Goal: Communication & Community: Connect with others

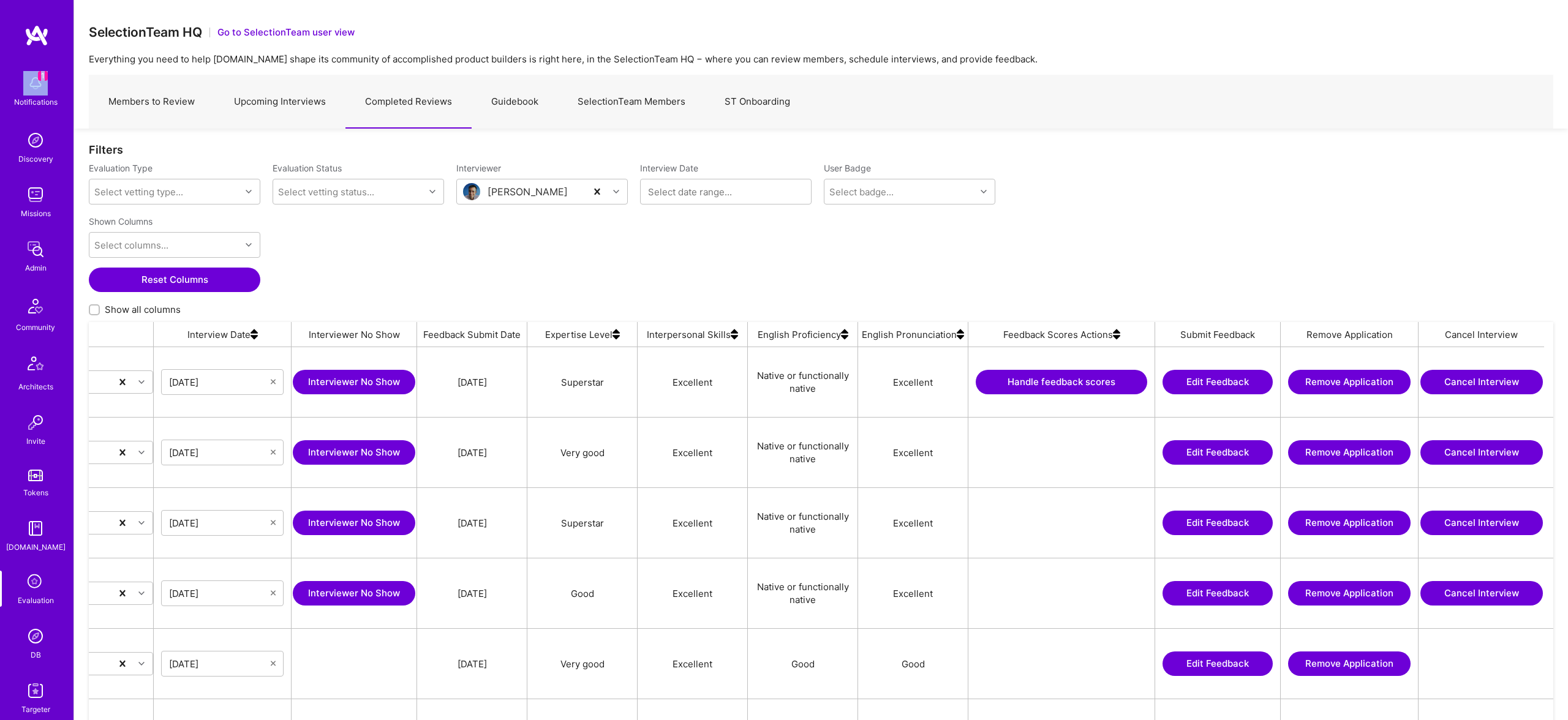
scroll to position [0, 606]
click at [1098, 378] on button "Handle feedback scores" at bounding box center [1063, 382] width 171 height 24
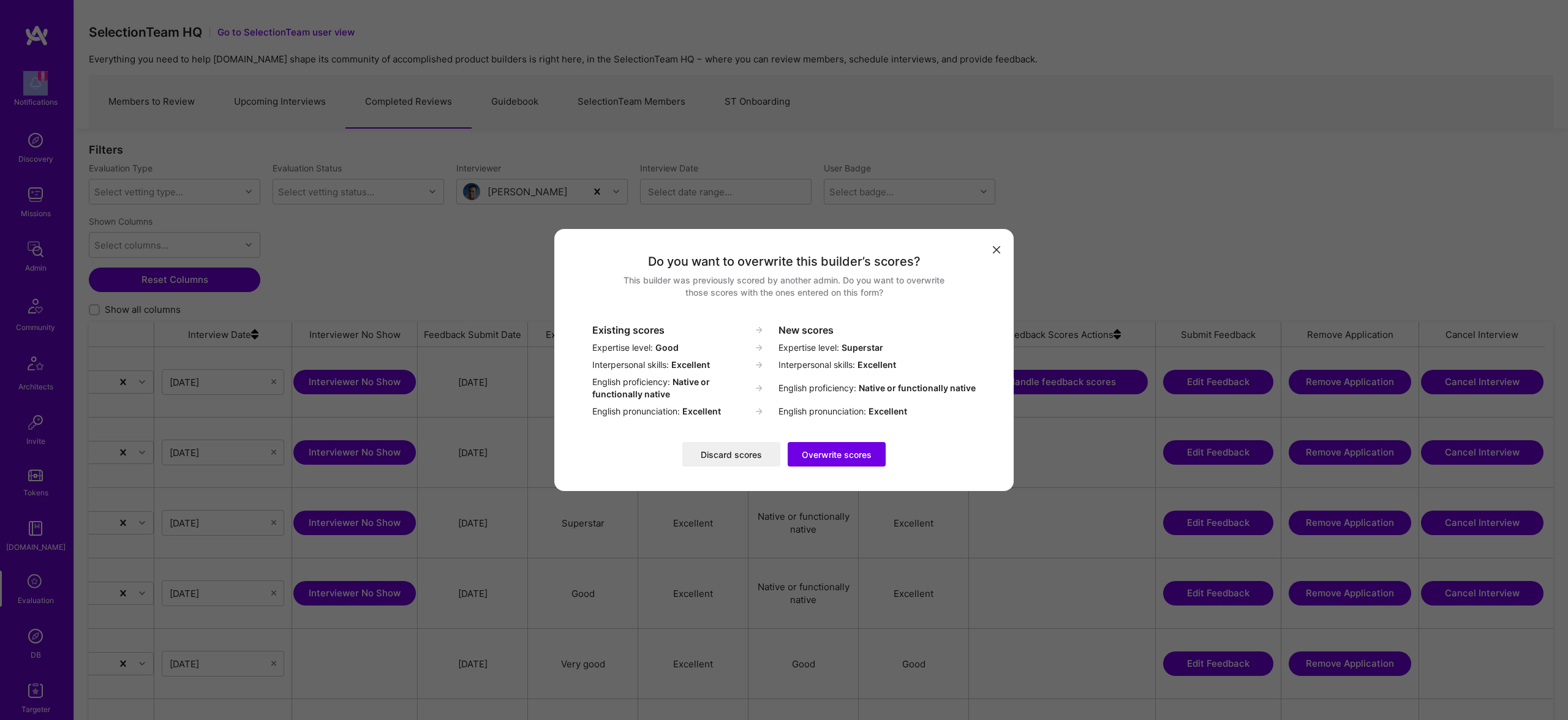
click at [999, 253] on icon "modal" at bounding box center [997, 250] width 8 height 8
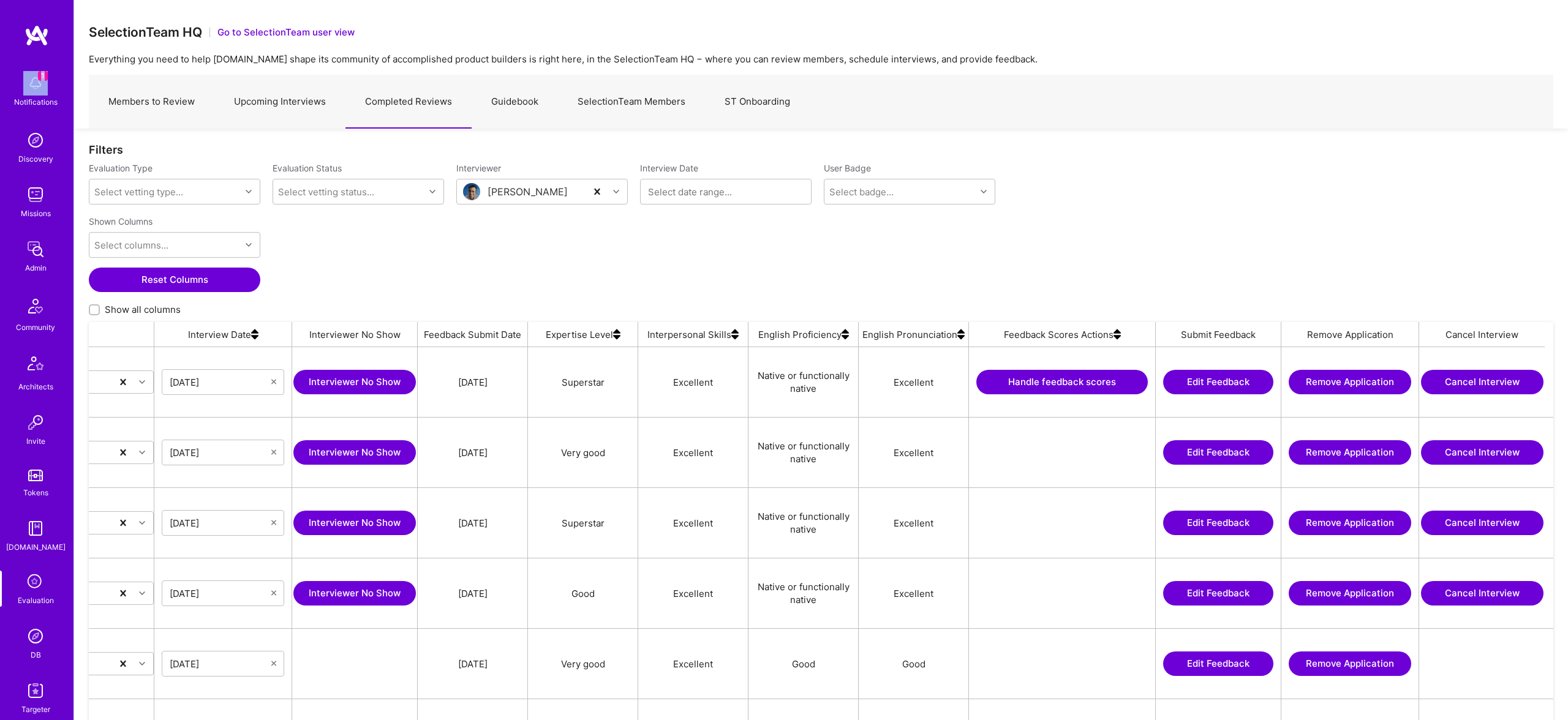
scroll to position [0, 0]
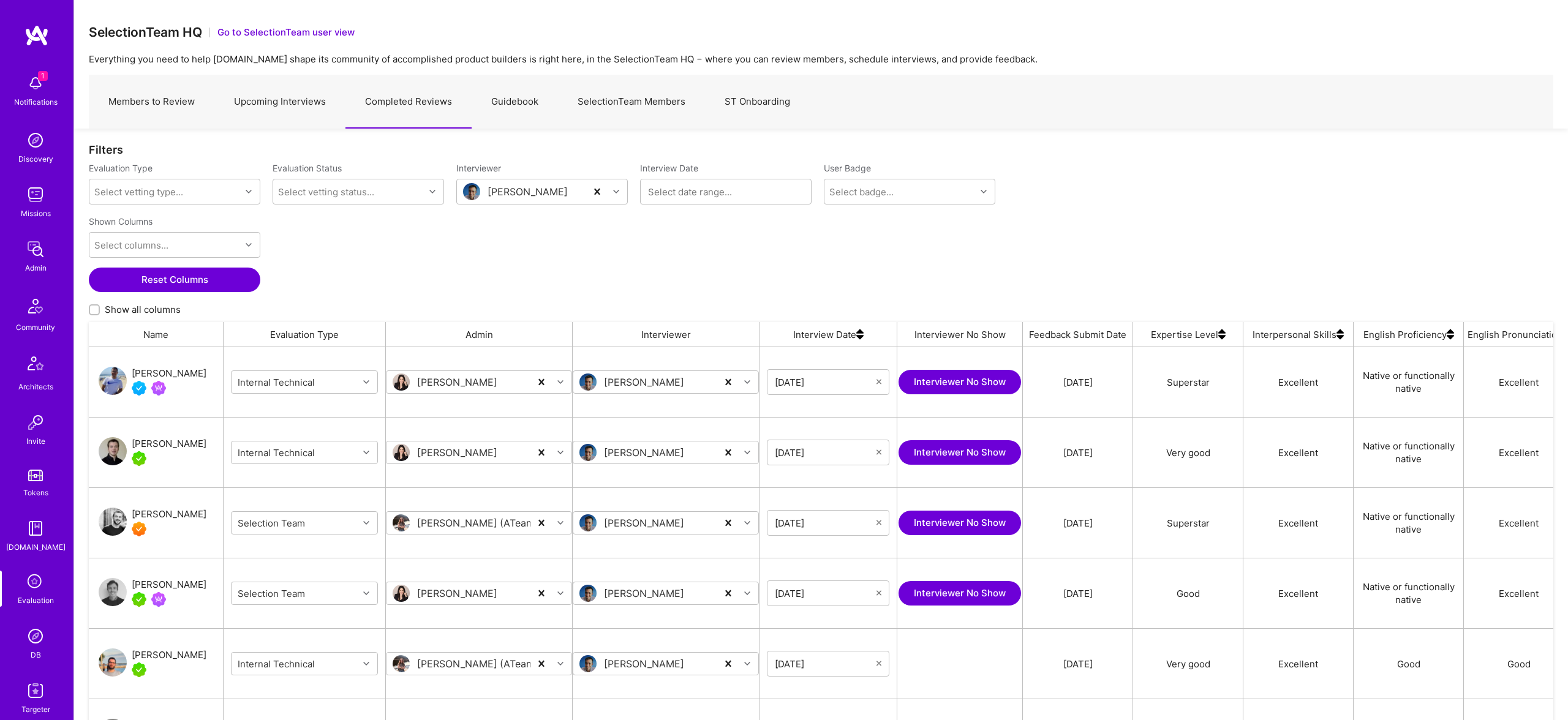
click at [24, 100] on div "Notifications" at bounding box center [35, 101] width 44 height 13
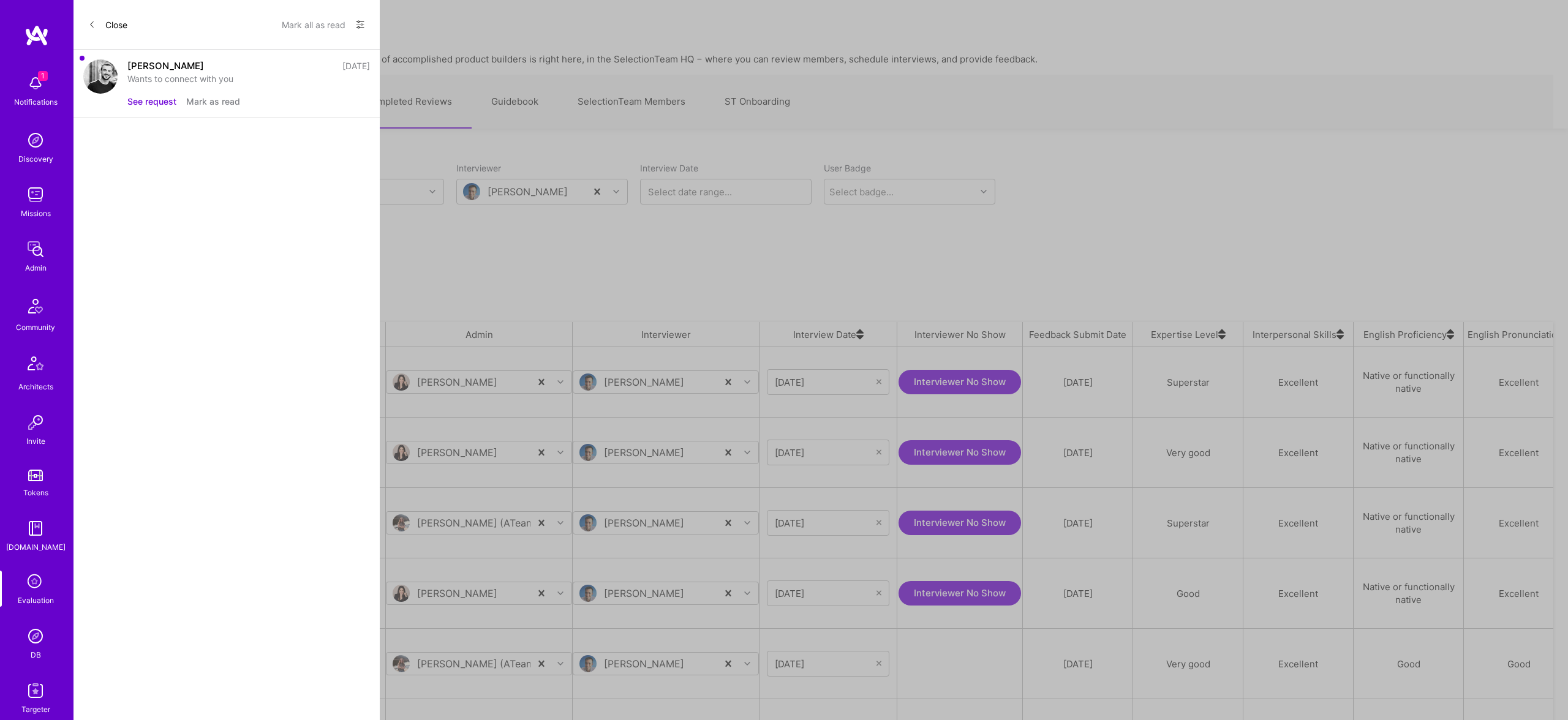
click at [154, 91] on div "Alex Michael 4 days ago Wants to connect with you See request Mark as read" at bounding box center [249, 84] width 243 height 49
click at [165, 102] on button "See request" at bounding box center [152, 101] width 49 height 13
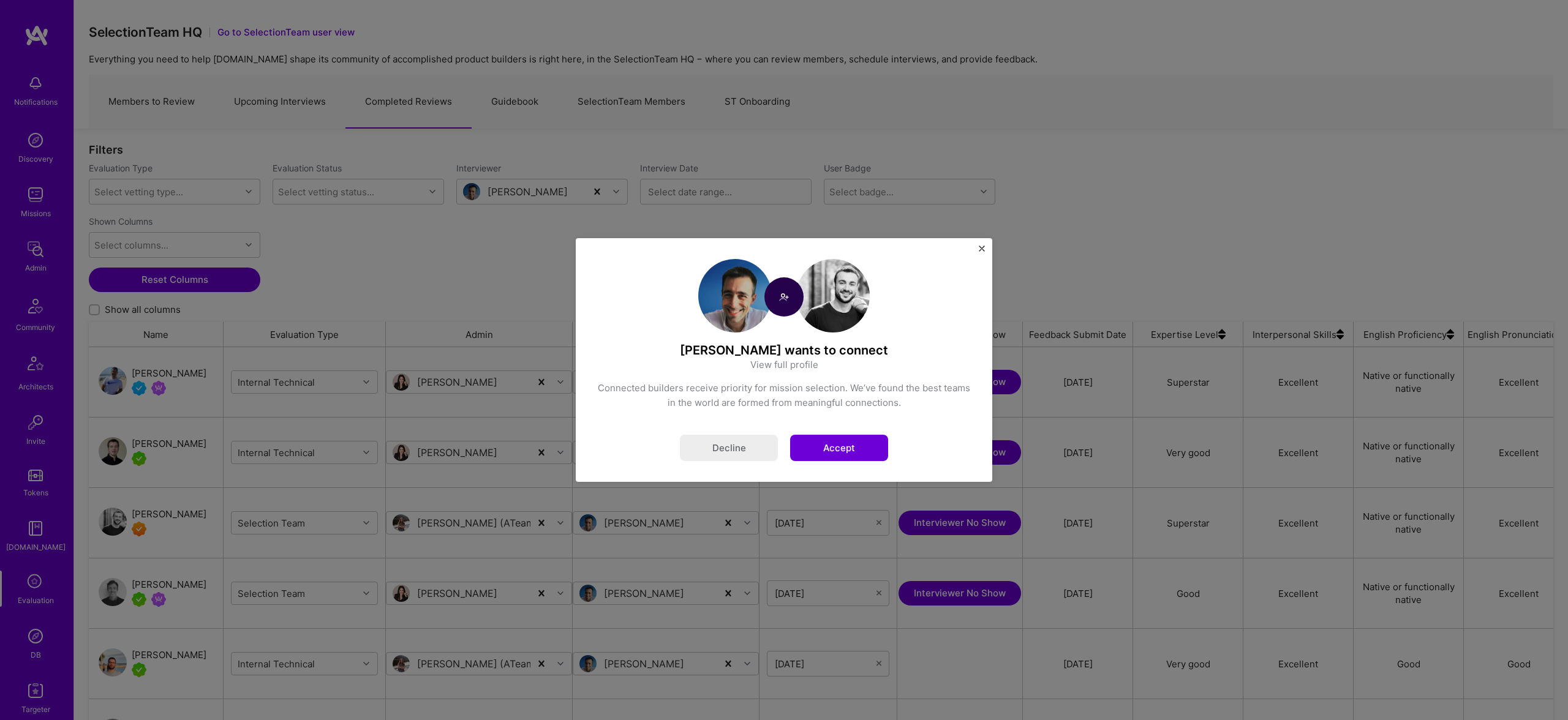
click at [848, 449] on button "Accept" at bounding box center [839, 447] width 98 height 26
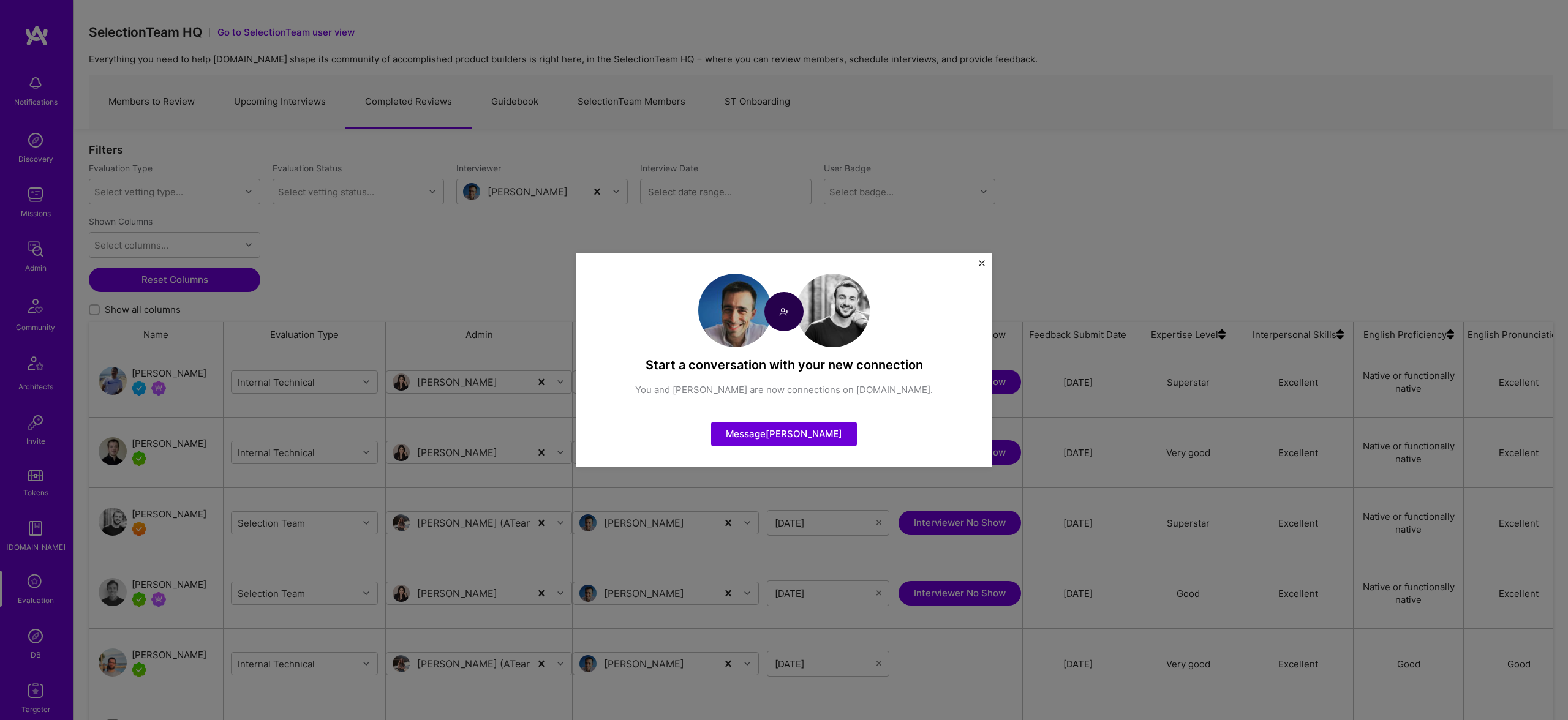
click at [354, 335] on div "Start a conversation with your new connection You and Alex Michael are now conn…" at bounding box center [784, 360] width 1568 height 720
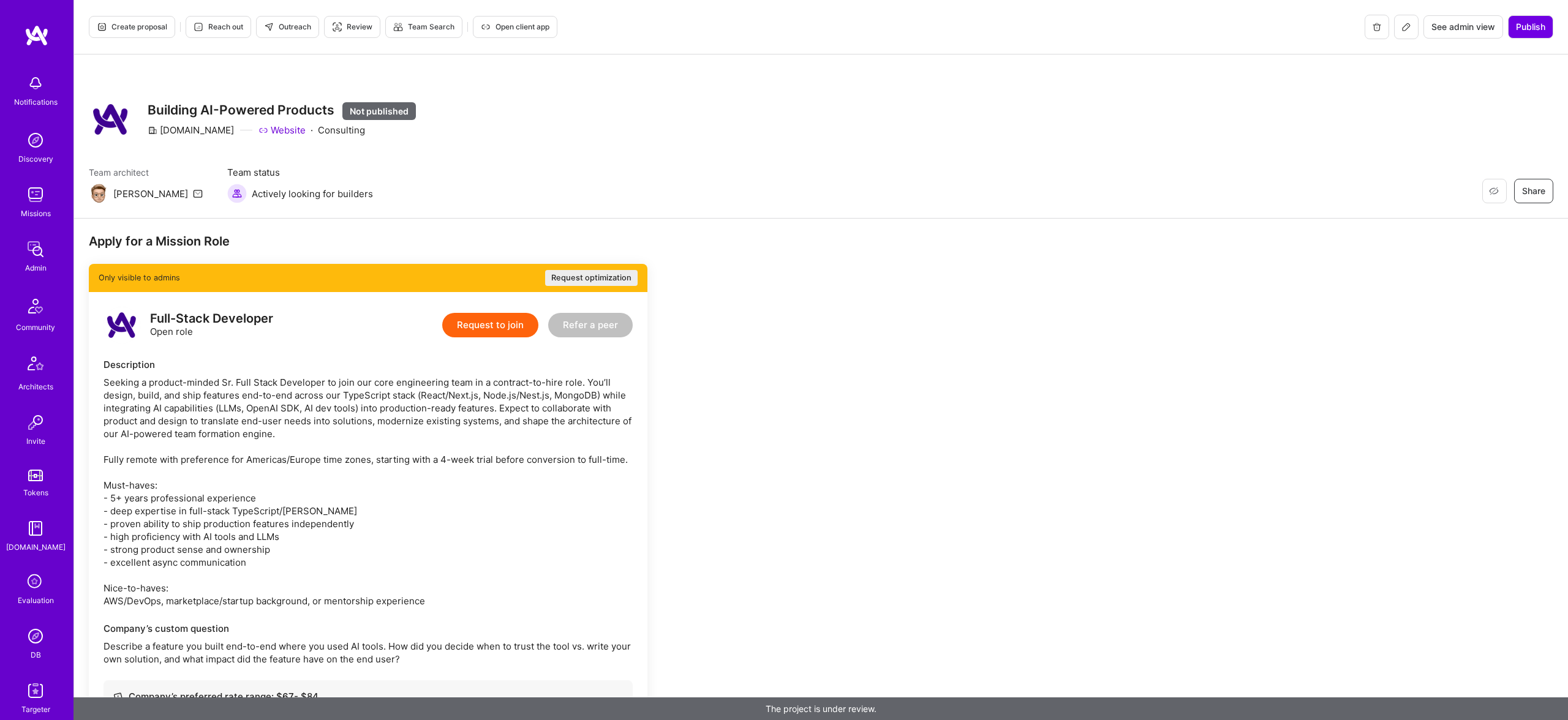
click at [1403, 29] on icon at bounding box center [1407, 27] width 10 height 10
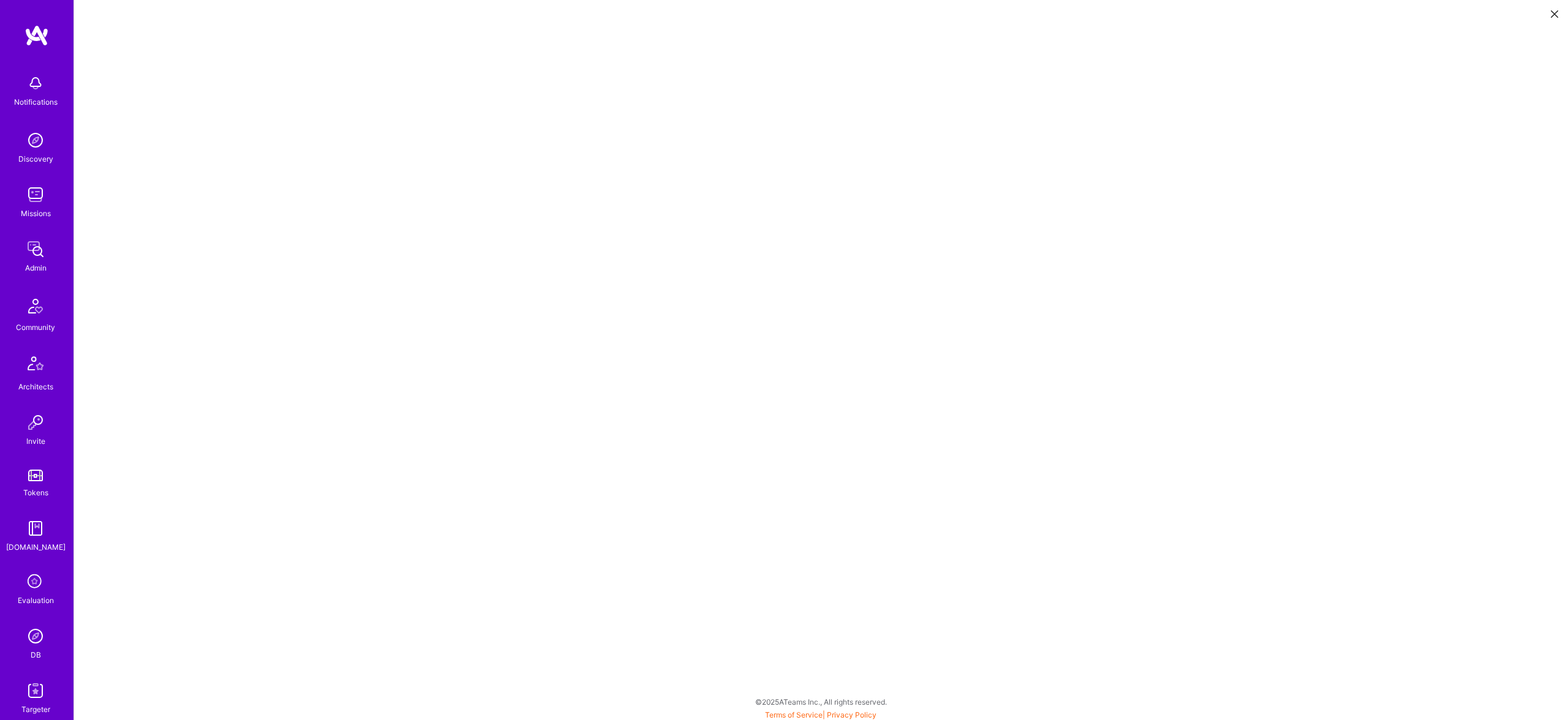
click at [1558, 14] on button at bounding box center [1554, 13] width 15 height 20
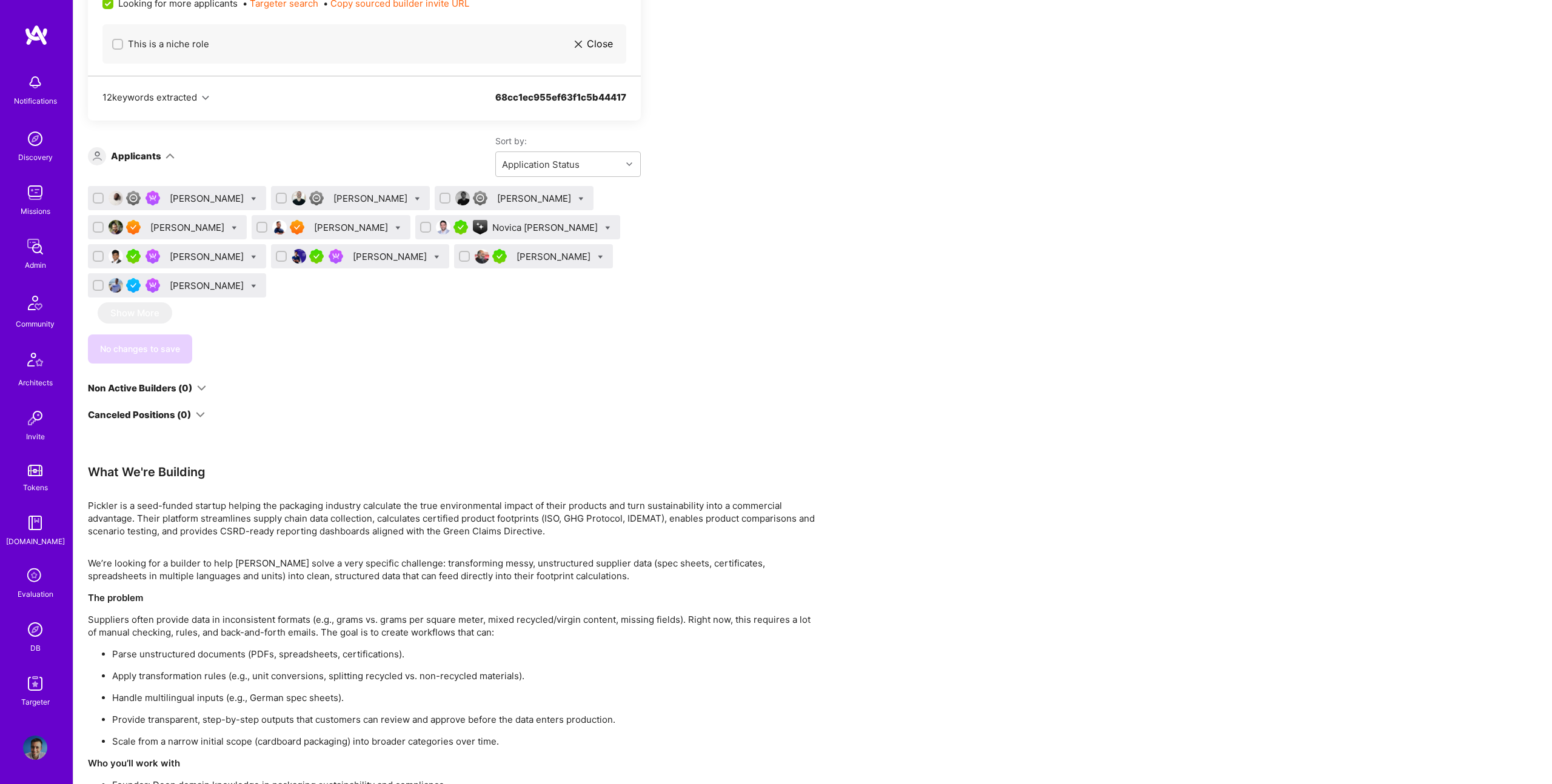
scroll to position [865, 0]
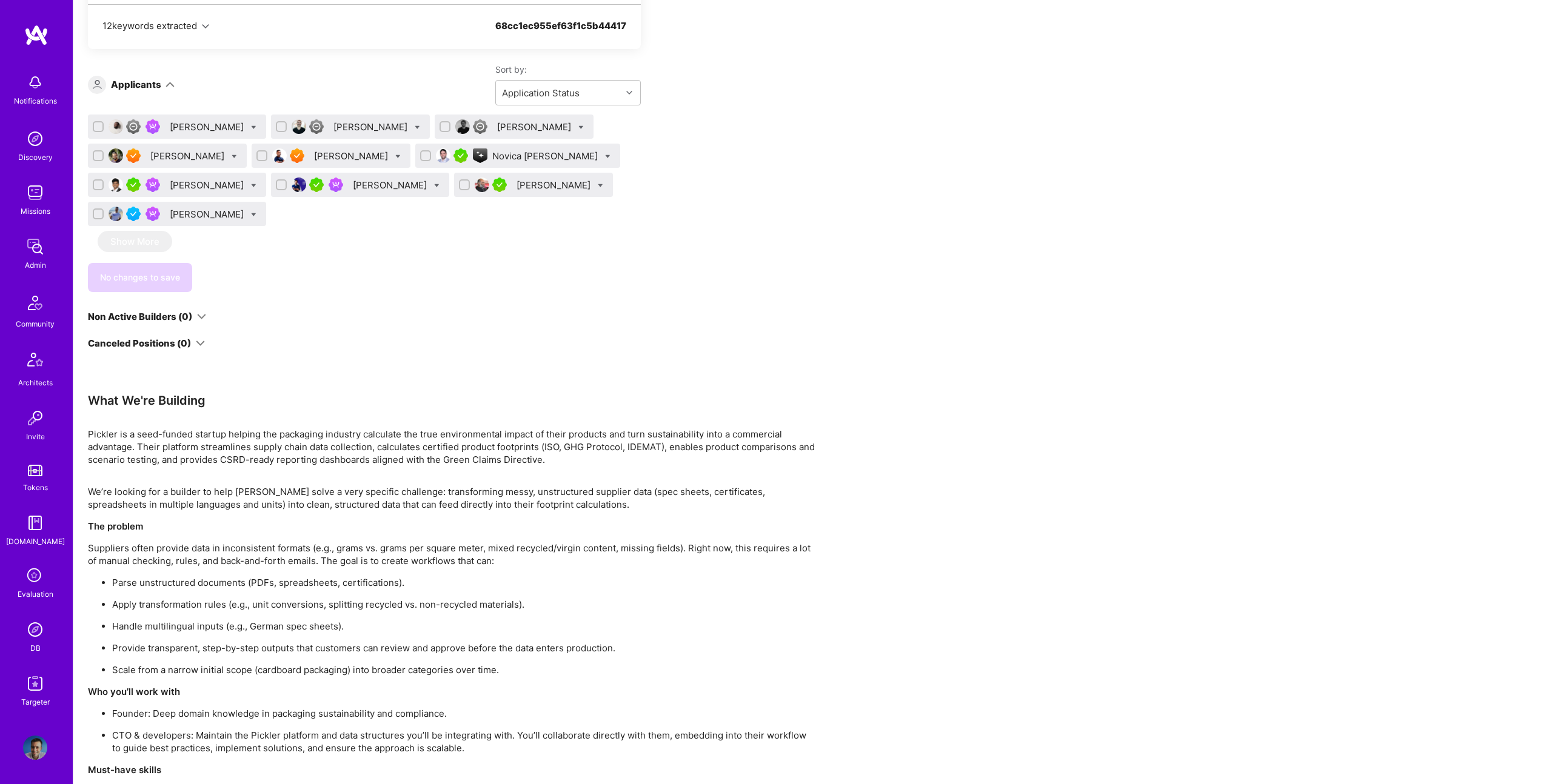
click at [257, 215] on icon at bounding box center [254, 215] width 6 height 6
checkbox input "true"
click at [328, 334] on span "Shortlist" at bounding box center [309, 334] width 37 height 13
click at [286, 334] on input "Shortlist" at bounding box center [282, 335] width 9 height 9
checkbox input "true"
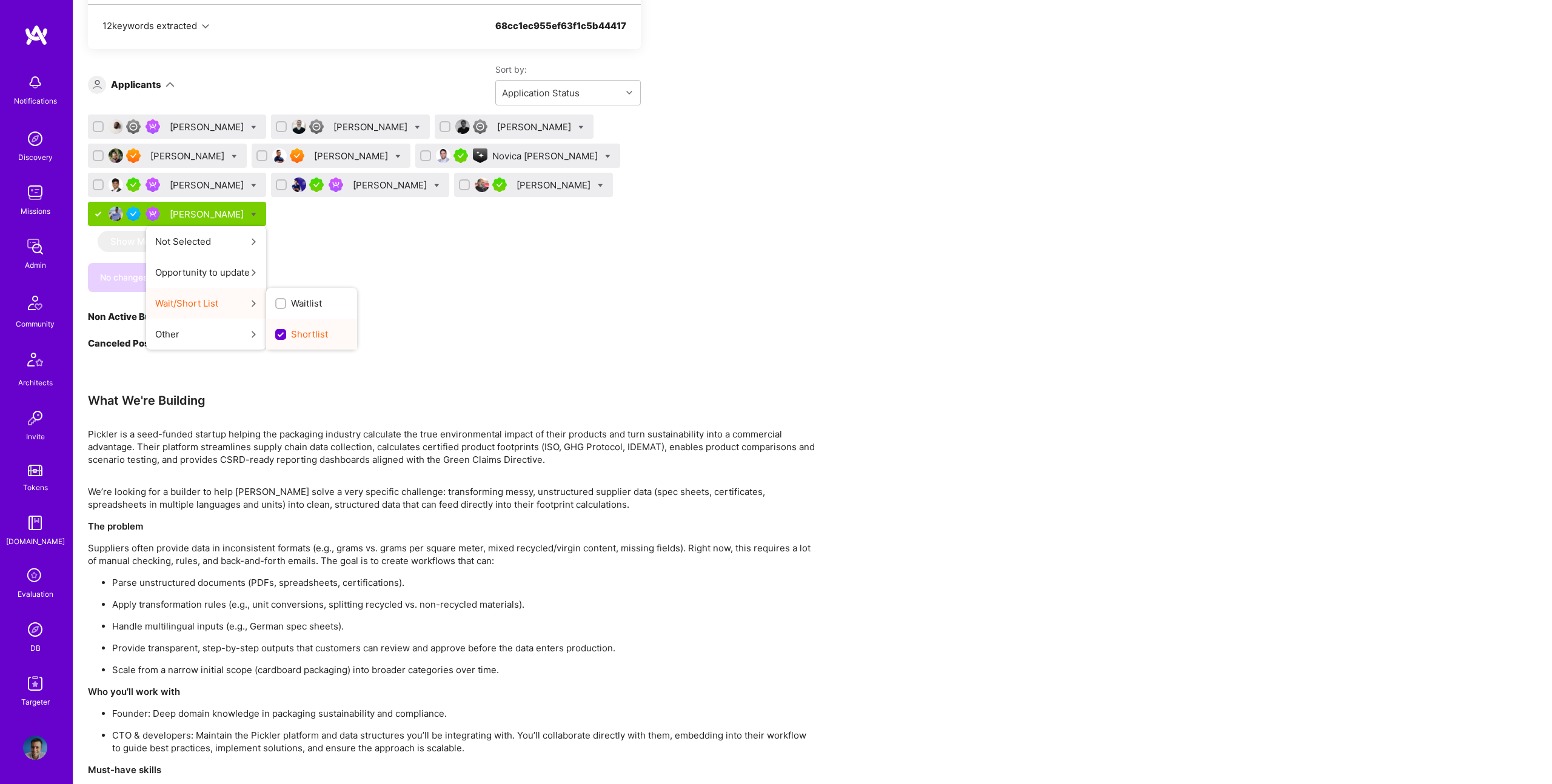
scroll to position [0, 0]
checkbox input "false"
click at [575, 224] on div "Abdulhakeem Omotolani Yaqoob Hadi Baltagi Börkur Sigurbjörnsson Luve Singh Mali…" at bounding box center [364, 172] width 553 height 116
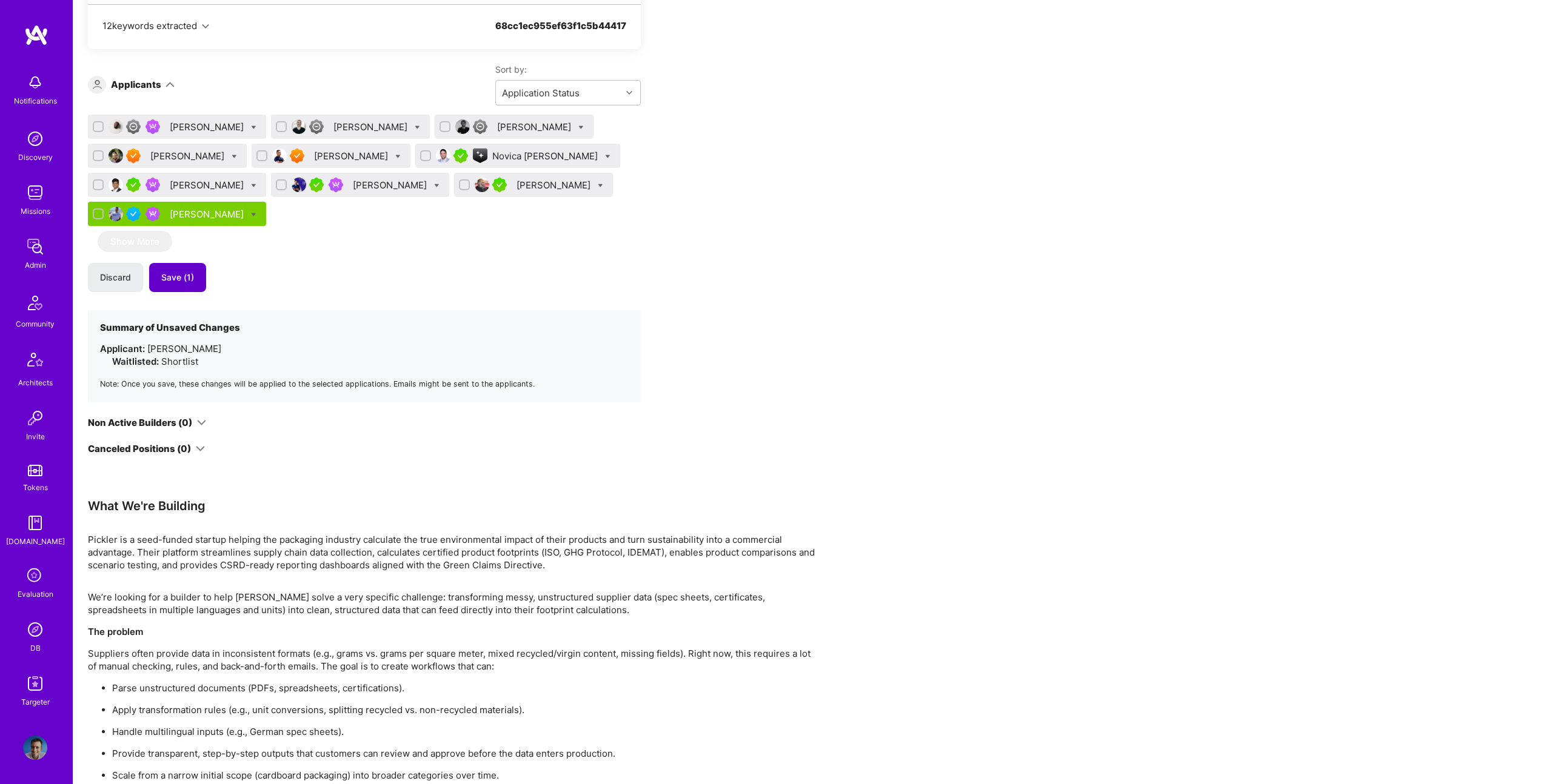
click at [199, 273] on button "Save (1)" at bounding box center [177, 278] width 57 height 29
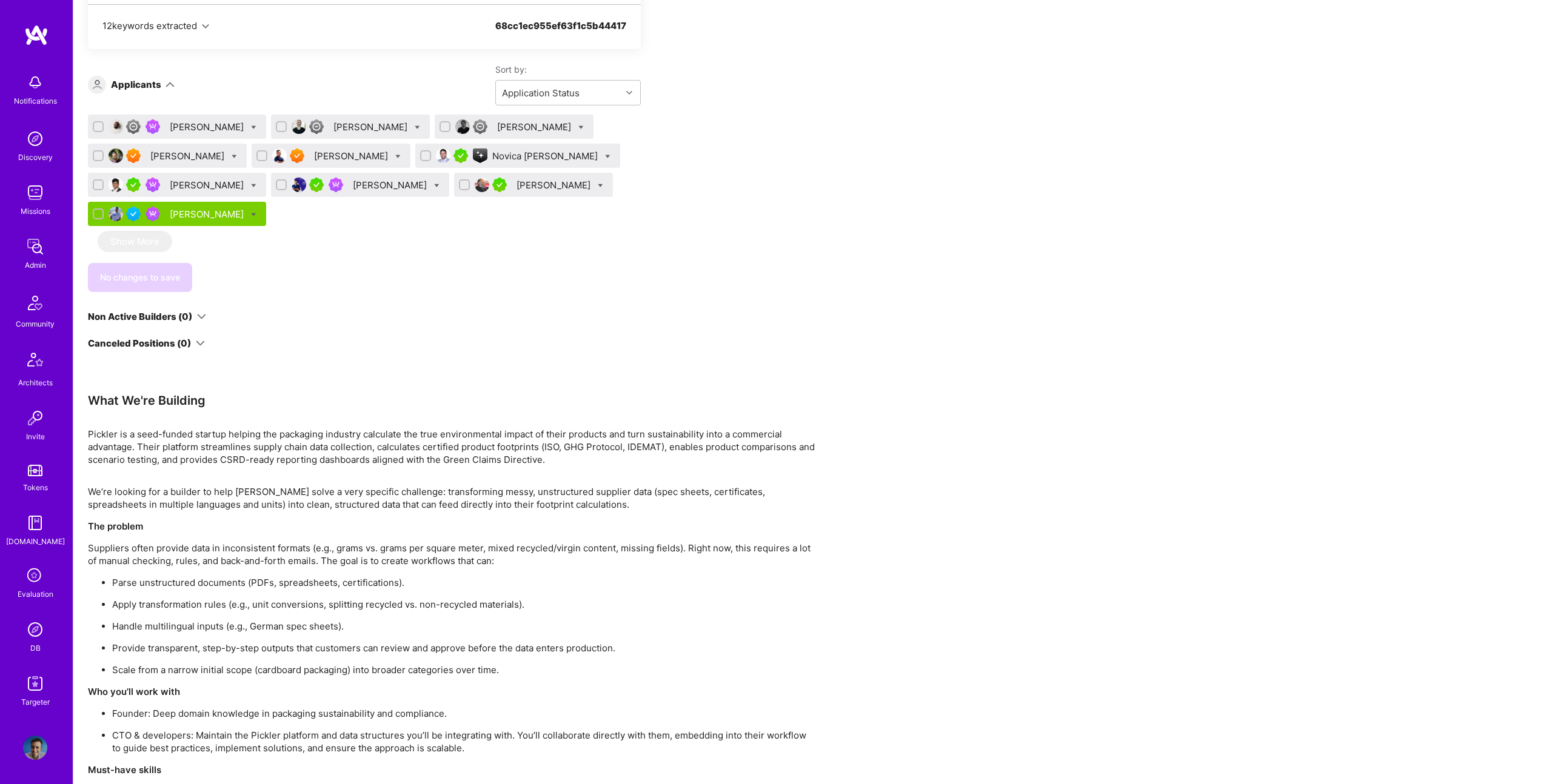
click at [605, 160] on icon at bounding box center [608, 157] width 6 height 6
checkbox input "true"
click at [646, 283] on span "Shortlist" at bounding box center [664, 275] width 37 height 13
click at [632, 281] on input "Shortlist" at bounding box center [636, 277] width 9 height 9
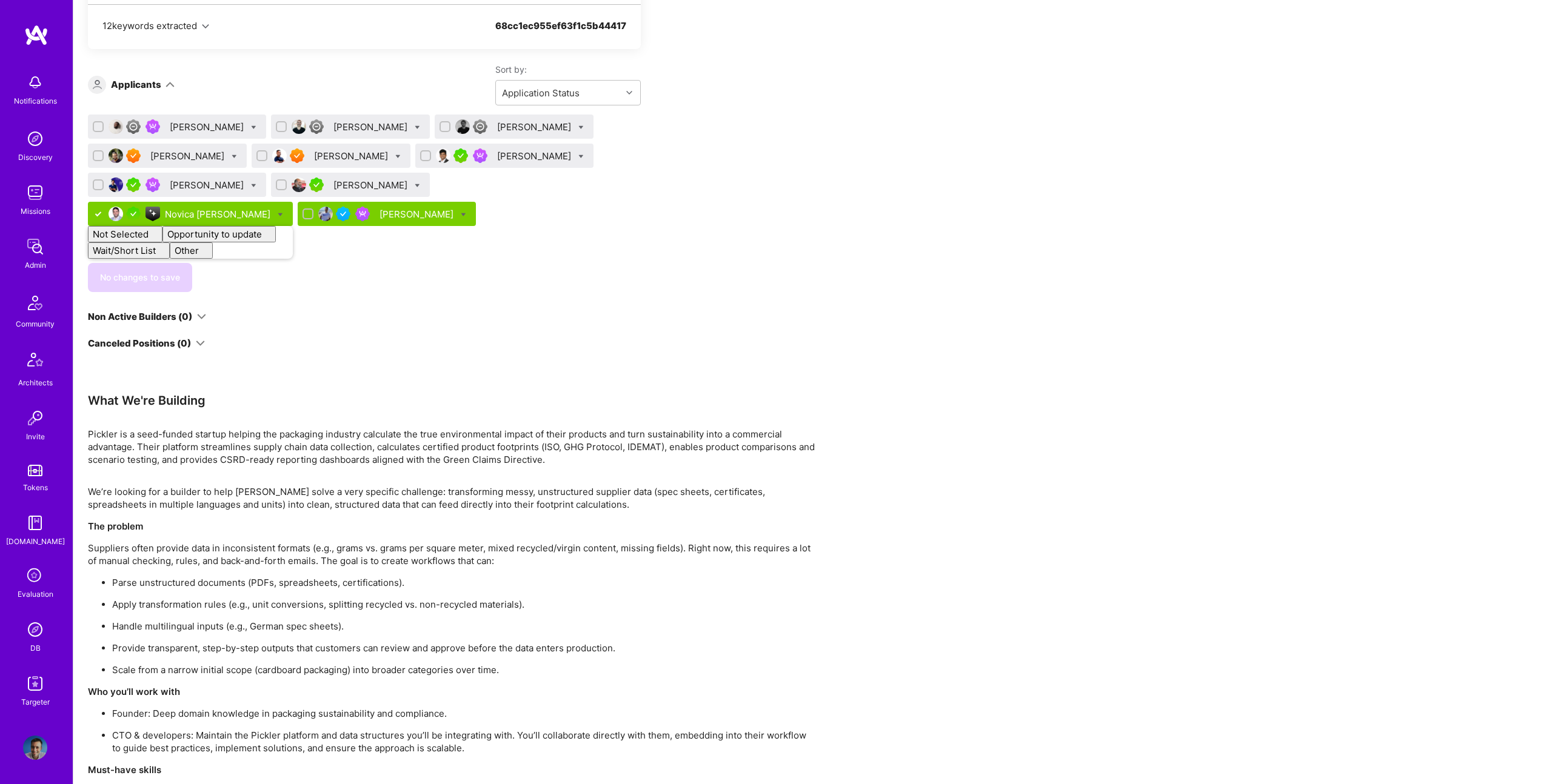
checkbox input "false"
drag, startPoint x: 565, startPoint y: 300, endPoint x: 521, endPoint y: 299, distance: 44.0
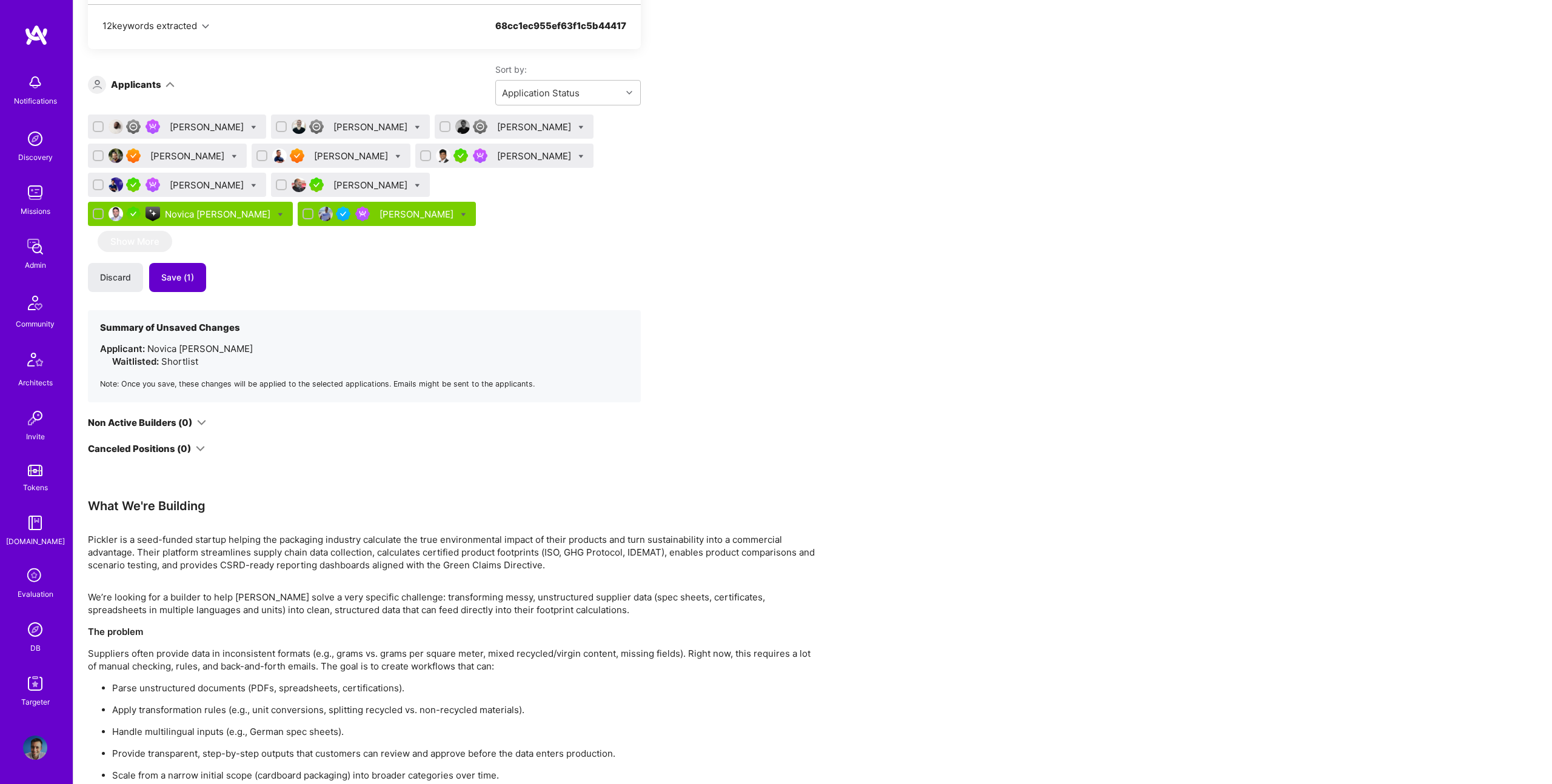
click at [174, 282] on span "Save (1)" at bounding box center [178, 277] width 33 height 13
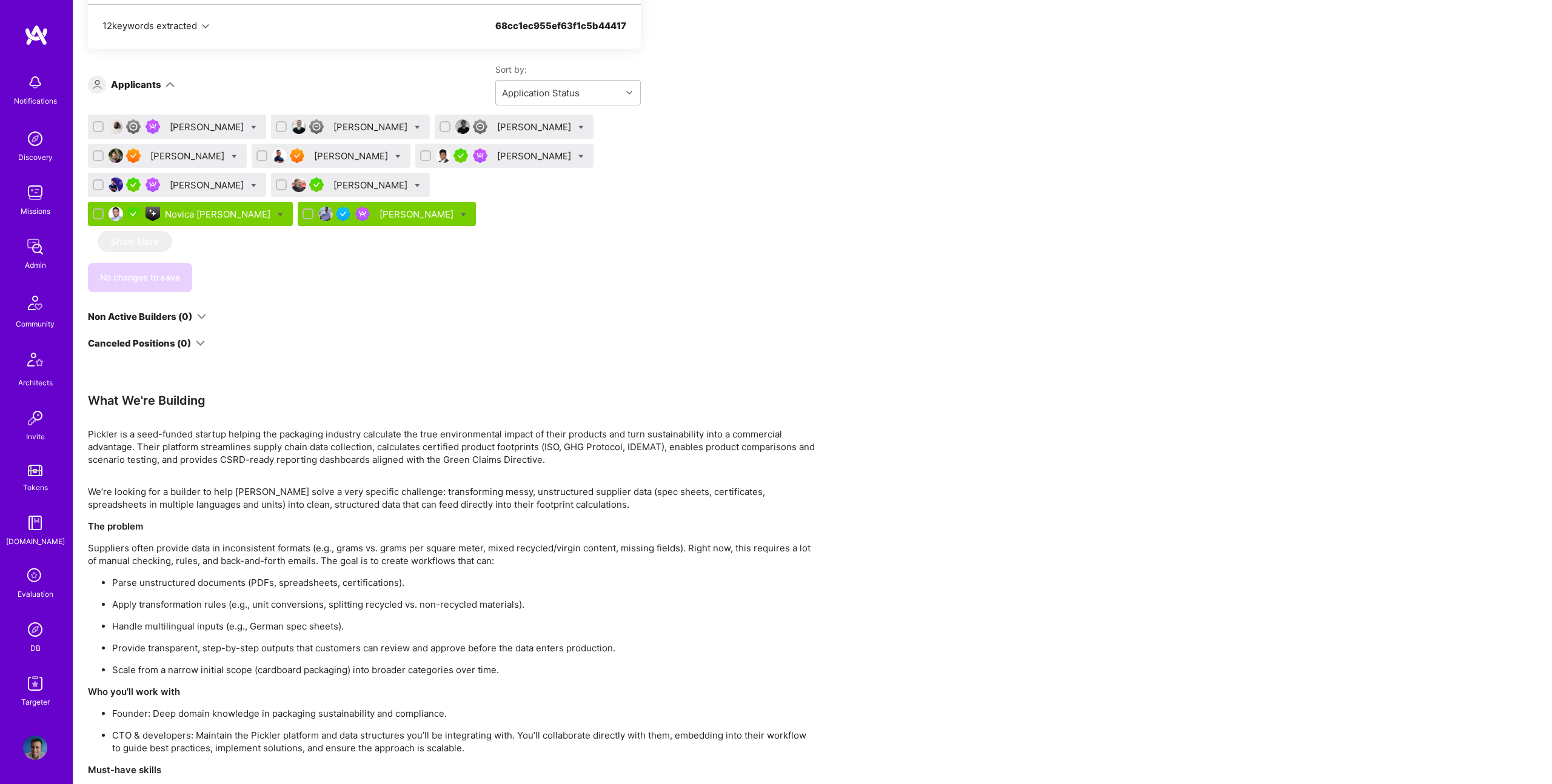
click at [257, 126] on icon at bounding box center [254, 128] width 6 height 6
checkbox input "true"
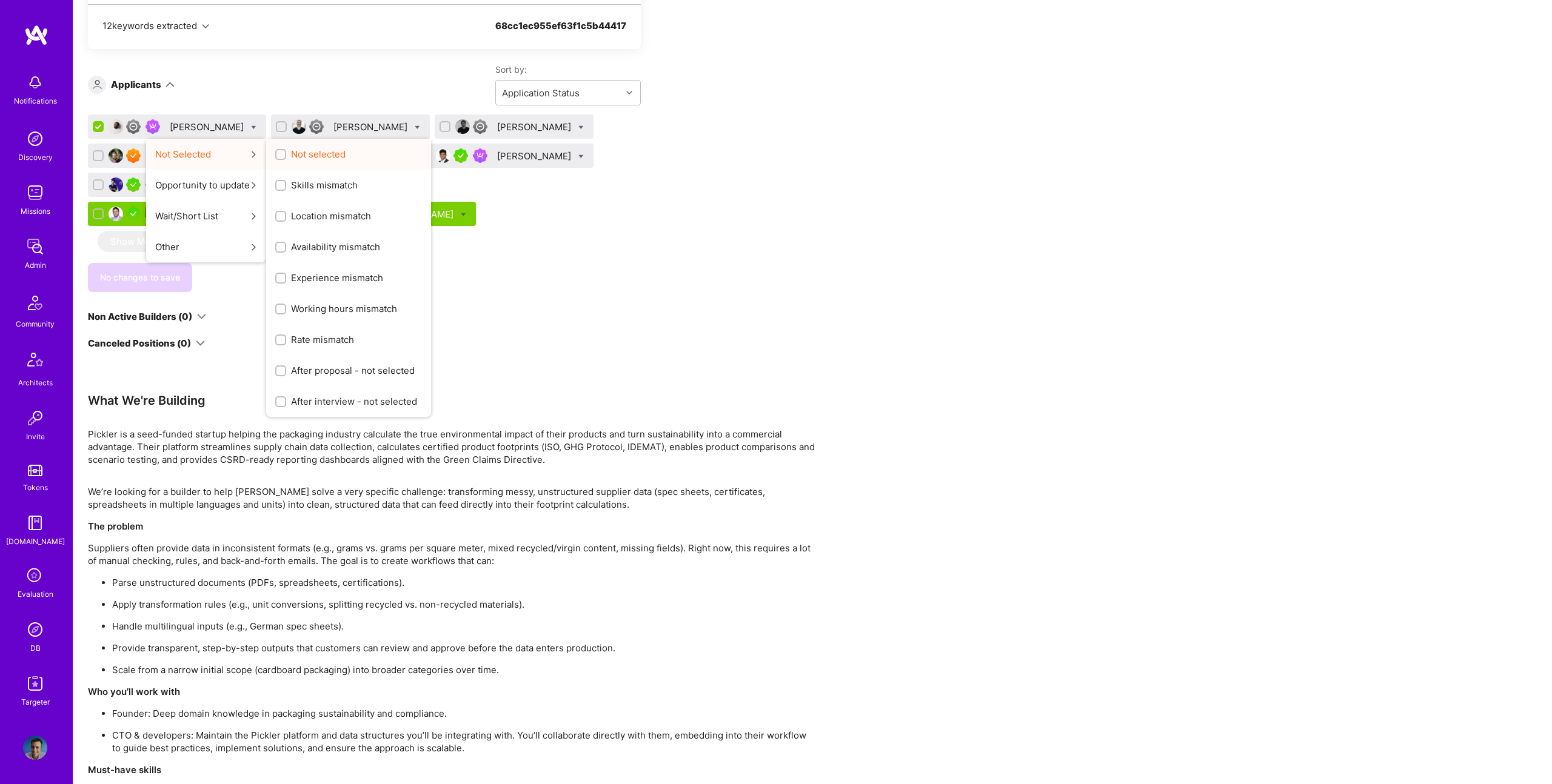
click at [431, 151] on div "Not selected" at bounding box center [348, 154] width 165 height 31
click at [431, 155] on div "Not selected" at bounding box center [348, 154] width 165 height 31
click at [345, 158] on span "Not selected" at bounding box center [318, 154] width 55 height 13
click at [286, 158] on input "Not selected" at bounding box center [282, 155] width 9 height 9
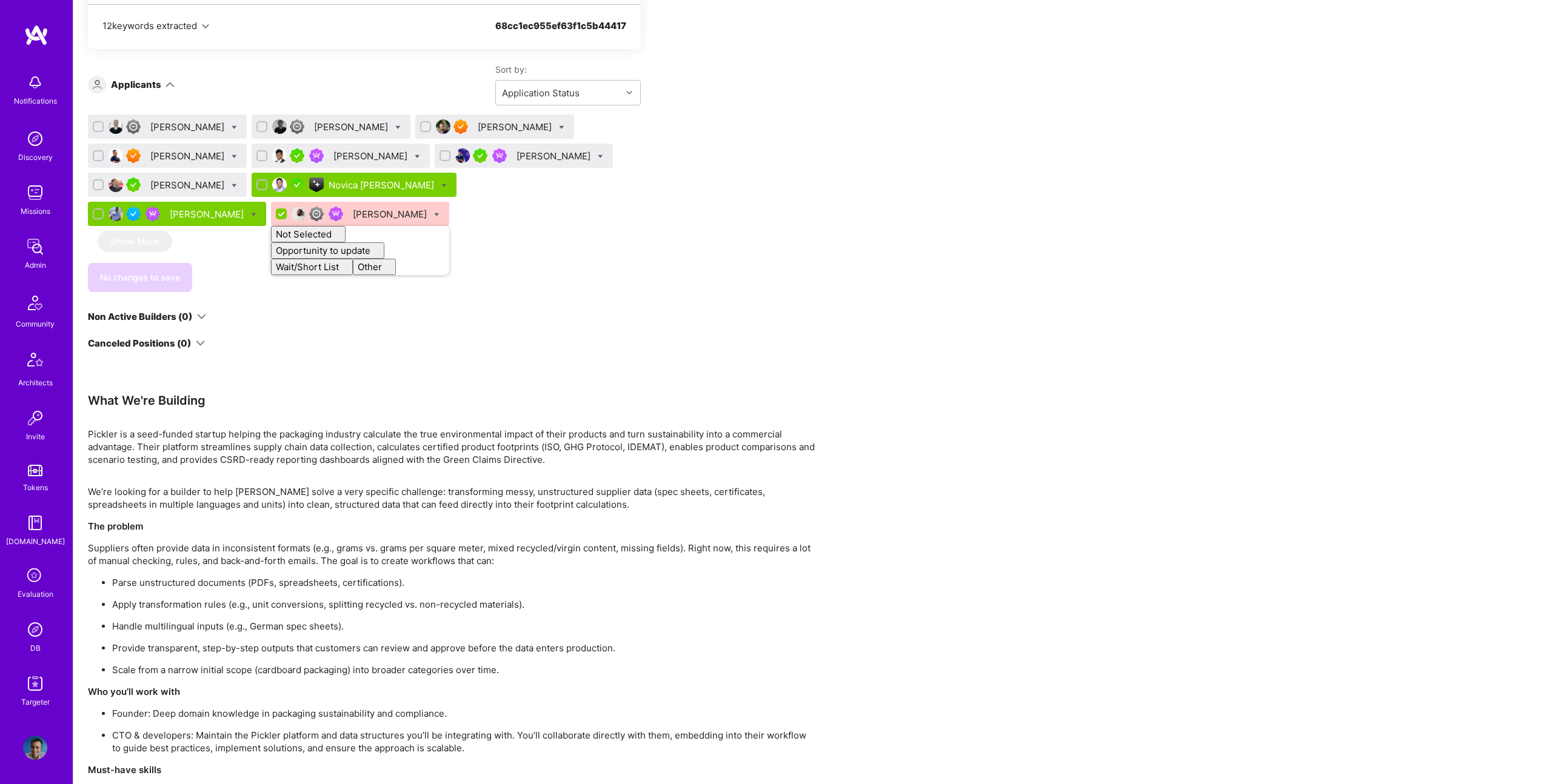
checkbox input "false"
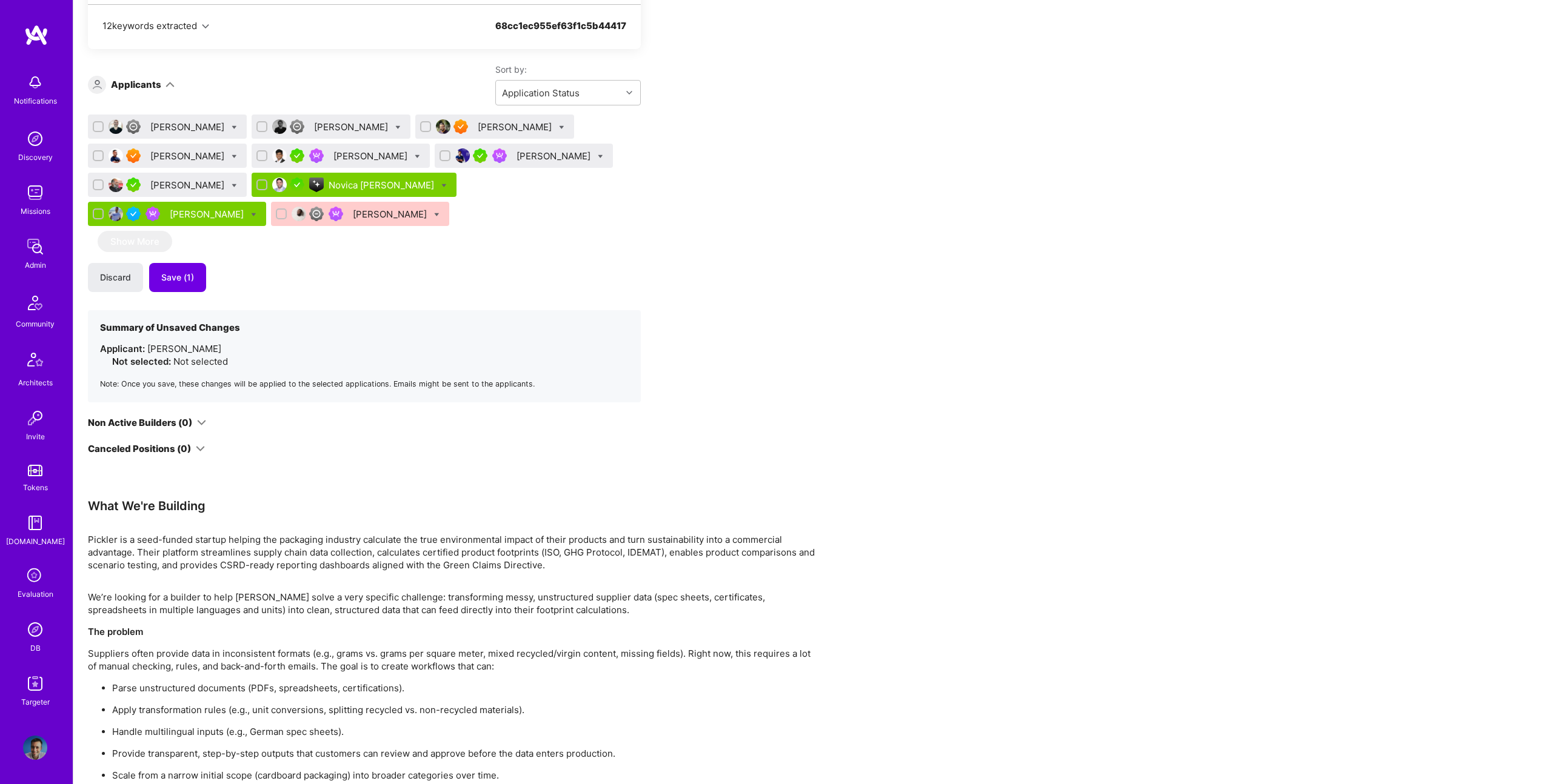
click at [559, 123] on div at bounding box center [562, 126] width 6 height 13
checkbox input "true"
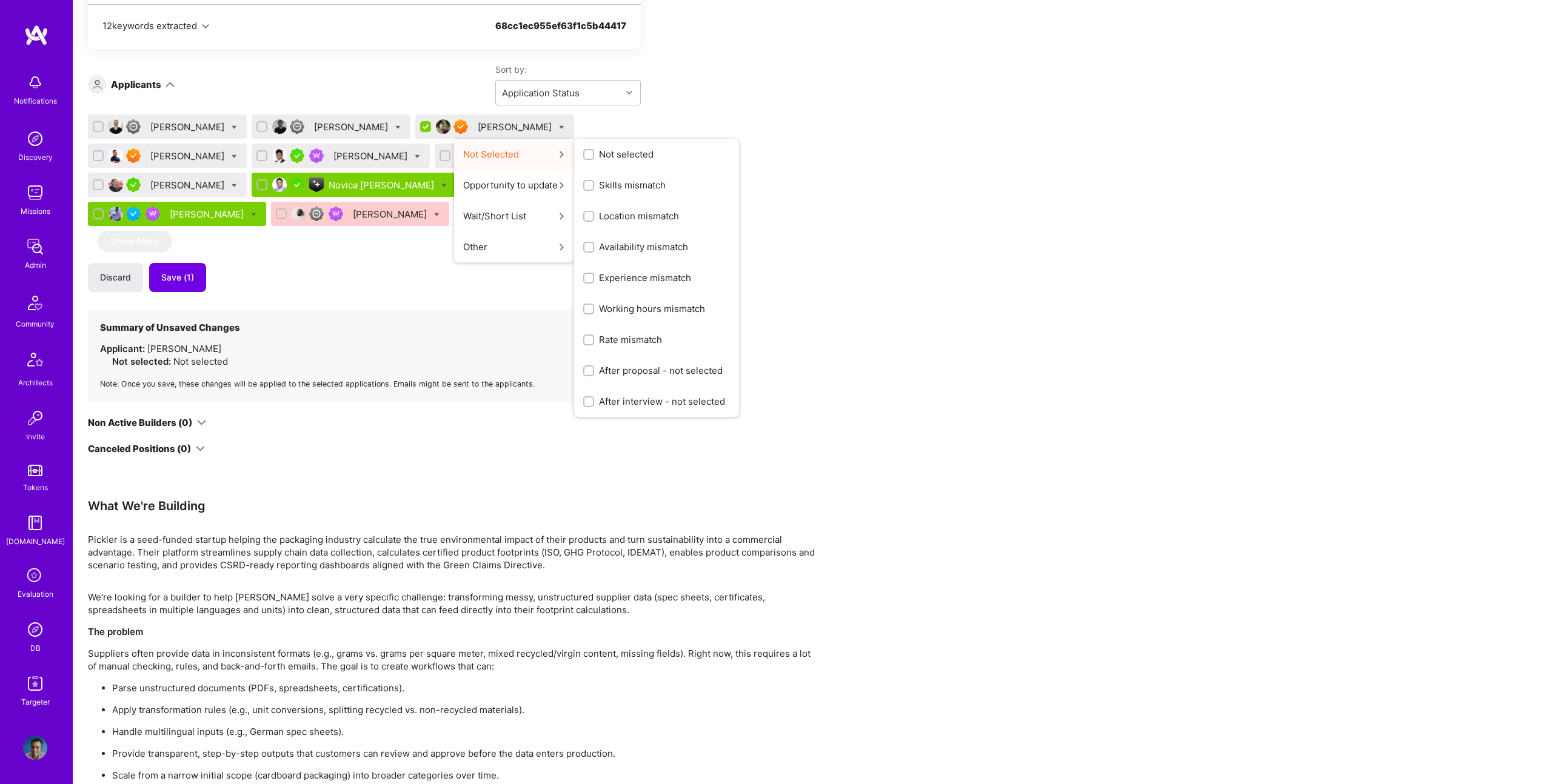
click at [599, 155] on span "Not selected" at bounding box center [626, 154] width 55 height 13
click at [0, 0] on input "Not selected" at bounding box center [0, 0] width 0 height 0
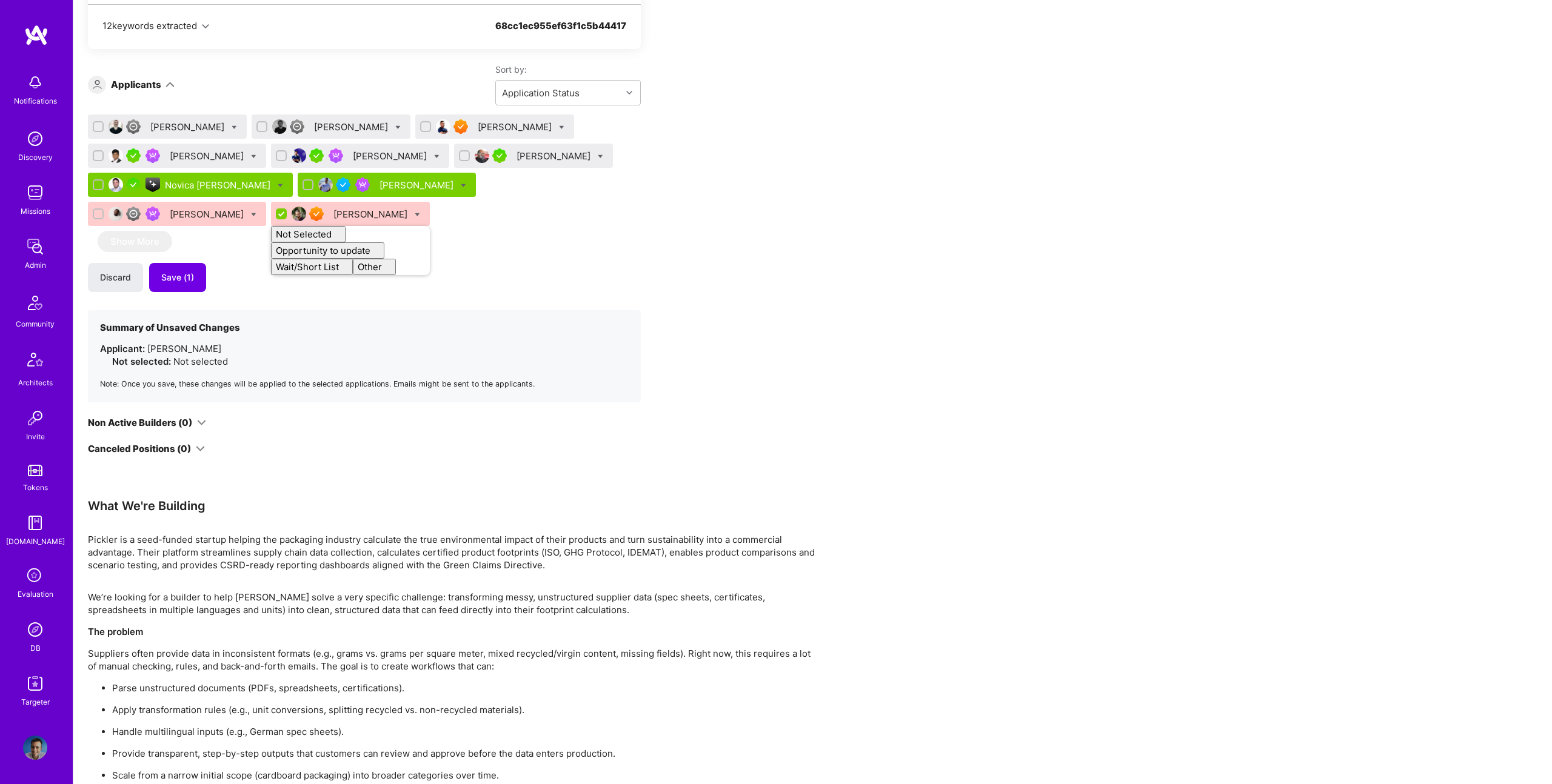
checkbox input "false"
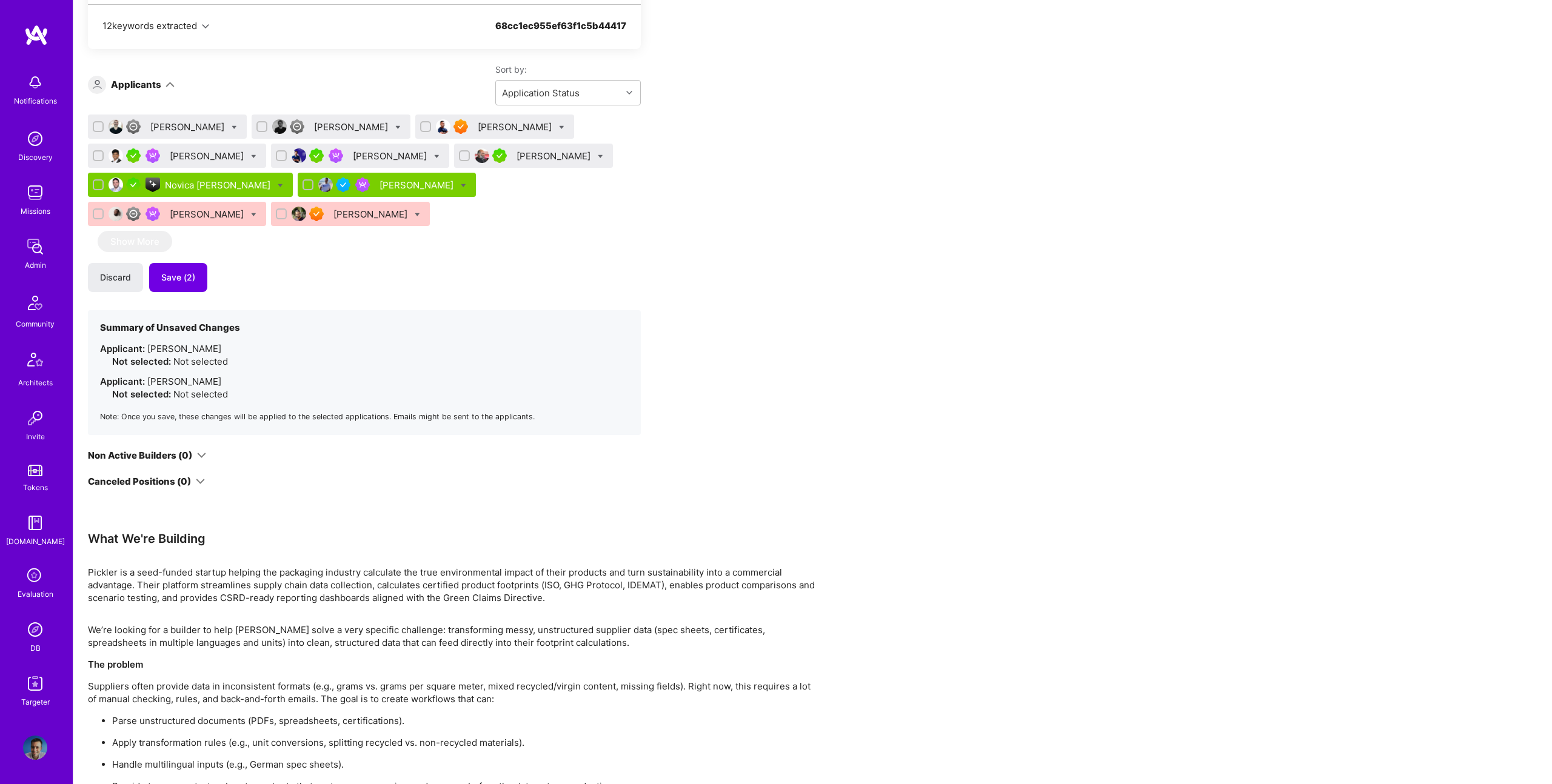
drag, startPoint x: 565, startPoint y: 292, endPoint x: 459, endPoint y: 278, distance: 106.9
click at [560, 290] on div "Hadi Baltagi Börkur Sigurbjörnsson Malith Ranaweera Archit Sharma Juan Roldan G…" at bounding box center [364, 274] width 553 height 320
click at [203, 281] on button "Save (2)" at bounding box center [178, 278] width 58 height 29
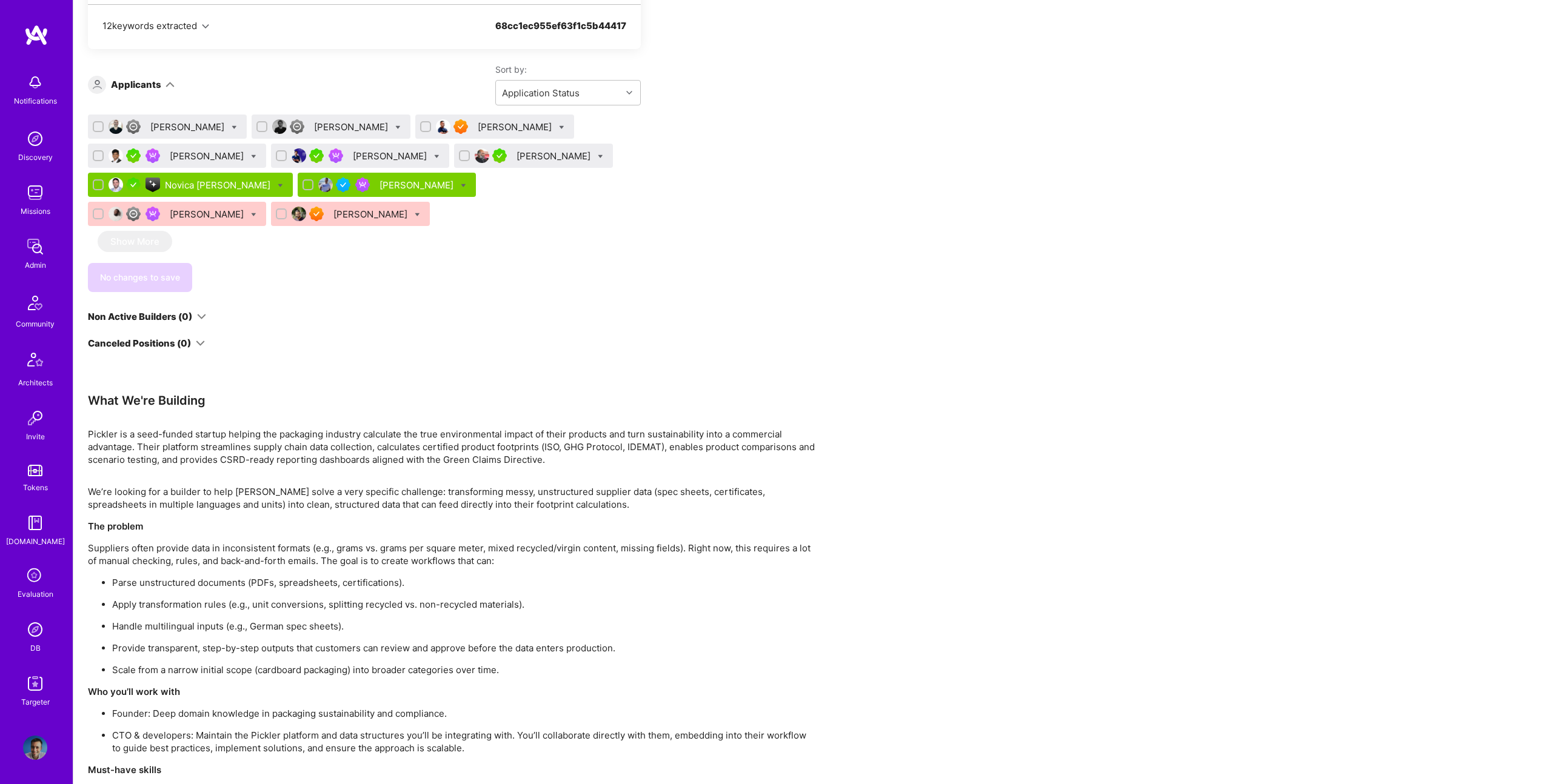
click at [189, 157] on div "Archit Sharma" at bounding box center [207, 156] width 76 height 13
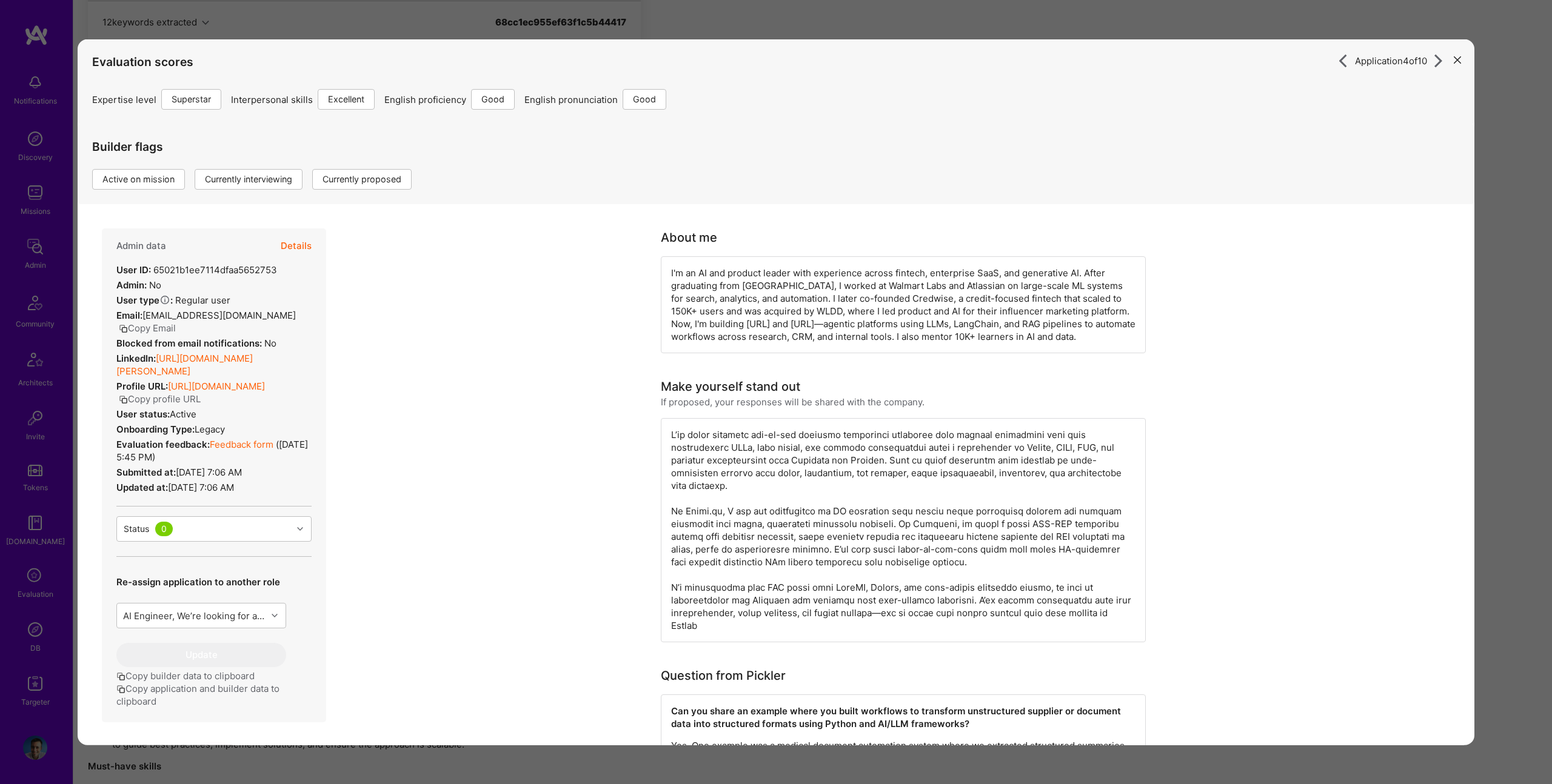
click at [293, 168] on div "Builder flags Active on mission Currently interviewing Currently proposed" at bounding box center [257, 157] width 329 height 65
click at [292, 240] on button "Details" at bounding box center [296, 246] width 31 height 36
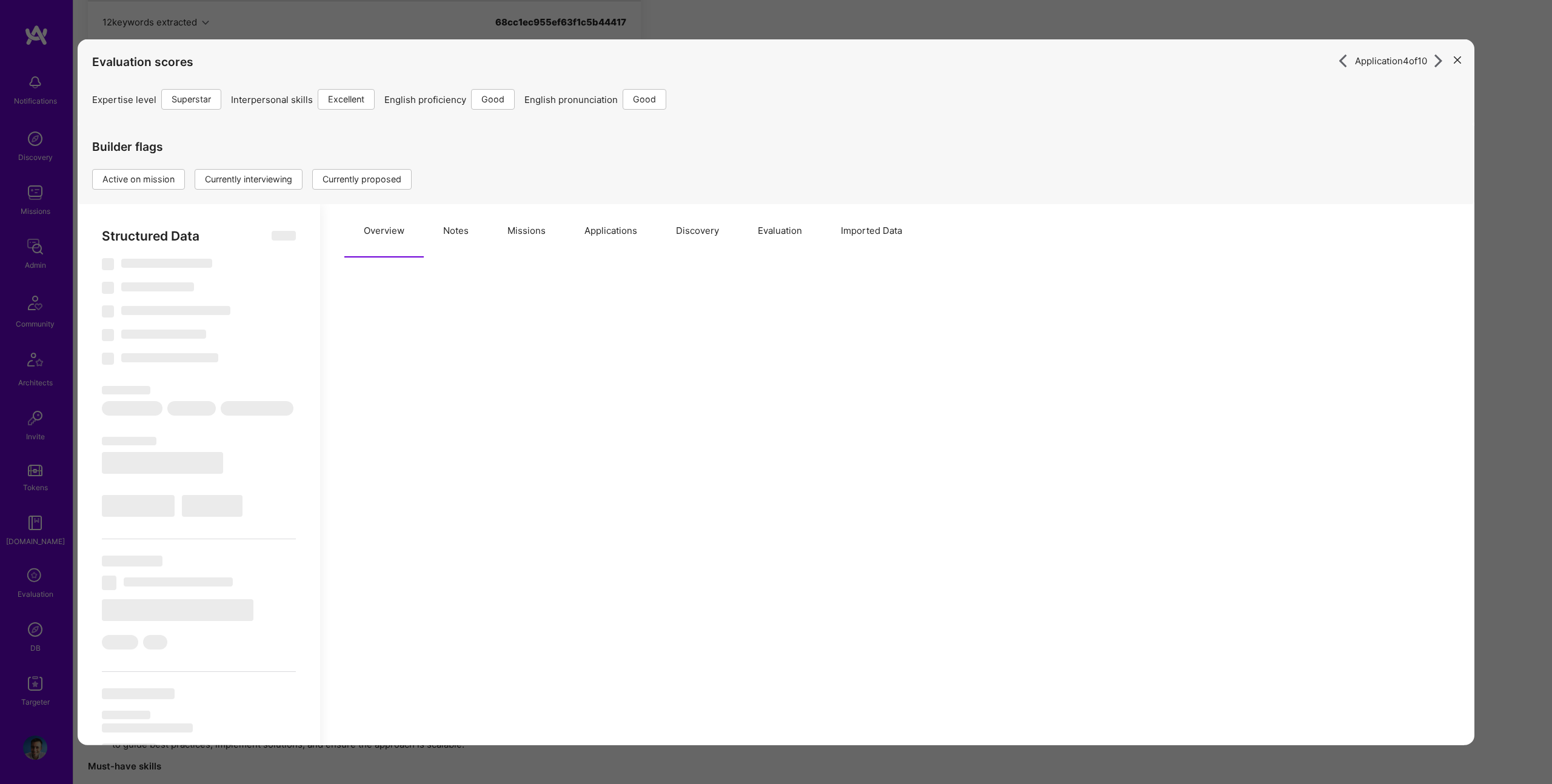
click at [458, 232] on button "Notes" at bounding box center [456, 230] width 64 height 53
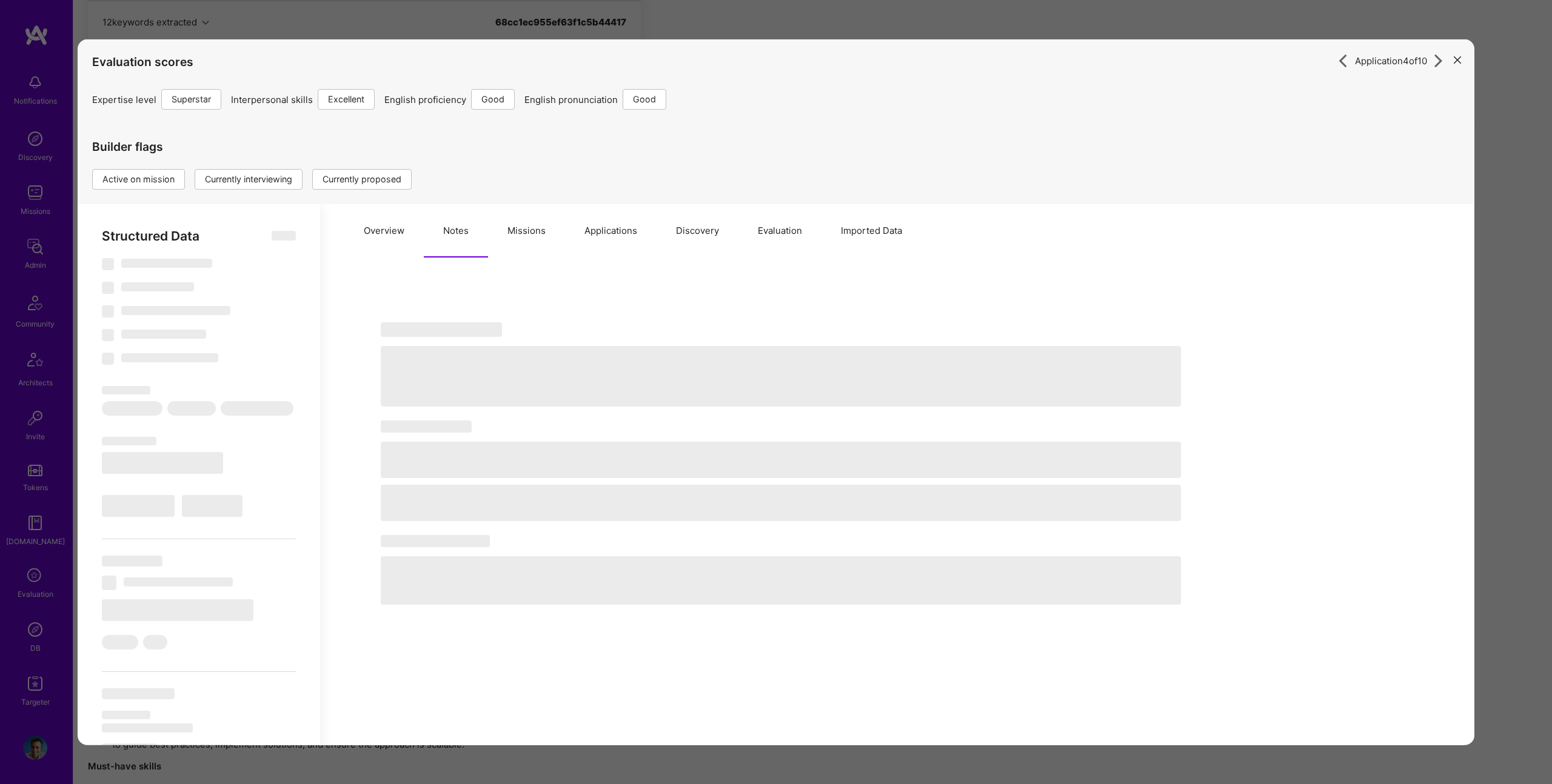
select select "Right Now"
select select "7"
select select "6"
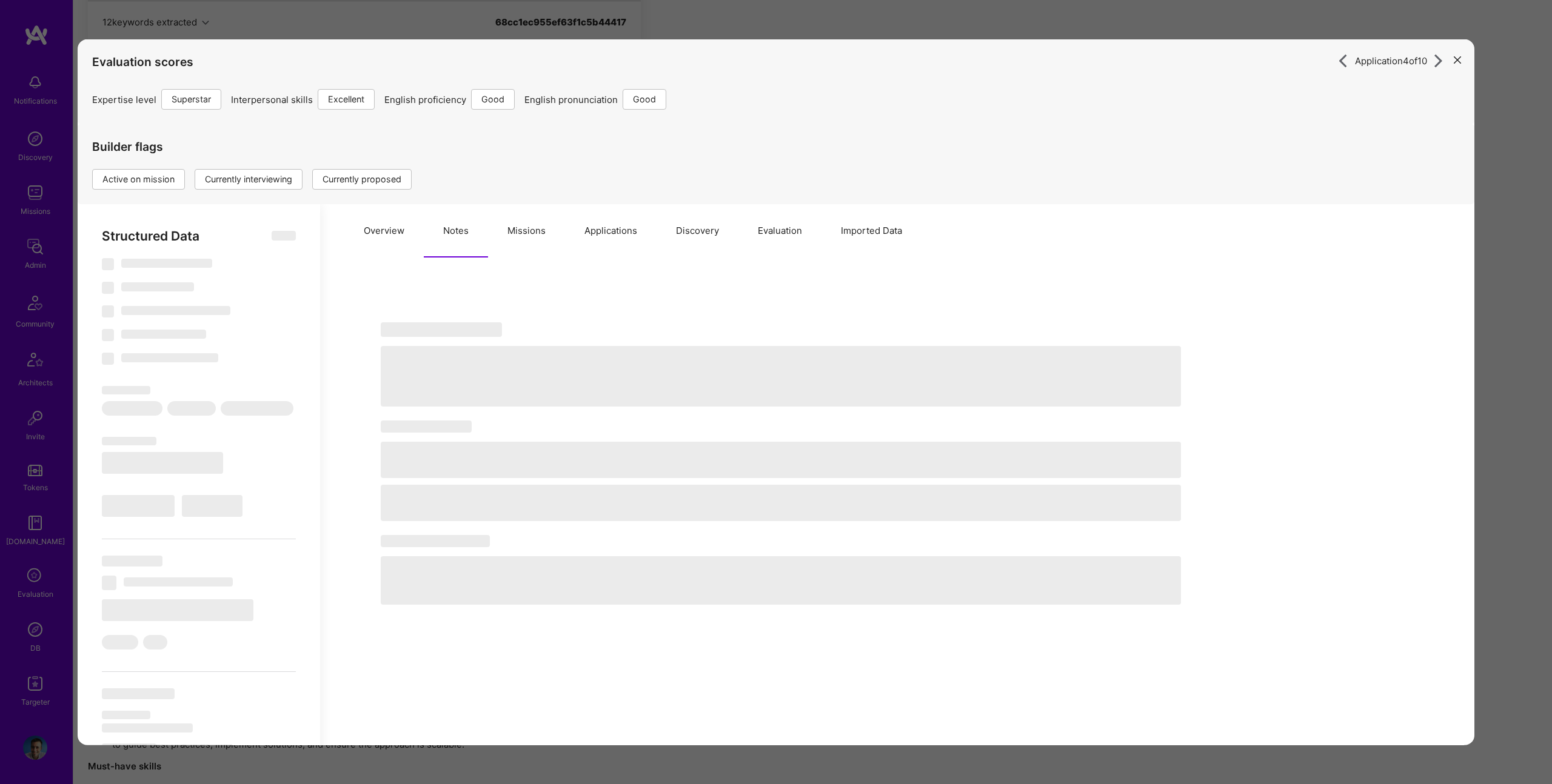
select select "IN"
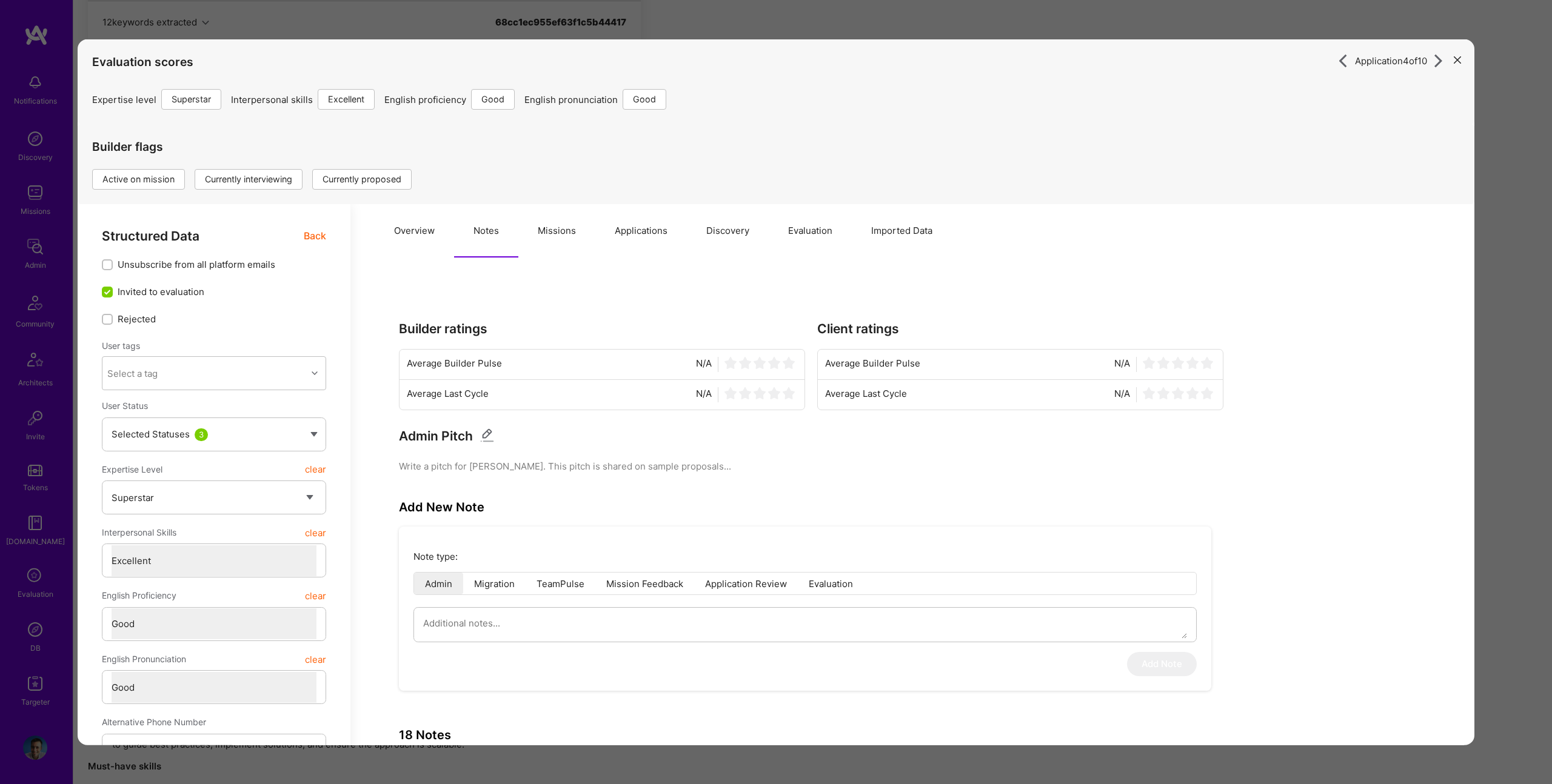
click at [550, 232] on button "Missions" at bounding box center [557, 230] width 77 height 53
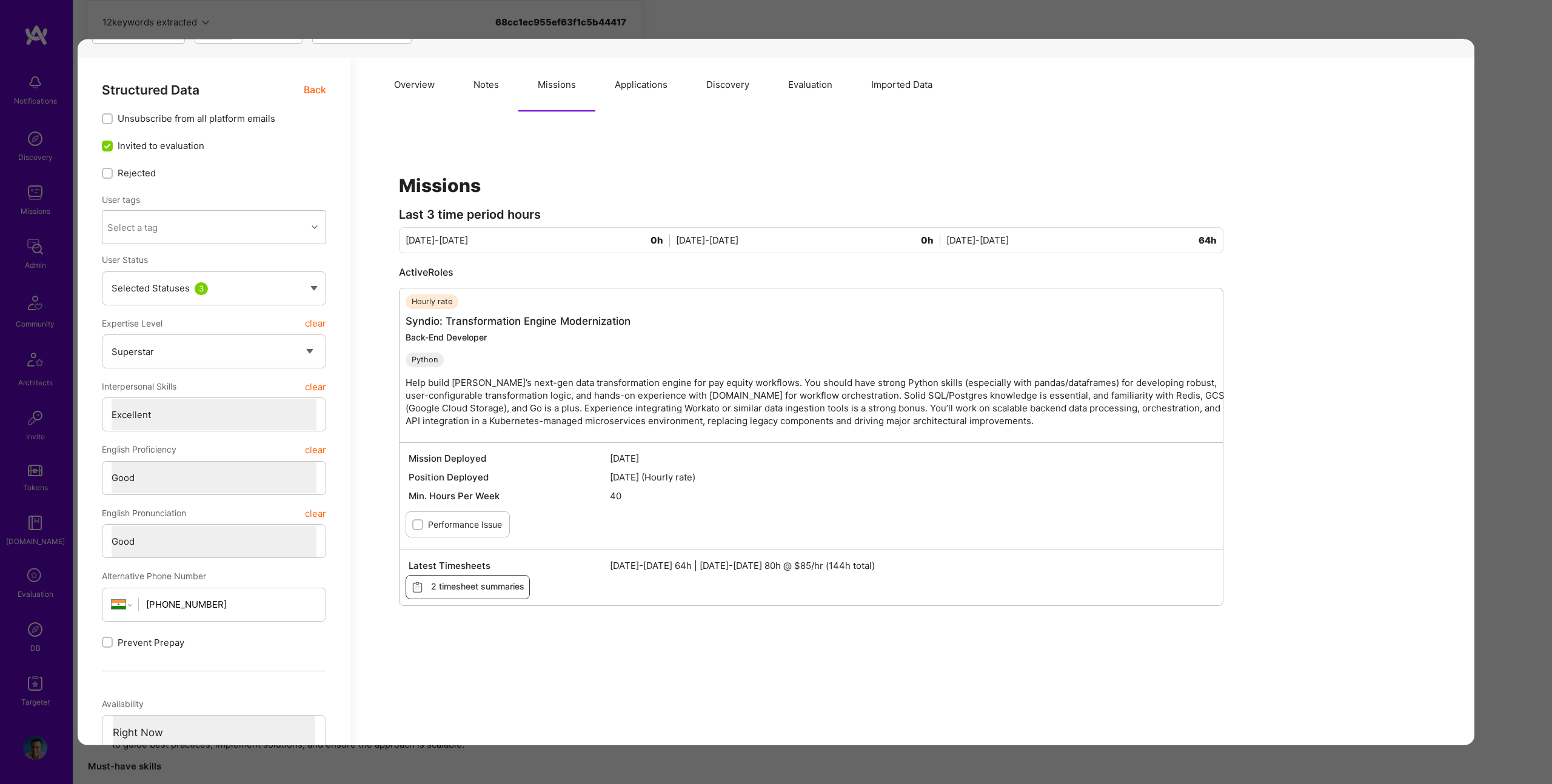
scroll to position [153, 0]
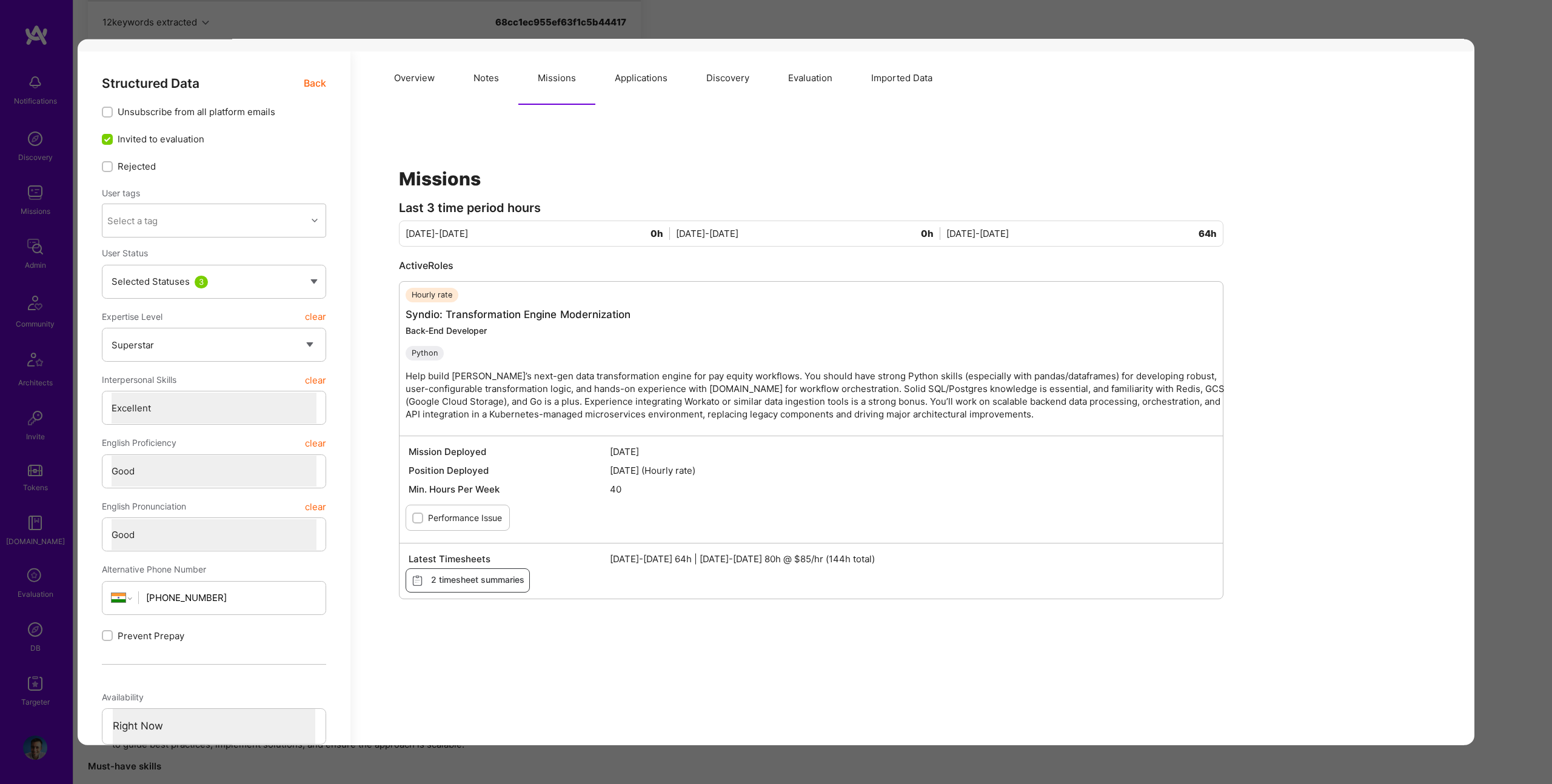
click at [1482, 201] on div "Application 4 of 10 Evaluation scores Expertise level Superstar Interpersonal s…" at bounding box center [776, 392] width 1552 height 784
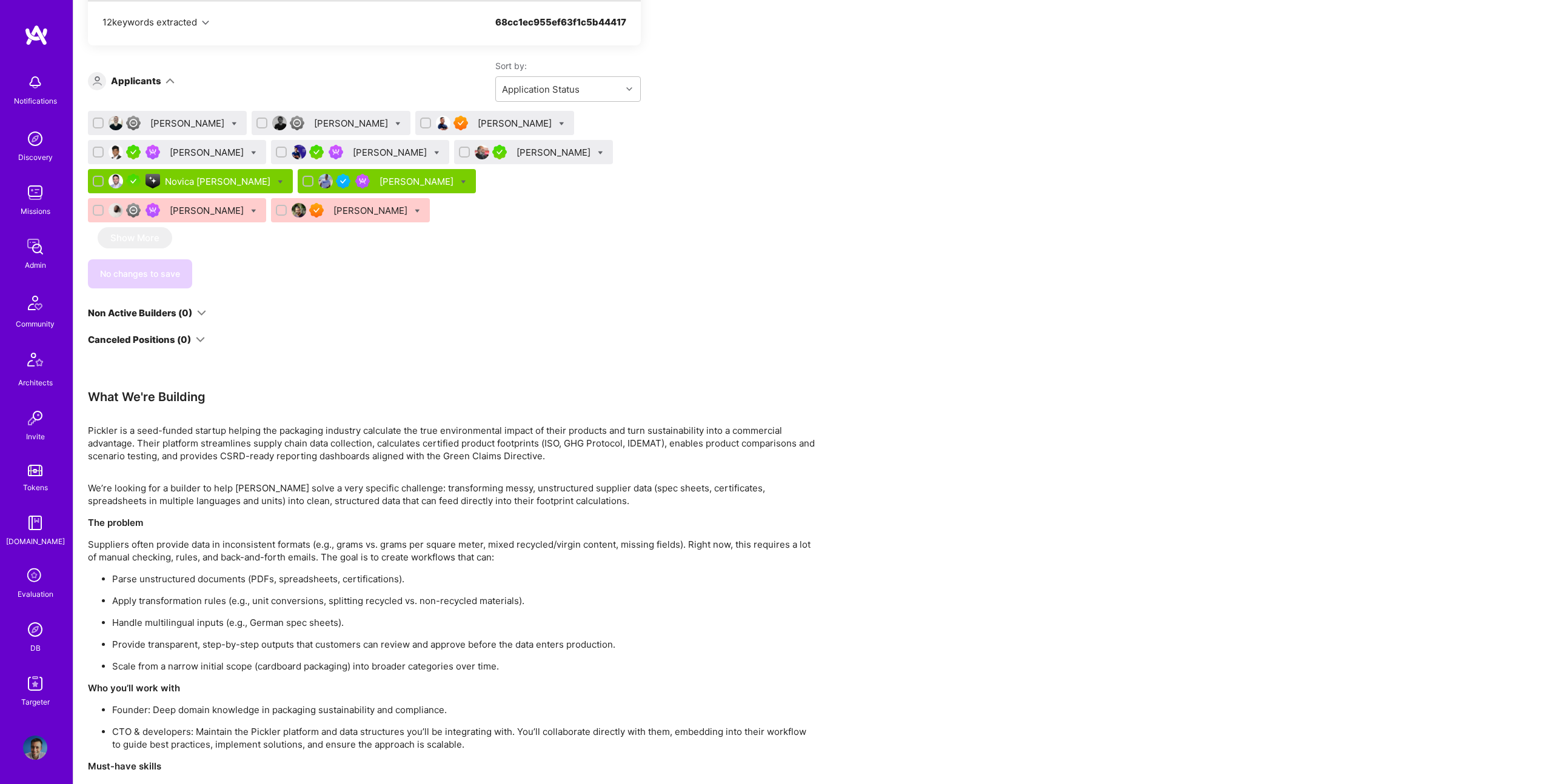
click at [251, 151] on icon at bounding box center [254, 153] width 6 height 6
checkbox input "true"
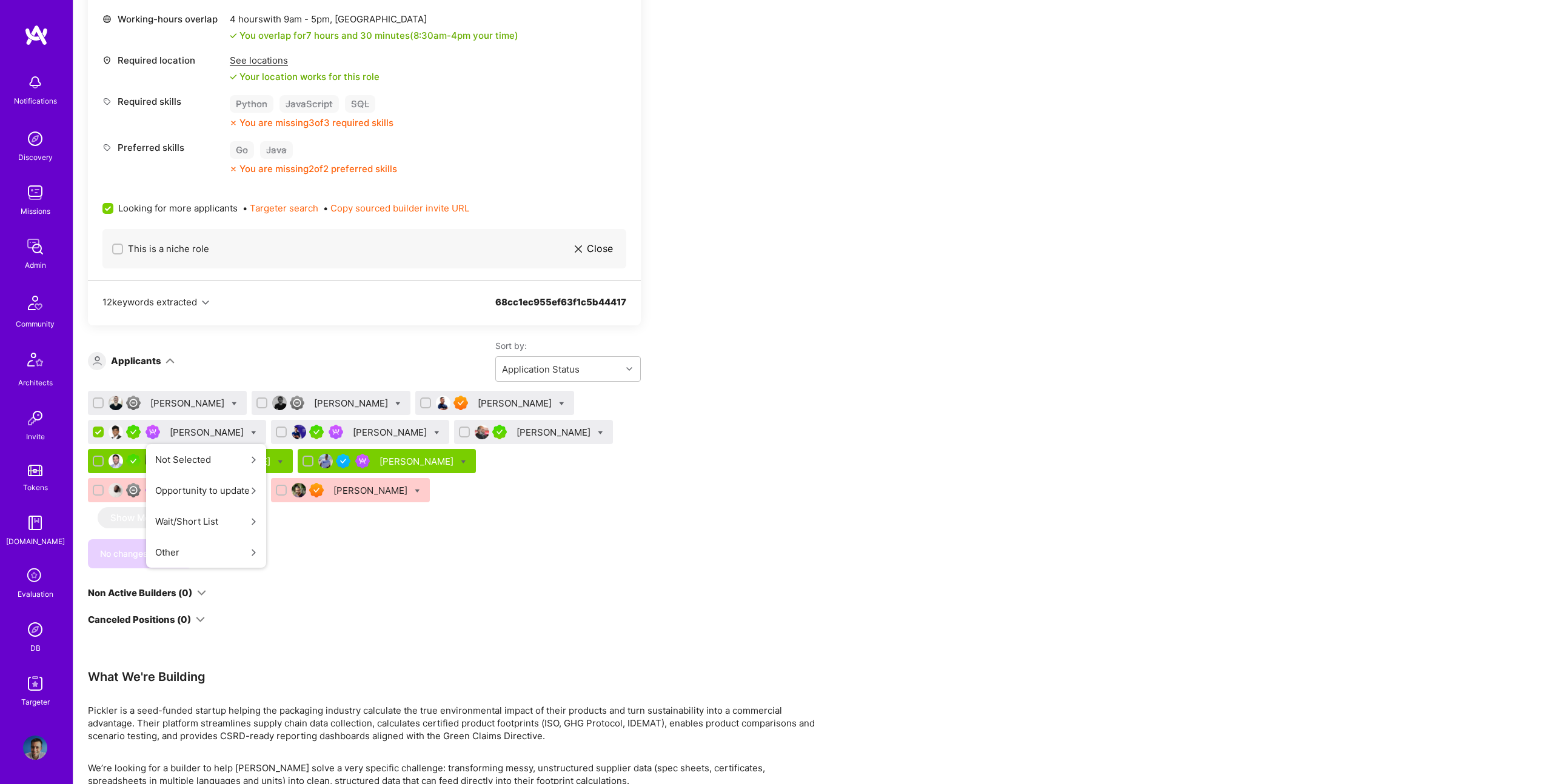
scroll to position [590, 0]
click at [700, 469] on div "Apply for a Mission Role We’re actively looking for builders. This is the best …" at bounding box center [451, 474] width 727 height 1659
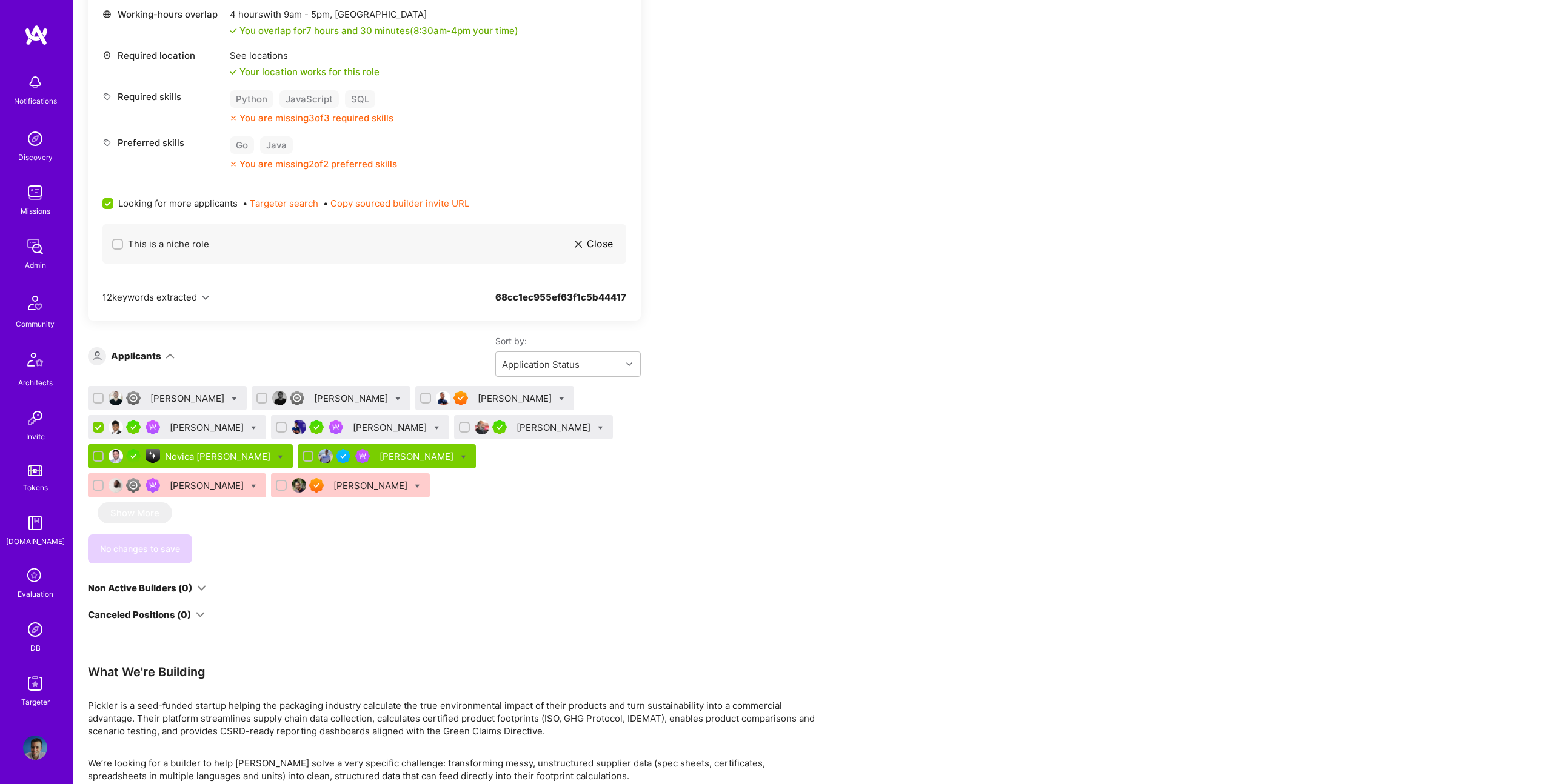
scroll to position [591, 0]
click at [251, 429] on icon at bounding box center [254, 431] width 6 height 6
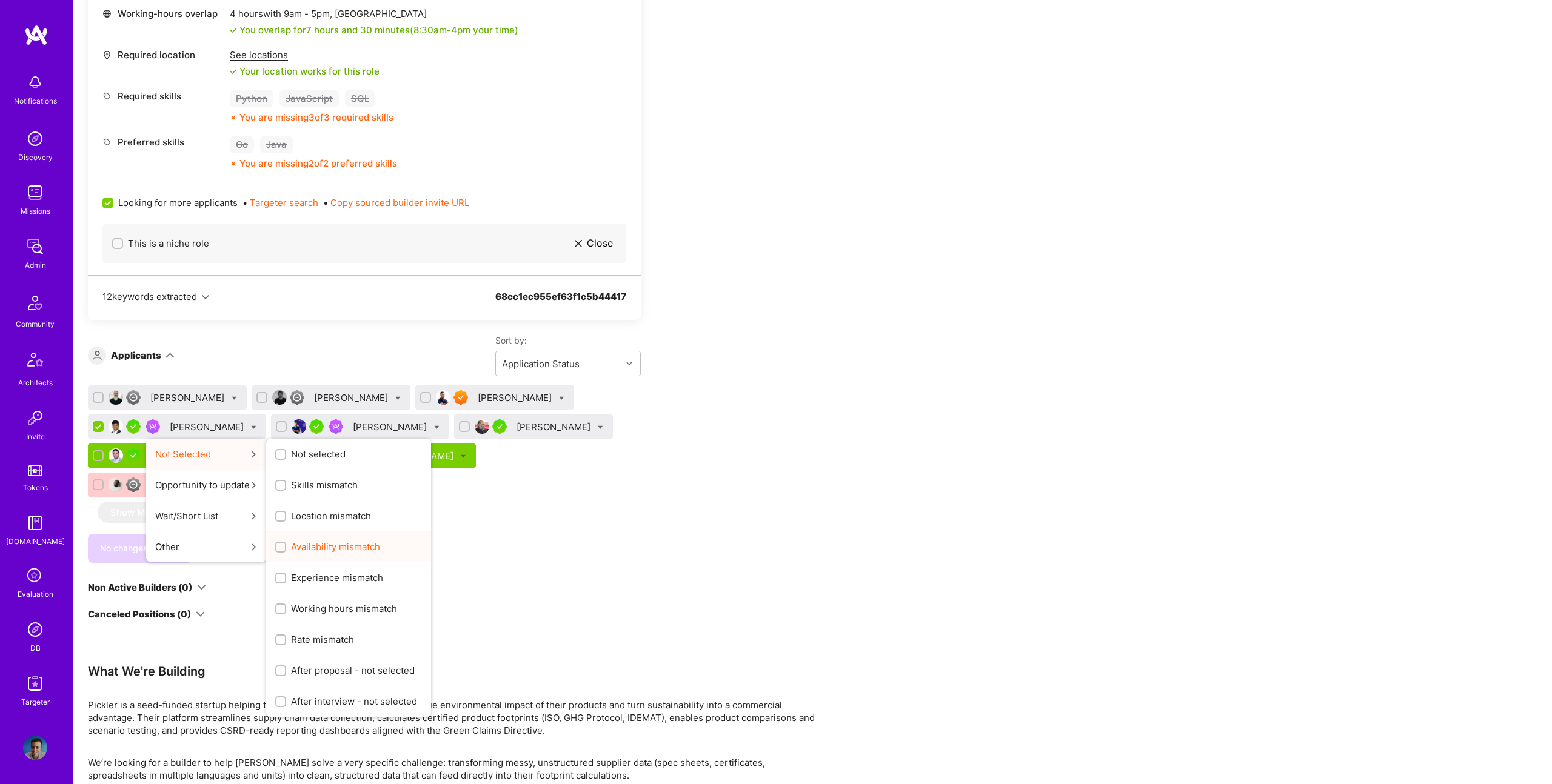
scroll to position [590, 0]
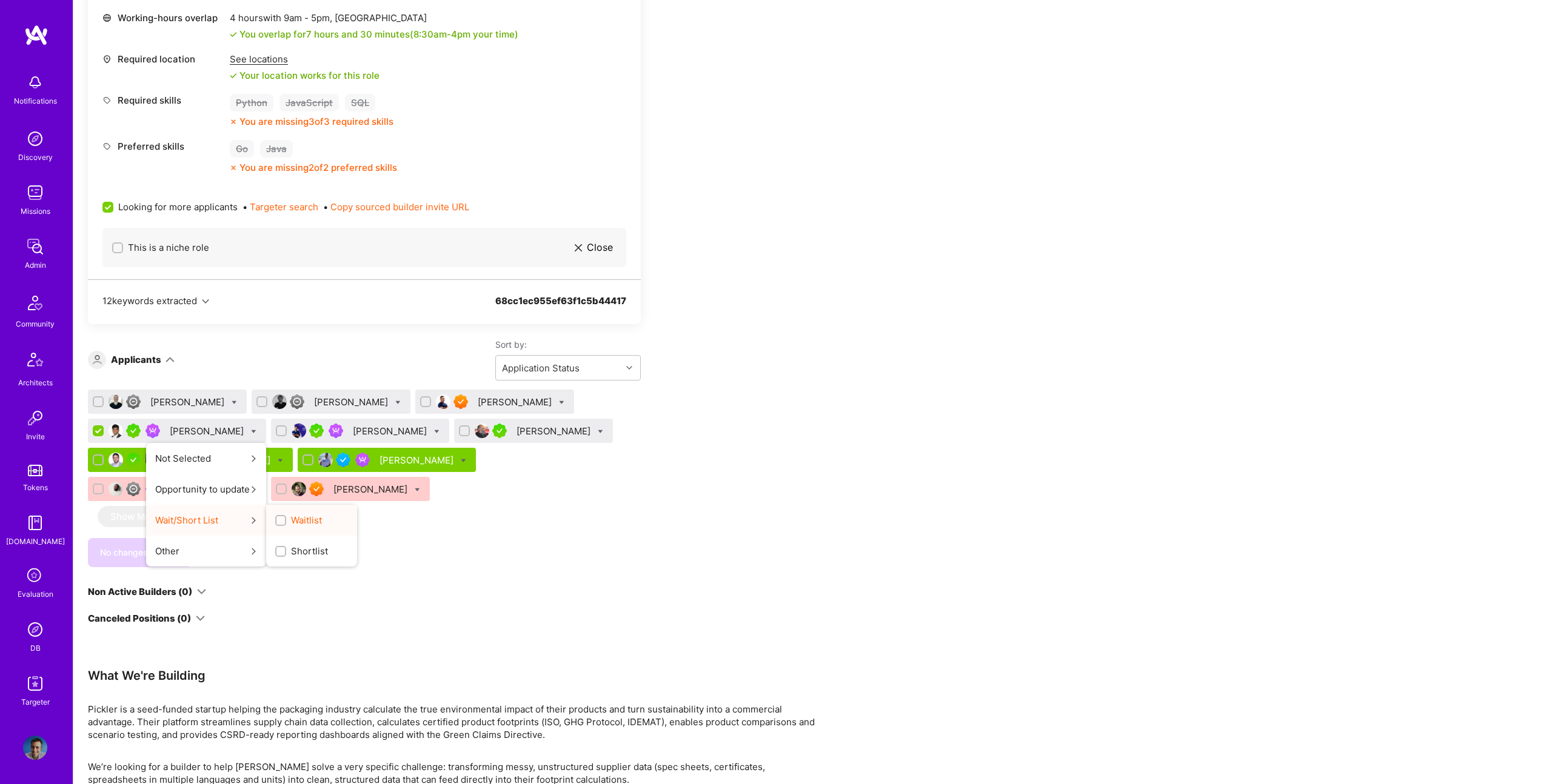
click at [291, 518] on span "Waitlist" at bounding box center [306, 519] width 31 height 13
click at [283, 518] on input "Waitlist" at bounding box center [282, 521] width 9 height 9
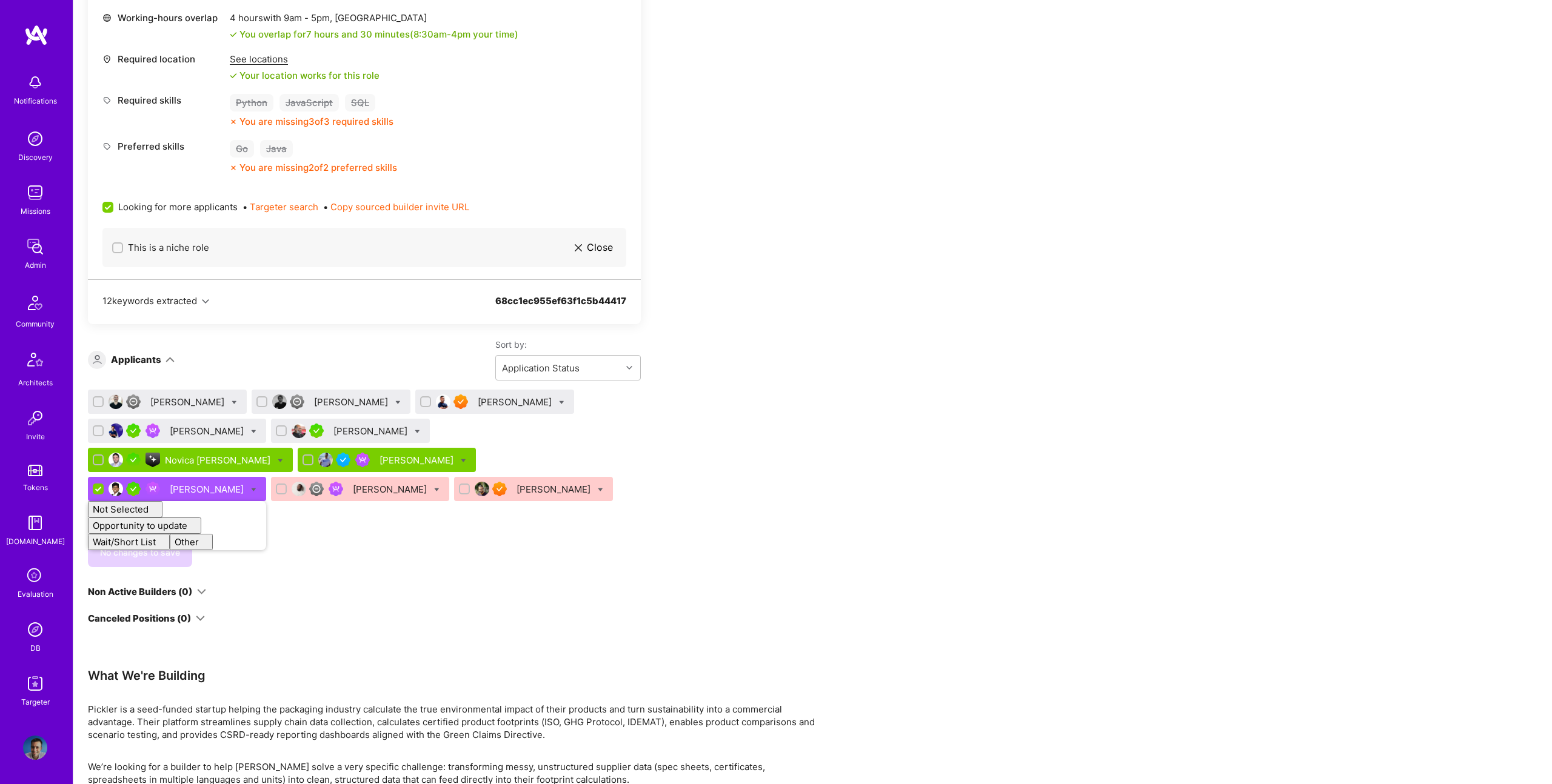
checkbox input "false"
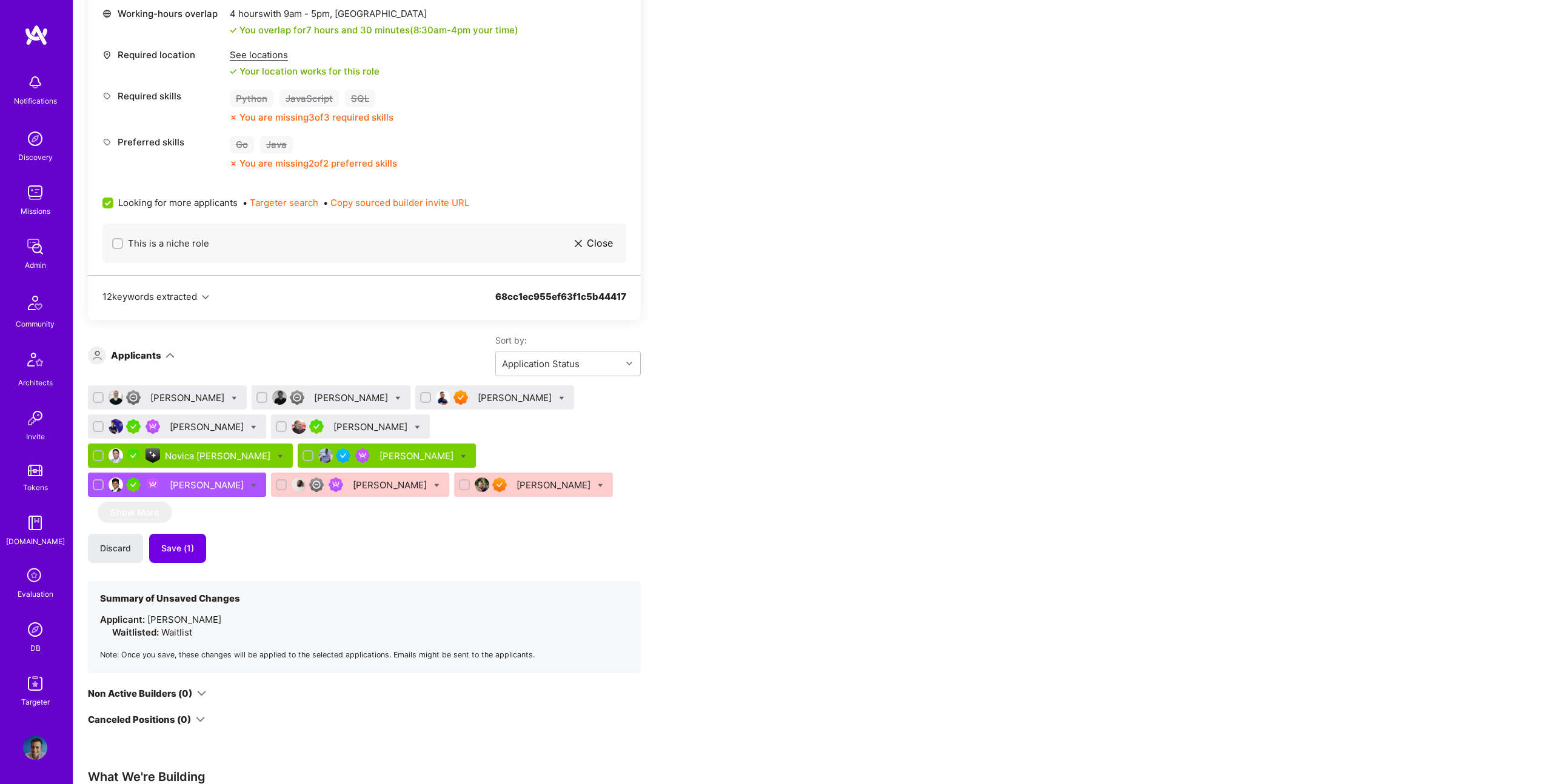
drag, startPoint x: 647, startPoint y: 492, endPoint x: 581, endPoint y: 492, distance: 66.0
click at [643, 490] on div "Apply for a Mission Role We’re actively looking for builders. This is the best …" at bounding box center [451, 522] width 727 height 1765
click at [191, 551] on span "Save (1)" at bounding box center [178, 548] width 33 height 13
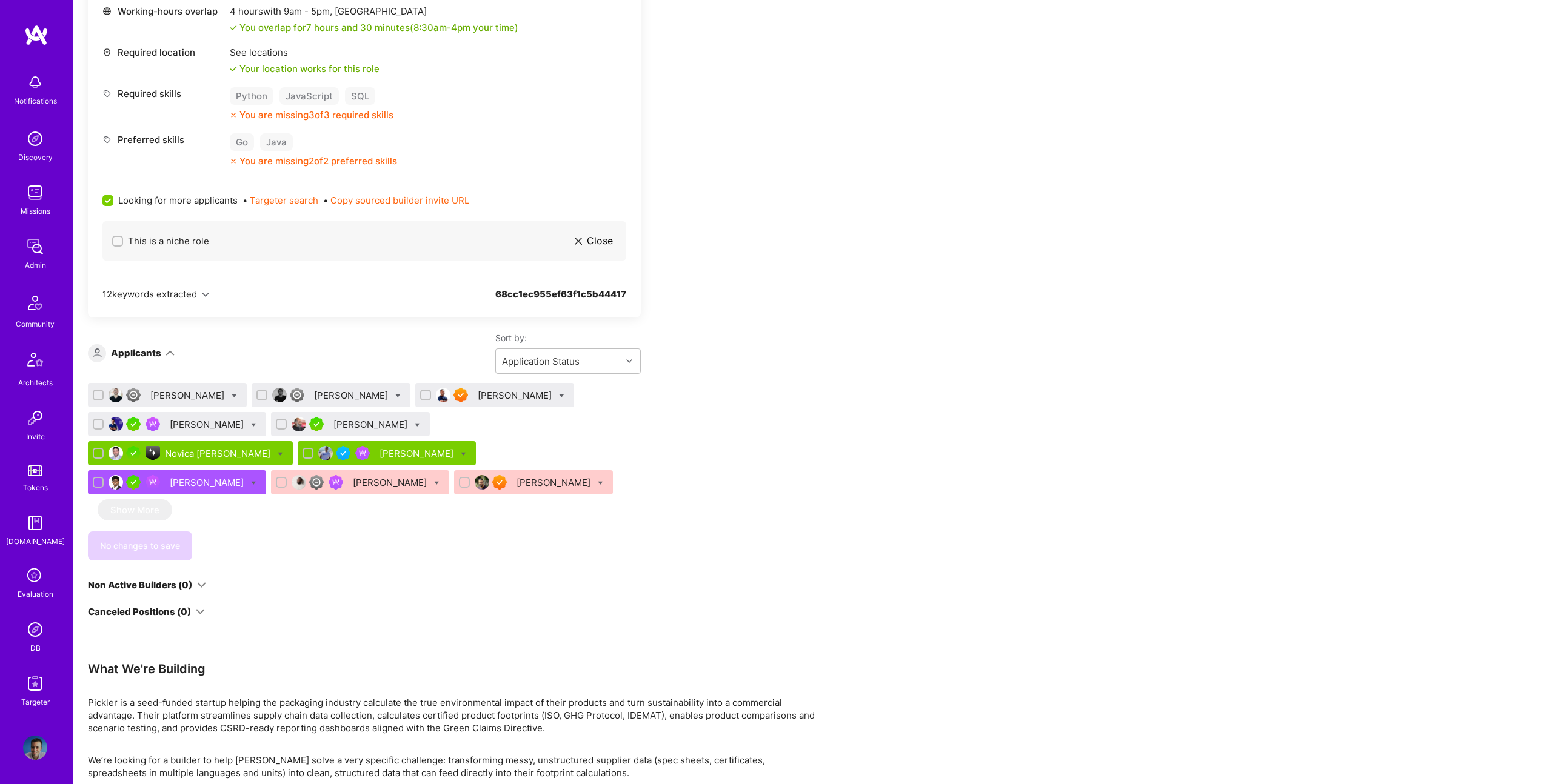
click at [336, 455] on div at bounding box center [355, 453] width 38 height 14
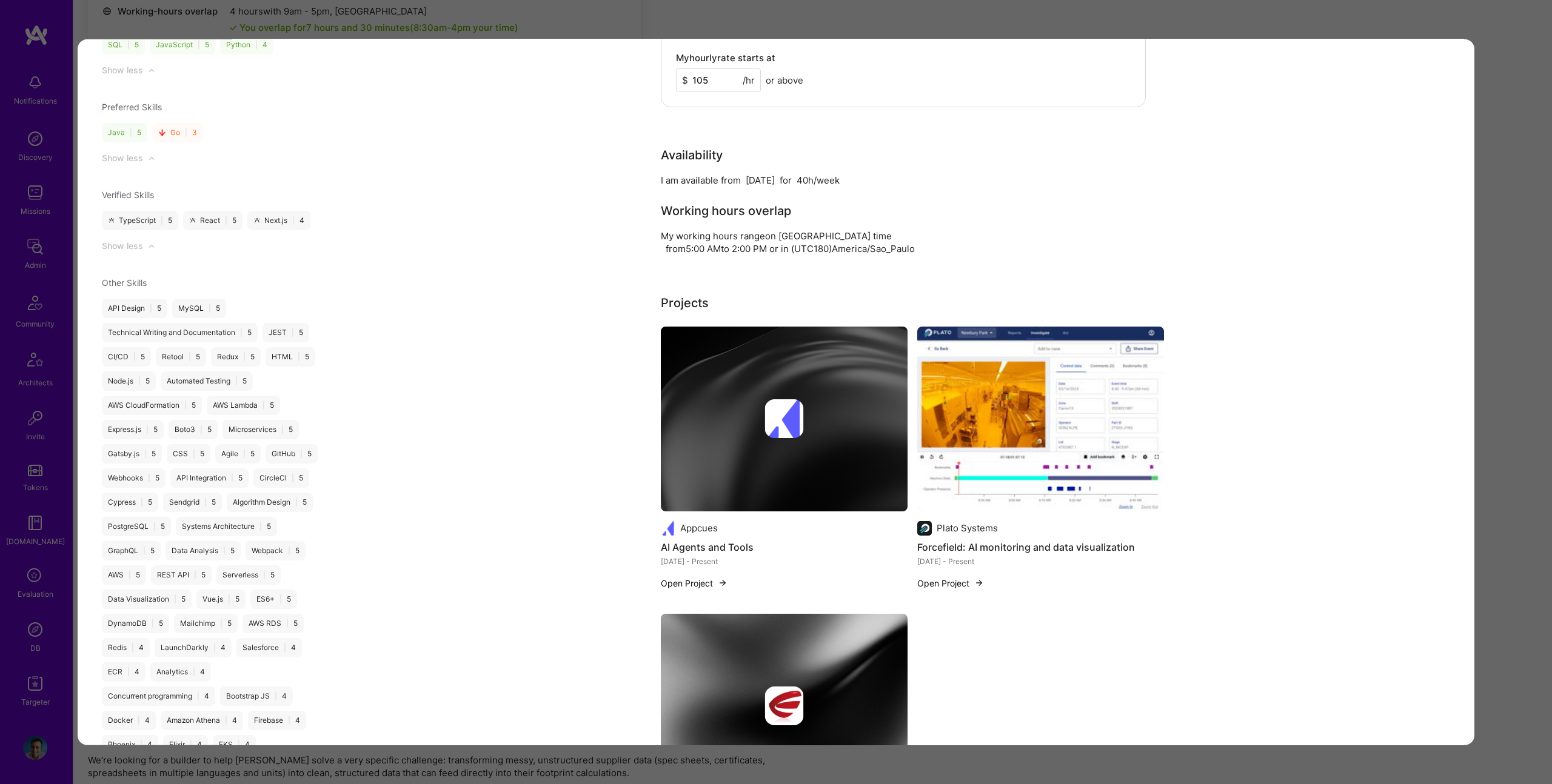
scroll to position [1443, 0]
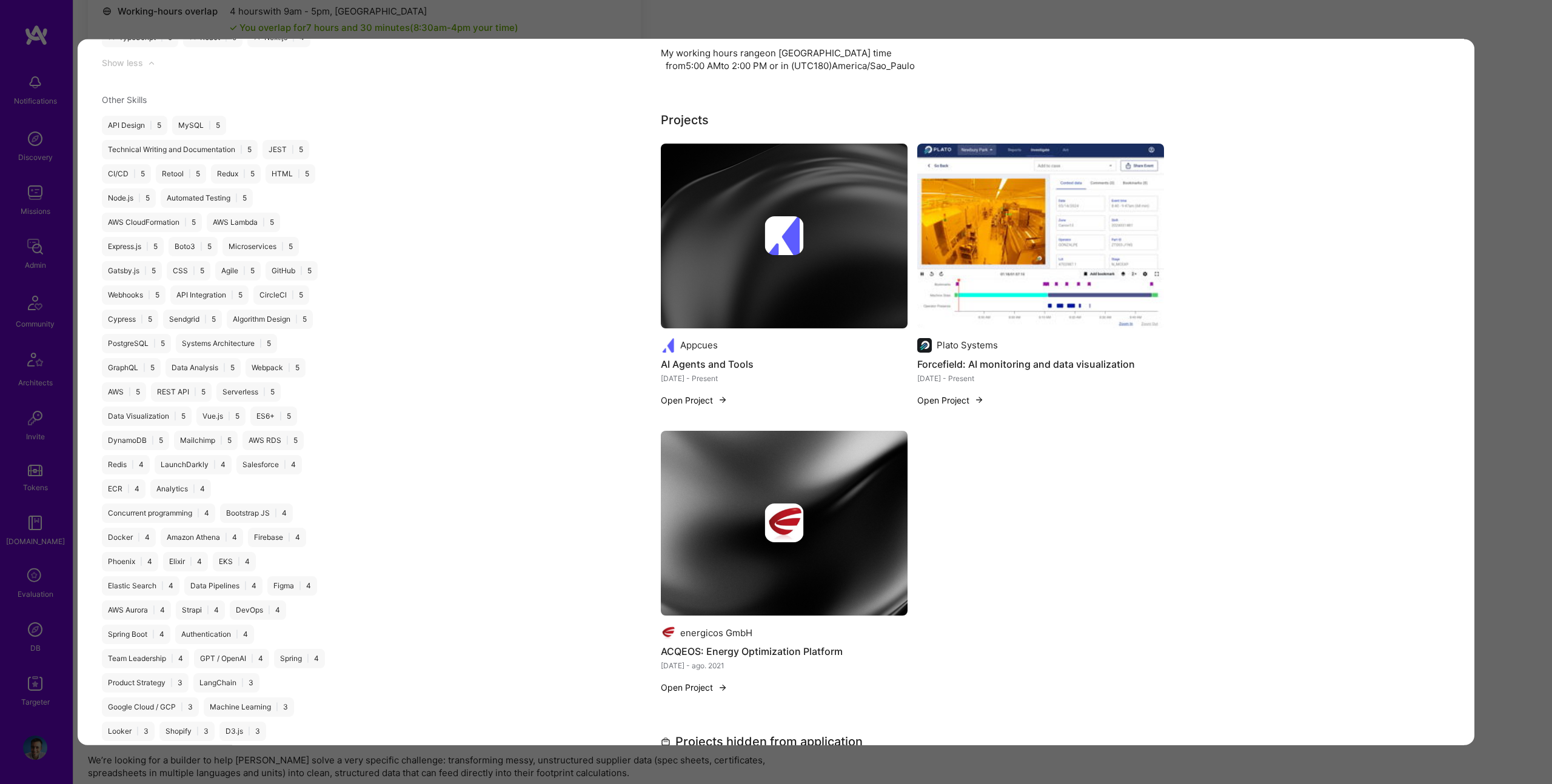
click at [775, 247] on img "modal" at bounding box center [784, 236] width 246 height 185
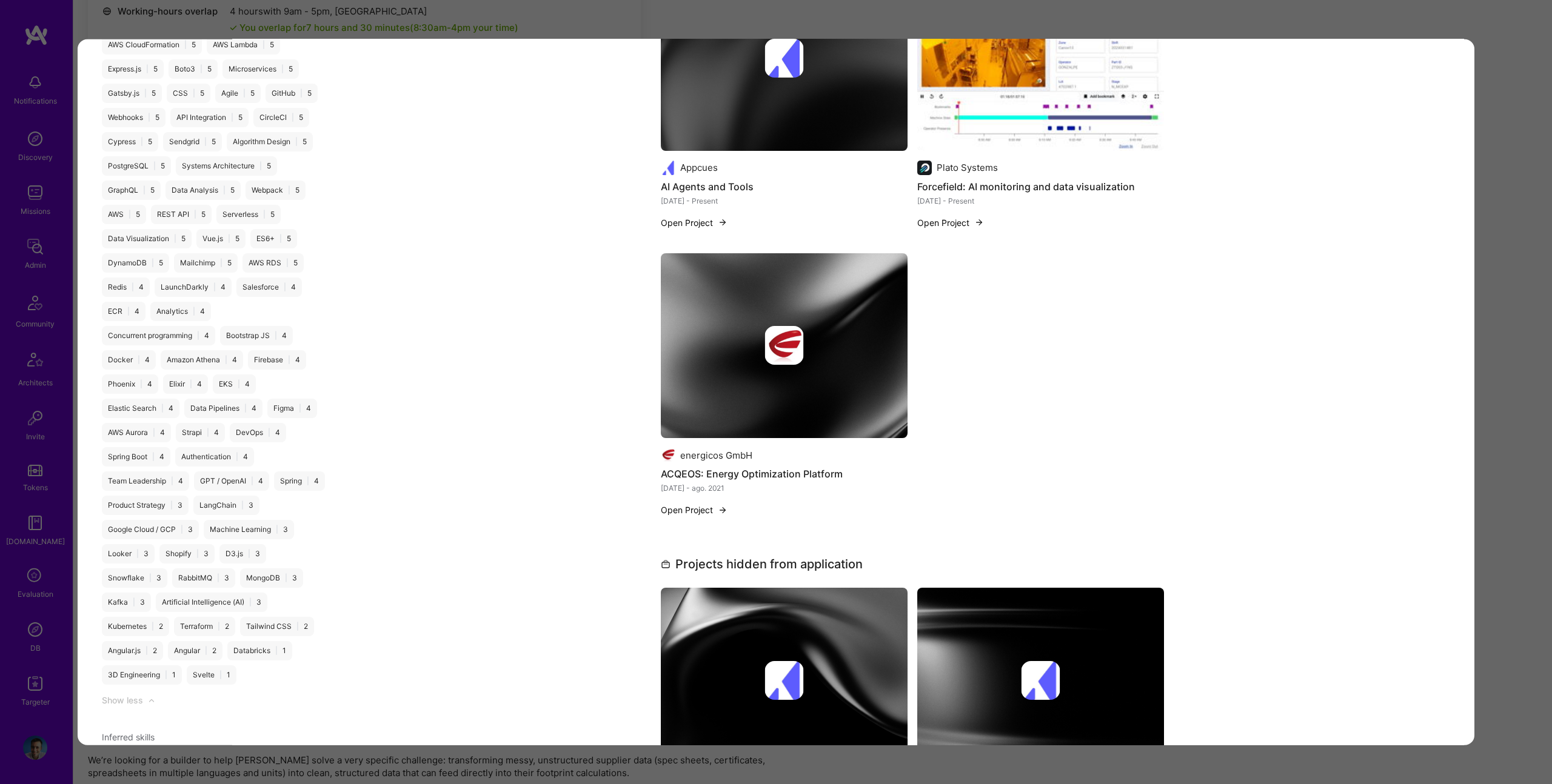
scroll to position [1638, 0]
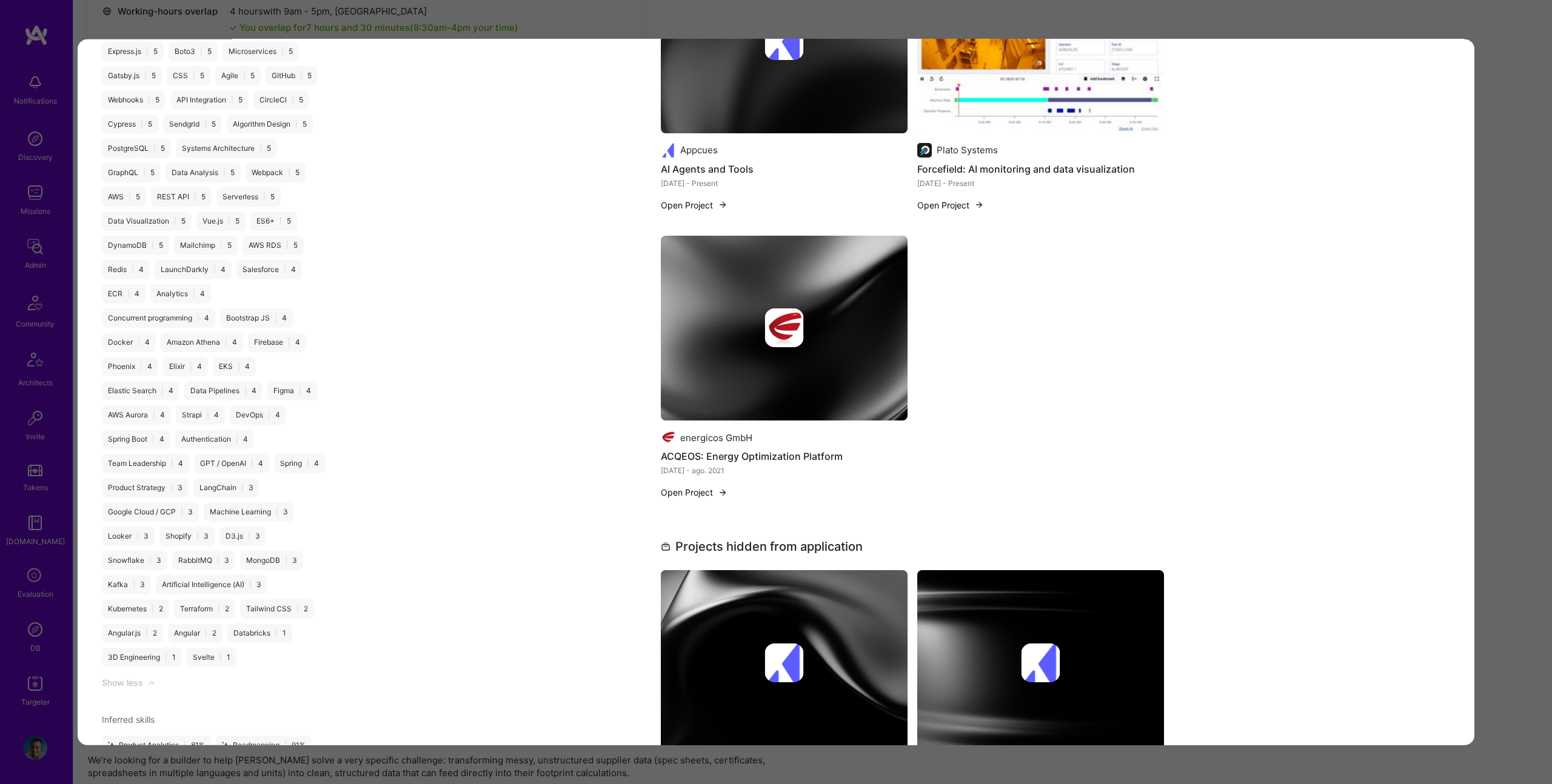
click at [802, 78] on img "modal" at bounding box center [784, 40] width 246 height 185
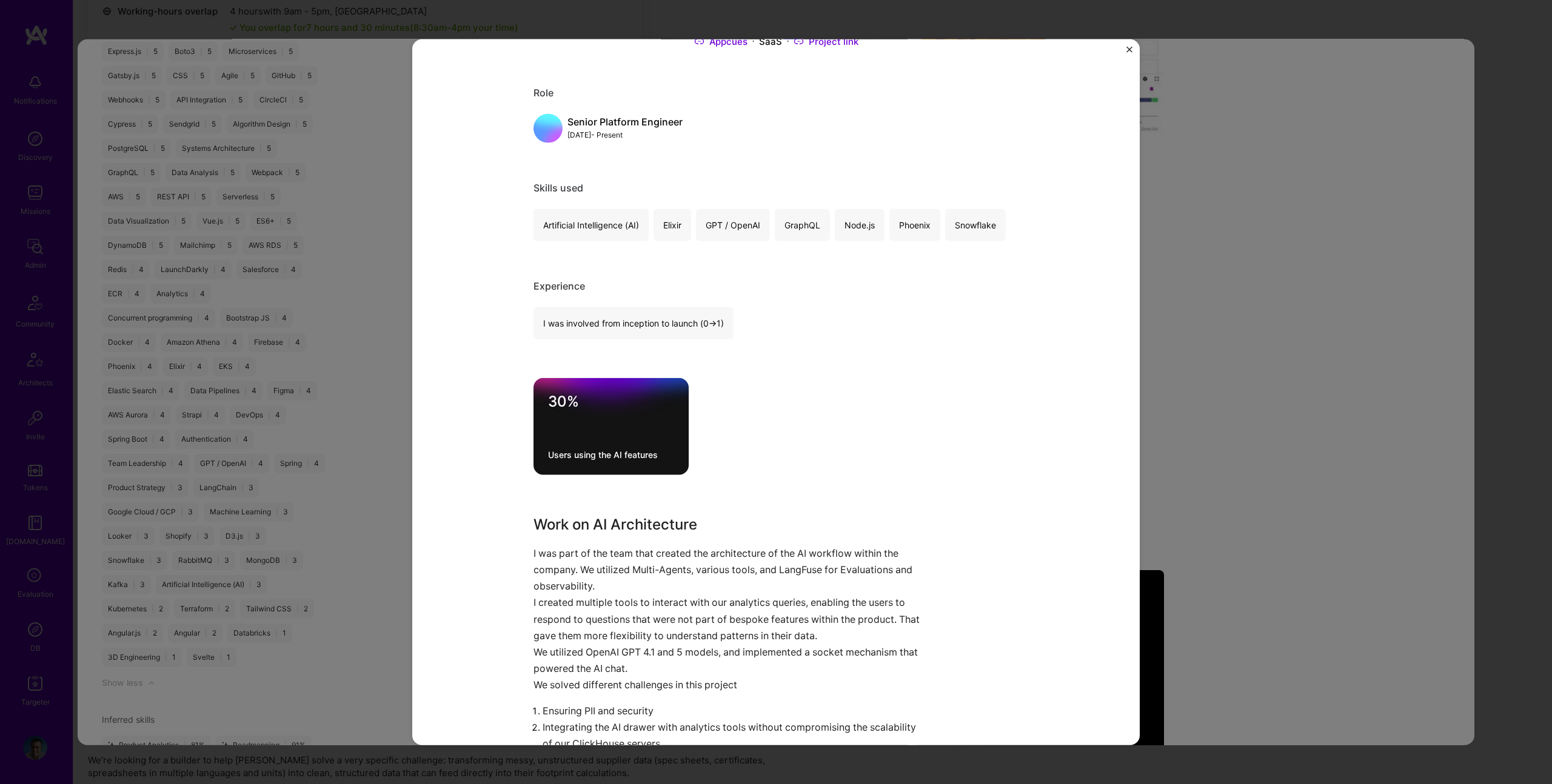
scroll to position [102, 0]
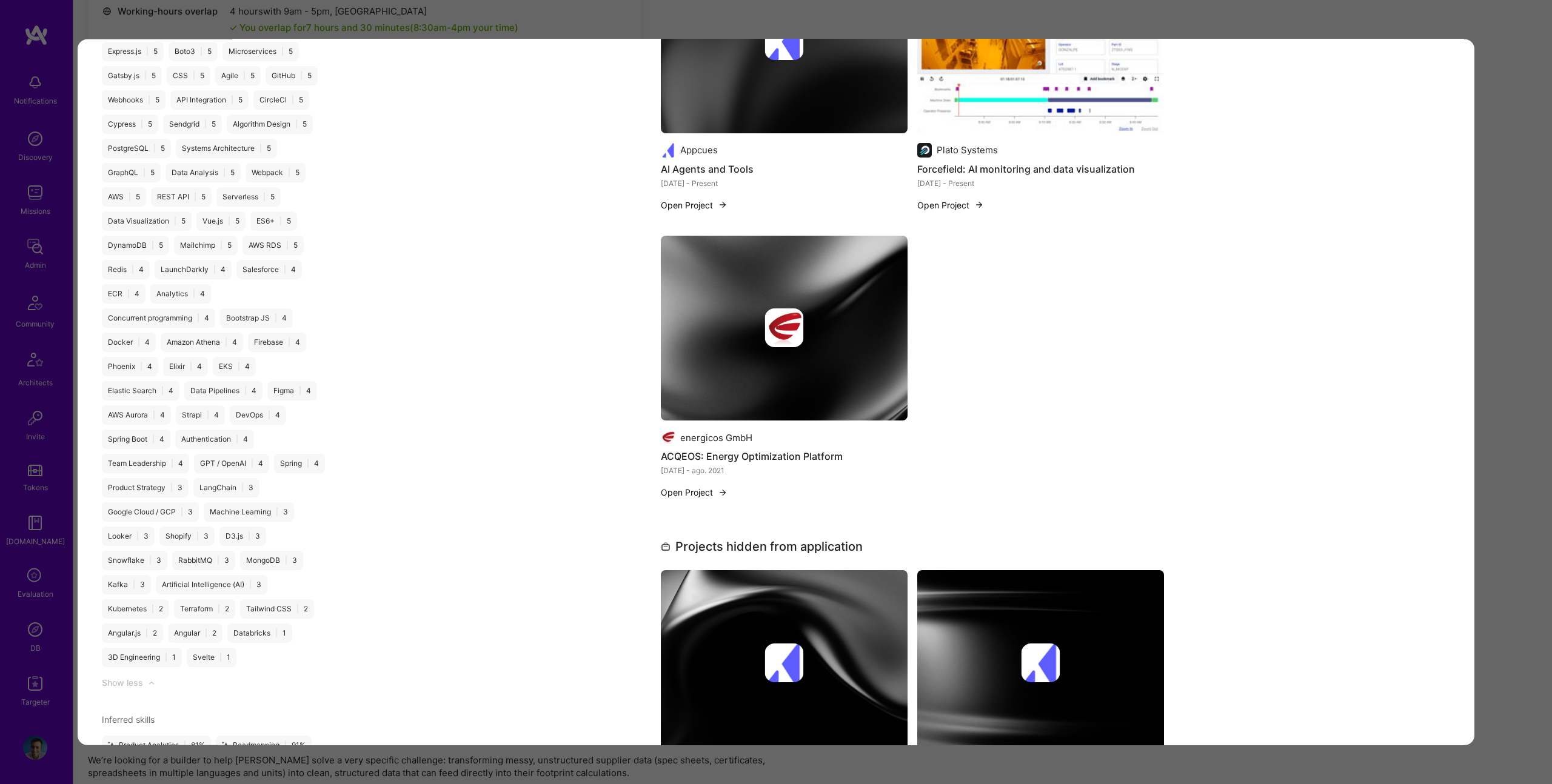
click at [1056, 108] on img "modal" at bounding box center [1040, 40] width 246 height 185
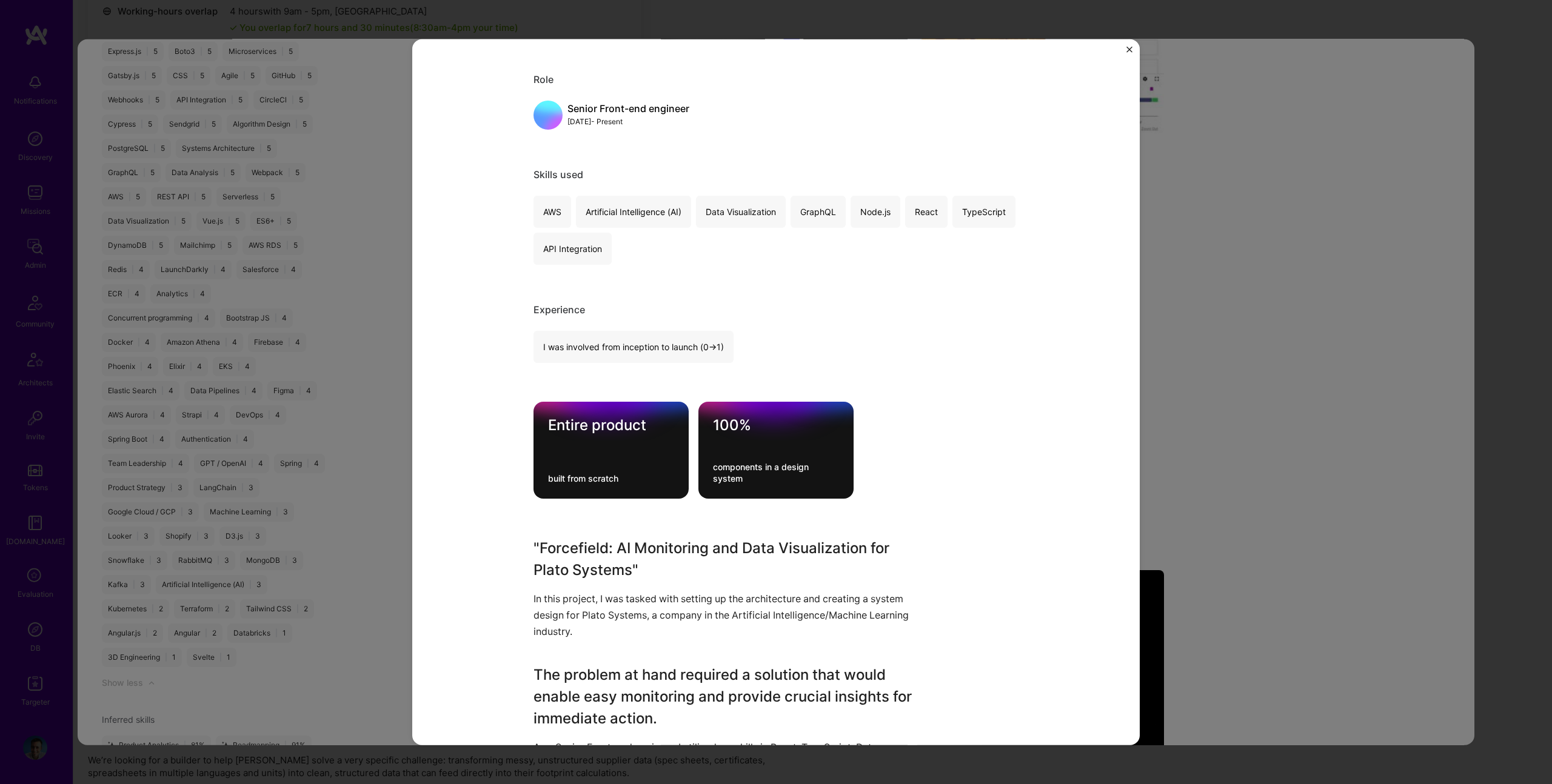
scroll to position [561, 0]
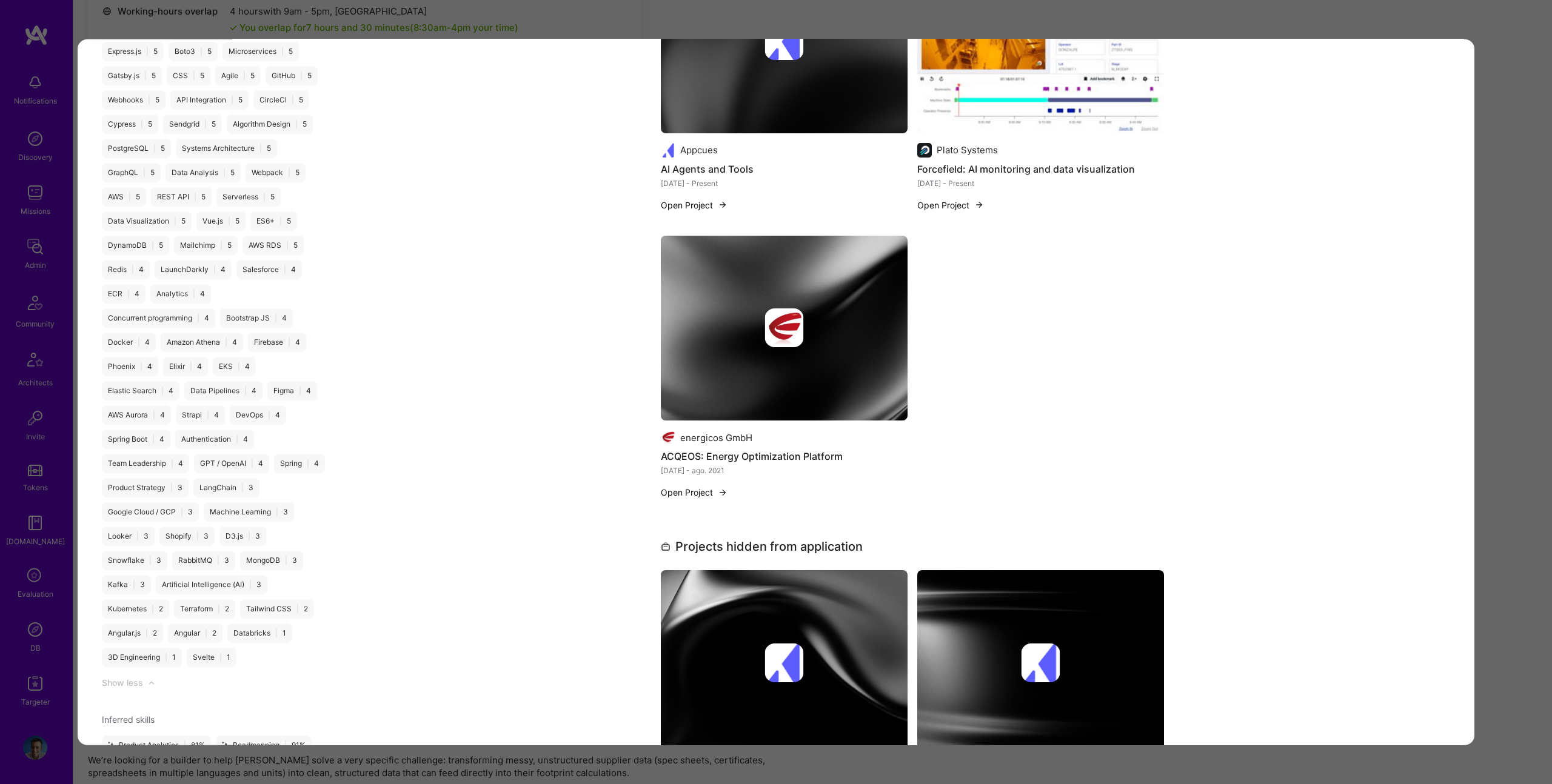
click at [772, 385] on img "modal" at bounding box center [784, 328] width 246 height 185
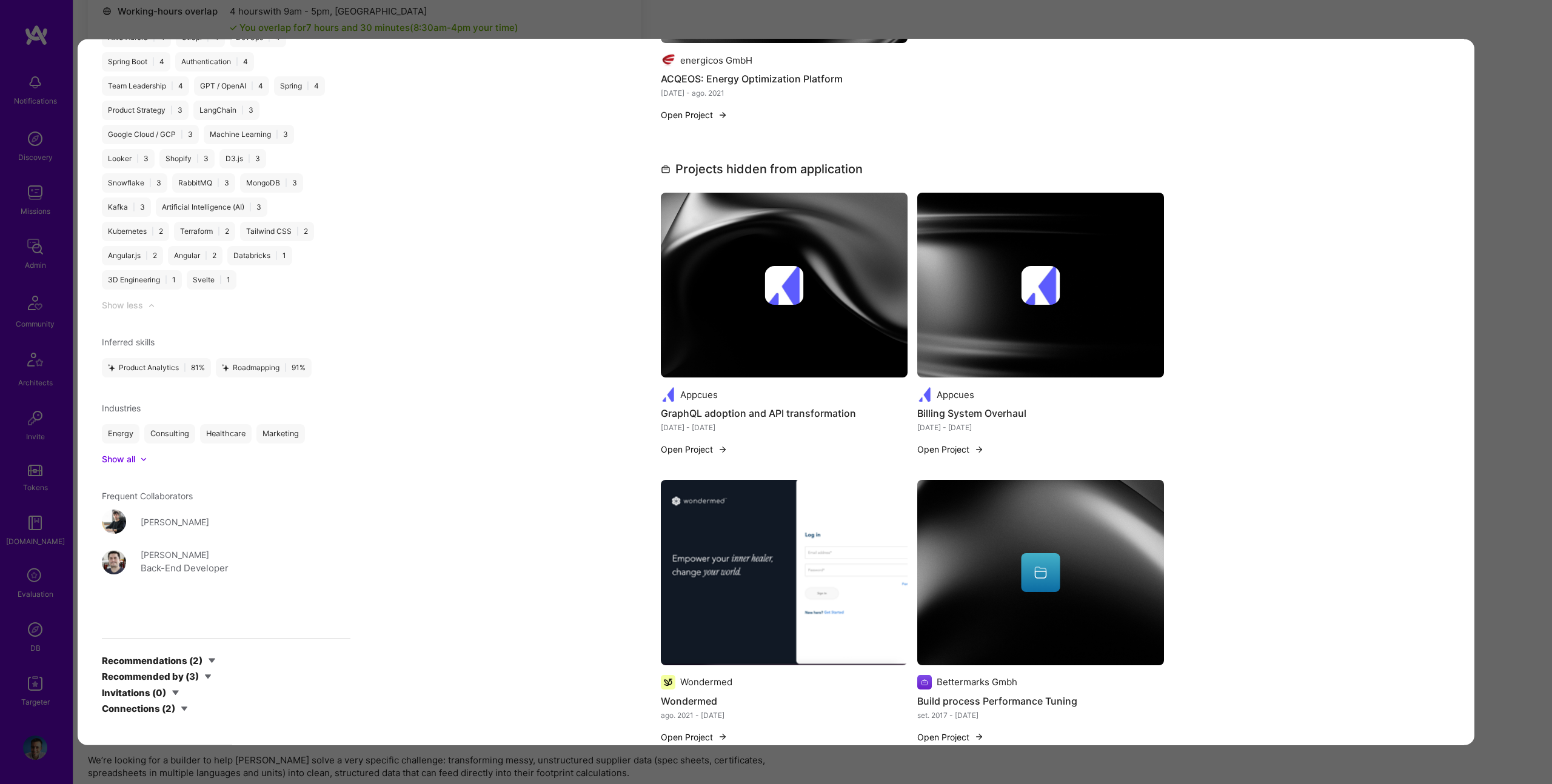
click at [776, 291] on img "modal" at bounding box center [784, 286] width 38 height 38
click at [1035, 300] on img "modal" at bounding box center [1040, 285] width 246 height 185
drag, startPoint x: 1473, startPoint y: 264, endPoint x: 1484, endPoint y: 262, distance: 11.2
click at [1474, 264] on div "About me As a seasoned software engineer, I bring a blend of technical prowess …" at bounding box center [912, 256] width 1124 height 4134
click at [1487, 262] on div "Application 7 of 10 Builder Missing Requirements Required Location See location…" at bounding box center [776, 392] width 1552 height 784
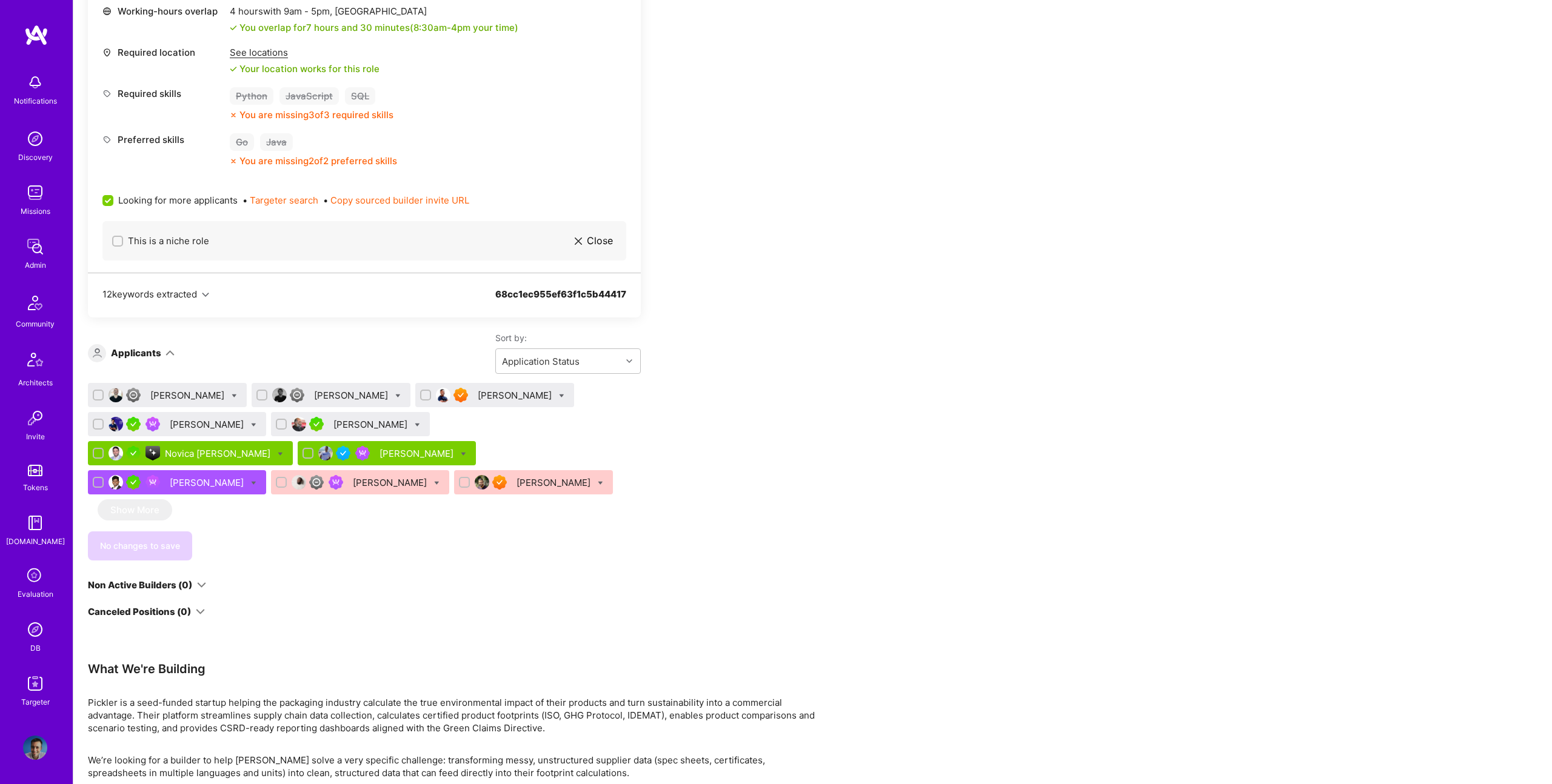
click at [415, 420] on div at bounding box center [418, 424] width 6 height 13
checkbox input "true"
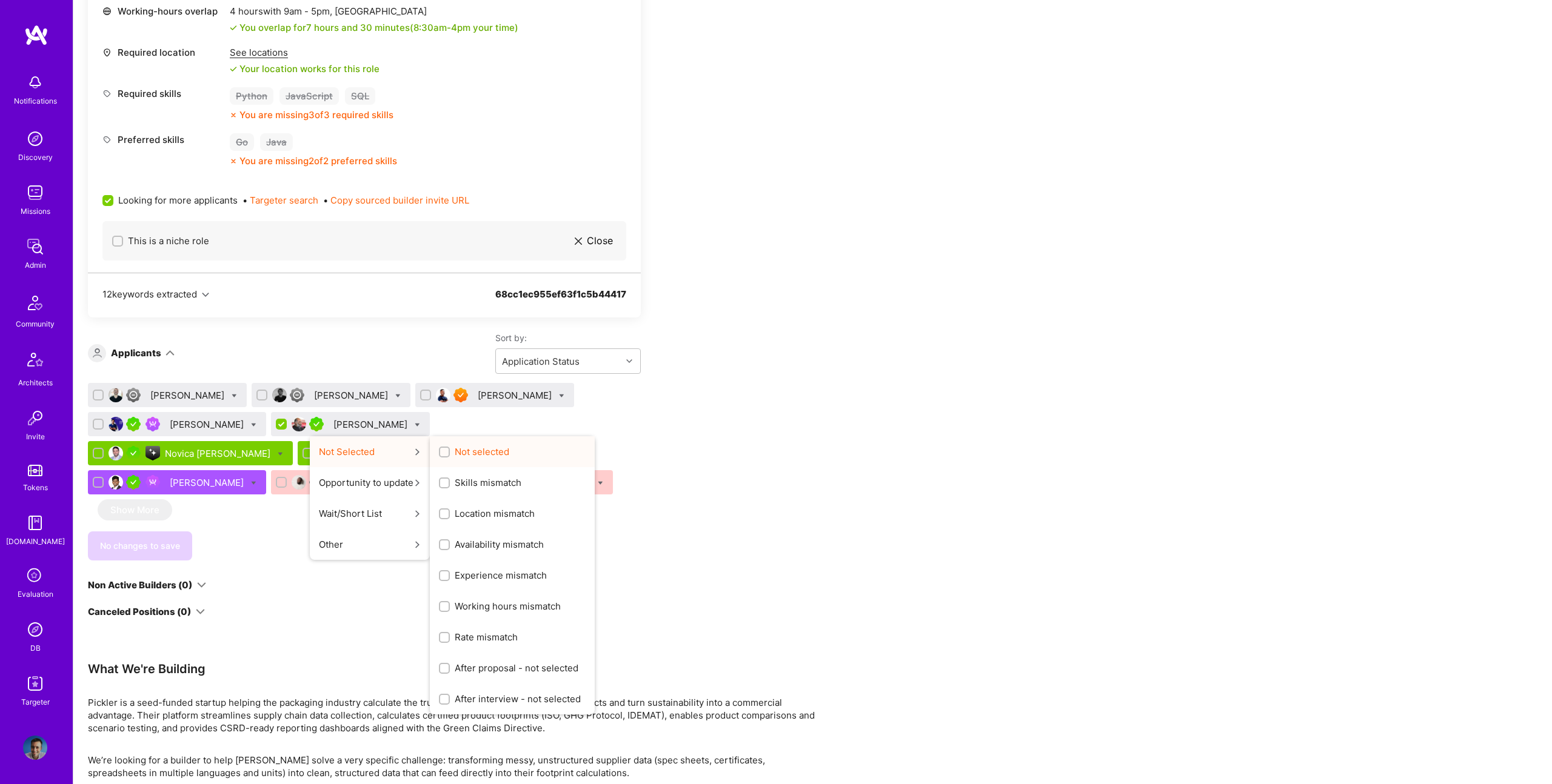
click at [455, 450] on span "Not selected" at bounding box center [482, 451] width 55 height 13
click at [442, 450] on input "Not selected" at bounding box center [445, 452] width 9 height 9
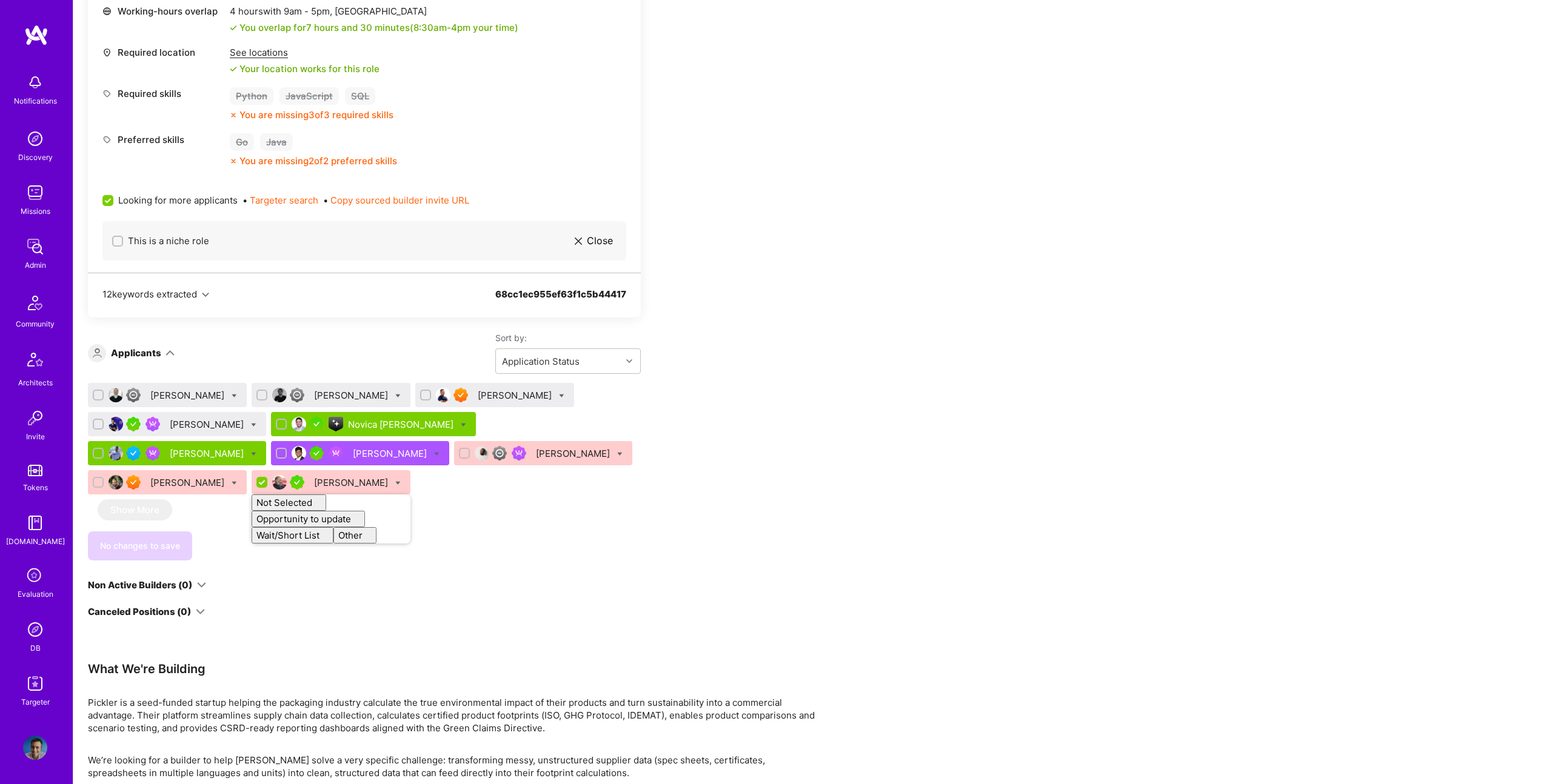
checkbox input "false"
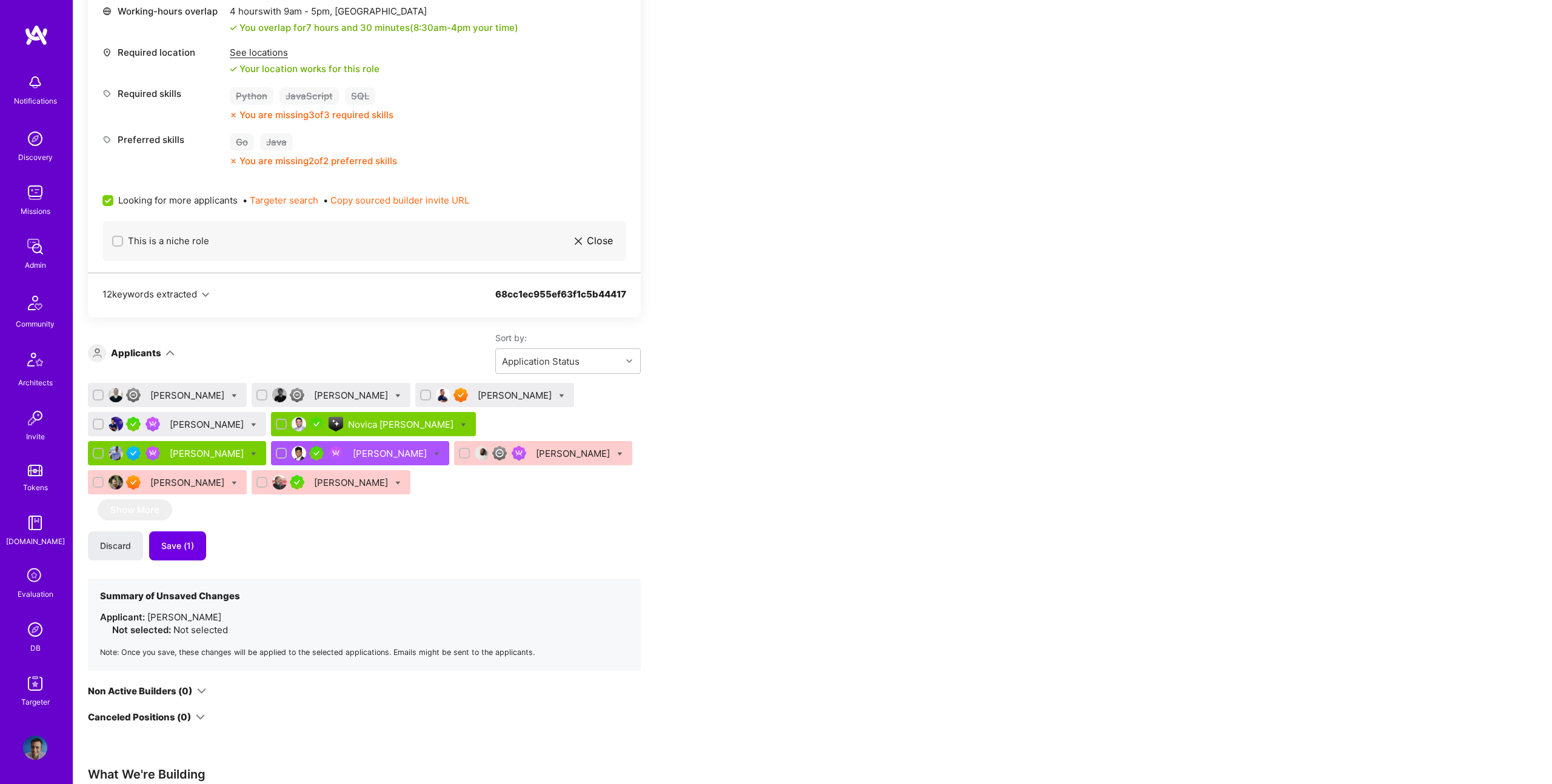
drag, startPoint x: 718, startPoint y: 487, endPoint x: 347, endPoint y: 545, distance: 375.5
click at [715, 487] on div "Apply for a Mission Role We’re actively looking for builders. This is the best …" at bounding box center [451, 520] width 727 height 1765
click at [192, 548] on span "Save (1)" at bounding box center [178, 546] width 33 height 13
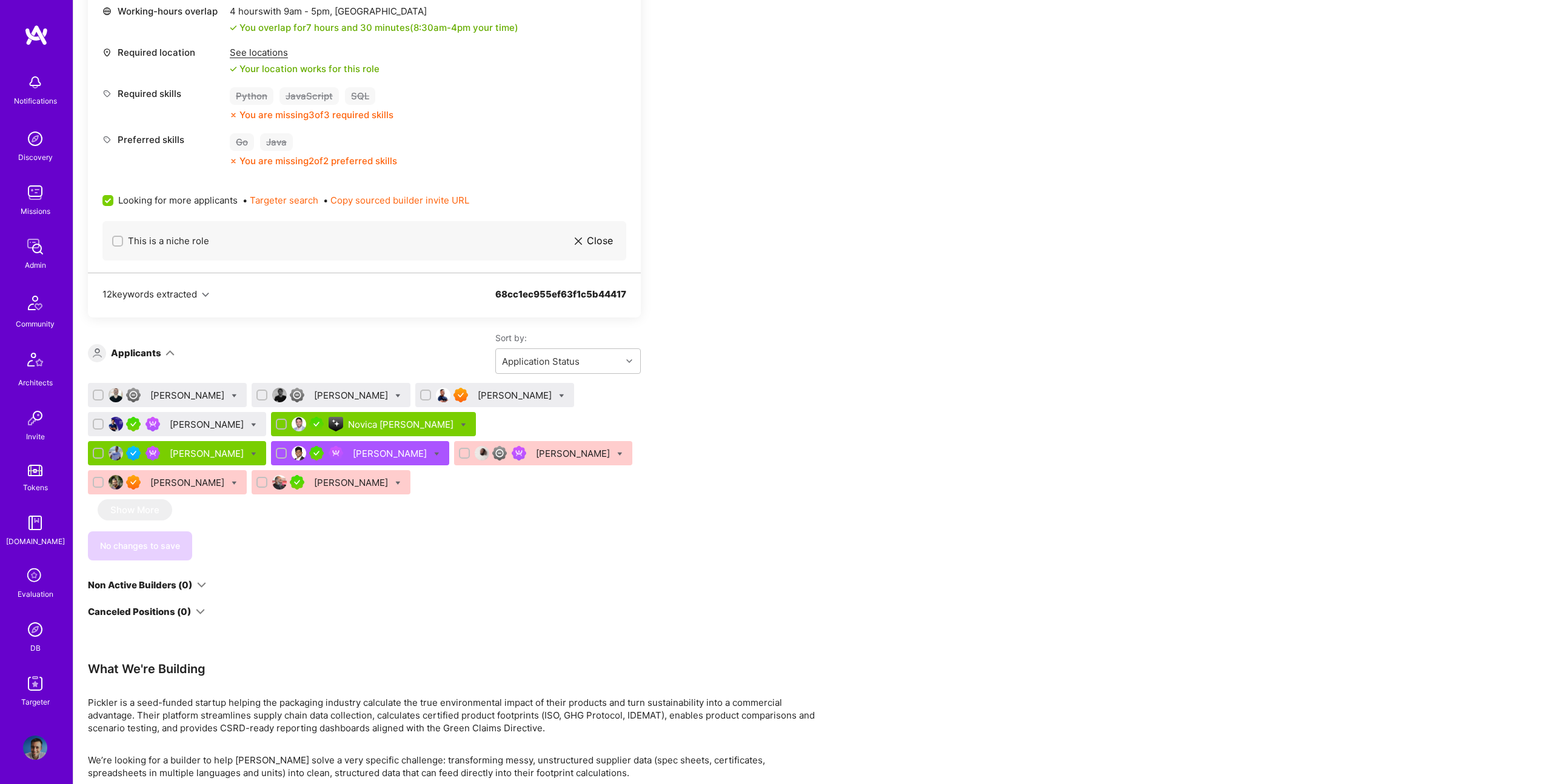
click at [199, 423] on div "Juan Roldan" at bounding box center [207, 424] width 76 height 13
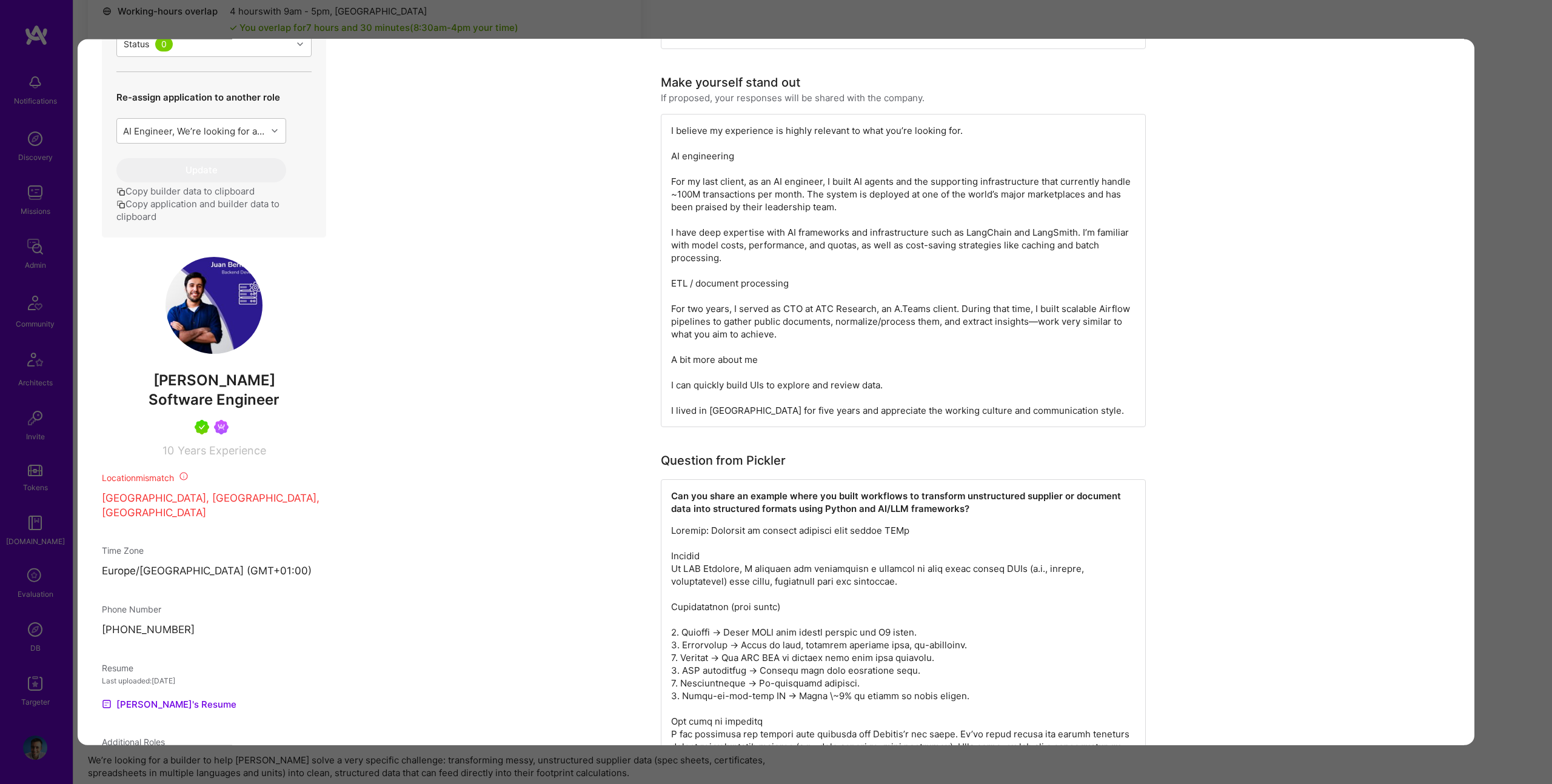
scroll to position [550, 0]
click at [453, 25] on div "Application 4 of 10 Builder Missing Requirements Required Location See location…" at bounding box center [776, 392] width 1552 height 784
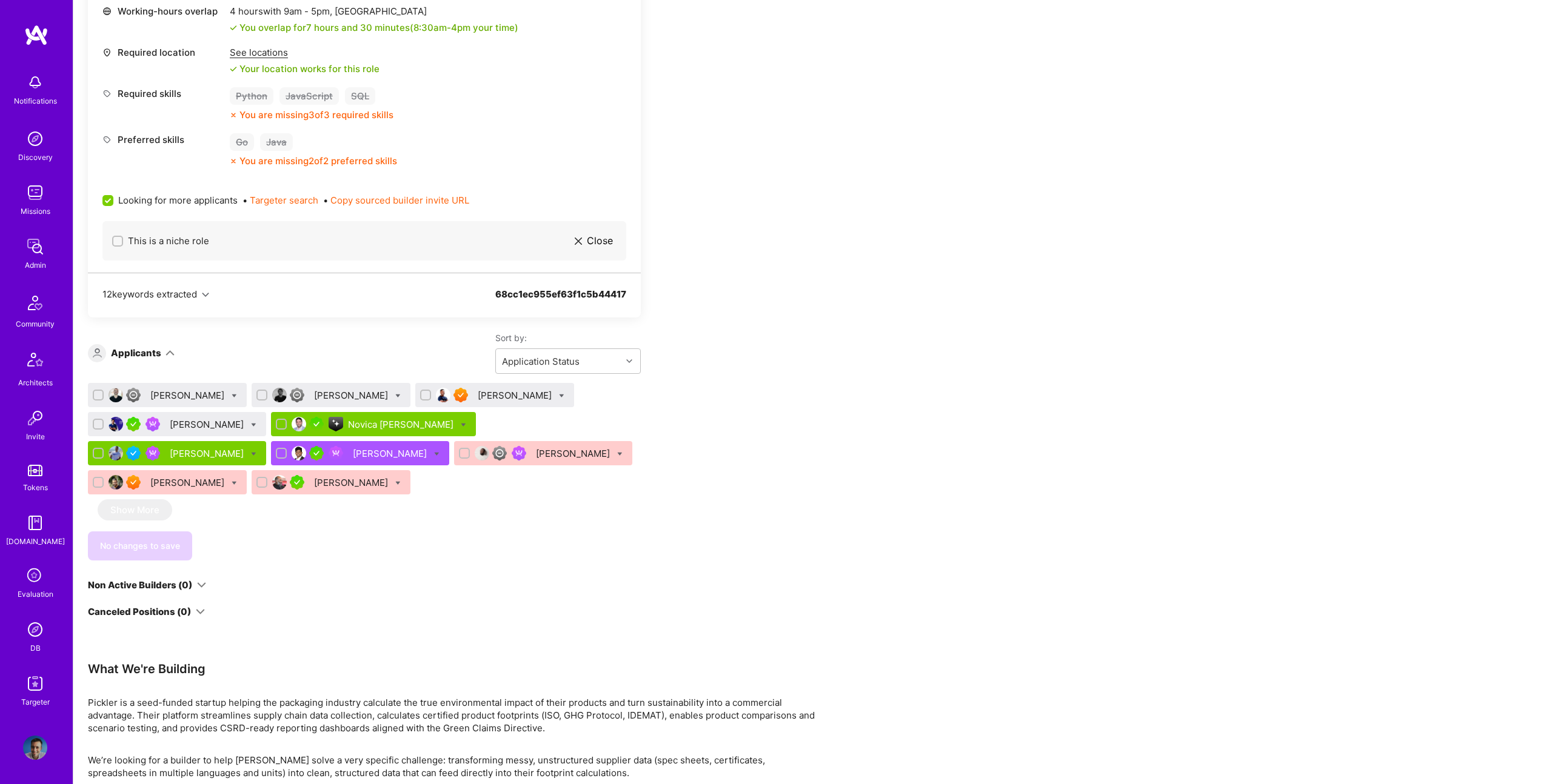
click at [251, 423] on icon at bounding box center [254, 425] width 6 height 6
checkbox input "true"
click at [291, 544] on span "Shortlist" at bounding box center [309, 544] width 37 height 13
click at [278, 544] on input "Shortlist" at bounding box center [282, 545] width 9 height 9
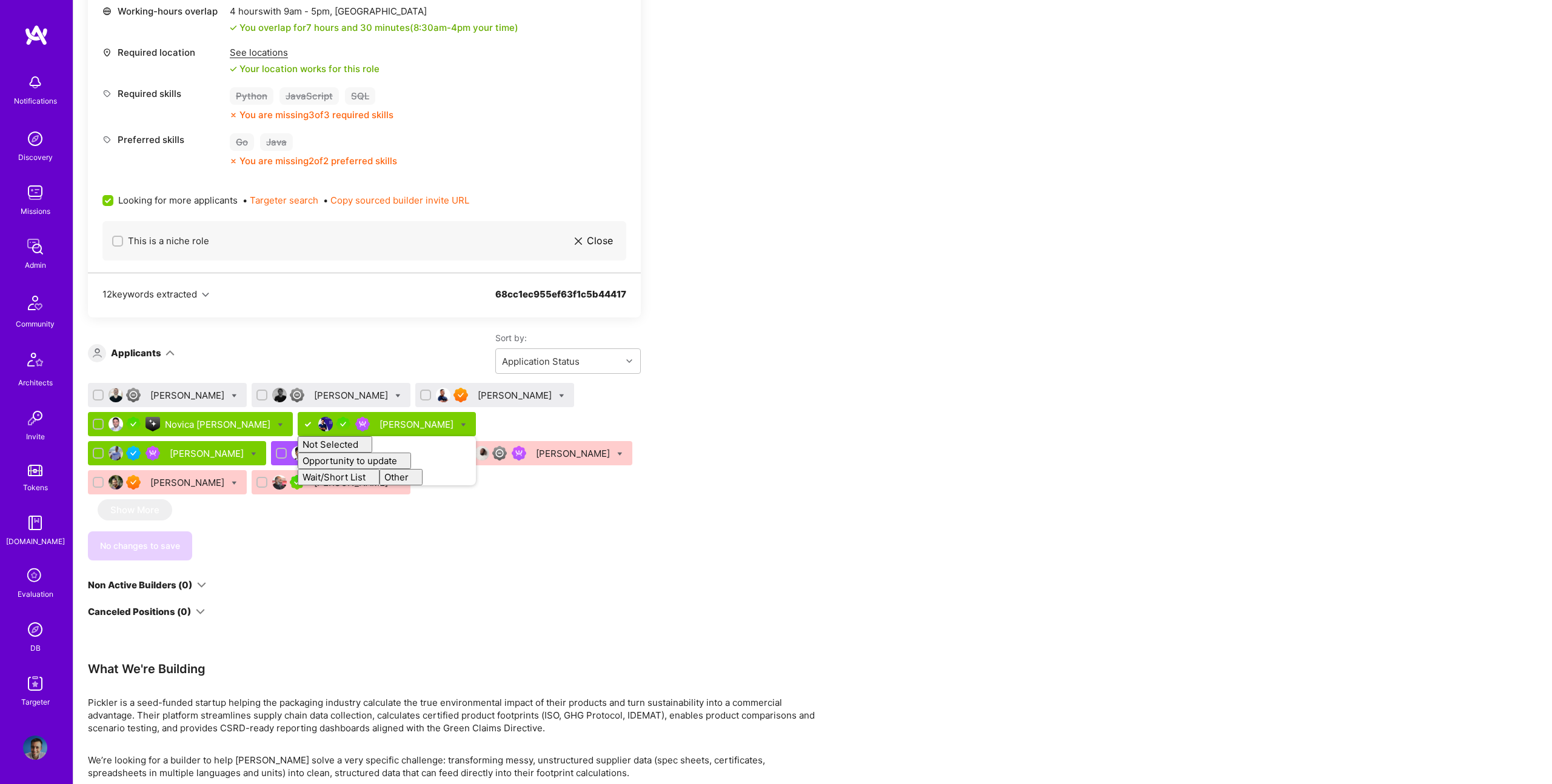
checkbox input "false"
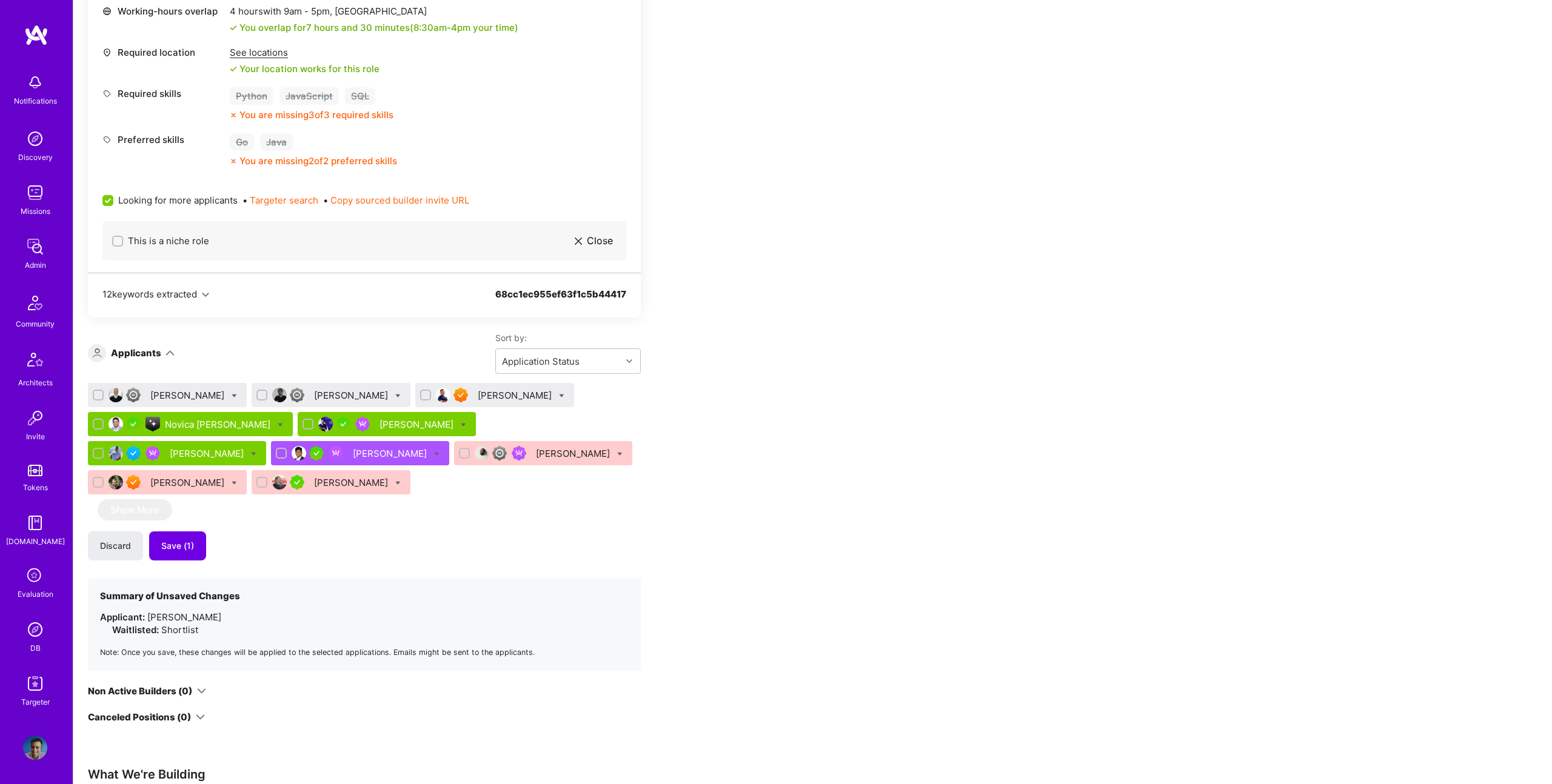
drag, startPoint x: 585, startPoint y: 523, endPoint x: 572, endPoint y: 523, distance: 13.0
click at [578, 523] on div "Hadi Baltagi Börkur Sigurbjörnsson Malith Ranaweera Novica Šarenac Juan Roldan …" at bounding box center [364, 526] width 553 height 288
click at [187, 554] on button "Save (1)" at bounding box center [177, 546] width 57 height 29
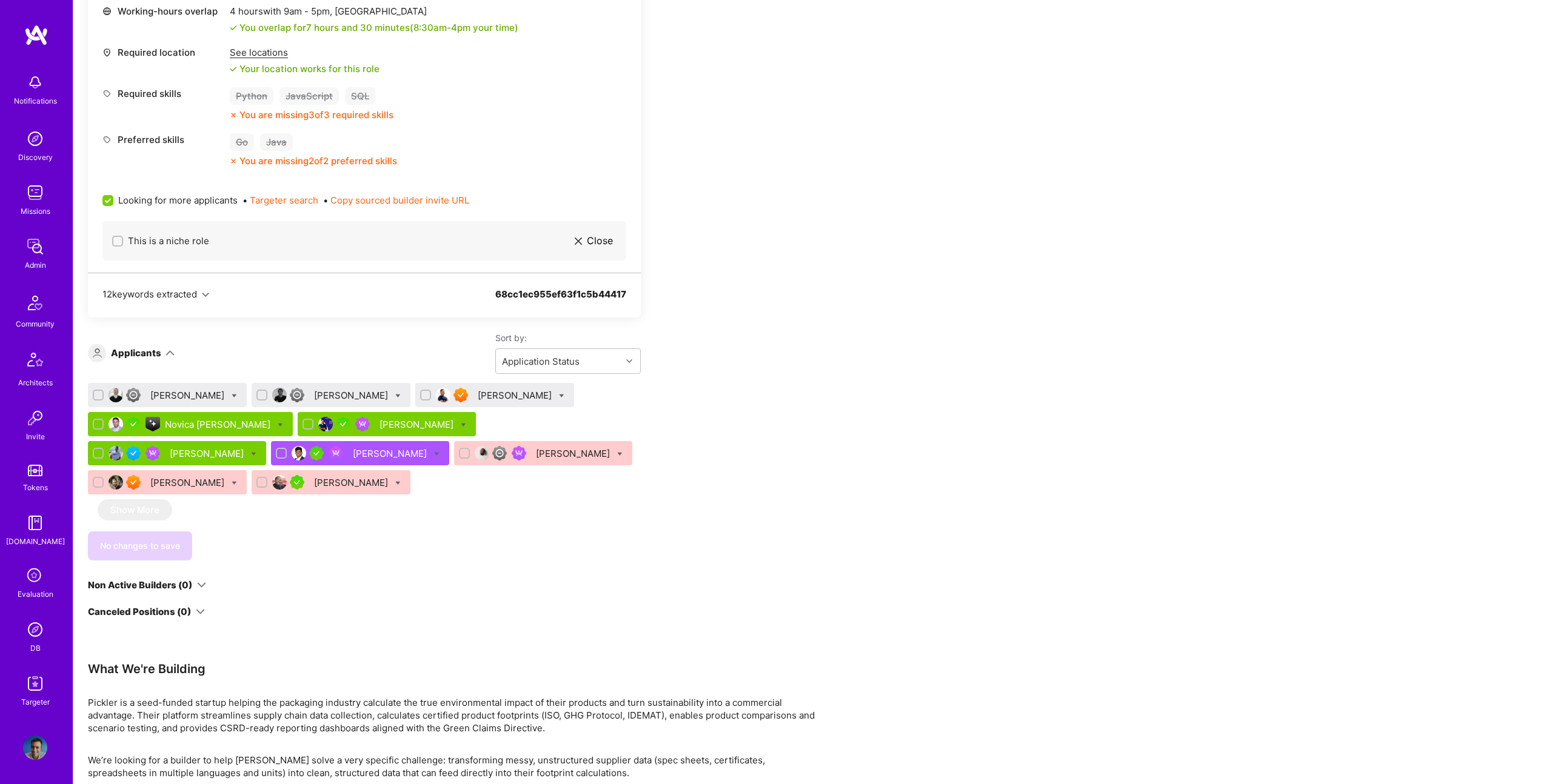
click at [560, 392] on div "Malith Ranaweera" at bounding box center [495, 394] width 159 height 24
click at [558, 394] on div "Malith Ranaweera" at bounding box center [495, 394] width 159 height 24
click at [565, 399] on div at bounding box center [562, 395] width 6 height 13
checkbox input "true"
click at [586, 485] on div "button" at bounding box center [588, 484] width 11 height 11
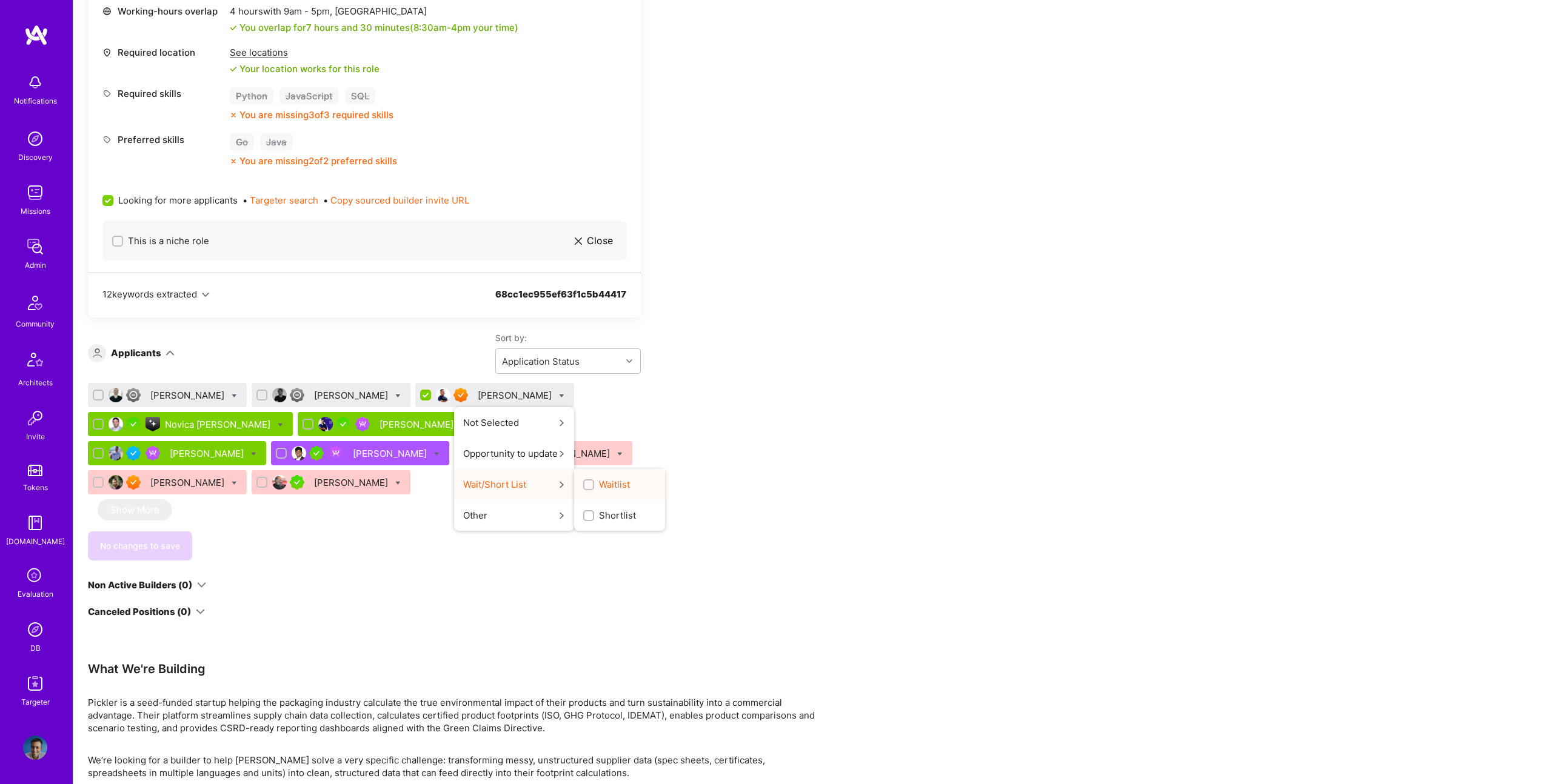
click at [586, 485] on input "Waitlist" at bounding box center [590, 485] width 9 height 9
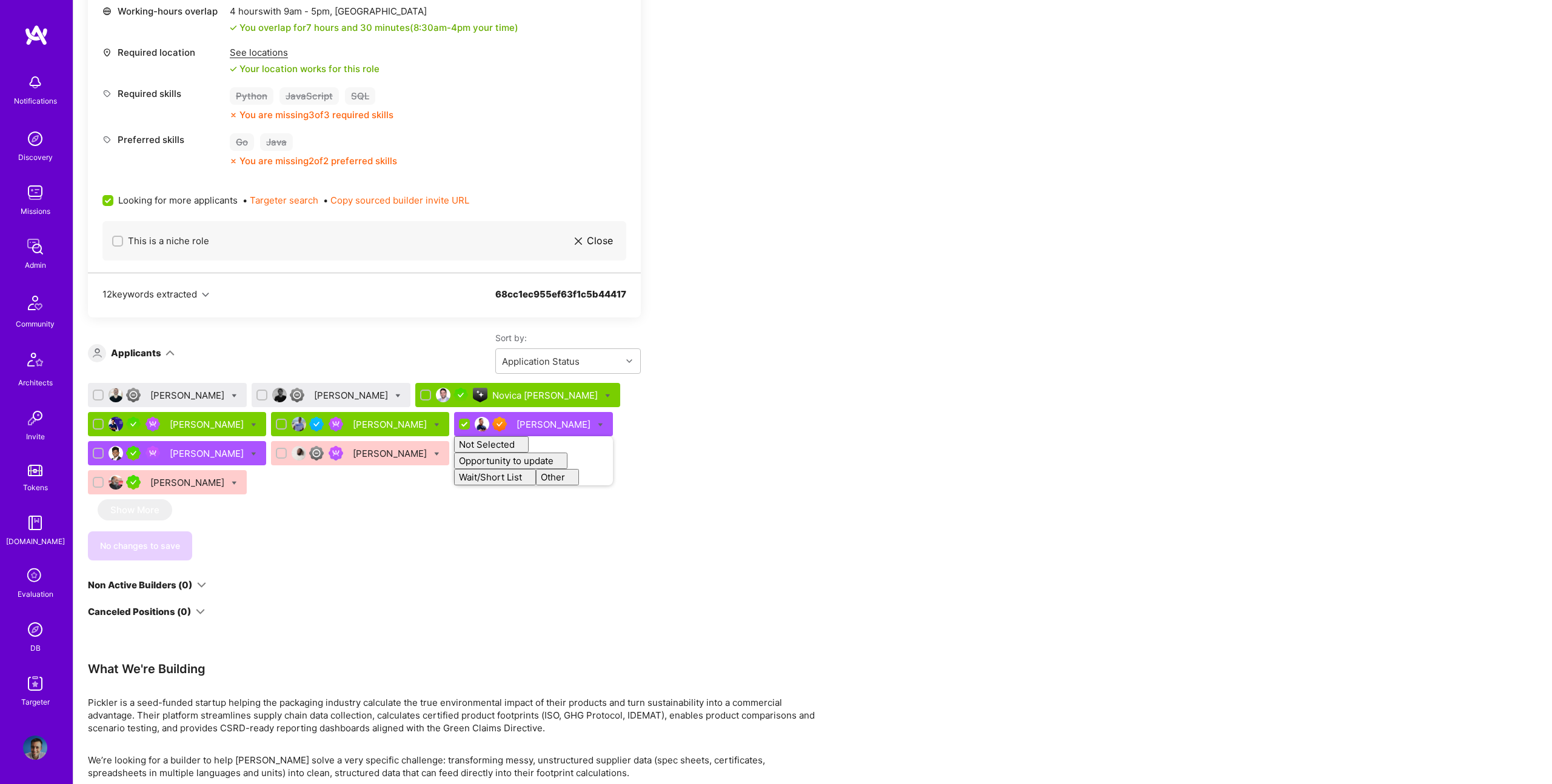
checkbox input "false"
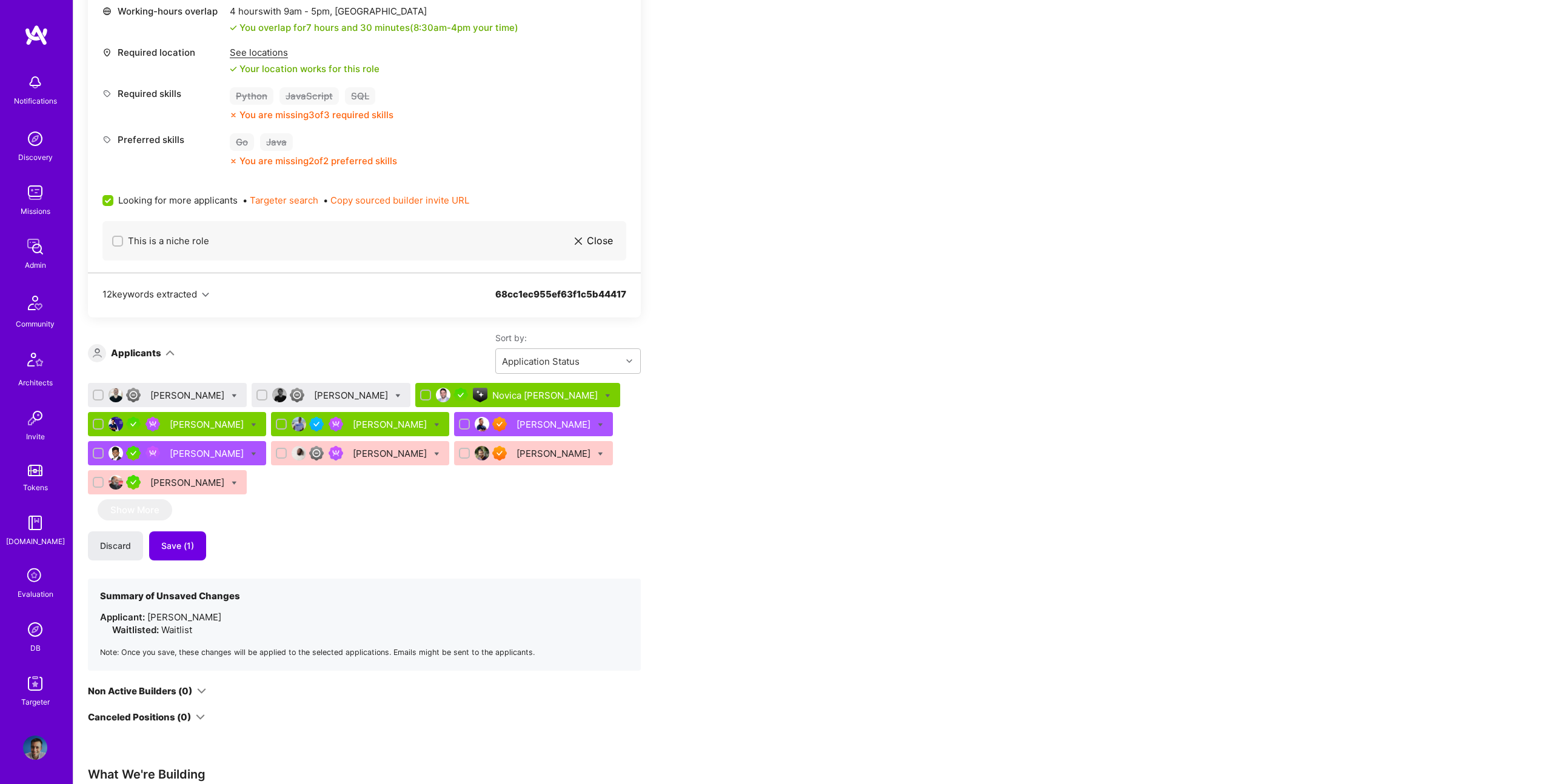
click at [686, 431] on div "Apply for a Mission Role We’re actively looking for builders. This is the best …" at bounding box center [451, 520] width 727 height 1765
click at [180, 550] on span "Save (1)" at bounding box center [178, 546] width 33 height 13
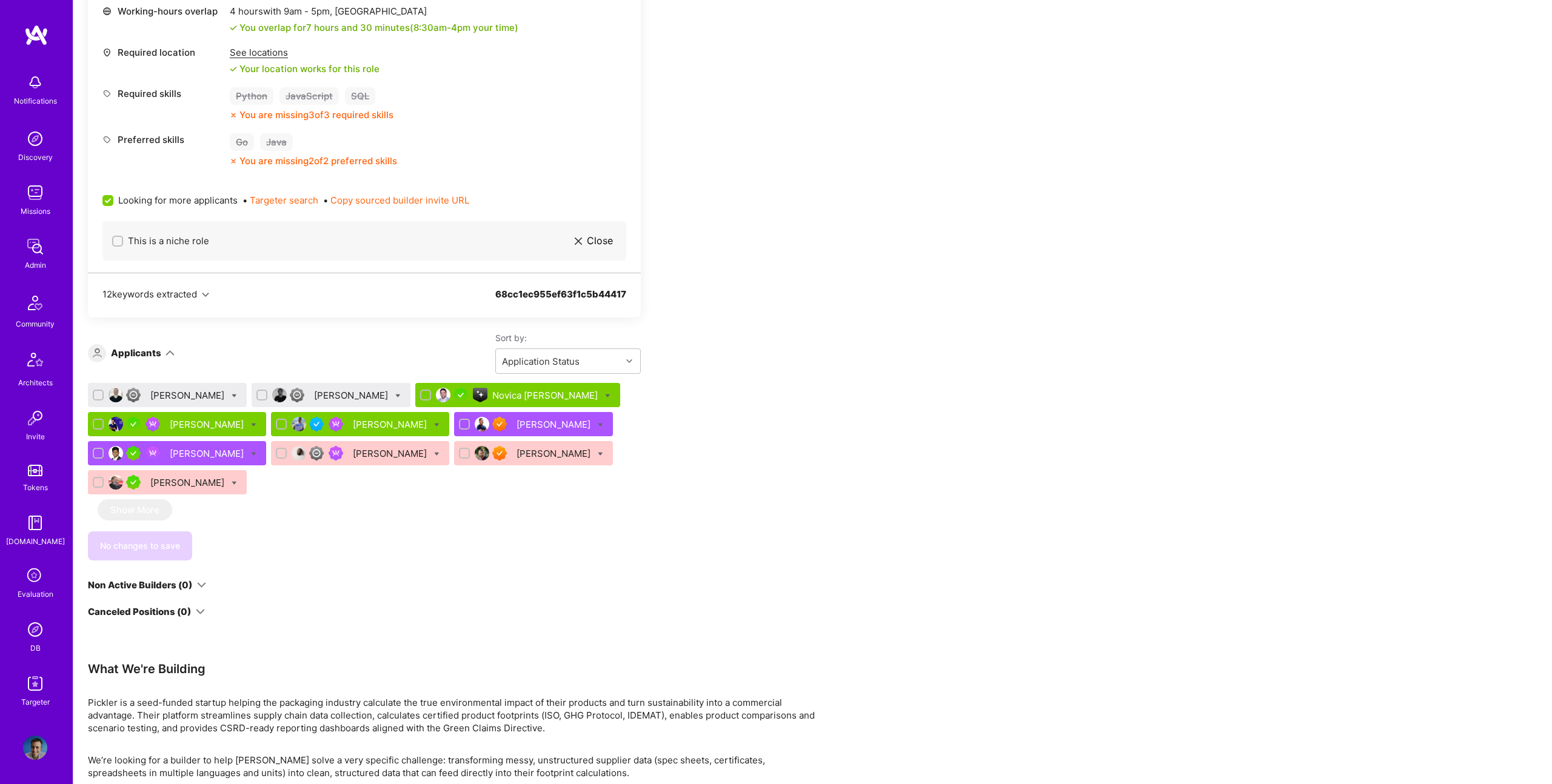
click at [232, 396] on icon at bounding box center [235, 396] width 6 height 6
checkbox input "true"
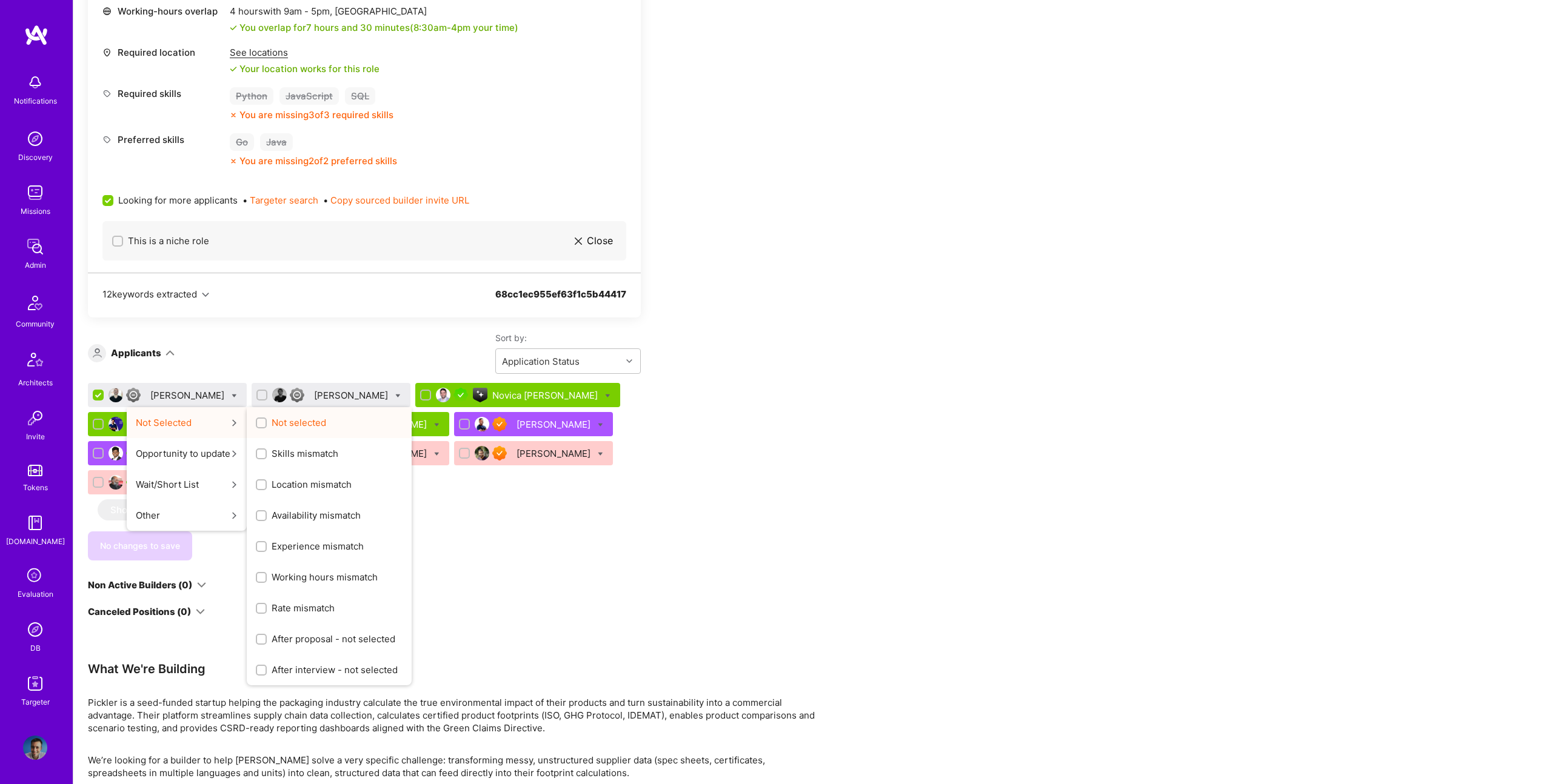
click at [273, 428] on span "Not selected" at bounding box center [298, 422] width 55 height 13
click at [267, 428] on input "Not selected" at bounding box center [262, 423] width 9 height 9
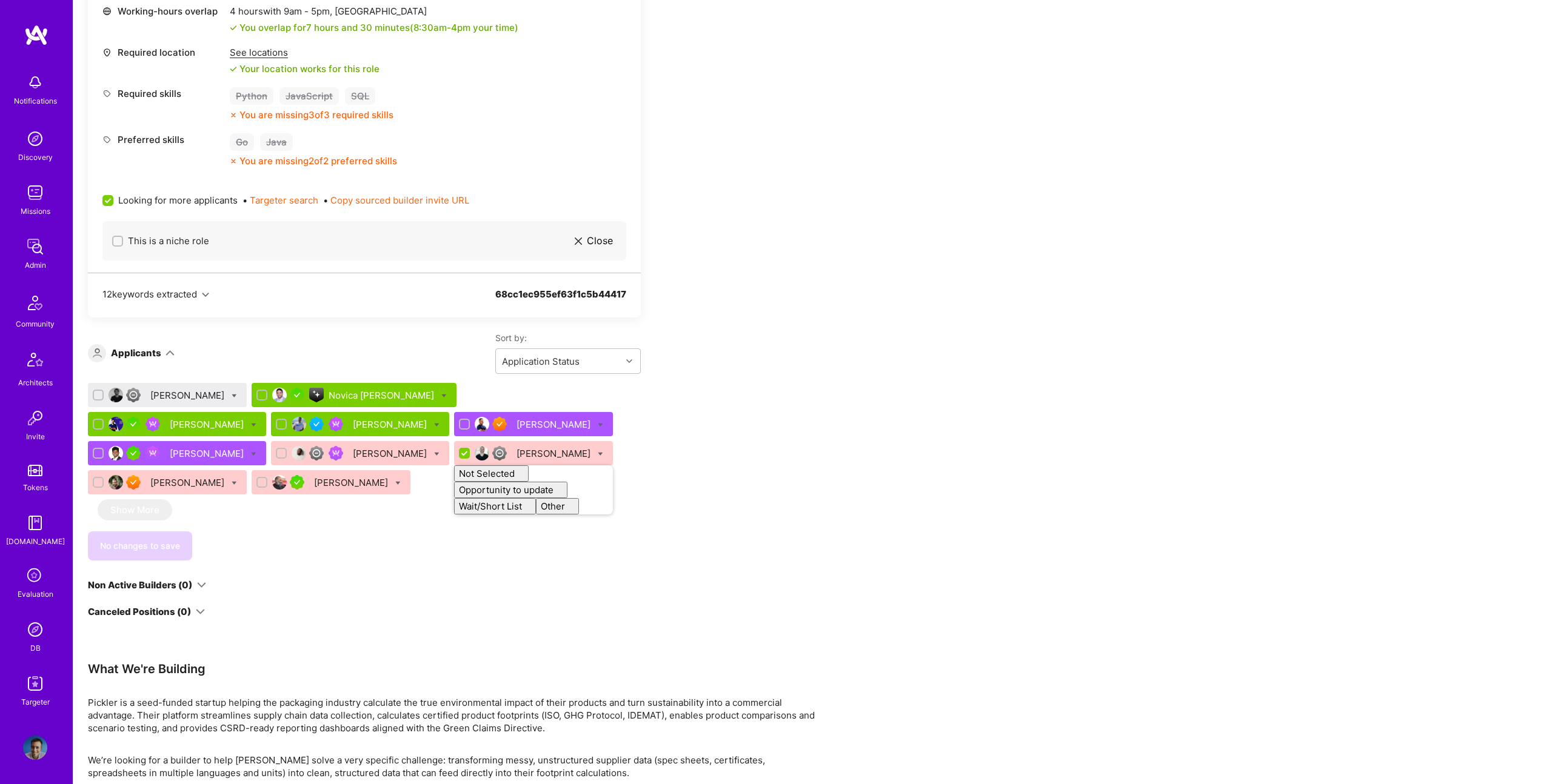
checkbox input "false"
click at [237, 393] on icon at bounding box center [235, 396] width 6 height 6
checkbox input "true"
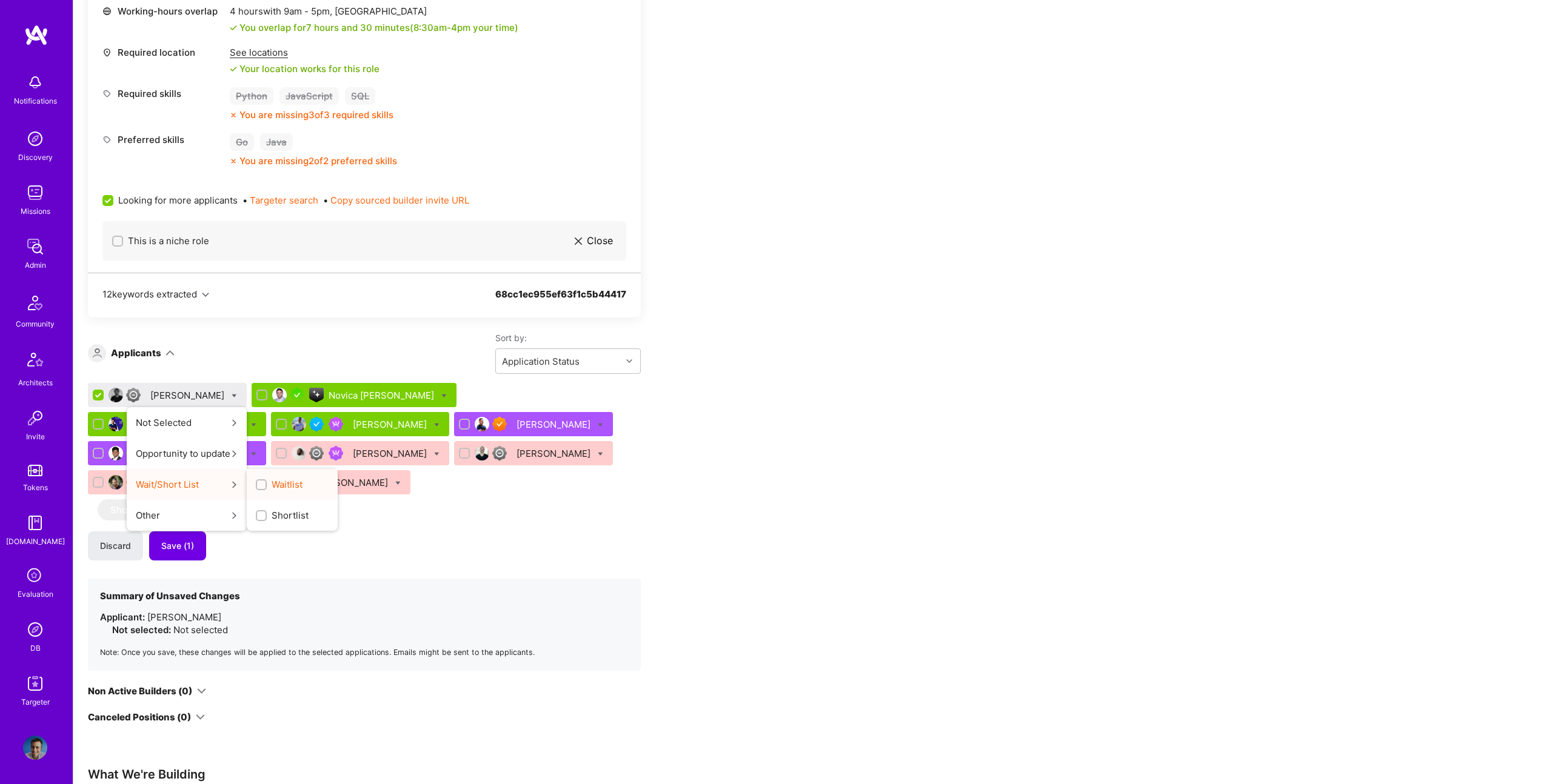
click at [290, 486] on label "Waitlist" at bounding box center [279, 484] width 47 height 13
click at [267, 486] on input "Waitlist" at bounding box center [262, 485] width 9 height 9
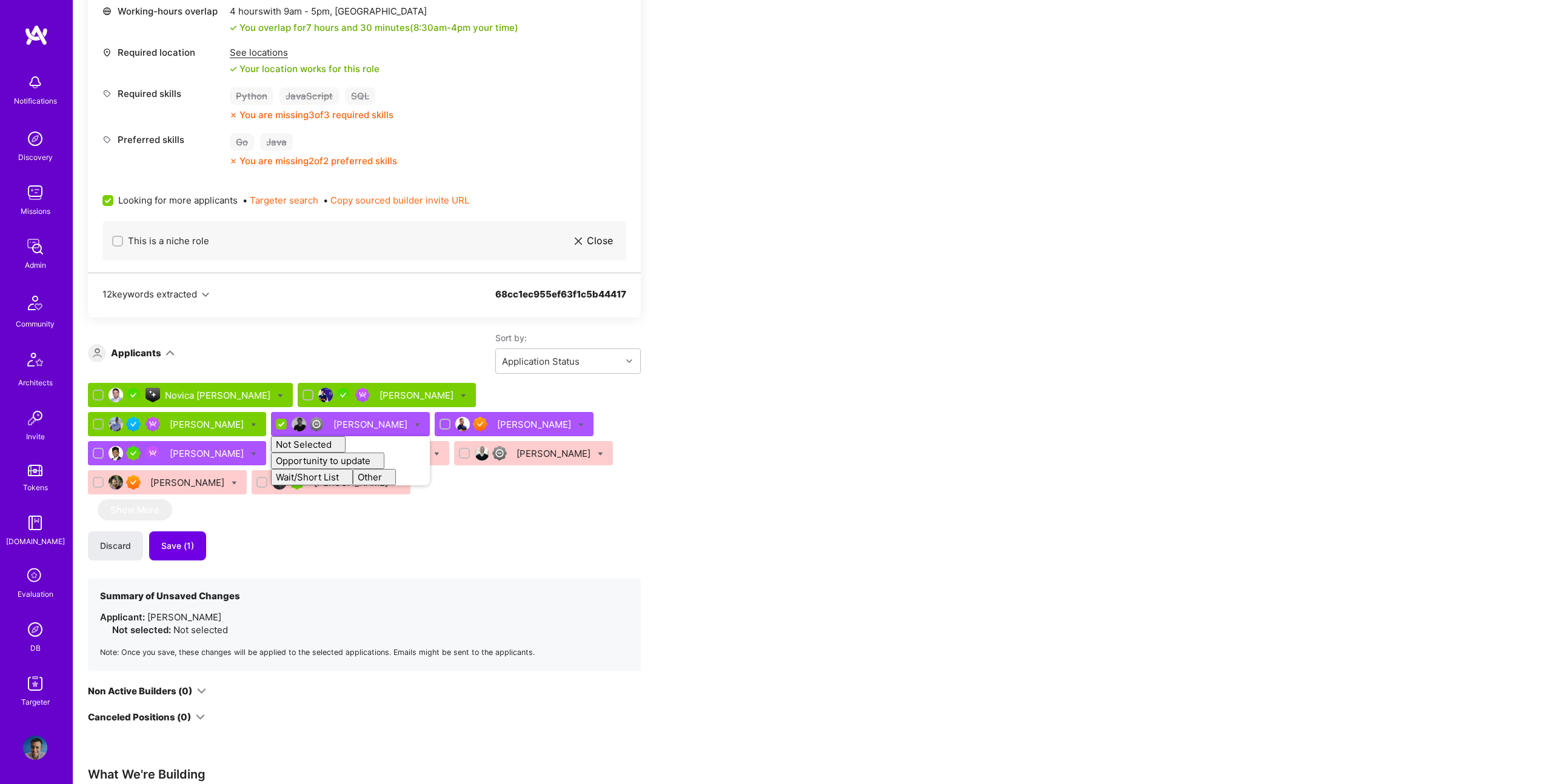
checkbox input "false"
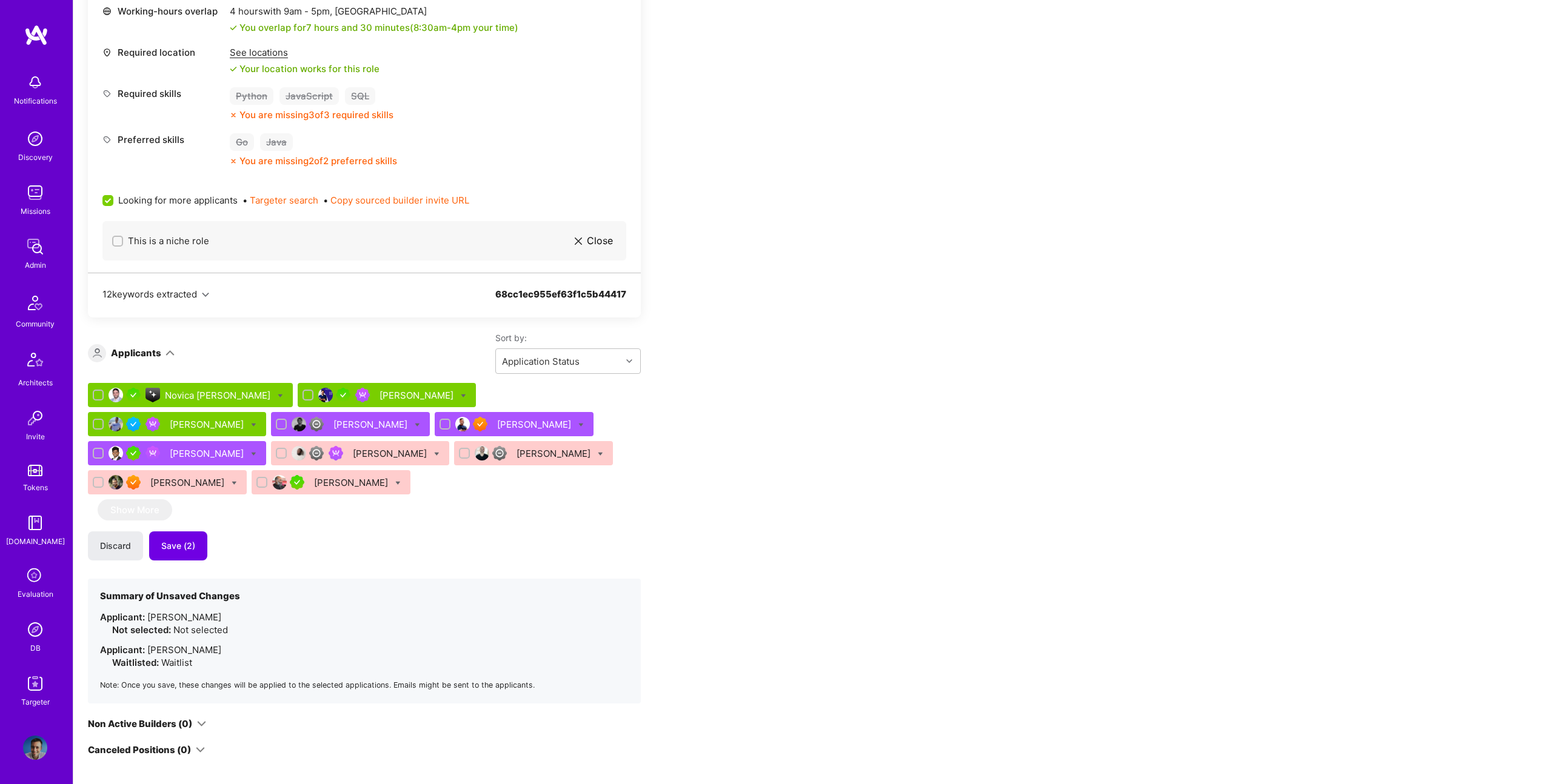
drag, startPoint x: 585, startPoint y: 530, endPoint x: 369, endPoint y: 520, distance: 216.2
click at [576, 530] on div "Novica Šarenac Juan Roldan Juan Rivillas Börkur Sigurbjörnsson Malith Ranaweera…" at bounding box center [364, 543] width 553 height 320
click at [179, 555] on button "Save (2)" at bounding box center [178, 546] width 58 height 29
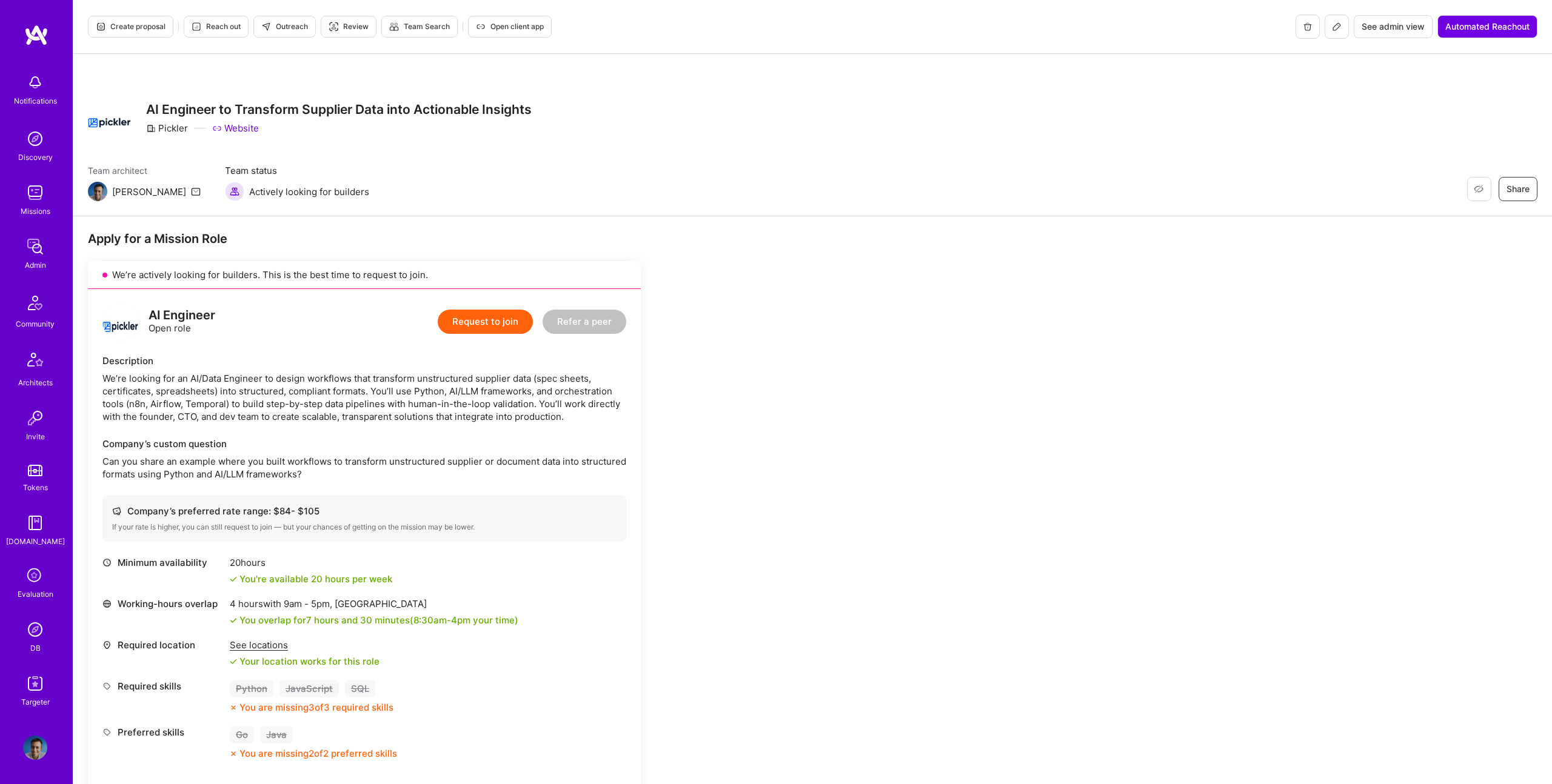
click at [117, 30] on span "Create proposal" at bounding box center [131, 26] width 69 height 11
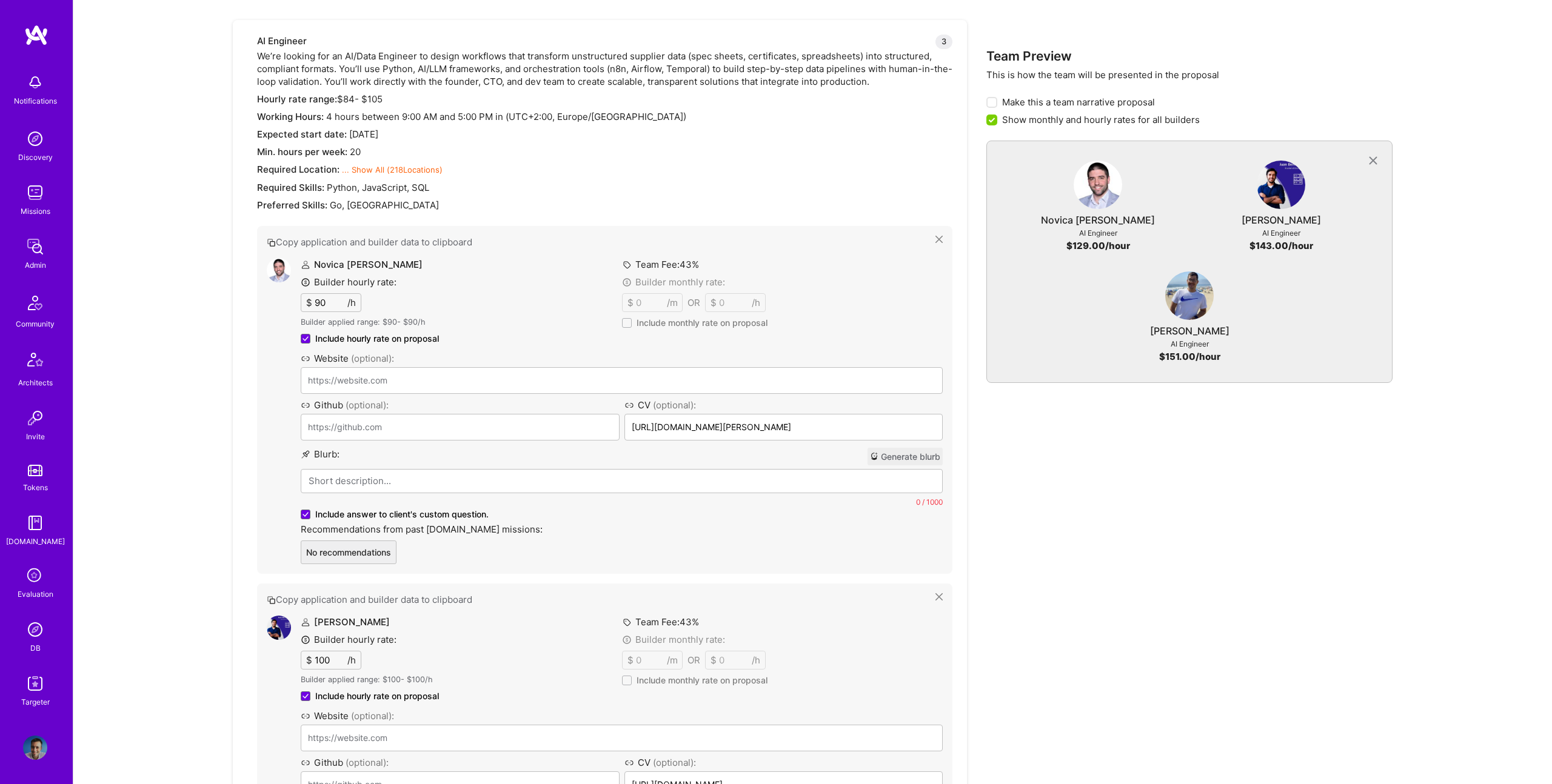
scroll to position [443, 0]
click at [404, 481] on p at bounding box center [622, 479] width 626 height 13
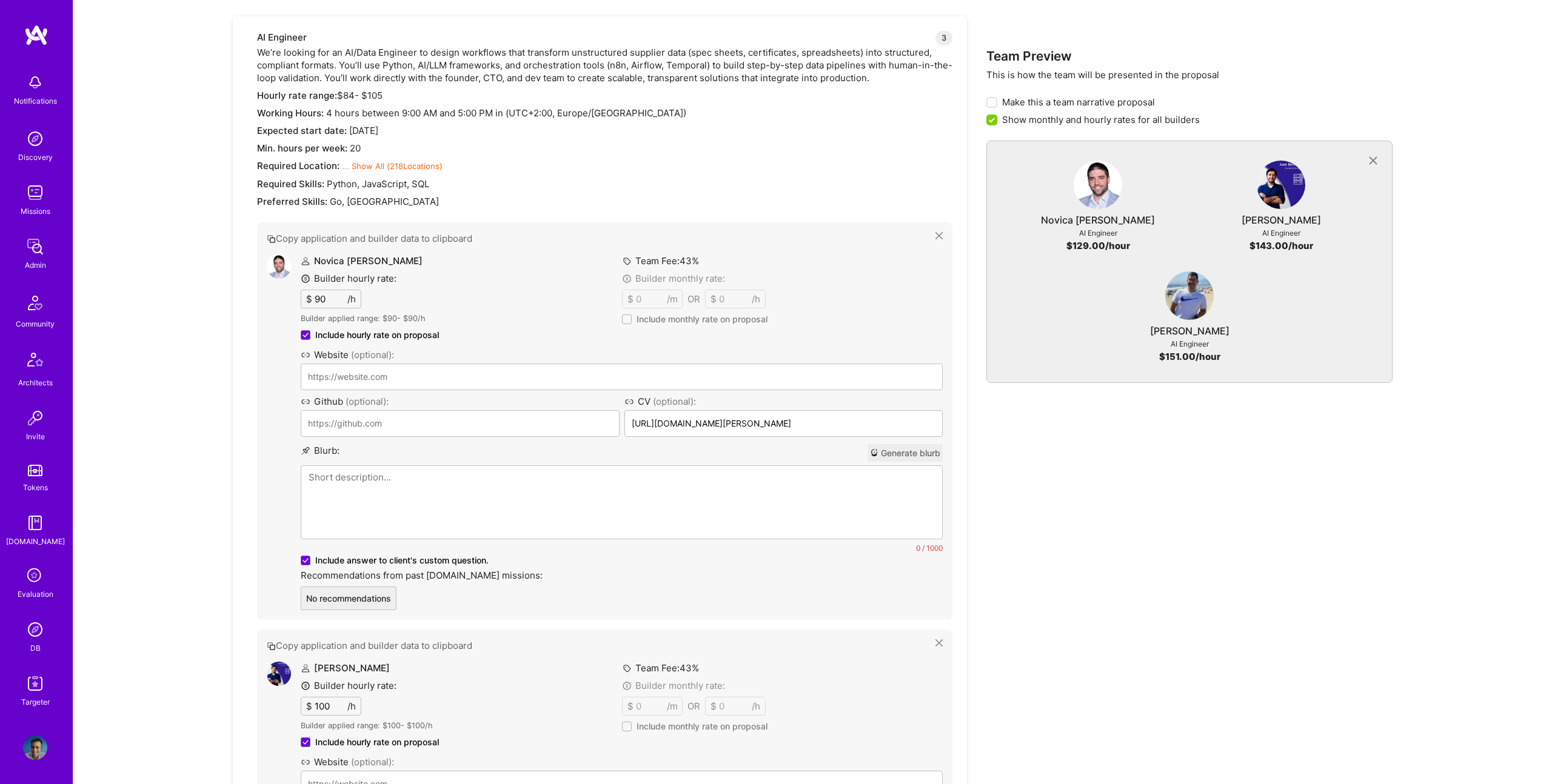
scroll to position [446, 0]
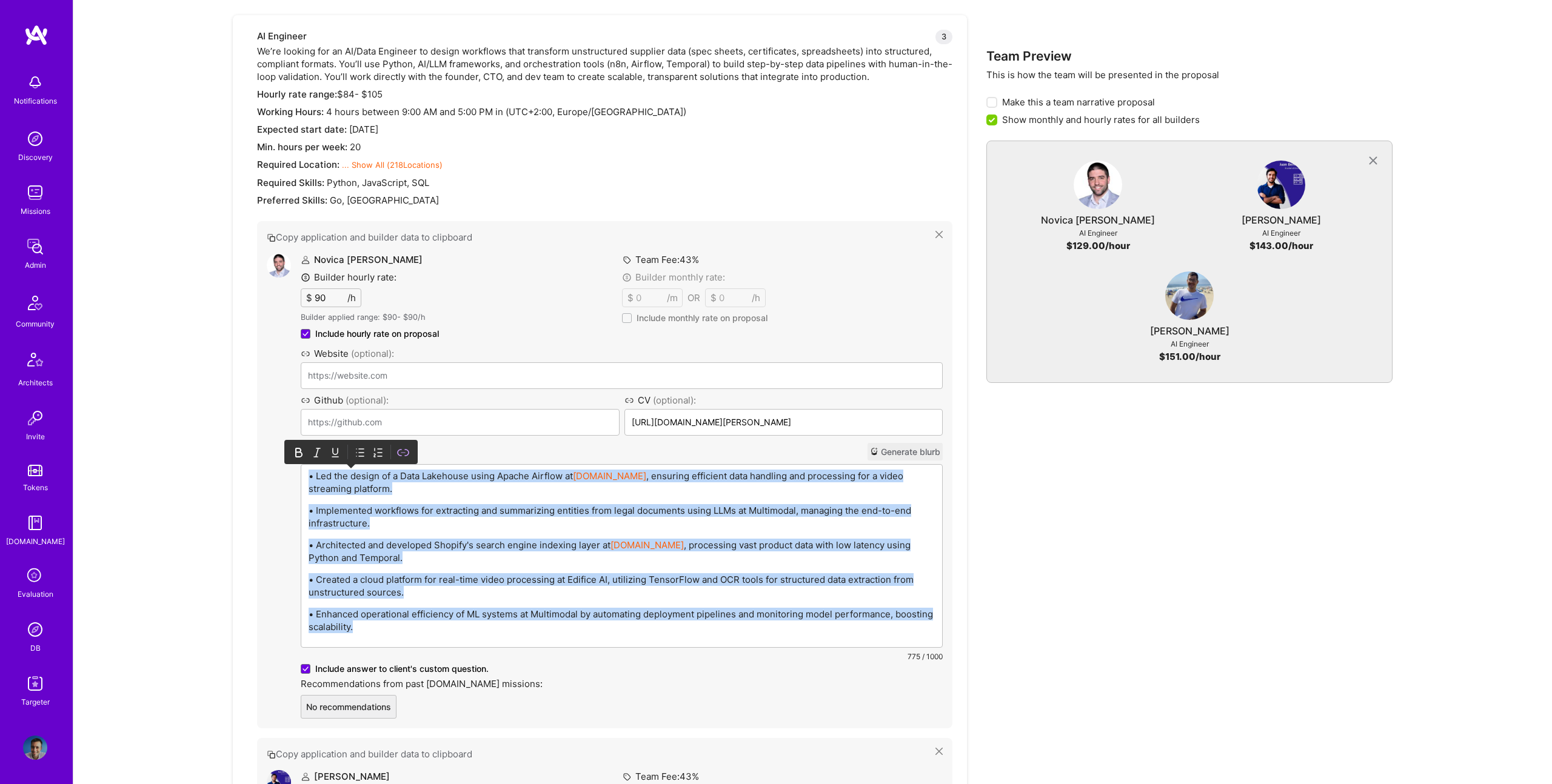
click at [366, 450] on icon at bounding box center [360, 452] width 13 height 13
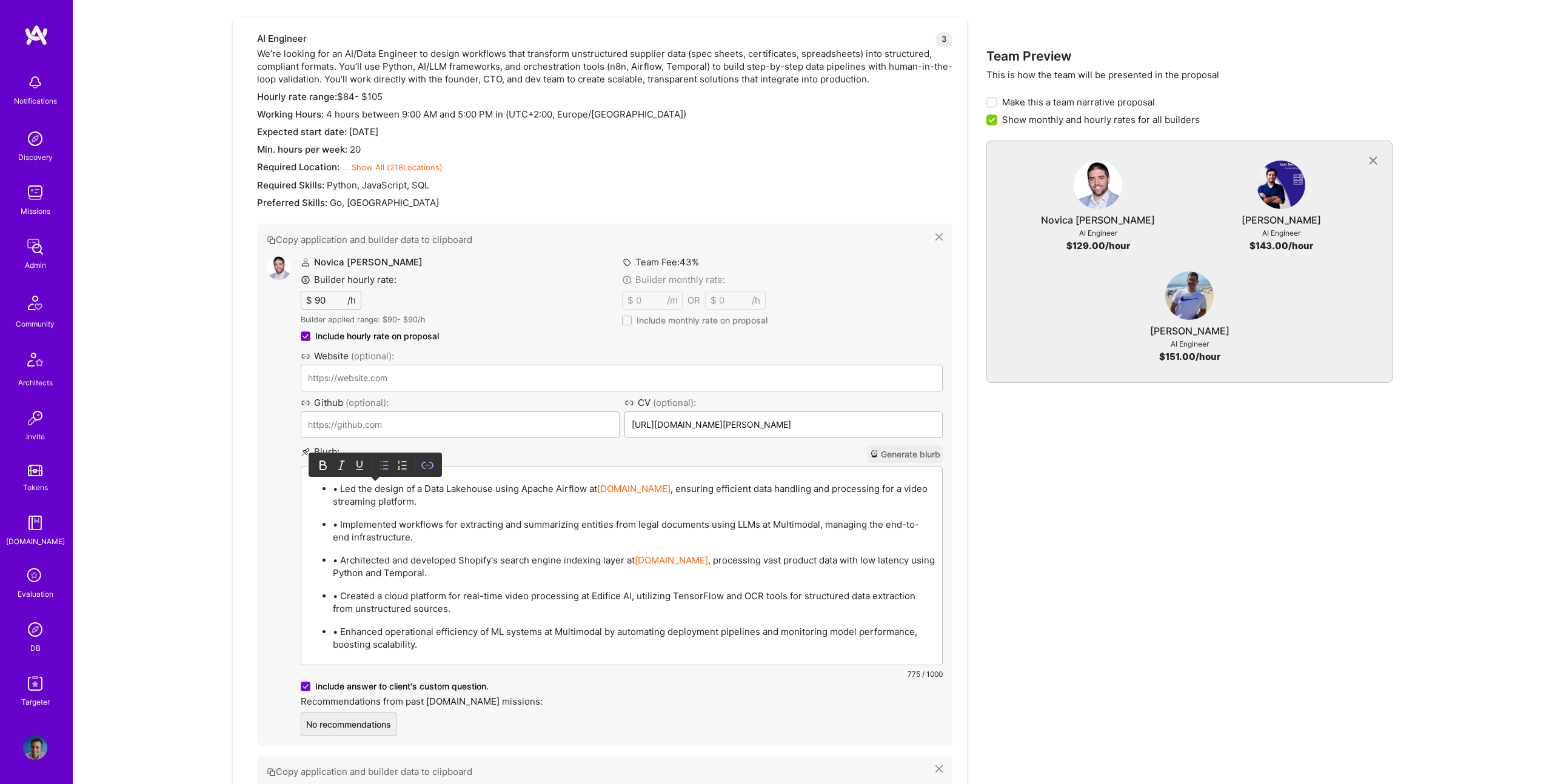
click at [341, 494] on p "• Led the design of a Data Lakehouse using Apache Airflow at SmartCat.io , ensu…" at bounding box center [634, 495] width 602 height 25
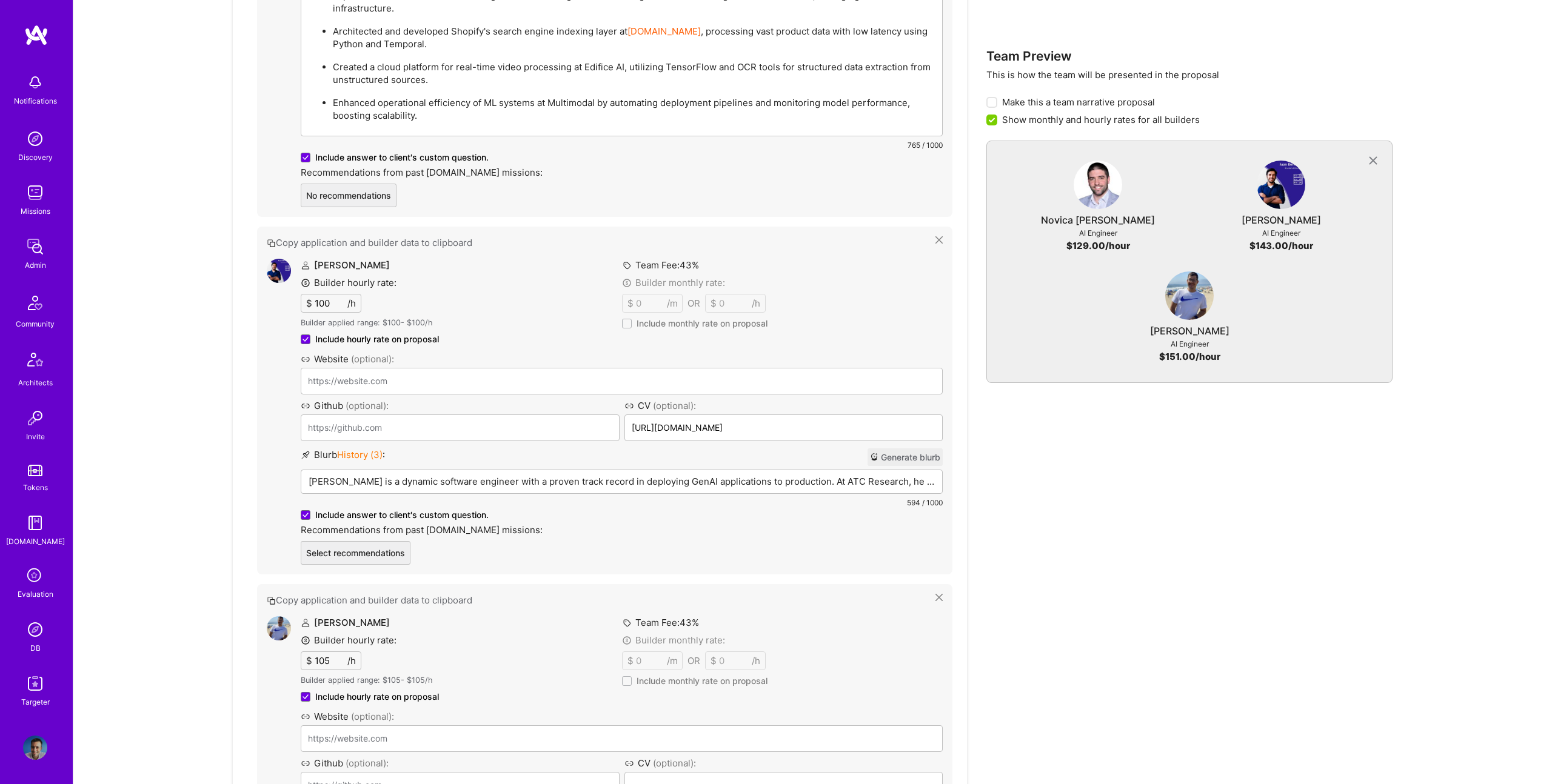
scroll to position [799, 0]
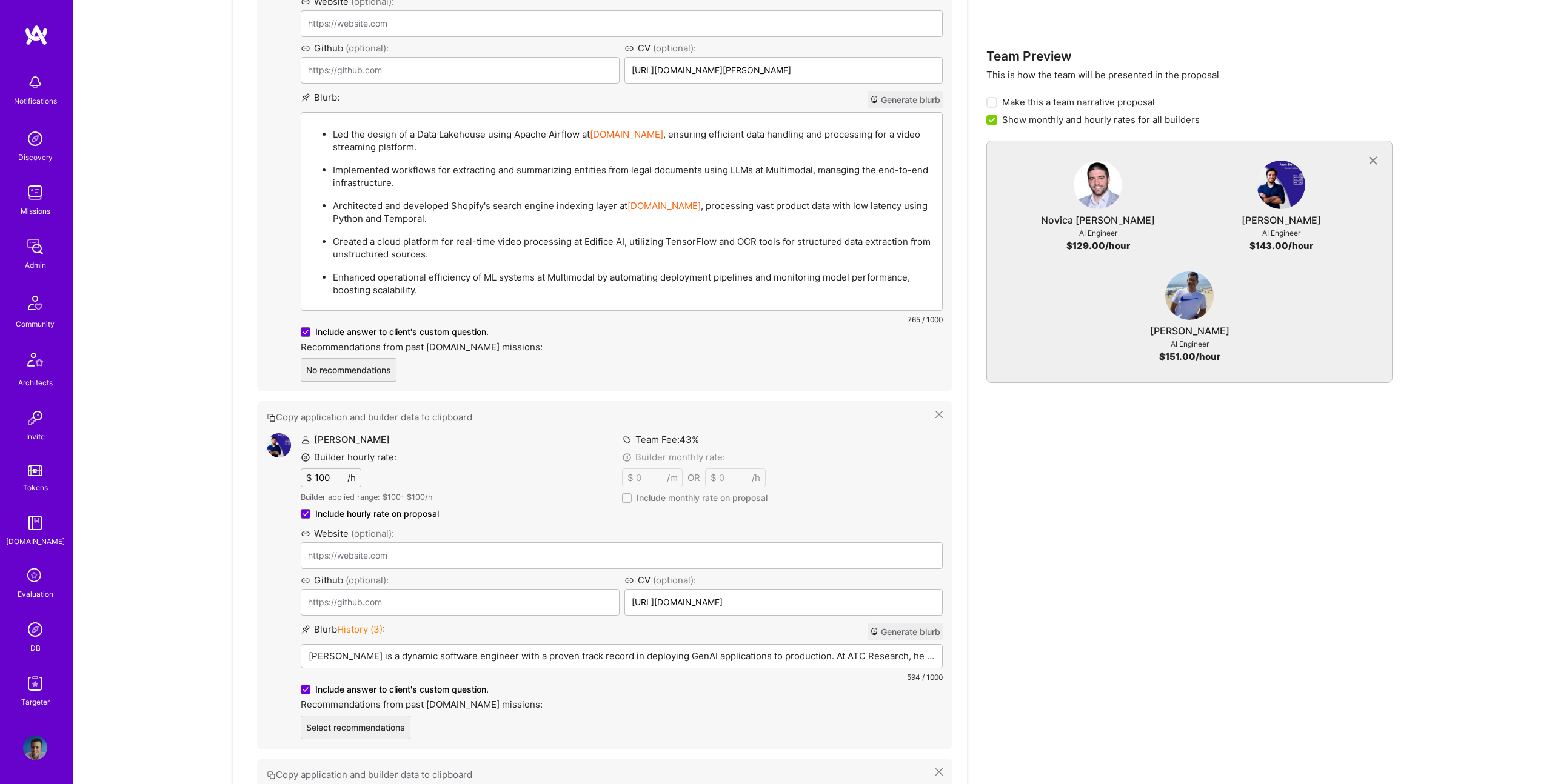
click at [539, 650] on p "Juan Roldan is a dynamic software engineer with a proven track record in deploy…" at bounding box center [622, 656] width 626 height 13
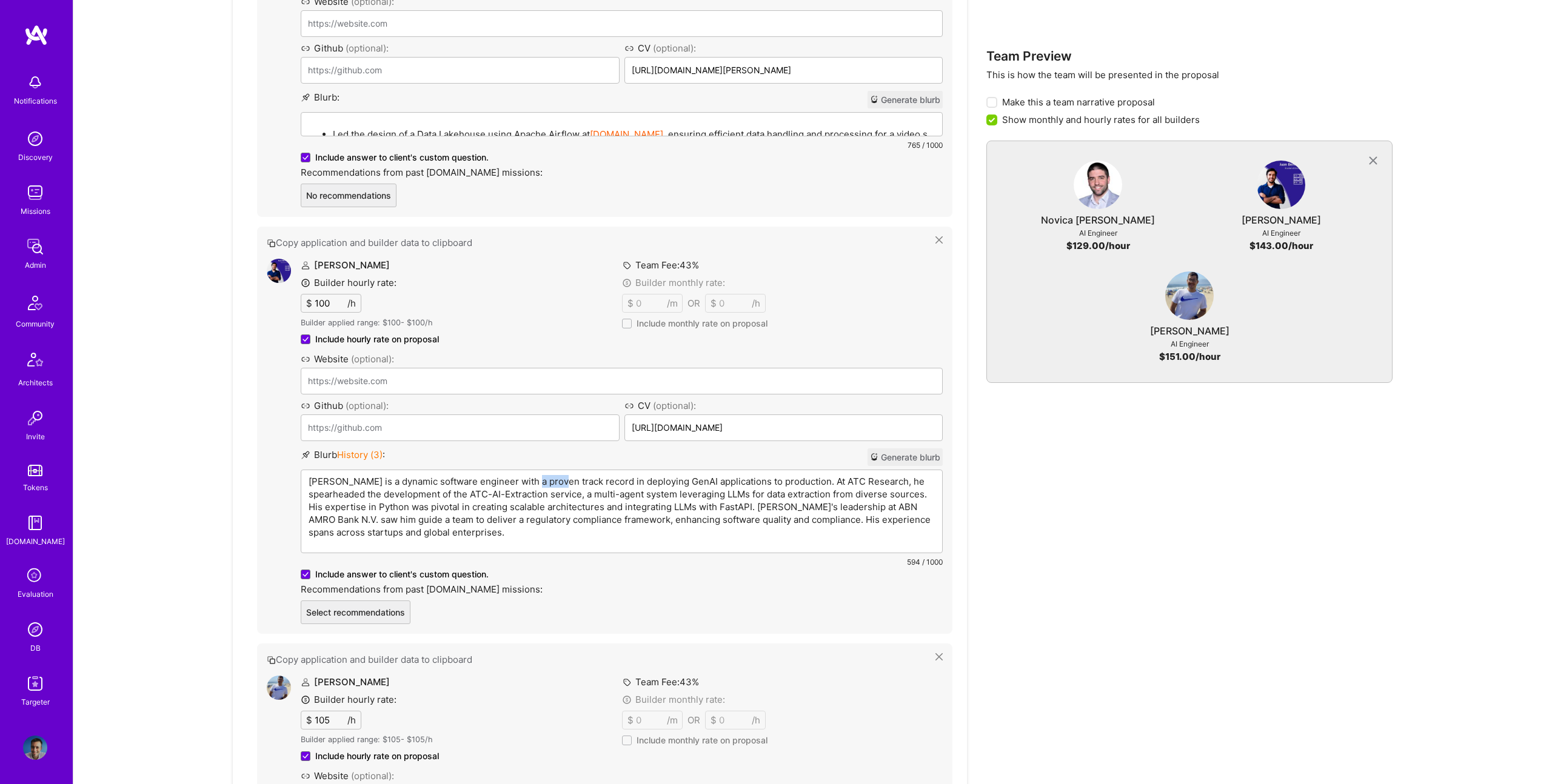
click at [539, 476] on p "Juan Roldan is a dynamic software engineer with a proven track record in deploy…" at bounding box center [622, 507] width 626 height 63
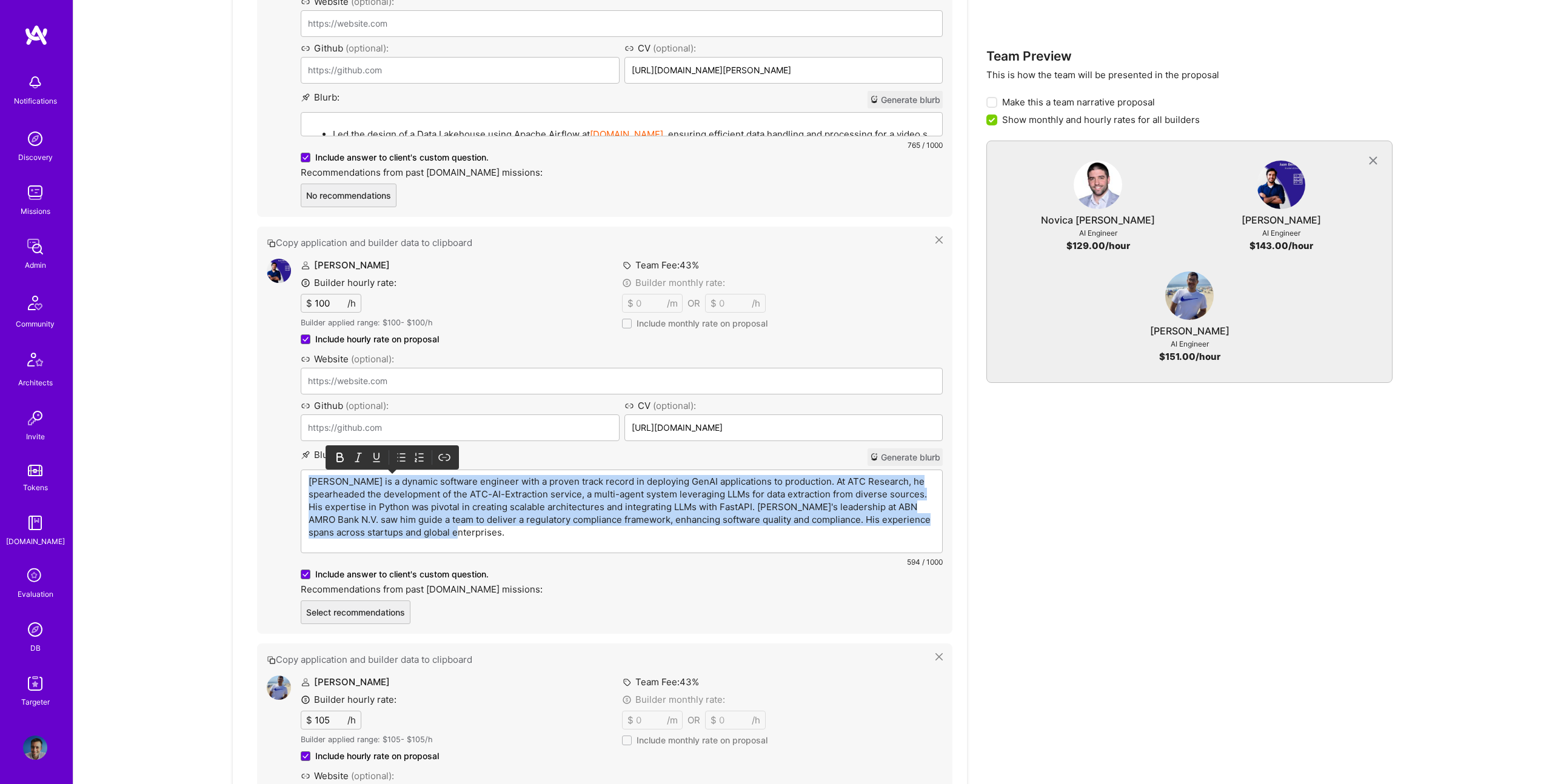
click at [539, 476] on p "Juan Roldan is a dynamic software engineer with a proven track record in deploy…" at bounding box center [622, 507] width 626 height 63
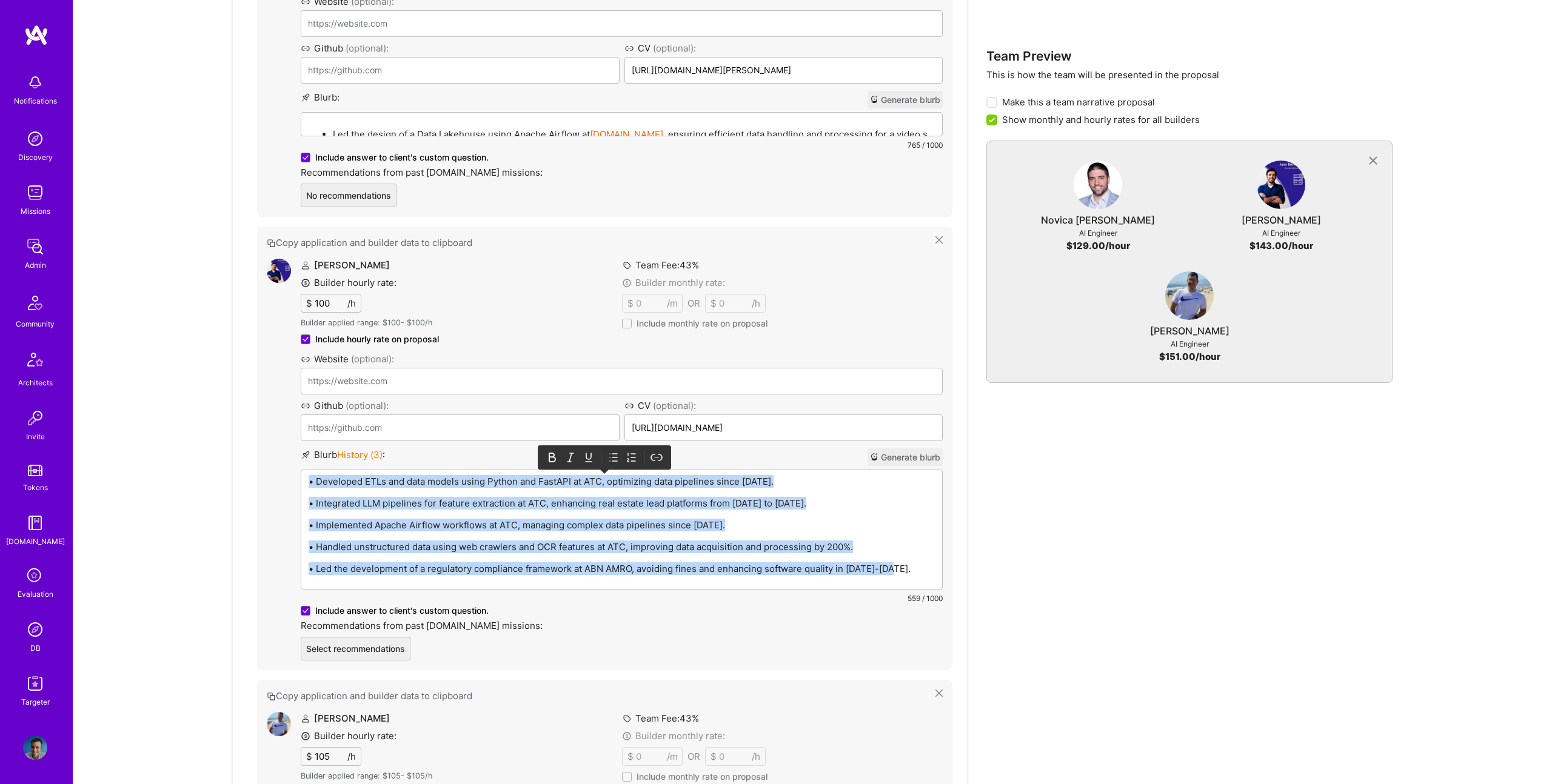
drag, startPoint x: 614, startPoint y: 461, endPoint x: 537, endPoint y: 479, distance: 79.1
click at [614, 461] on icon at bounding box center [613, 457] width 13 height 13
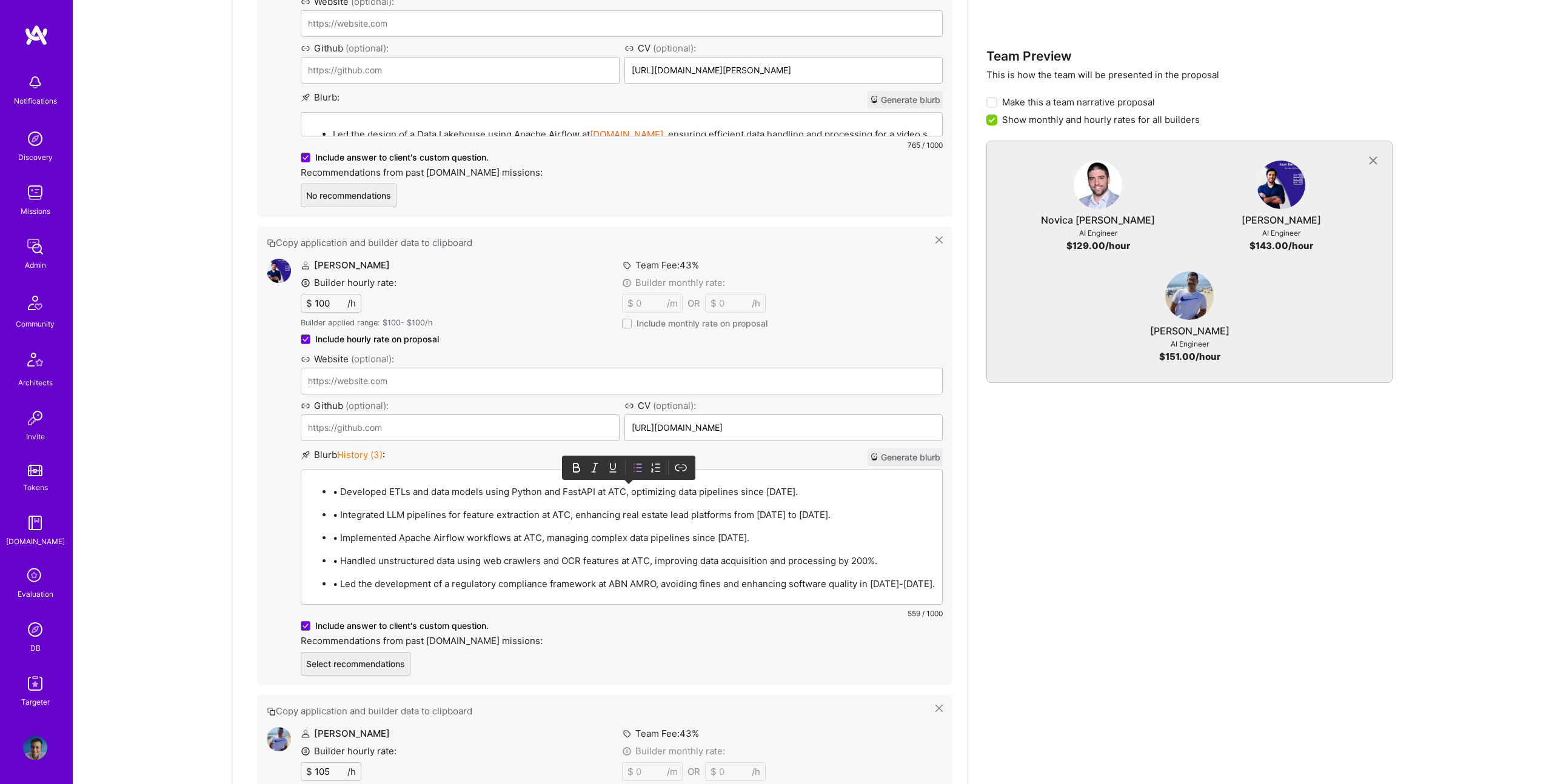
click at [337, 501] on ul "• Developed ETLs and data models using Python and FastAPI at ATC, optimizing da…" at bounding box center [622, 538] width 626 height 106
click at [342, 491] on p "• Developed ETLs and data models using Python and FastAPI at ATC, optimizing da…" at bounding box center [634, 492] width 602 height 13
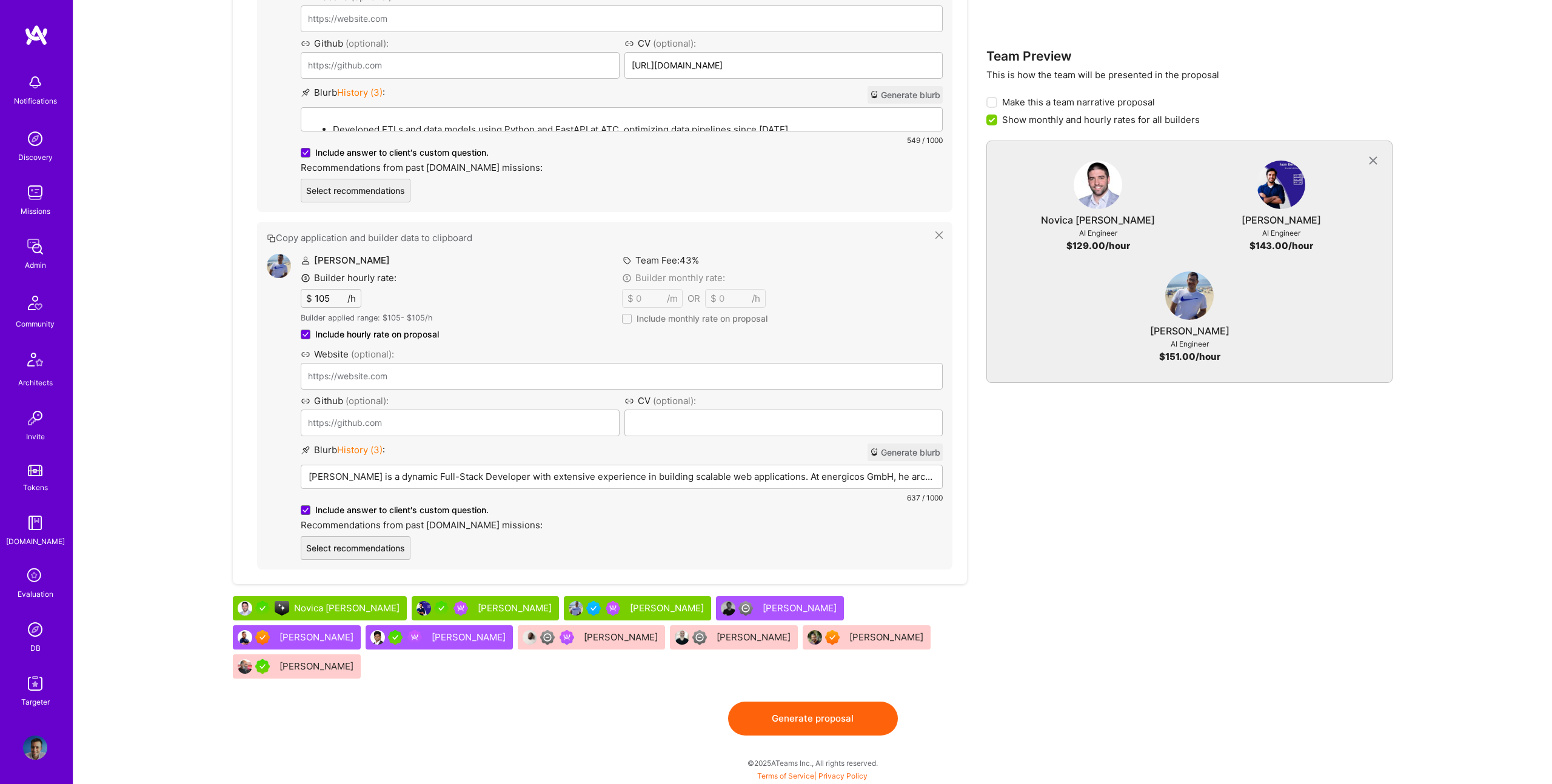
scroll to position [1132, 0]
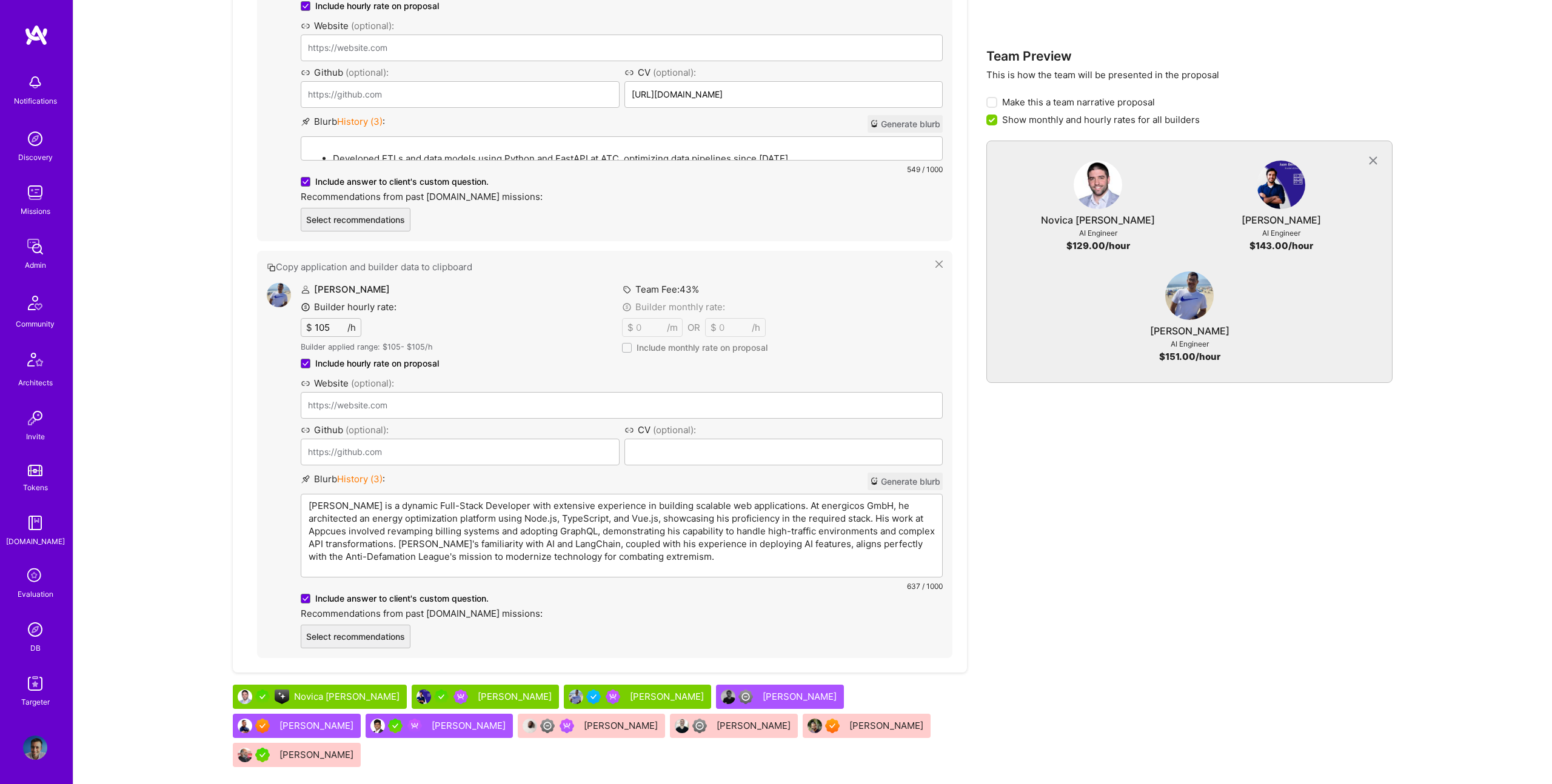
click at [573, 607] on div "Juan Rivillas Builder hourly rate: $ 105 /h Builder applied range: $ 105 - $ 10…" at bounding box center [622, 466] width 642 height 366
click at [561, 535] on p "Juan is a dynamic Full-Stack Developer with extensive experience in building sc…" at bounding box center [622, 531] width 626 height 63
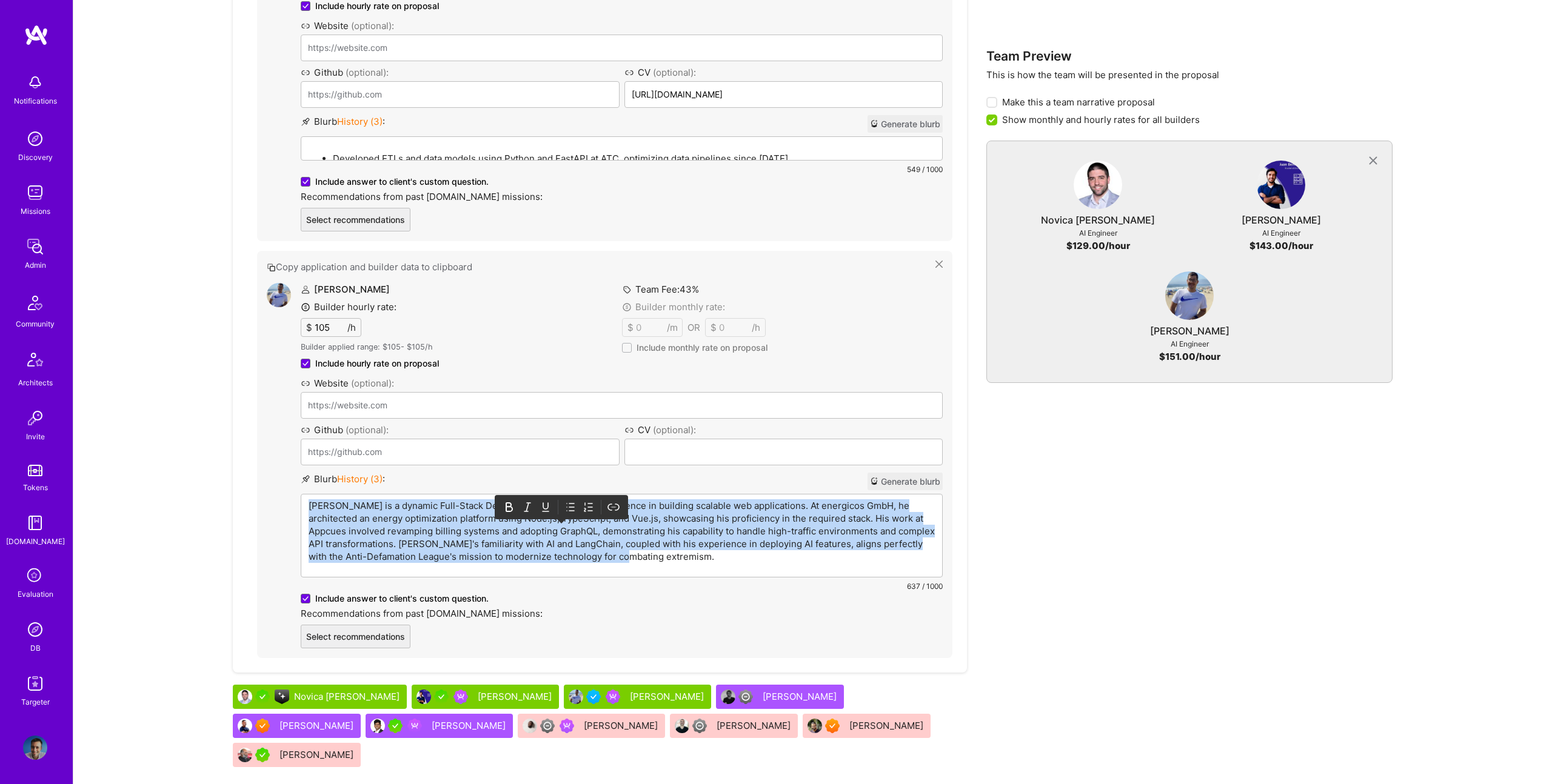
click at [561, 535] on p "Juan is a dynamic Full-Stack Developer with extensive experience in building sc…" at bounding box center [622, 531] width 626 height 63
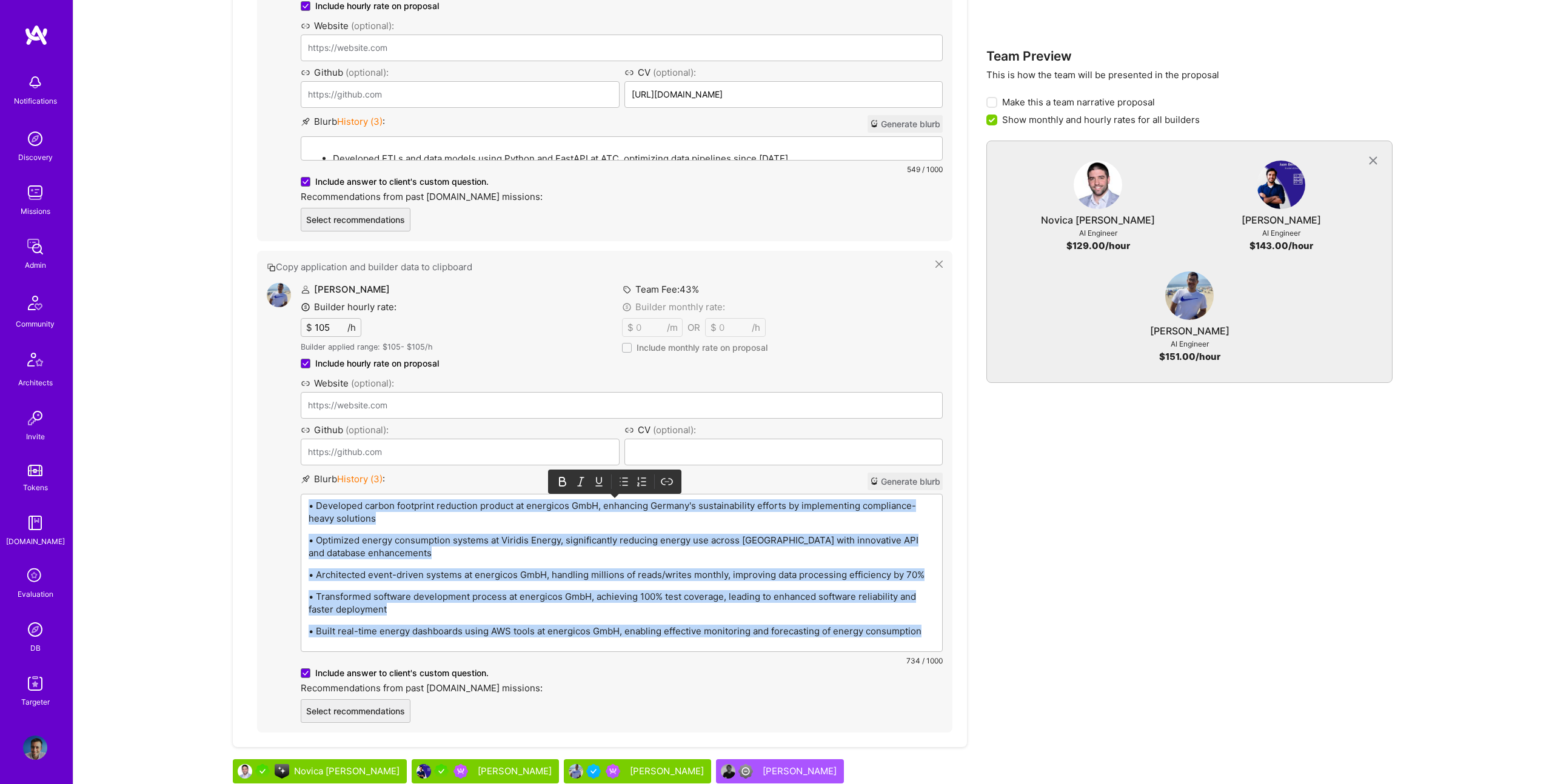
click at [623, 480] on icon at bounding box center [623, 482] width 13 height 13
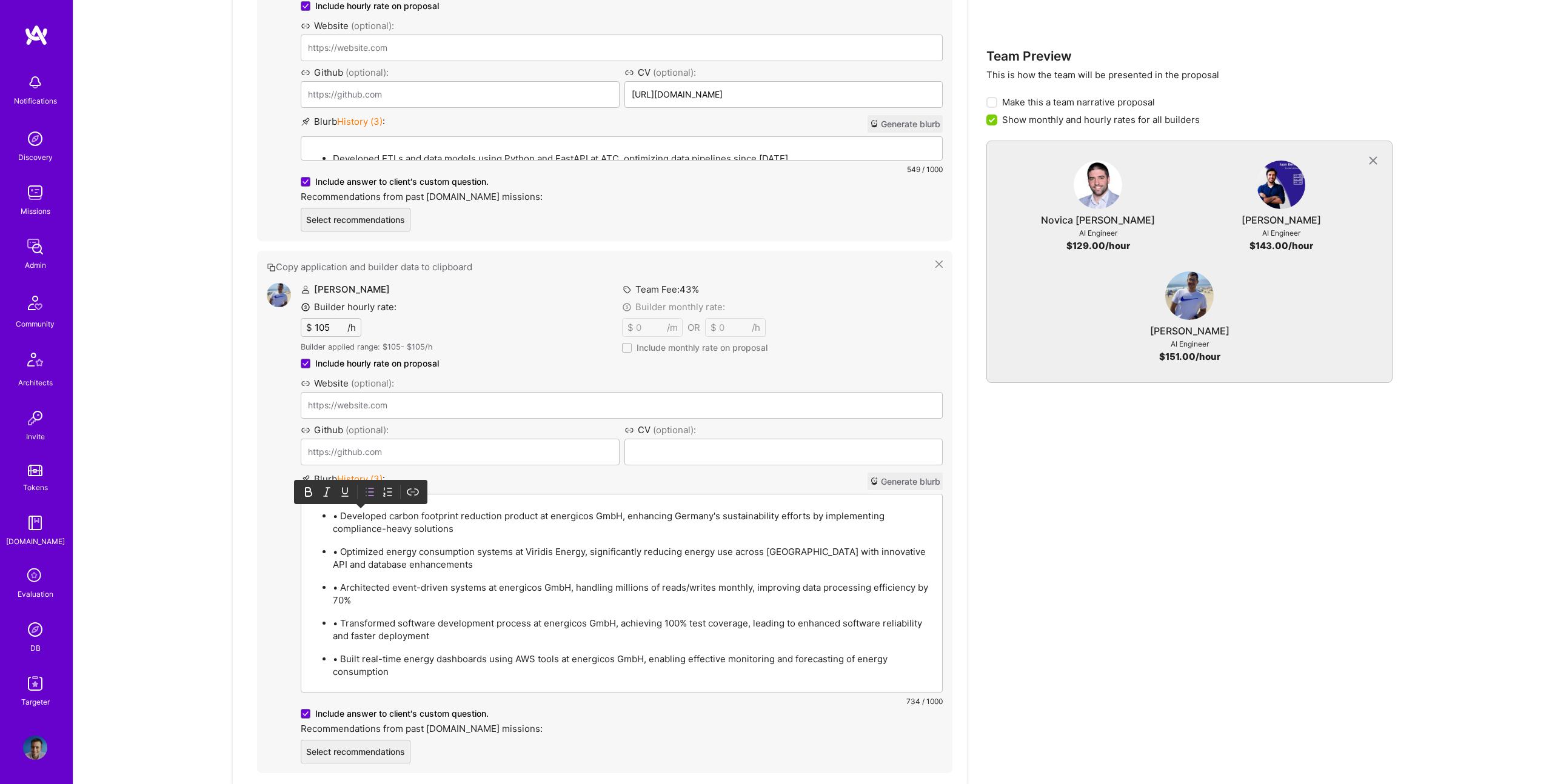
click at [343, 516] on p "• Developed carbon footprint reduction product at energicos GmbH, enhancing Ger…" at bounding box center [634, 522] width 602 height 25
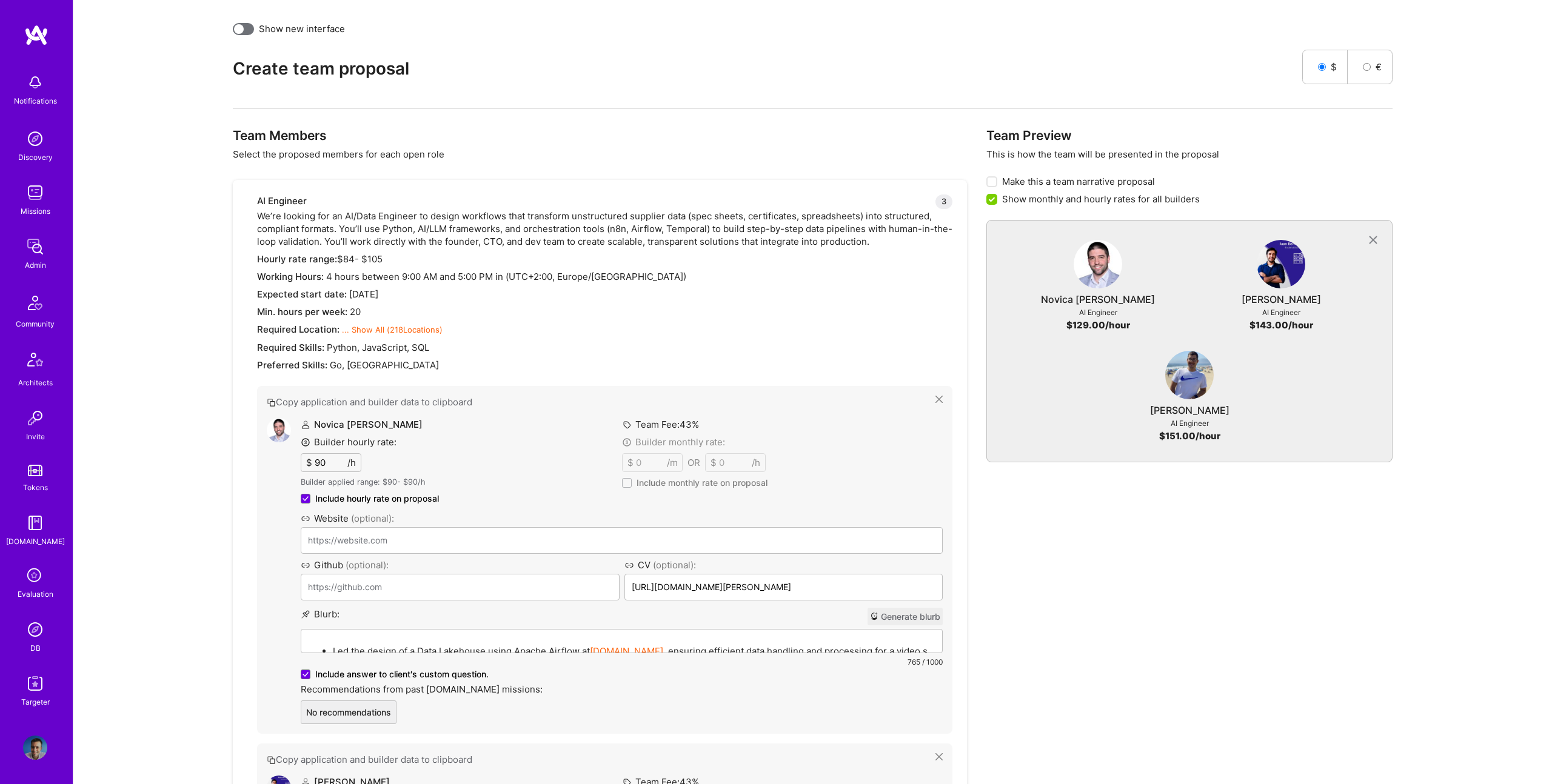
scroll to position [286, 0]
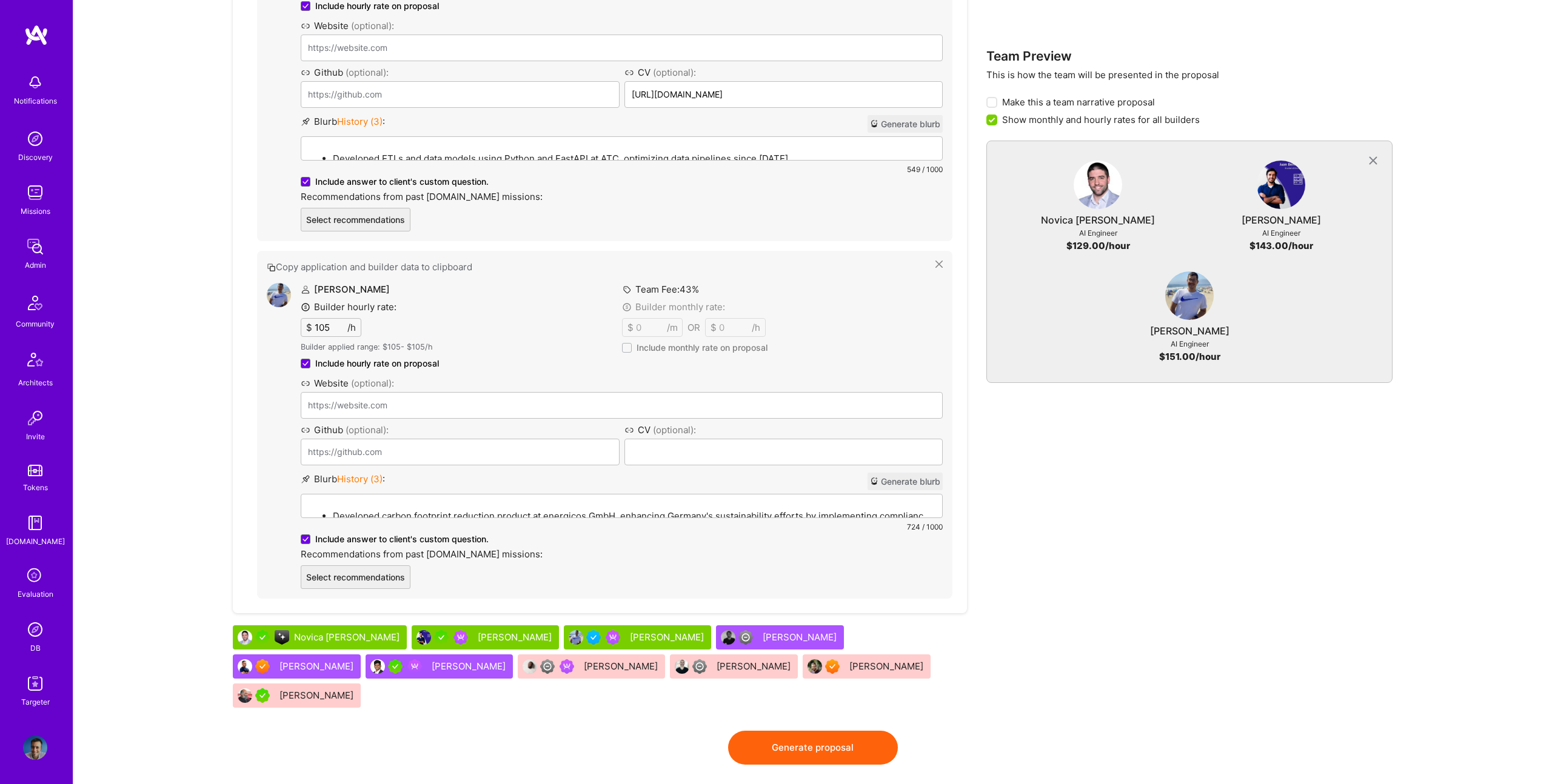
click at [844, 731] on button "Generate proposal" at bounding box center [813, 747] width 169 height 34
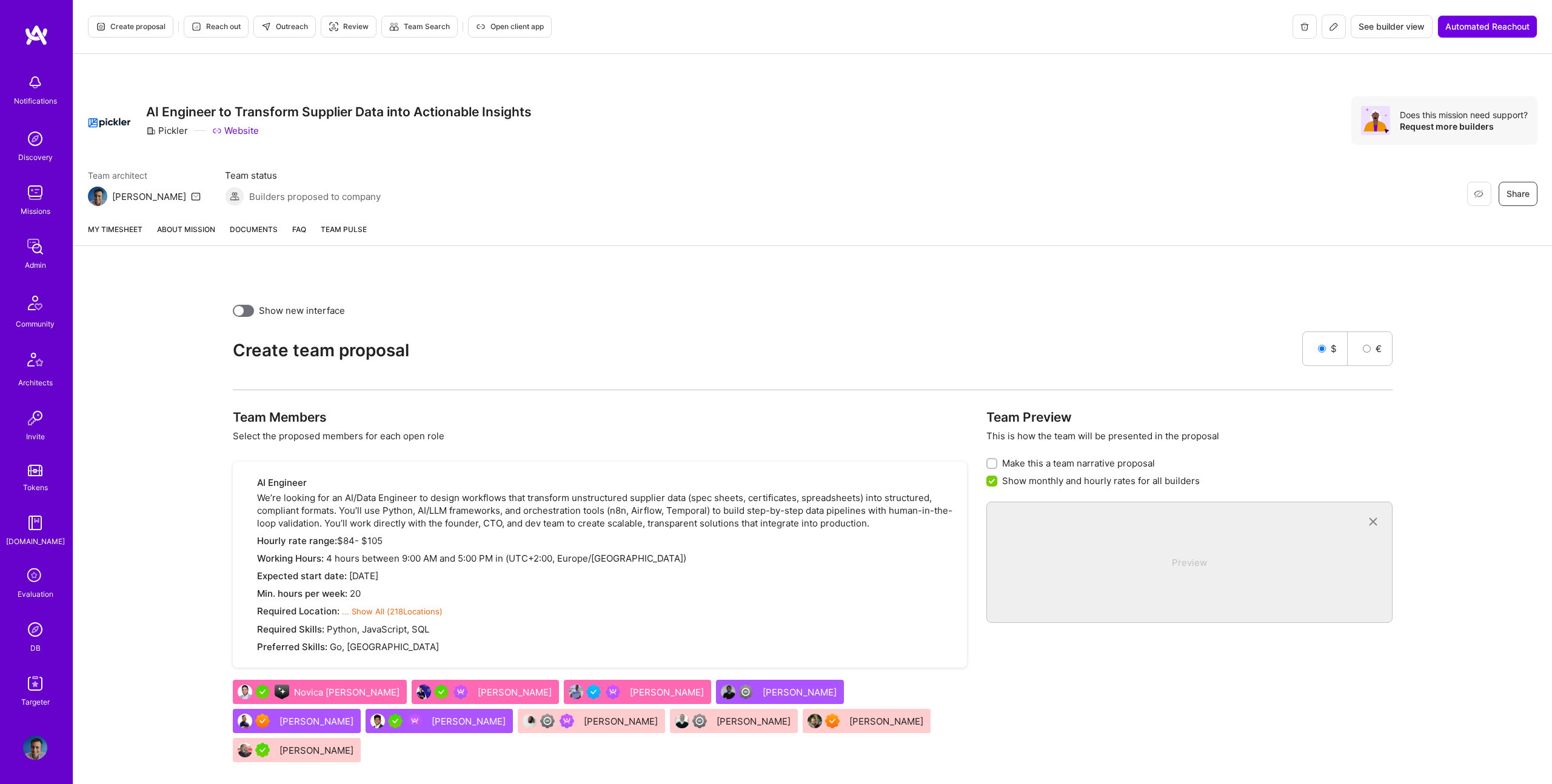
scroll to position [1, 0]
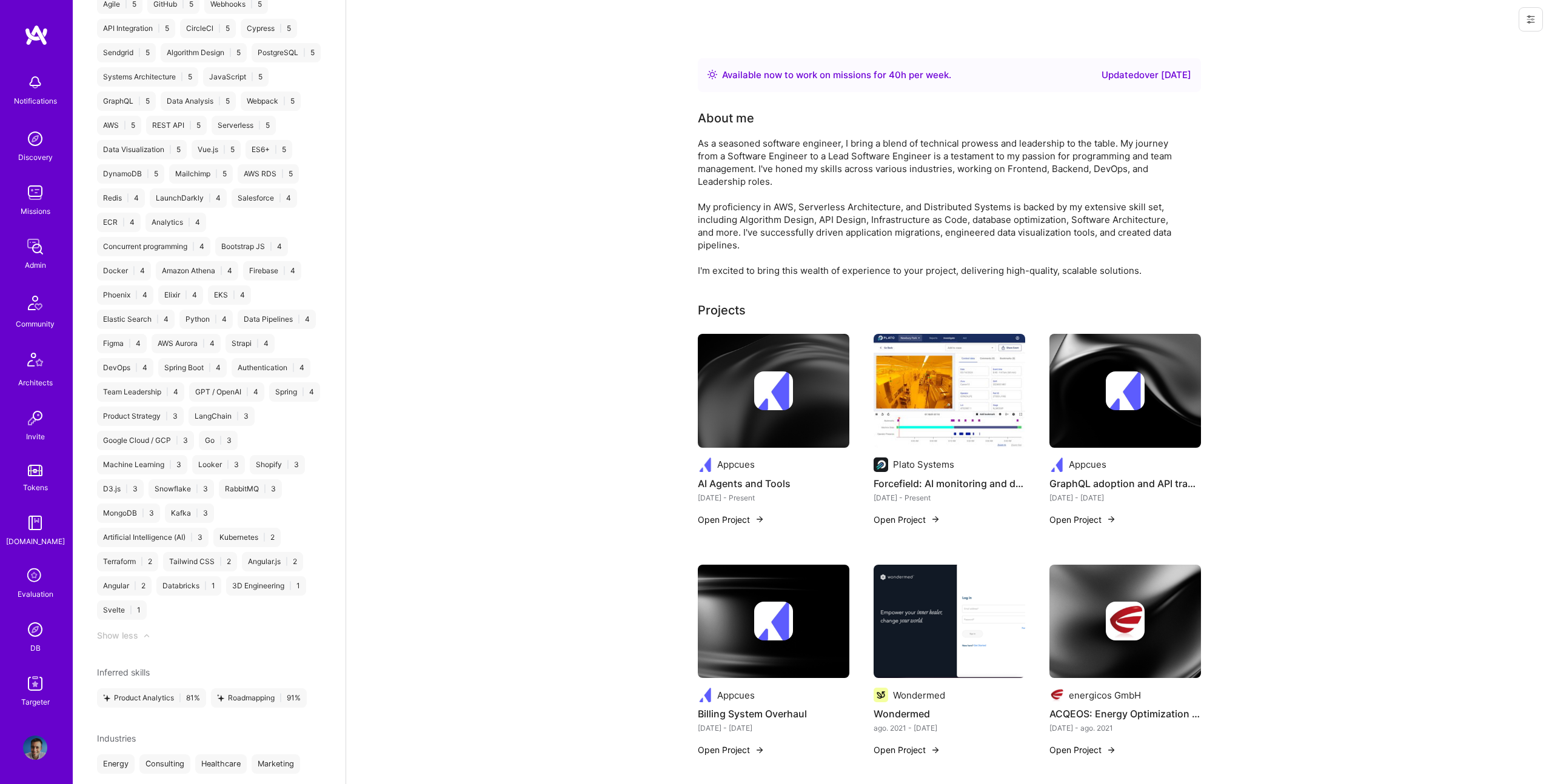
scroll to position [1063, 0]
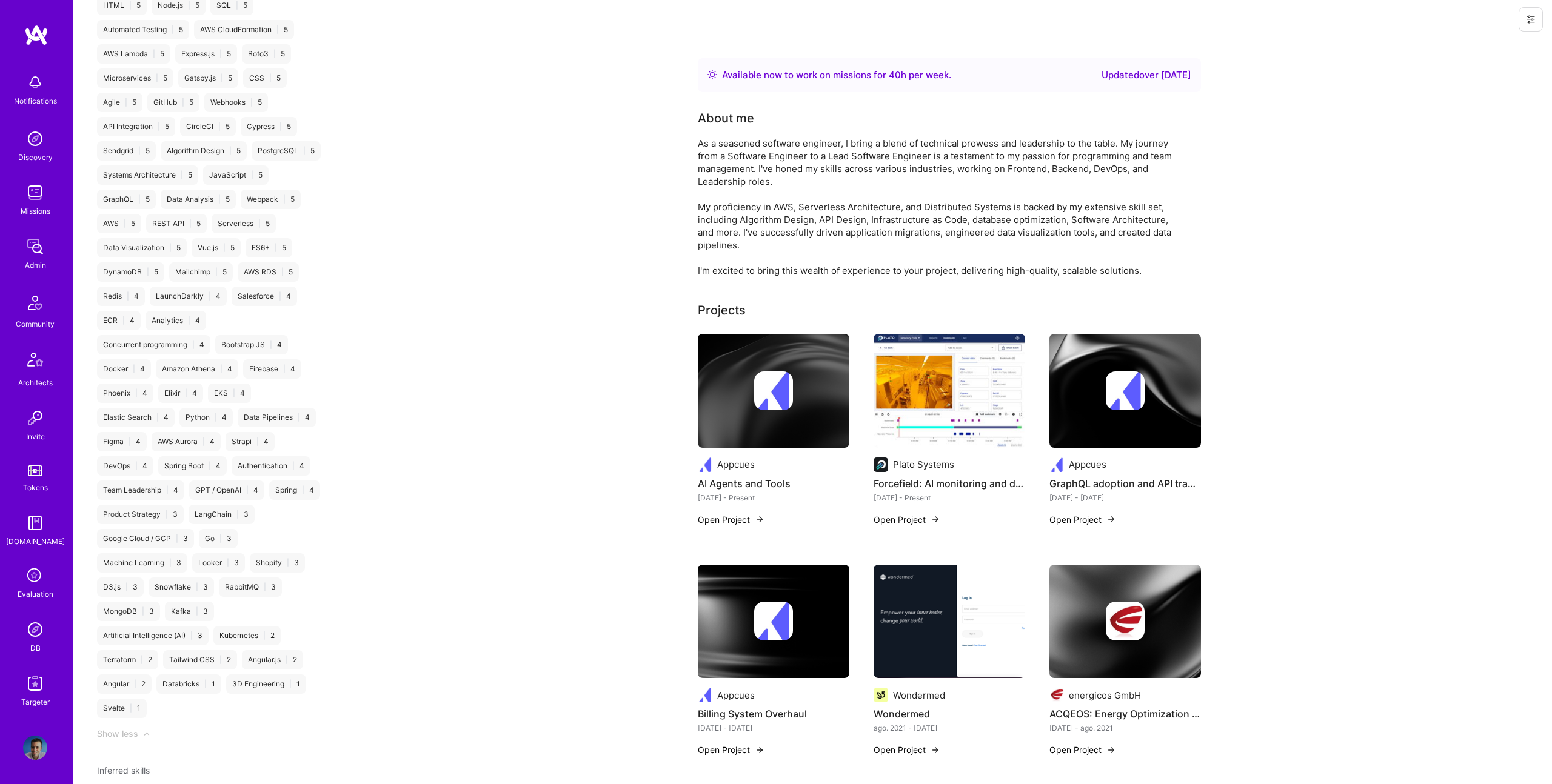
click at [774, 399] on img at bounding box center [774, 391] width 38 height 38
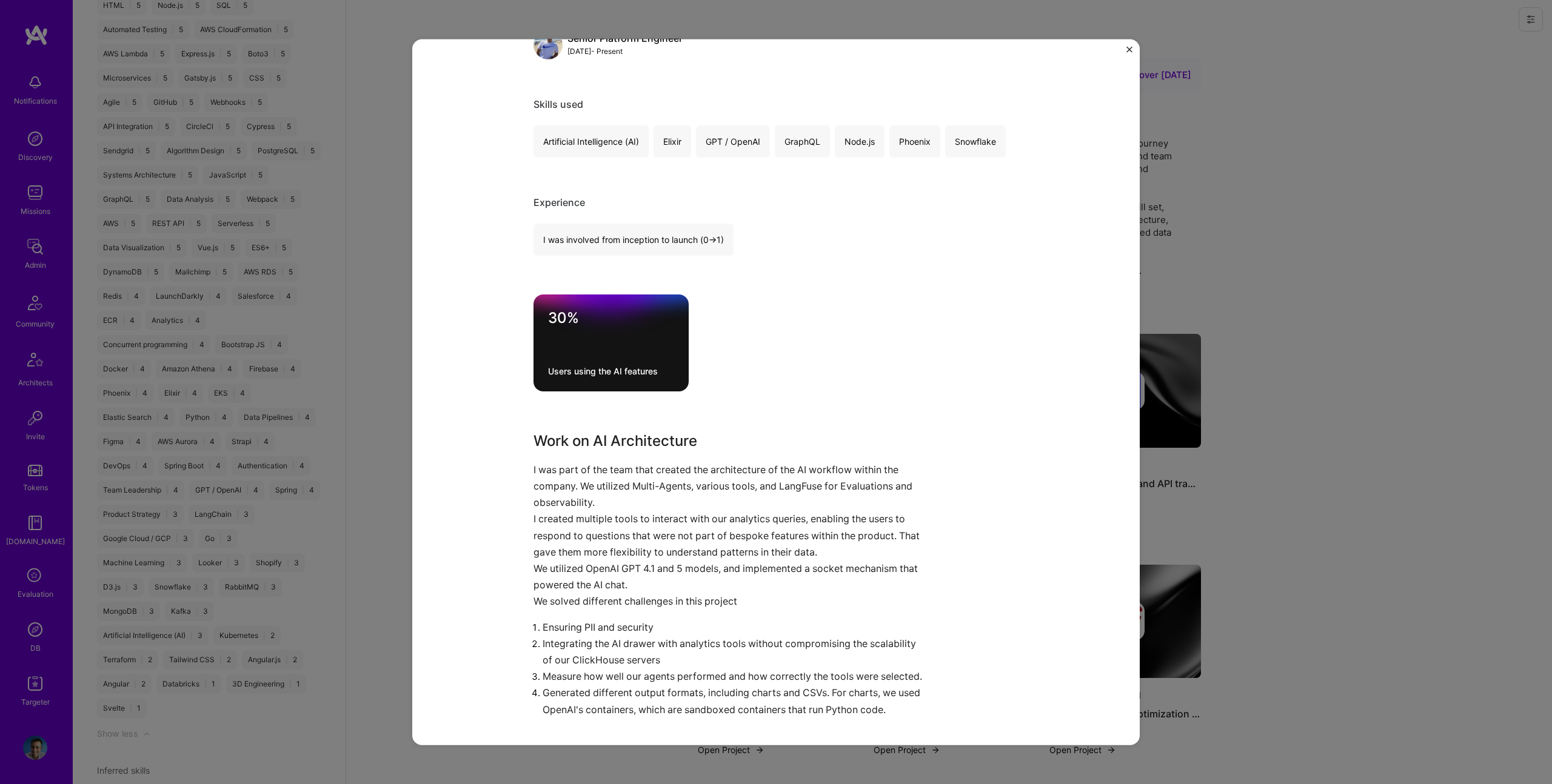
scroll to position [187, 0]
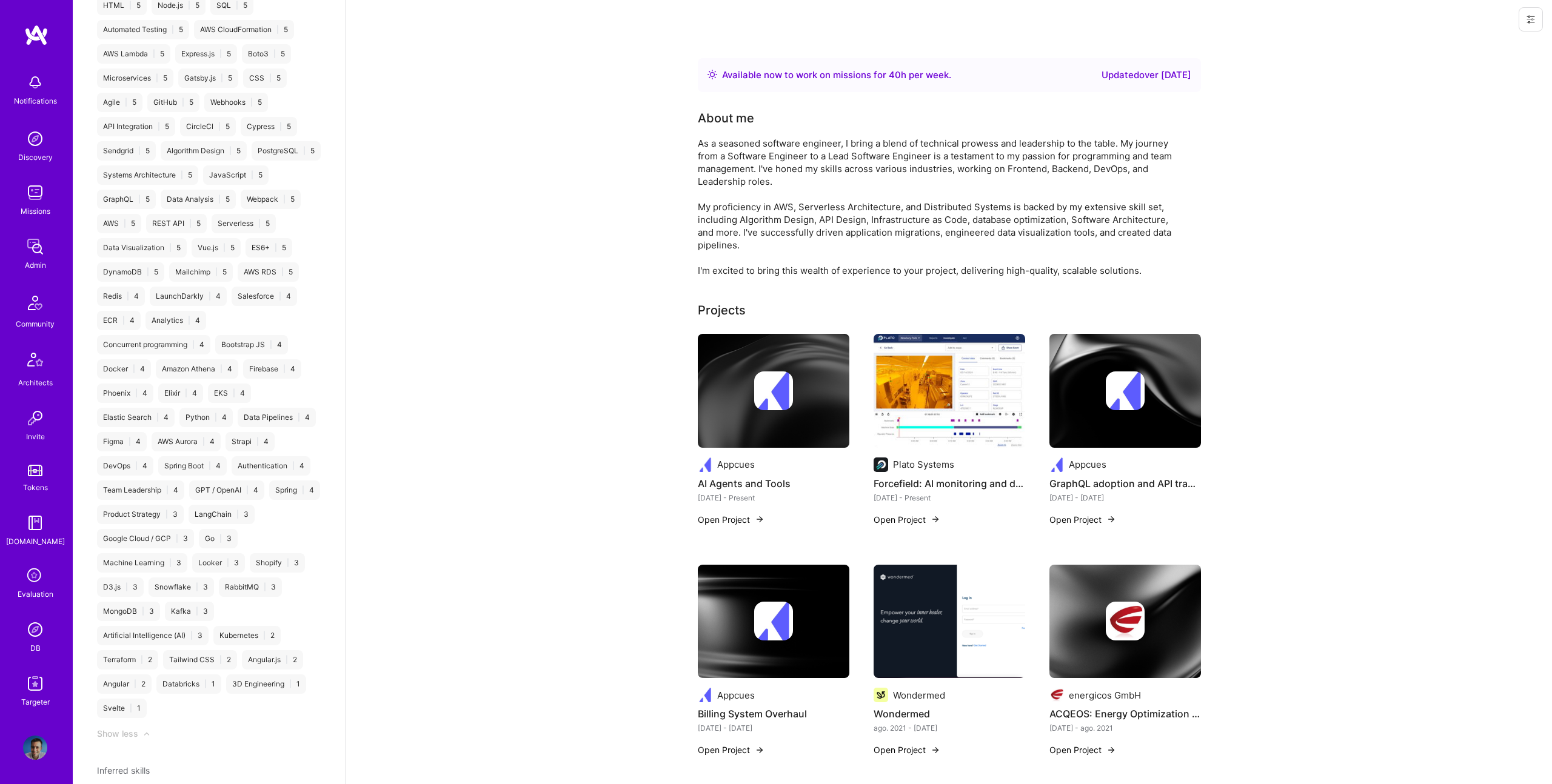
click at [981, 388] on img at bounding box center [950, 391] width 152 height 114
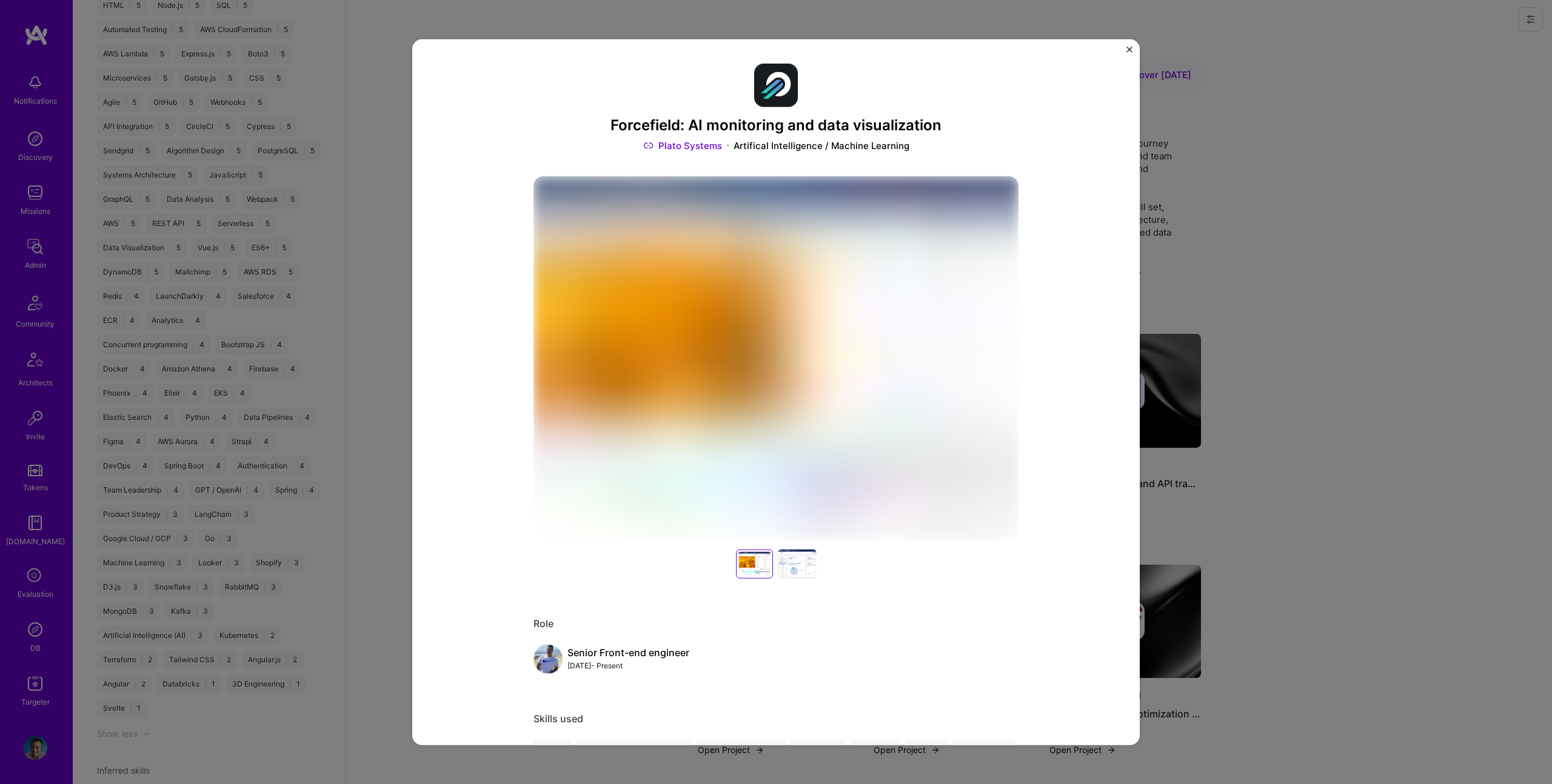
scroll to position [3, 0]
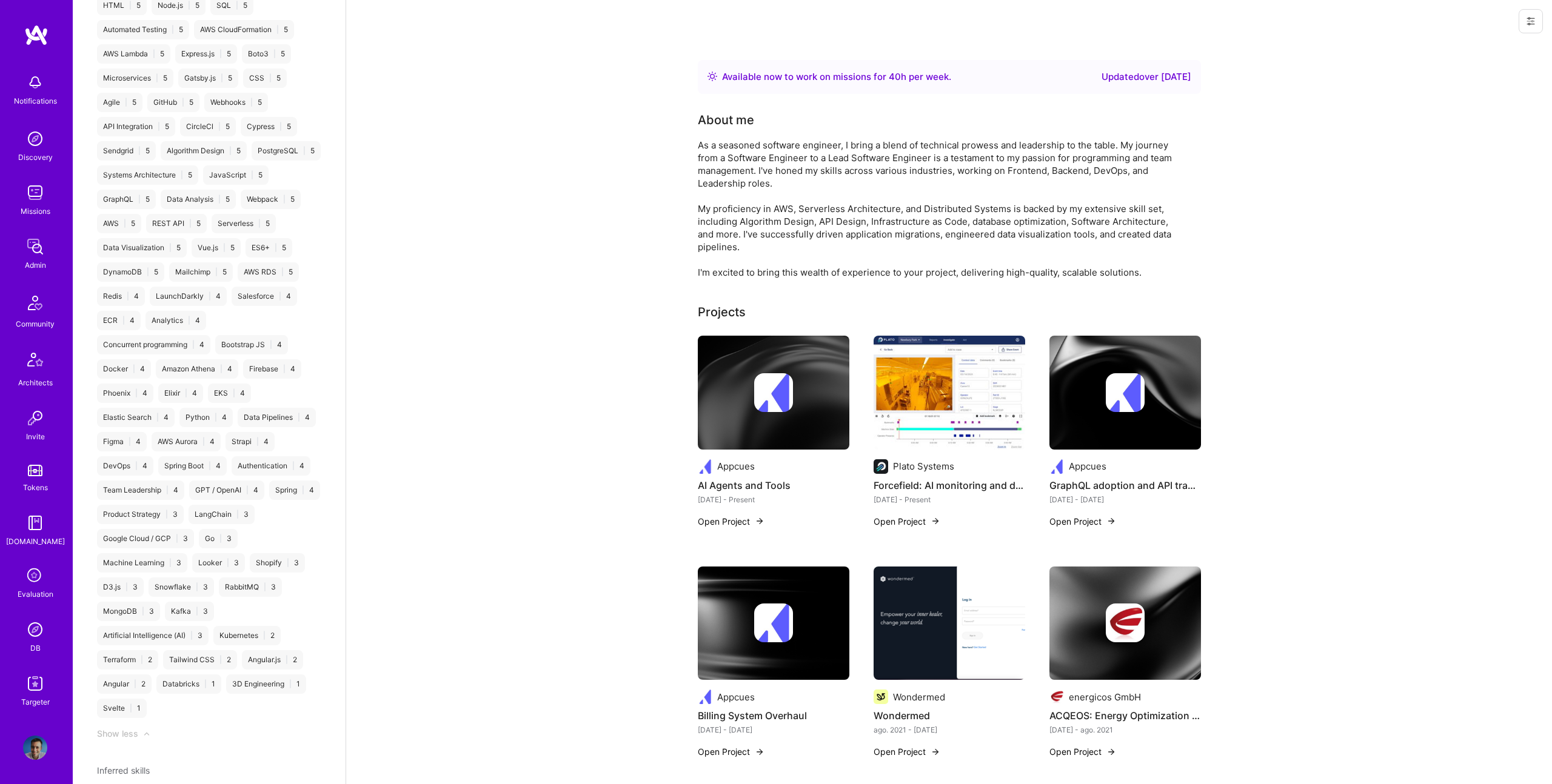
click at [1149, 384] on div at bounding box center [1126, 392] width 152 height 38
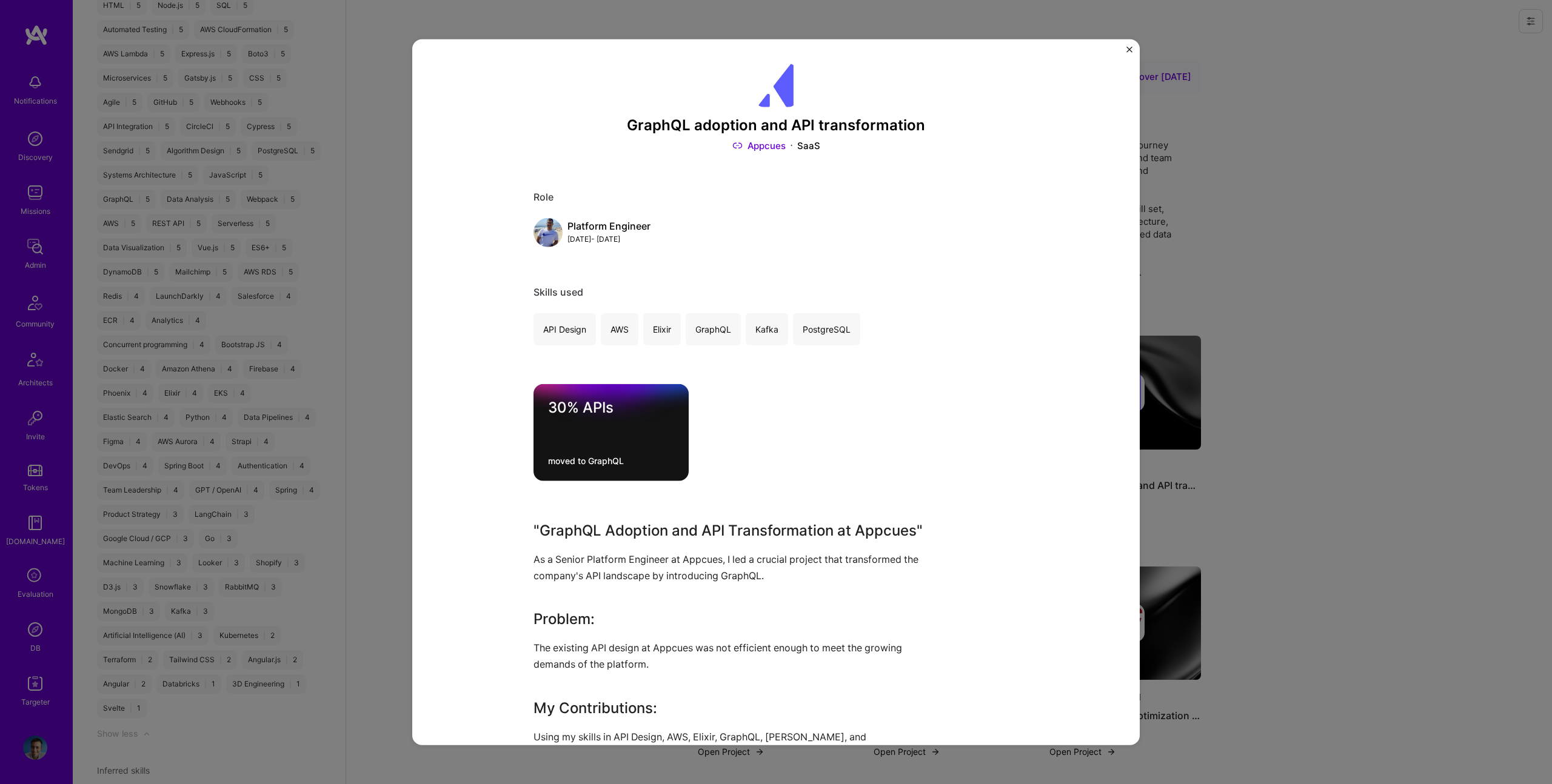
scroll to position [4, 0]
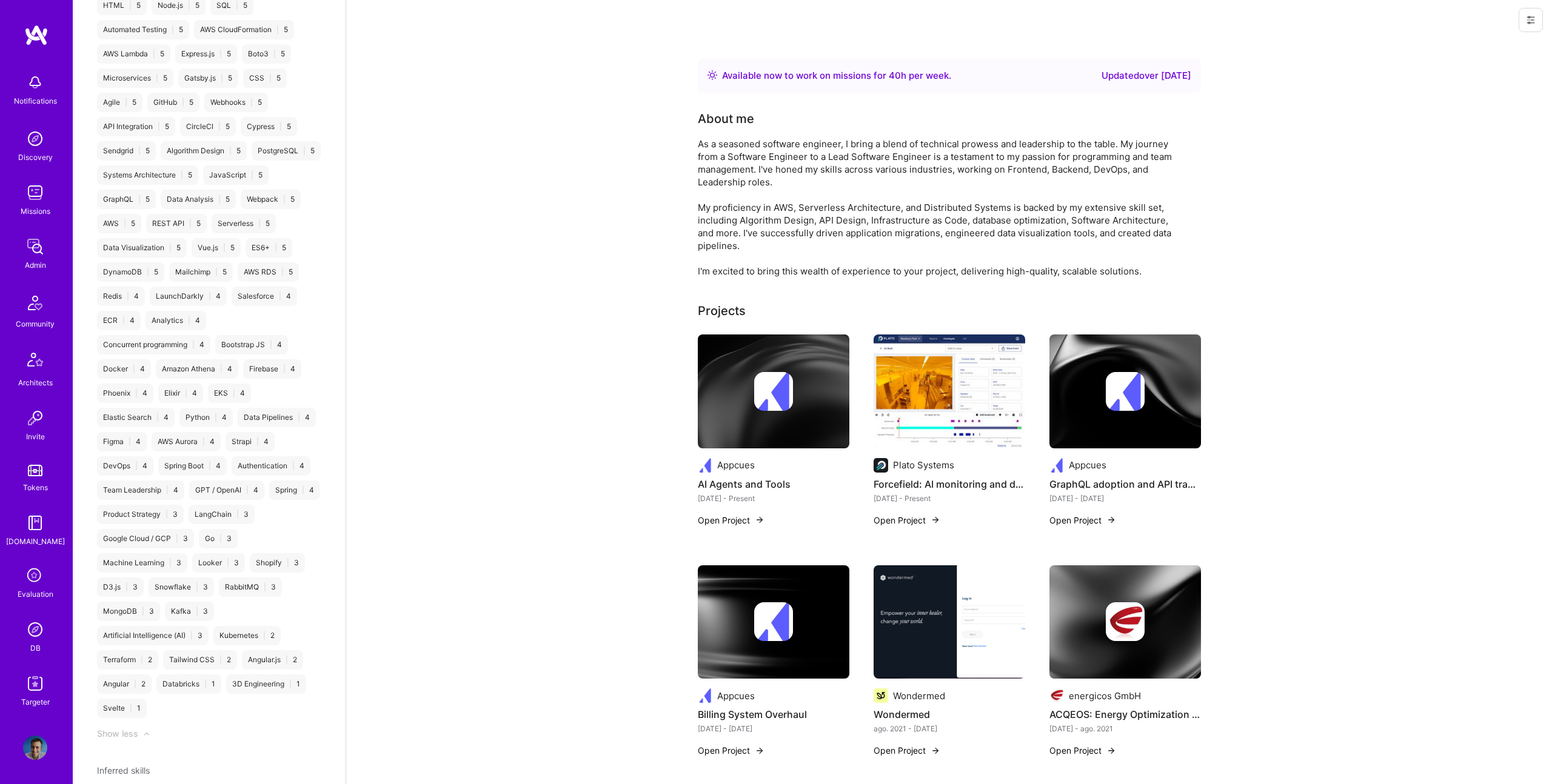
click at [758, 639] on img at bounding box center [774, 621] width 38 height 38
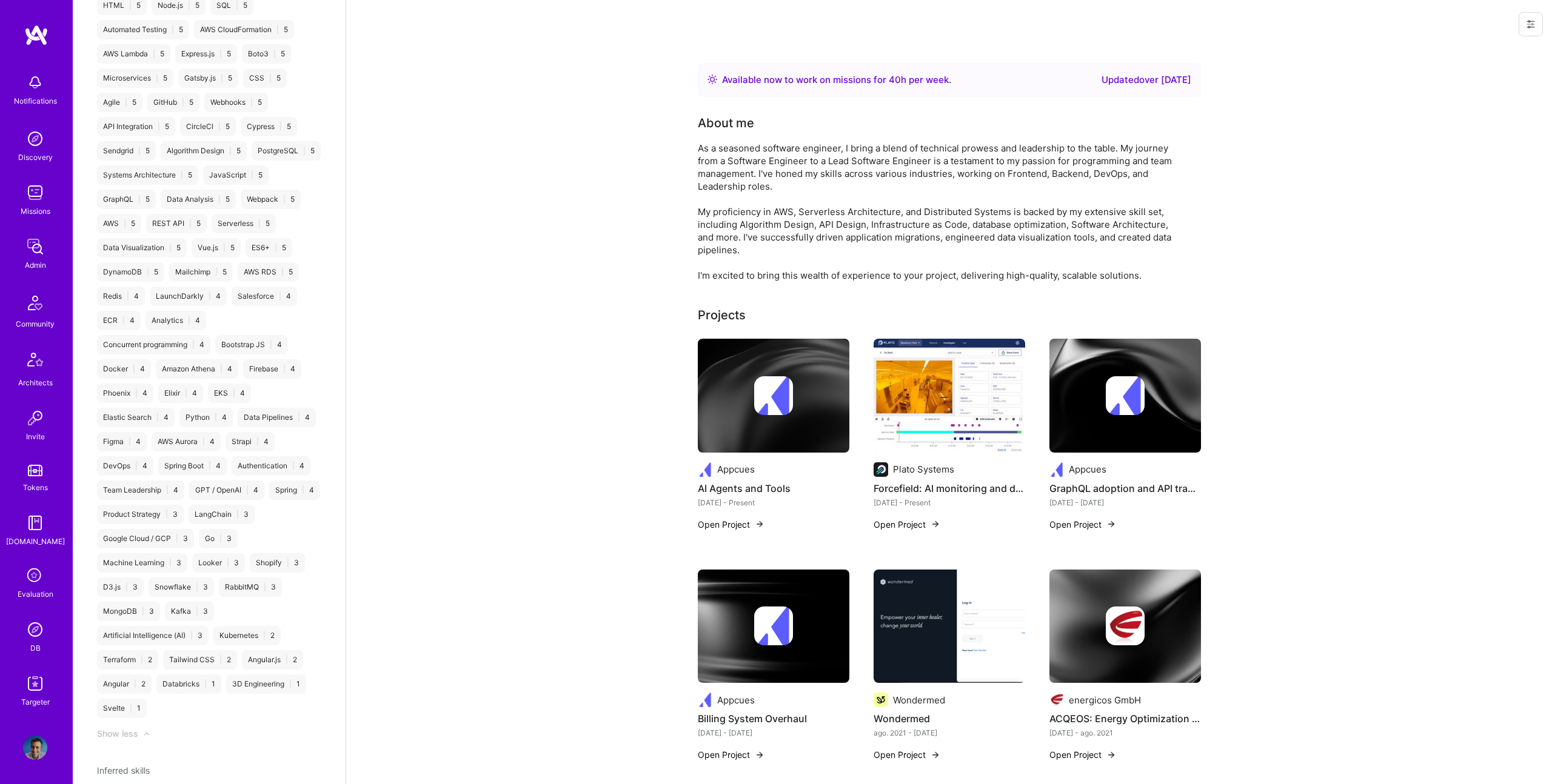
click at [923, 624] on img at bounding box center [950, 626] width 152 height 114
click at [1109, 608] on img at bounding box center [1125, 626] width 38 height 38
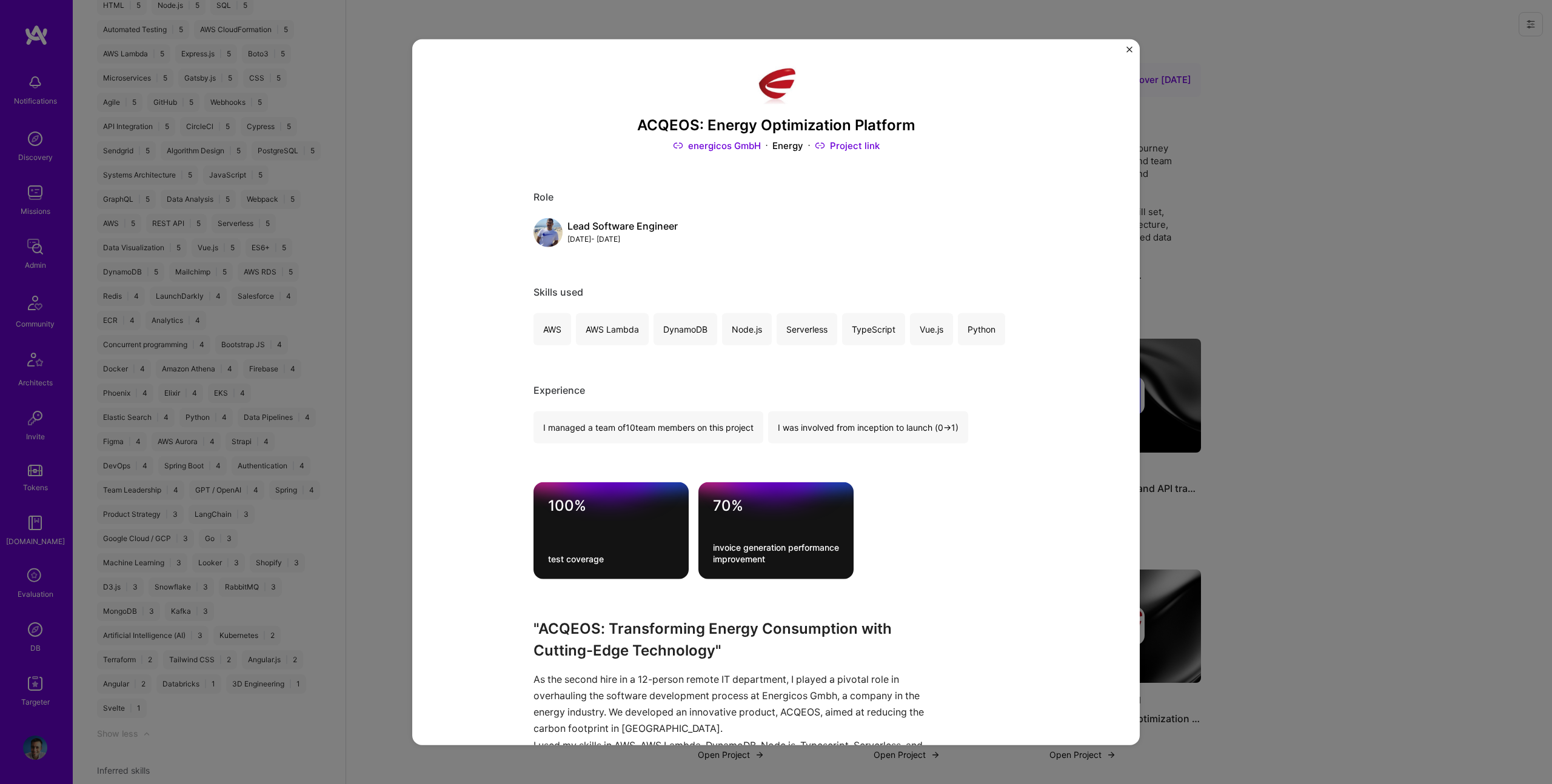
scroll to position [2, 0]
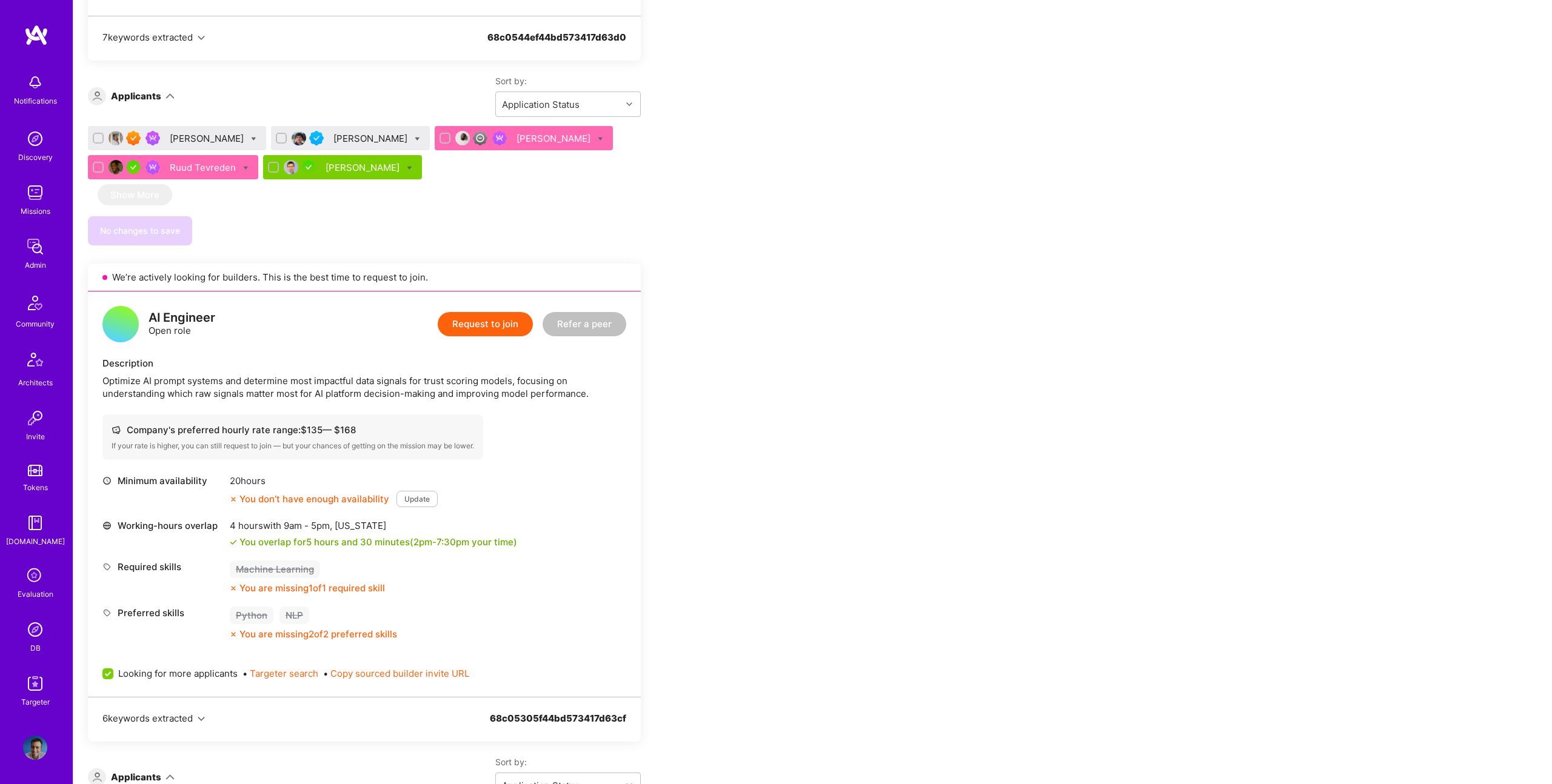
scroll to position [744, 0]
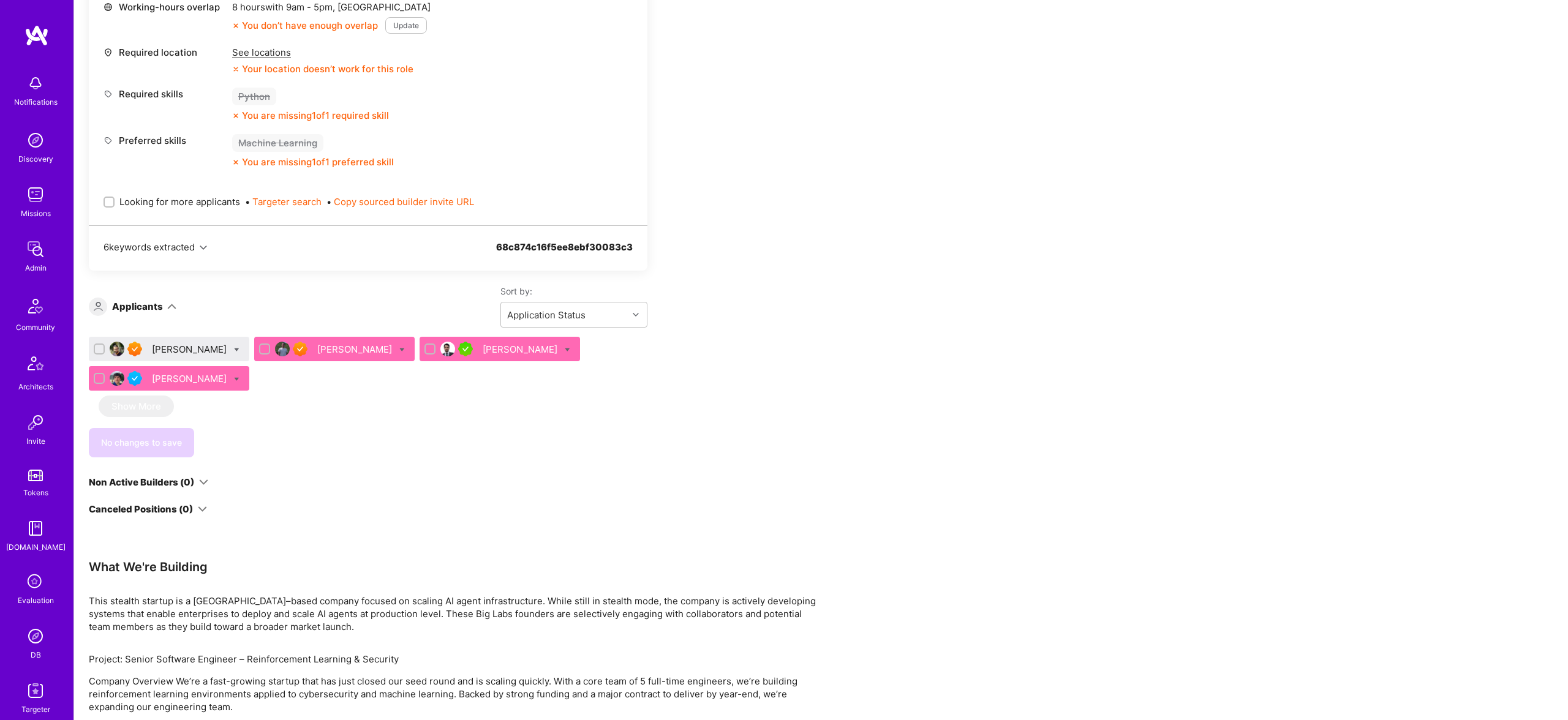
scroll to position [627, 0]
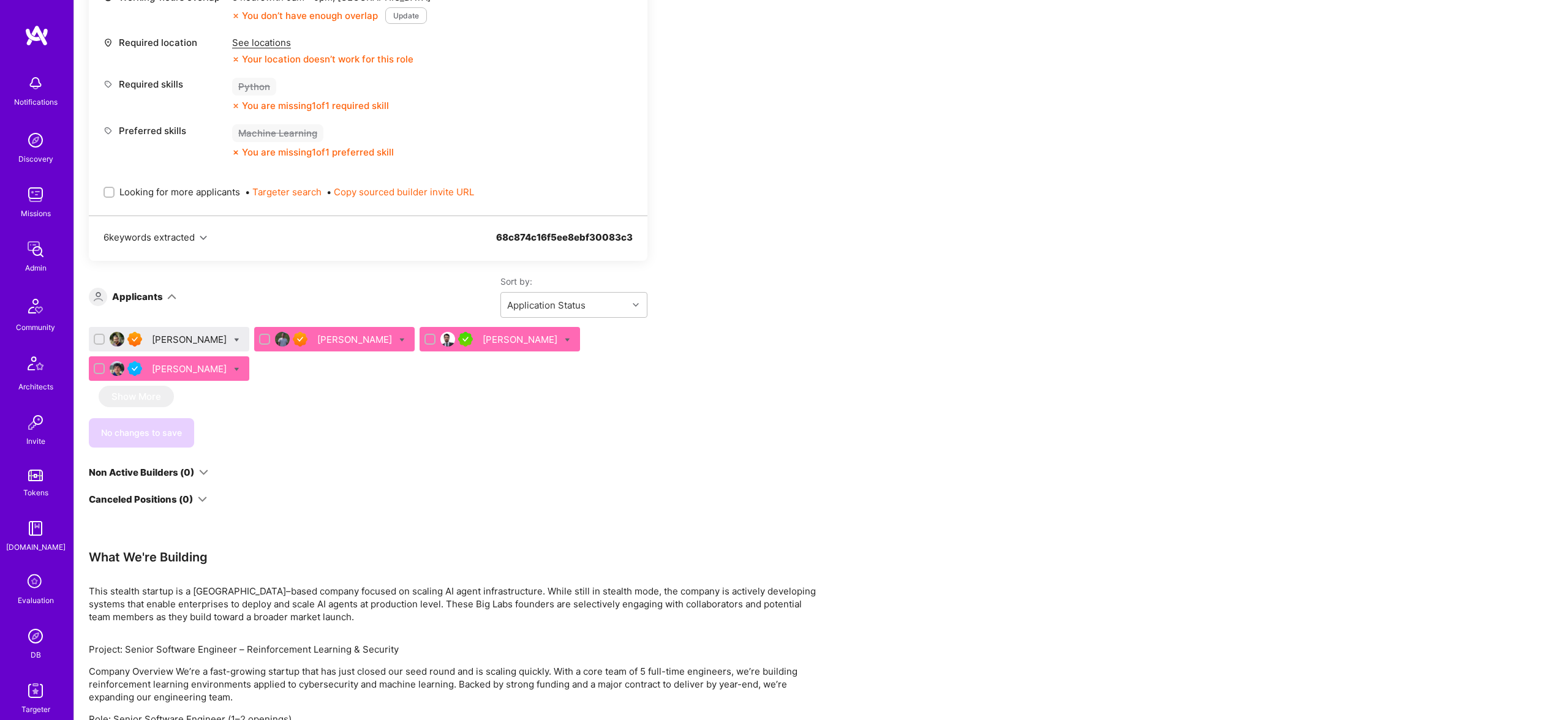
click at [317, 335] on div "Theo Han" at bounding box center [355, 339] width 77 height 13
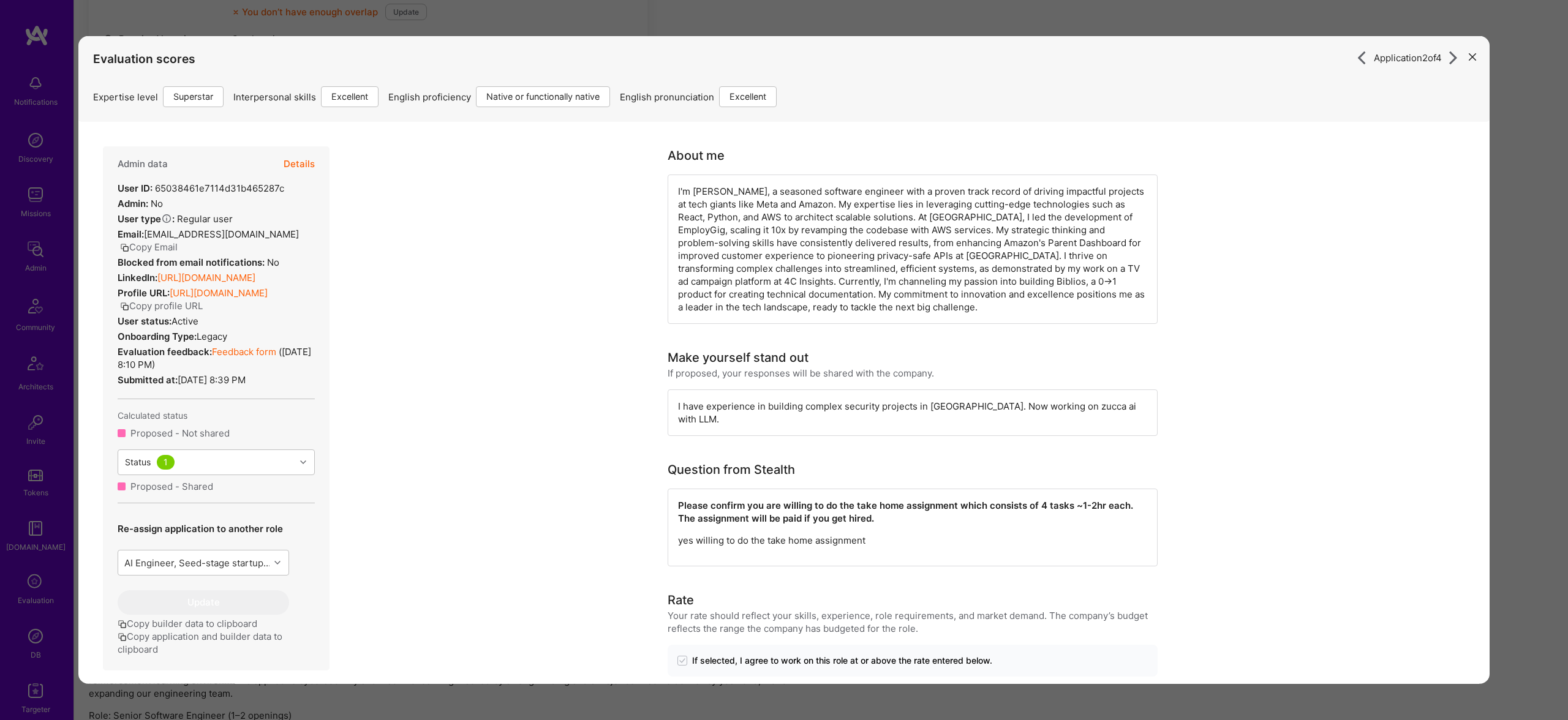
scroll to position [624, 0]
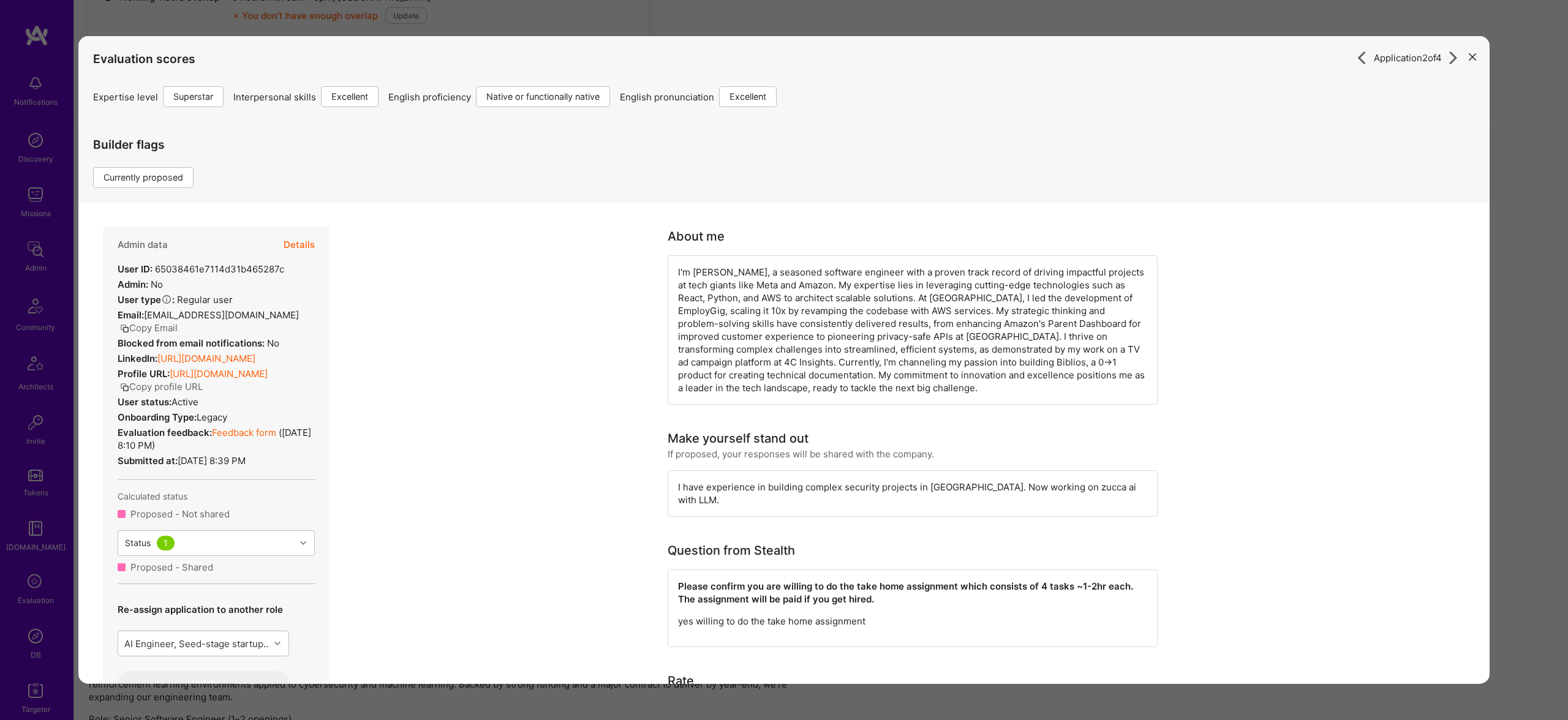
click at [770, 28] on div "Application 2 of 4 Evaluation scores Expertise level Superstar Interpersonal sk…" at bounding box center [784, 360] width 1568 height 720
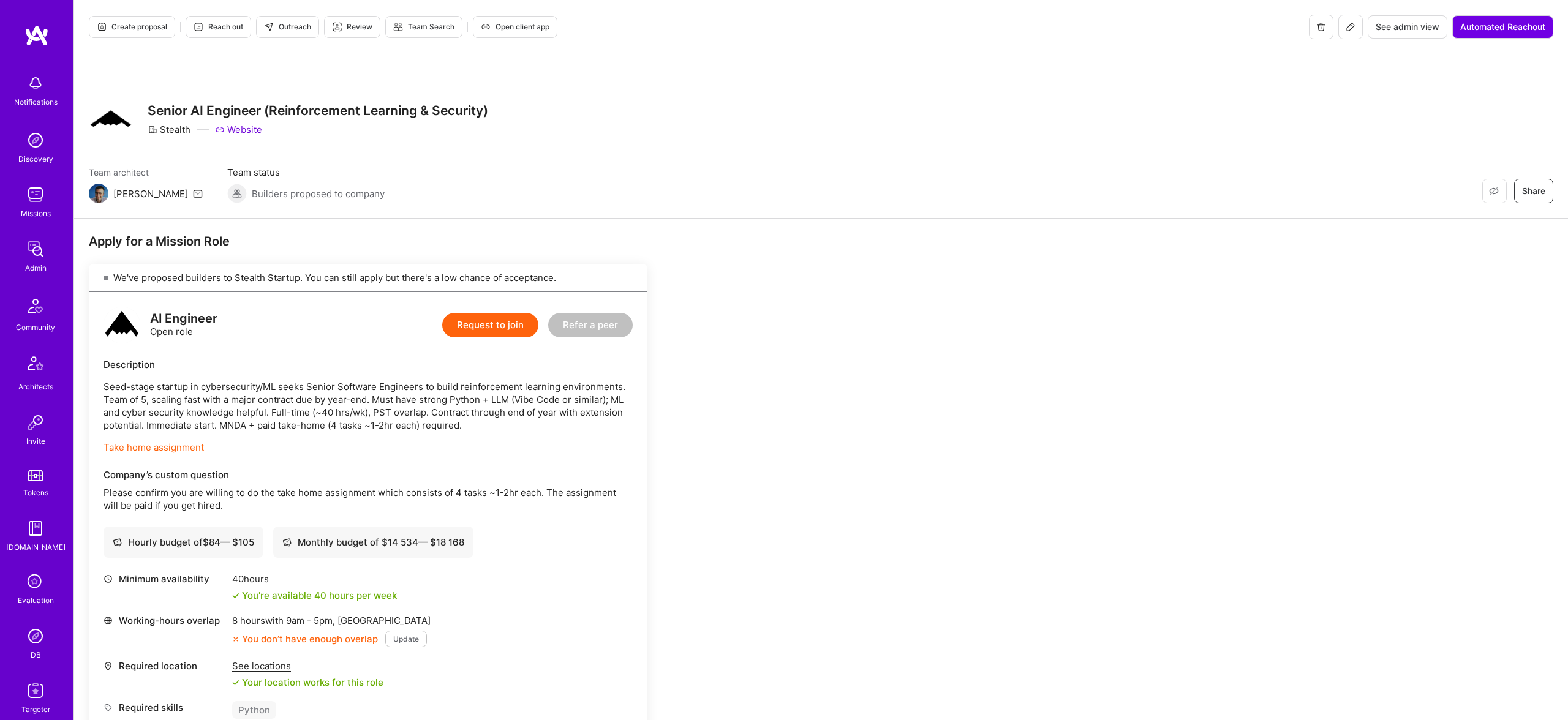
click at [166, 447] on link "Take home assignment" at bounding box center [154, 447] width 100 height 12
click at [227, 24] on span "Reach out" at bounding box center [218, 26] width 50 height 11
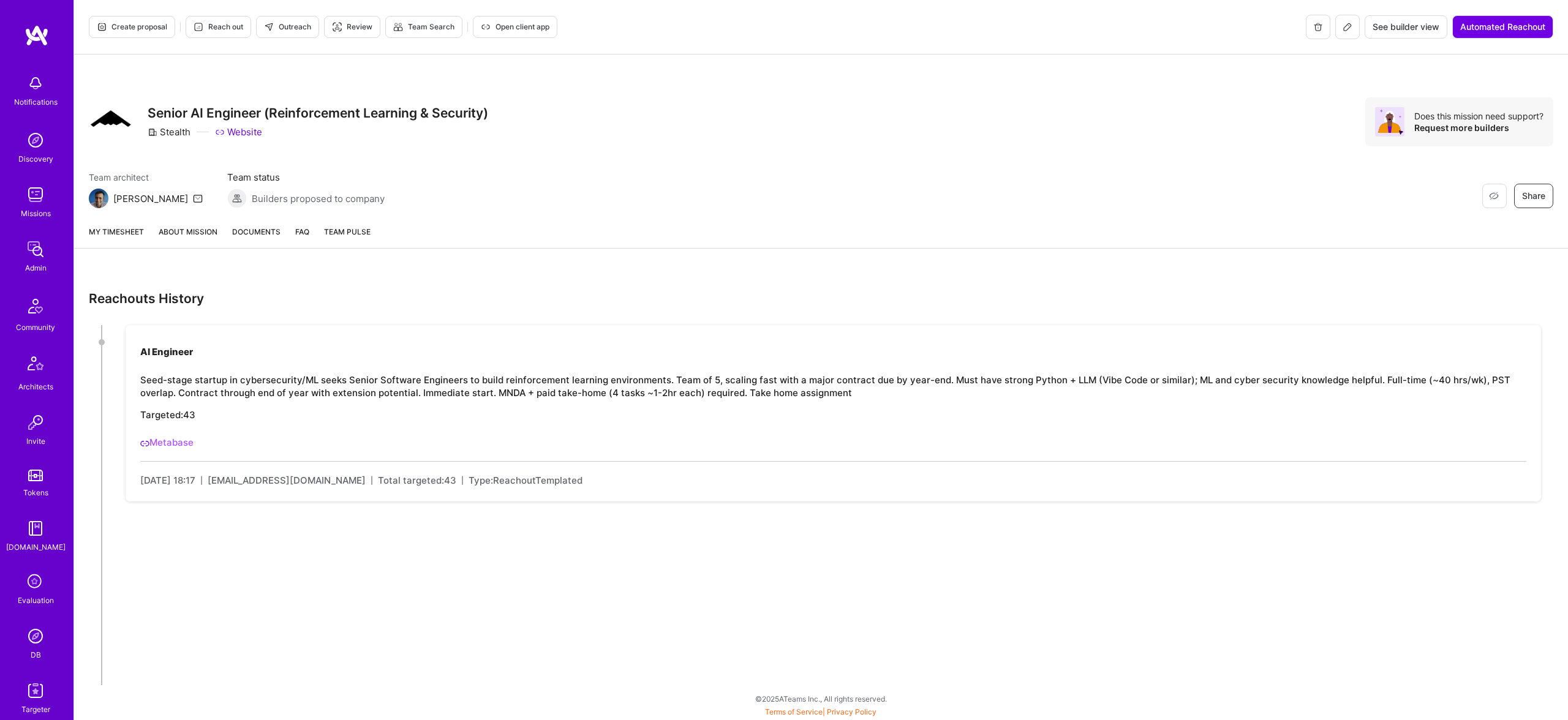
click at [187, 231] on link "About Mission" at bounding box center [188, 236] width 58 height 22
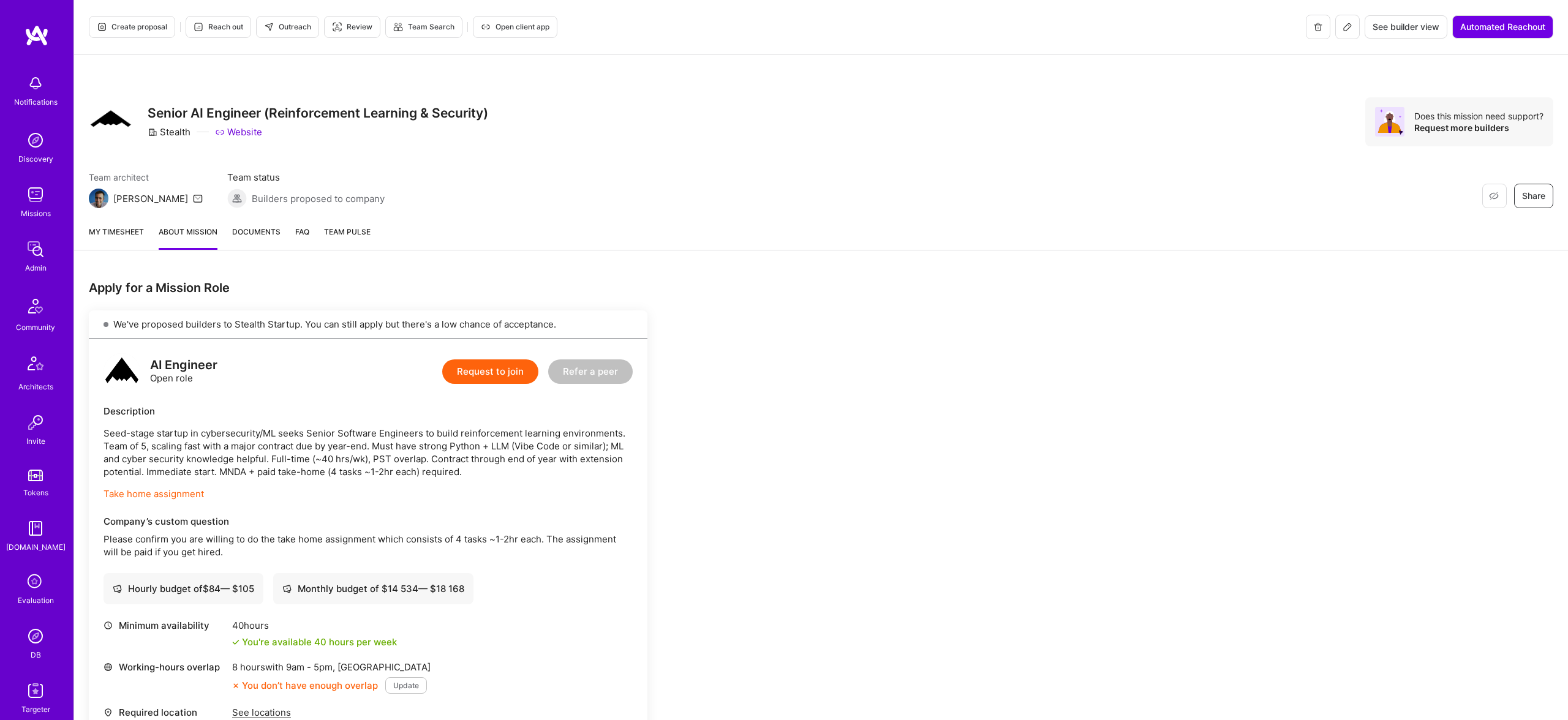
click at [282, 27] on span "Outreach" at bounding box center [288, 26] width 48 height 11
click at [353, 24] on span "Review" at bounding box center [353, 26] width 41 height 11
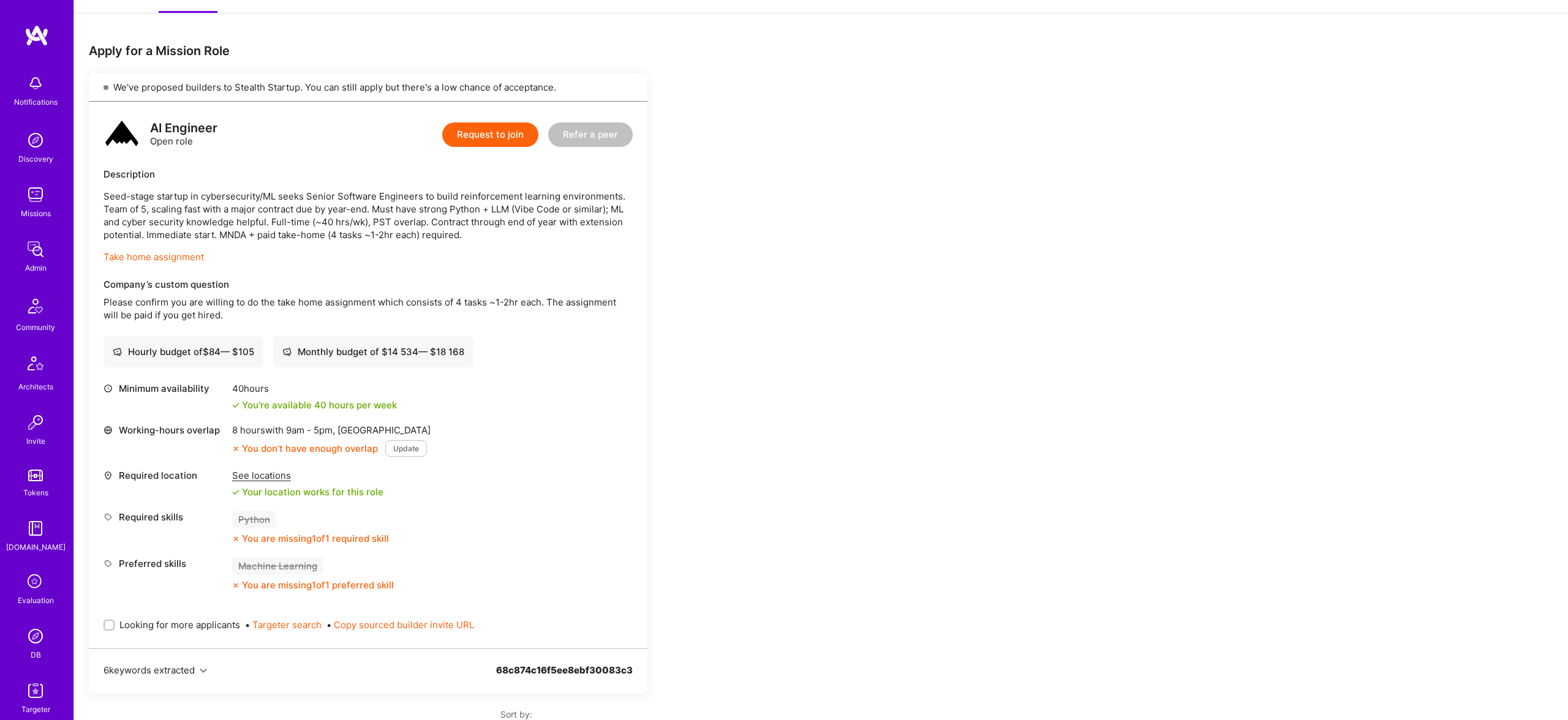
scroll to position [19, 0]
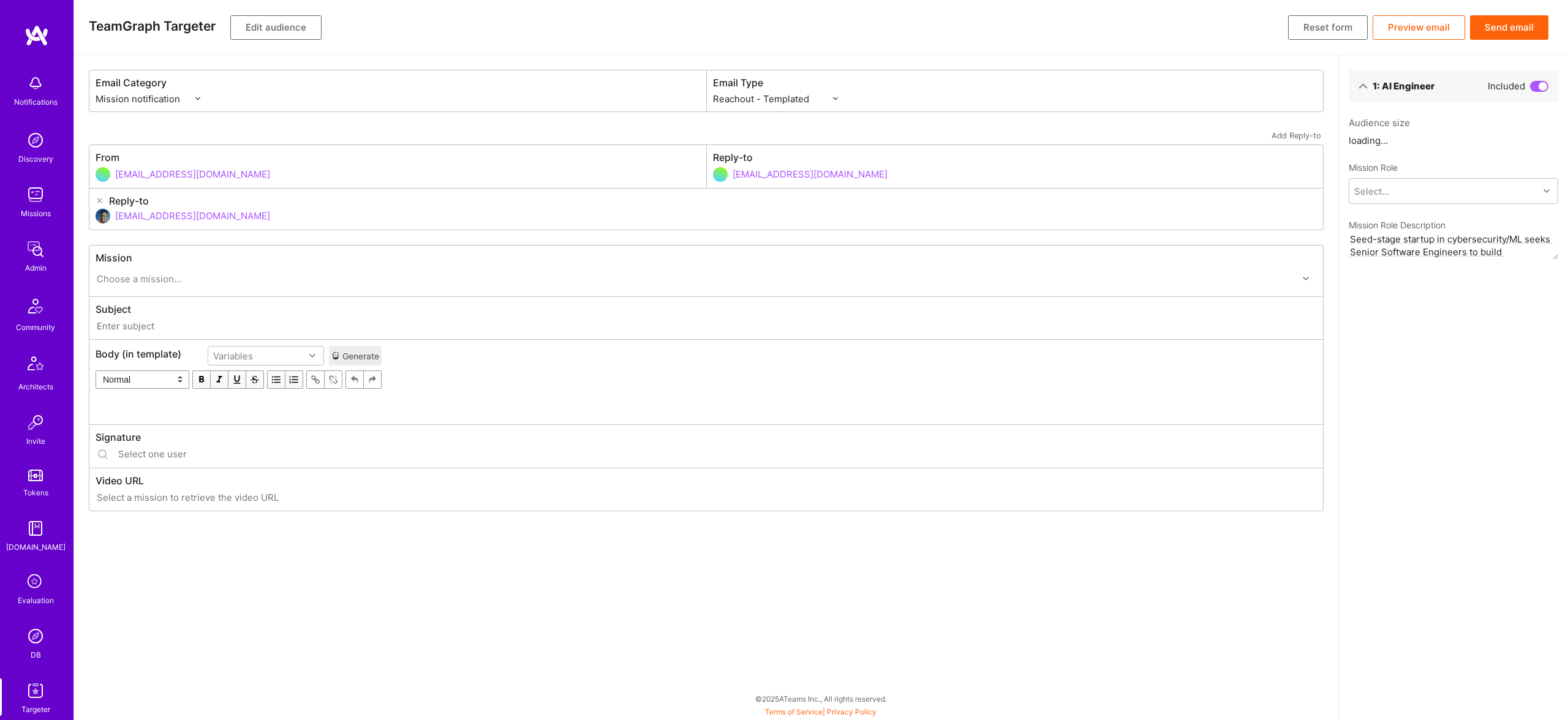
select select "rich-reachout"
click at [267, 26] on button "Edit audience" at bounding box center [276, 27] width 91 height 24
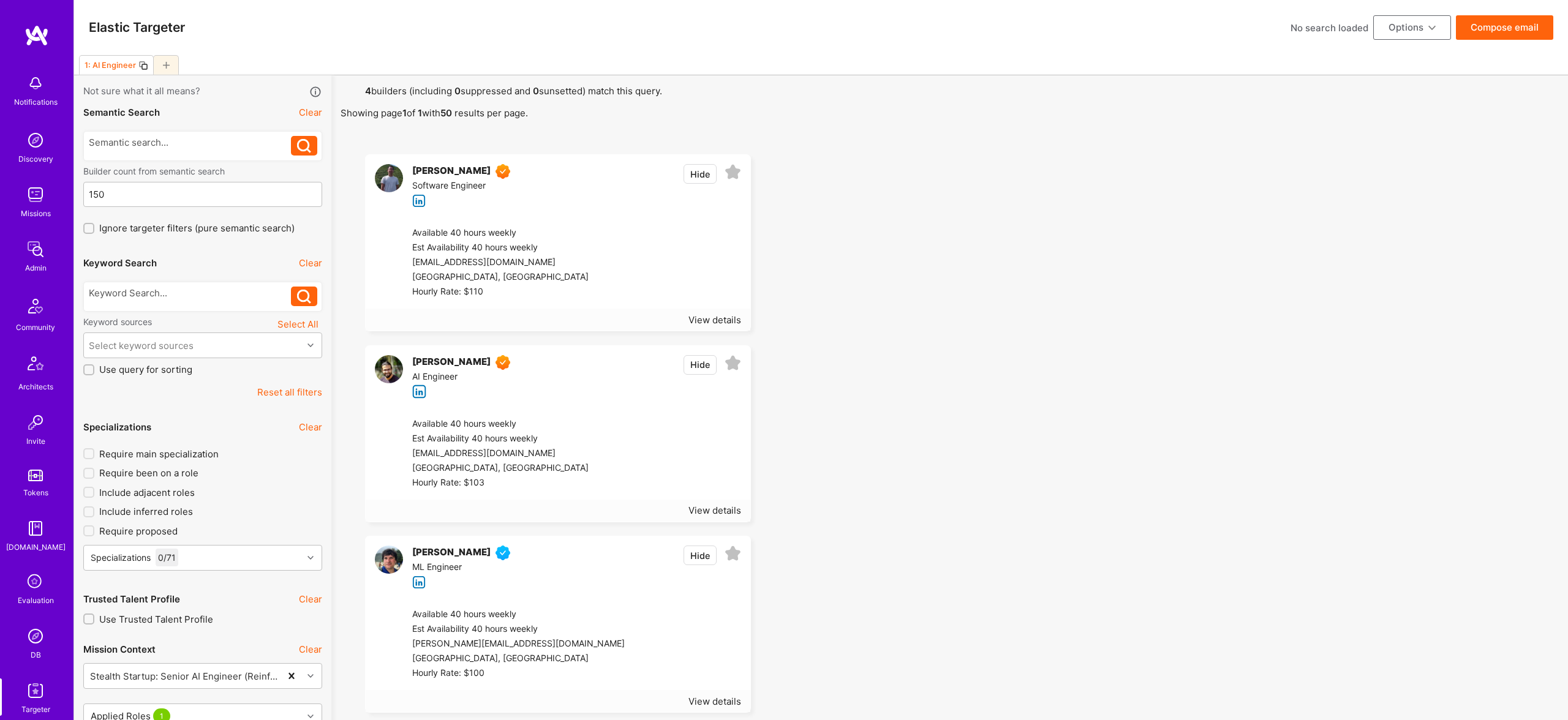
click at [738, 171] on icon at bounding box center [733, 172] width 17 height 17
click at [731, 560] on icon at bounding box center [733, 554] width 17 height 17
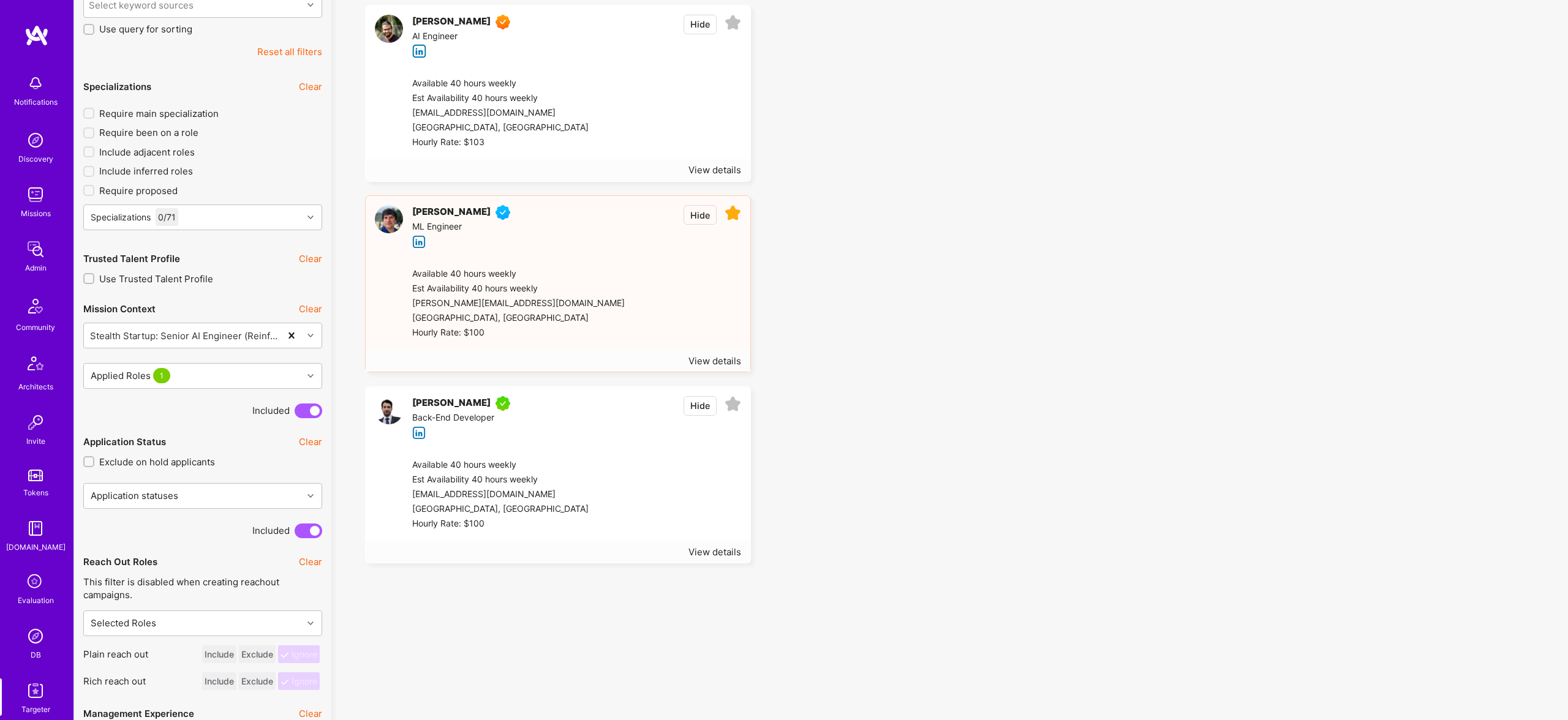
scroll to position [342, 0]
click at [736, 398] on icon at bounding box center [733, 402] width 17 height 17
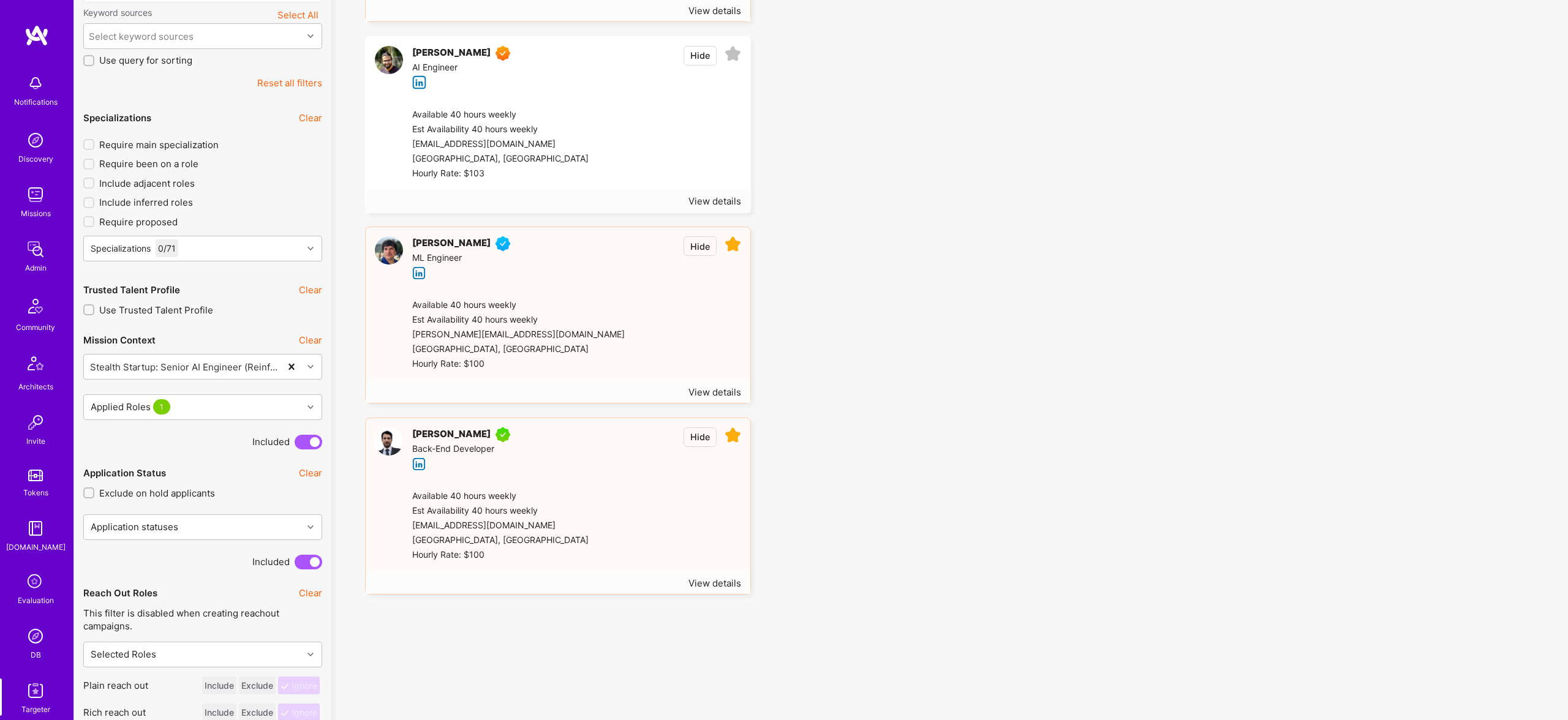
scroll to position [0, 0]
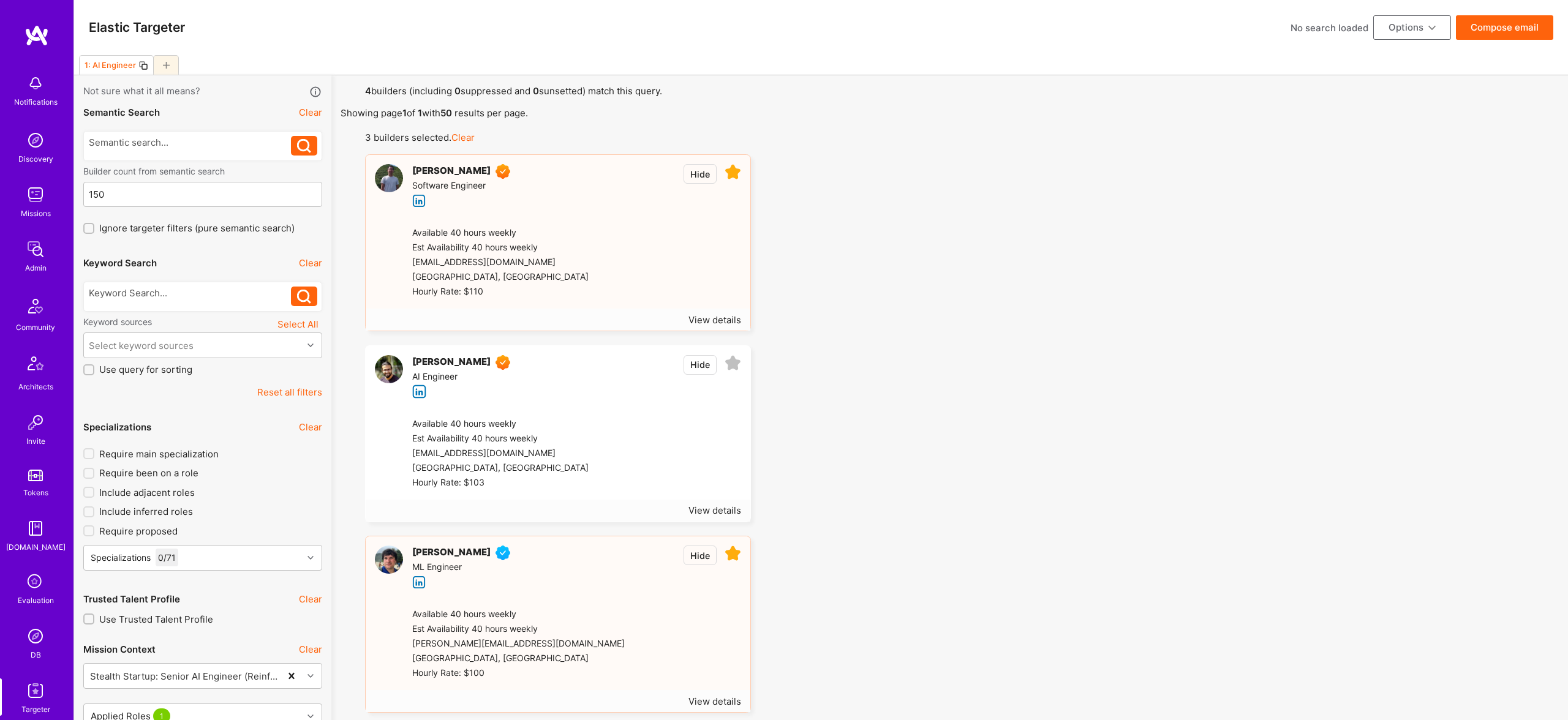
click at [1494, 34] on button "Compose email" at bounding box center [1505, 27] width 97 height 24
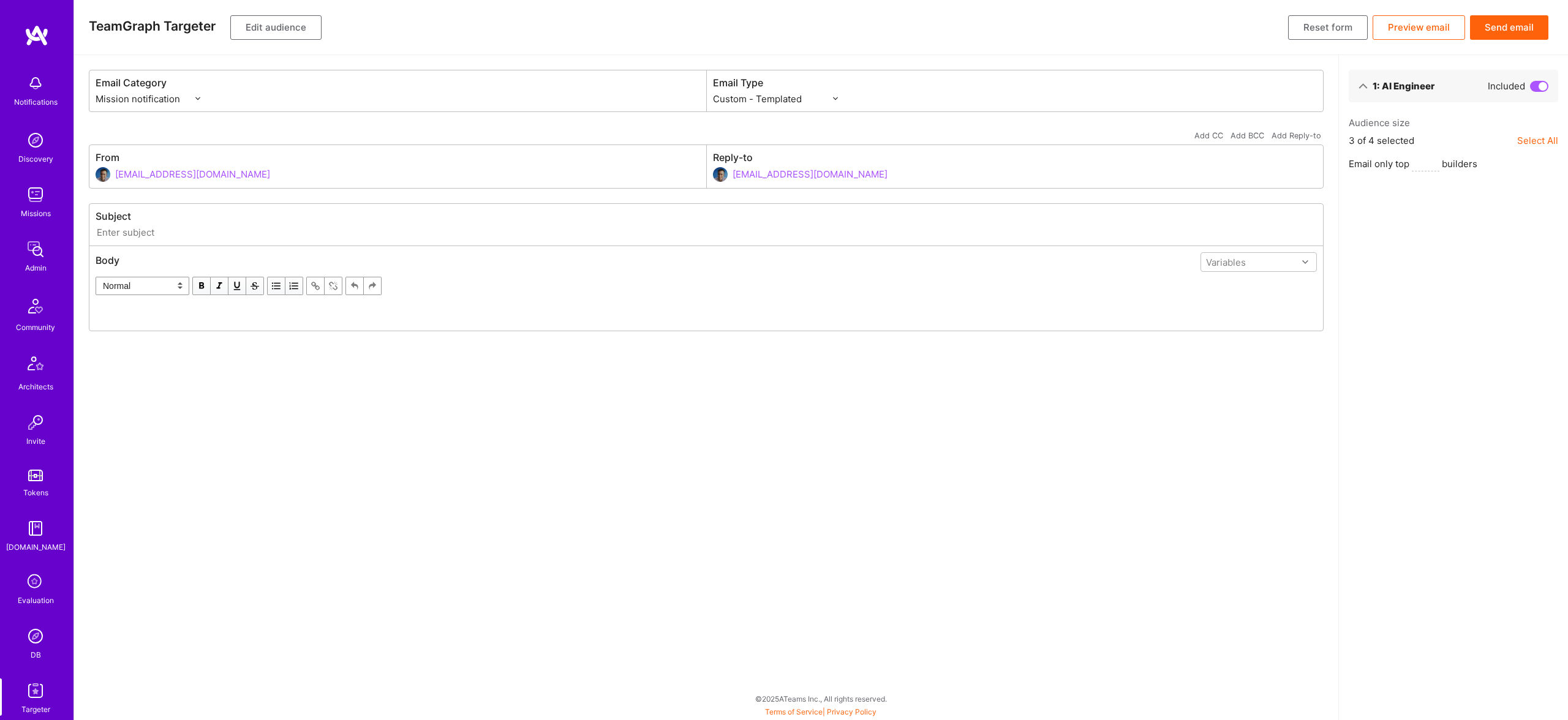
click at [374, 241] on div "Subject" at bounding box center [706, 224] width 1234 height 42
click at [369, 236] on input "text" at bounding box center [706, 232] width 1222 height 14
click at [297, 234] on input "text" at bounding box center [706, 232] width 1222 height 14
paste input "Take-Home Assignment – Create 3 RL Tasks"
drag, startPoint x: 247, startPoint y: 232, endPoint x: 354, endPoint y: 228, distance: 107.1
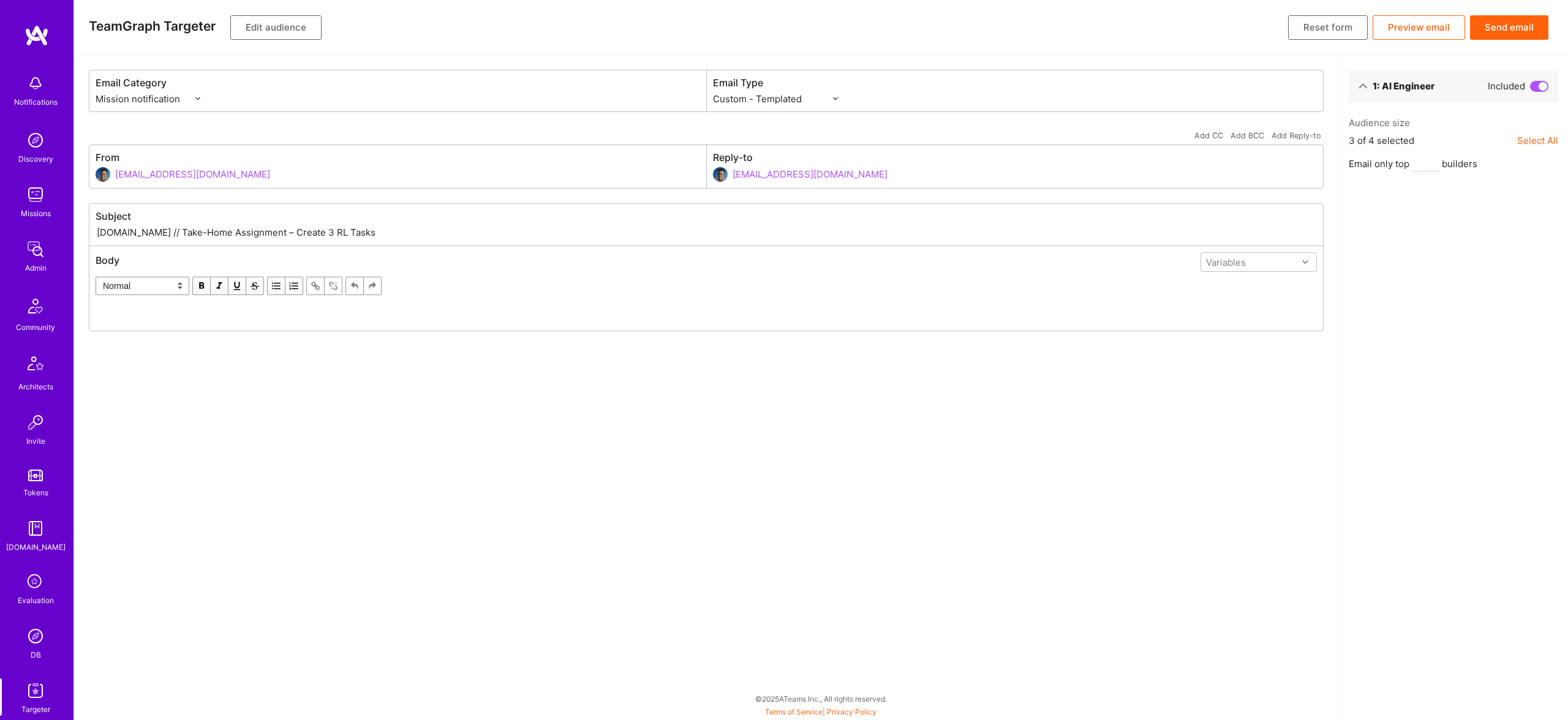
click at [354, 228] on input "A.Team // Take-Home Assignment – Create 3 RL Tasks" at bounding box center [706, 232] width 1222 height 14
click at [256, 231] on input "A.Team // Take-Home Assignment – Create 3 RL Tasks" at bounding box center [706, 232] width 1222 height 14
drag, startPoint x: 246, startPoint y: 230, endPoint x: 271, endPoint y: 231, distance: 25.0
click at [246, 230] on input "A.Team // Take-Home Assignment – Create 3 RL Tasks" at bounding box center [706, 232] width 1222 height 14
paste input "AI Engineer UTM tracked Stealth Startup: Senior AI Engineer (Reinforcement Lear…"
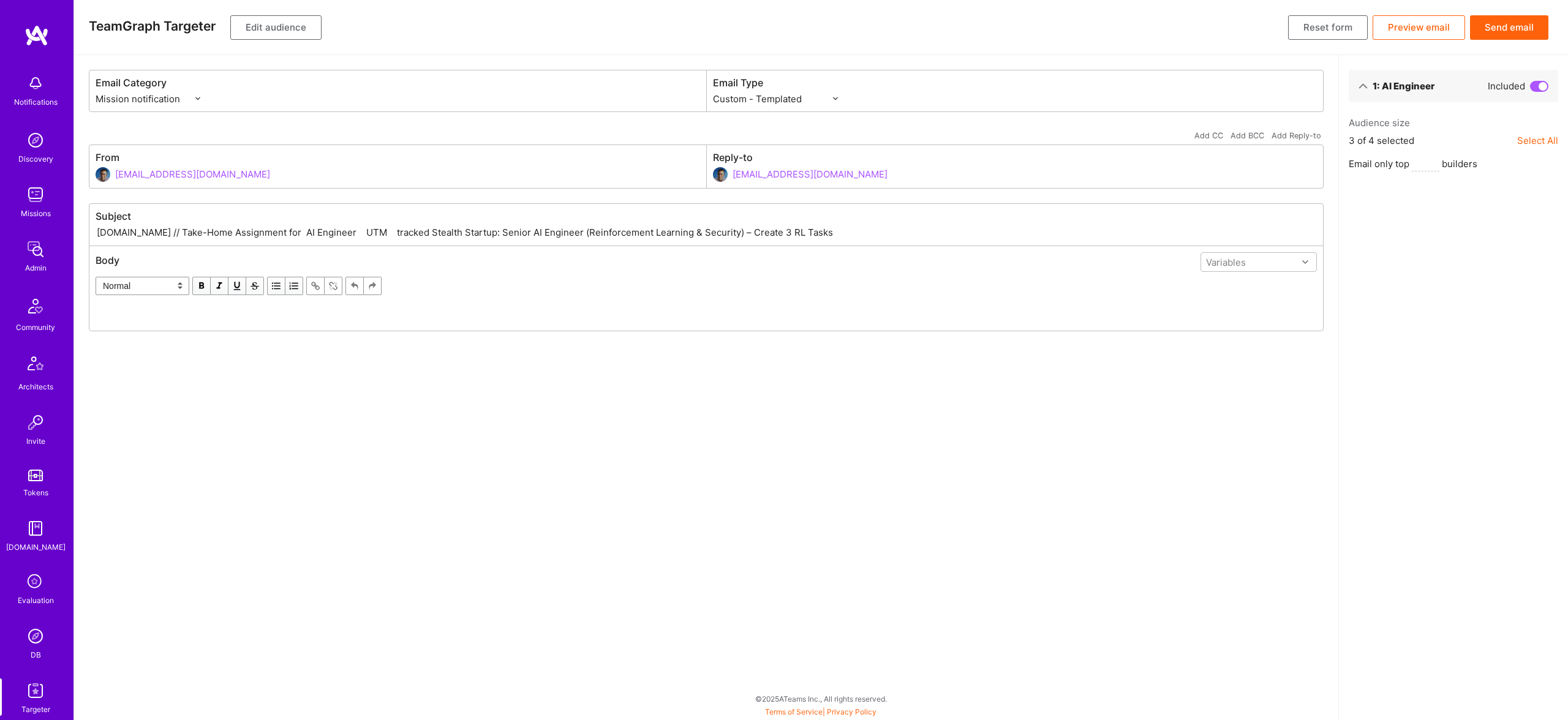
drag, startPoint x: 393, startPoint y: 234, endPoint x: 261, endPoint y: 228, distance: 132.1
click at [261, 228] on input "A.Team // Take-Home Assignment for AI Engineer UTM tracked Stealth Startup: Sen…" at bounding box center [706, 232] width 1222 height 14
drag, startPoint x: 571, startPoint y: 232, endPoint x: 675, endPoint y: 236, distance: 104.1
click at [675, 236] on input "A.Team // Take-Home Assignment for Stealth Startup: Senior AI Engineer (Reinfor…" at bounding box center [706, 232] width 1222 height 14
type input "A.Team // Take-Home Assignment for Stealth Startup: Senior AI Engineer (Reinfor…"
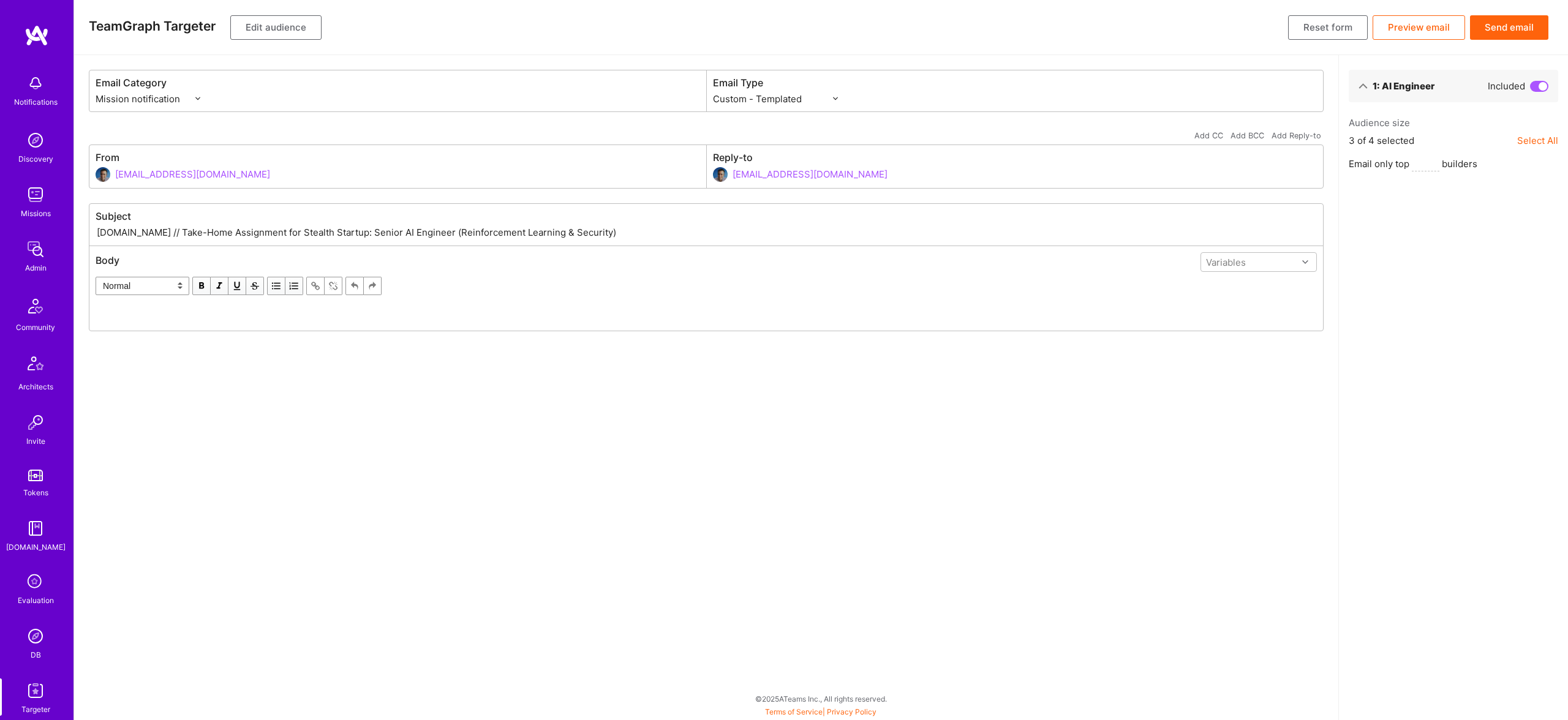
click at [311, 312] on div "Edit text" at bounding box center [707, 311] width 1209 height 13
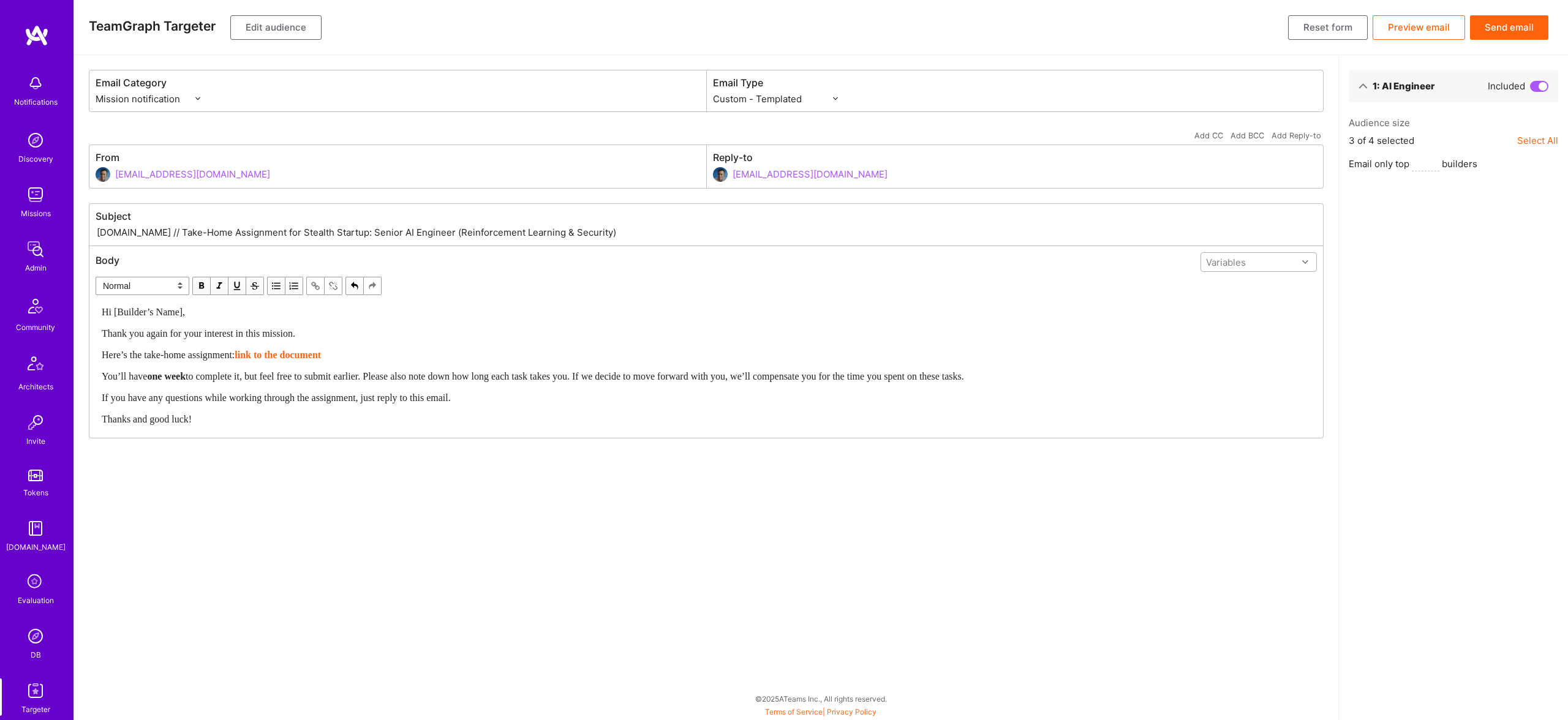
click at [1297, 263] on div "Variables" at bounding box center [1249, 262] width 96 height 17
click at [1267, 313] on div "userFirstName" at bounding box center [1259, 310] width 117 height 22
drag, startPoint x: 190, startPoint y: 311, endPoint x: 115, endPoint y: 309, distance: 75.0
click at [115, 309] on span "Hi [Builder’s Name]," at bounding box center [144, 312] width 84 height 11
click at [645, 377] on span "to complete it, but feel free to submit earlier. Please also note down how long…" at bounding box center [575, 376] width 779 height 11
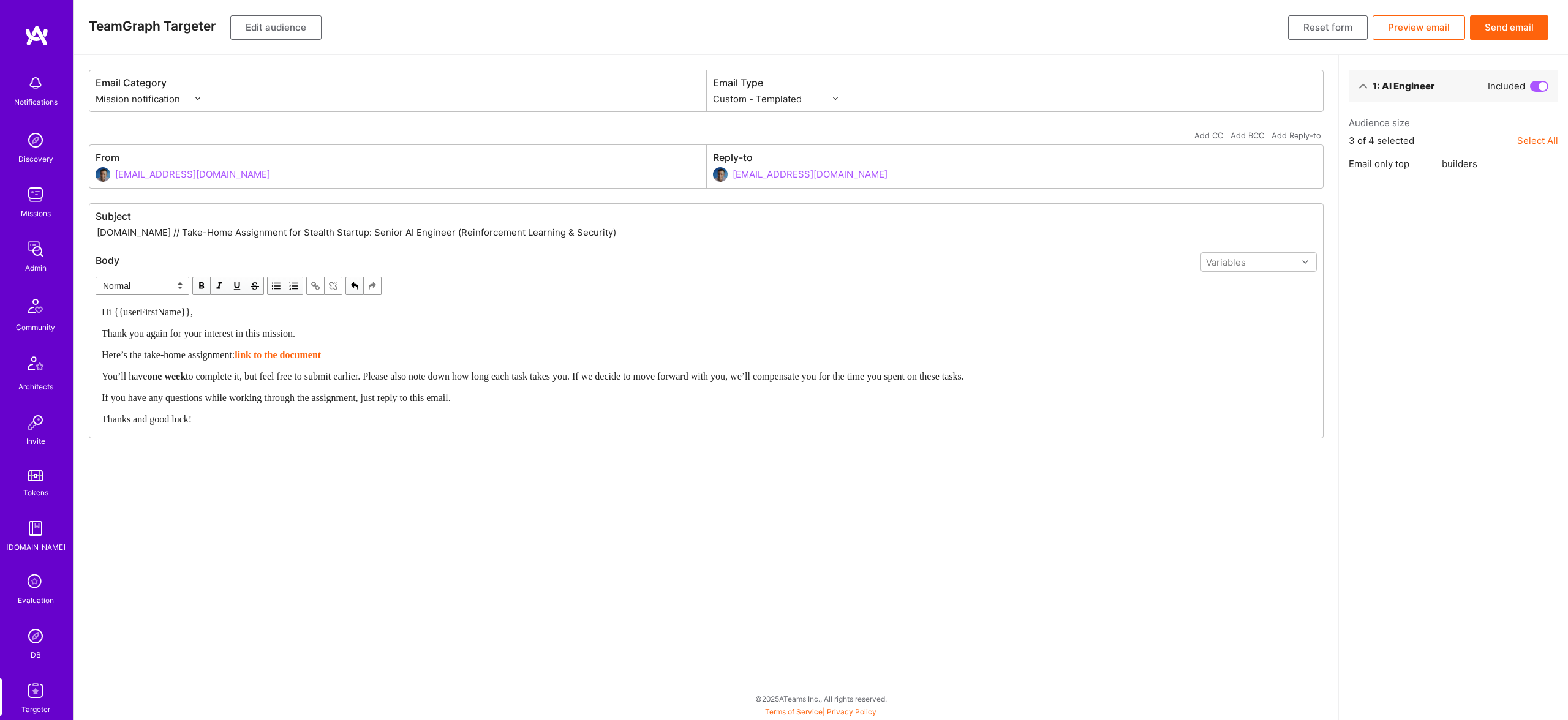
click at [632, 377] on span "to complete it, but feel free to submit earlier. Please also note down how long…" at bounding box center [575, 376] width 779 height 11
click at [637, 377] on span "to complete it, but feel free to submit earlier. Please also note down how long…" at bounding box center [575, 376] width 779 height 11
drag, startPoint x: 1229, startPoint y: 377, endPoint x: 994, endPoint y: 373, distance: 235.0
click at [994, 373] on span "to complete it, but feel free to submit earlier. Please also note down how long…" at bounding box center [656, 376] width 942 height 11
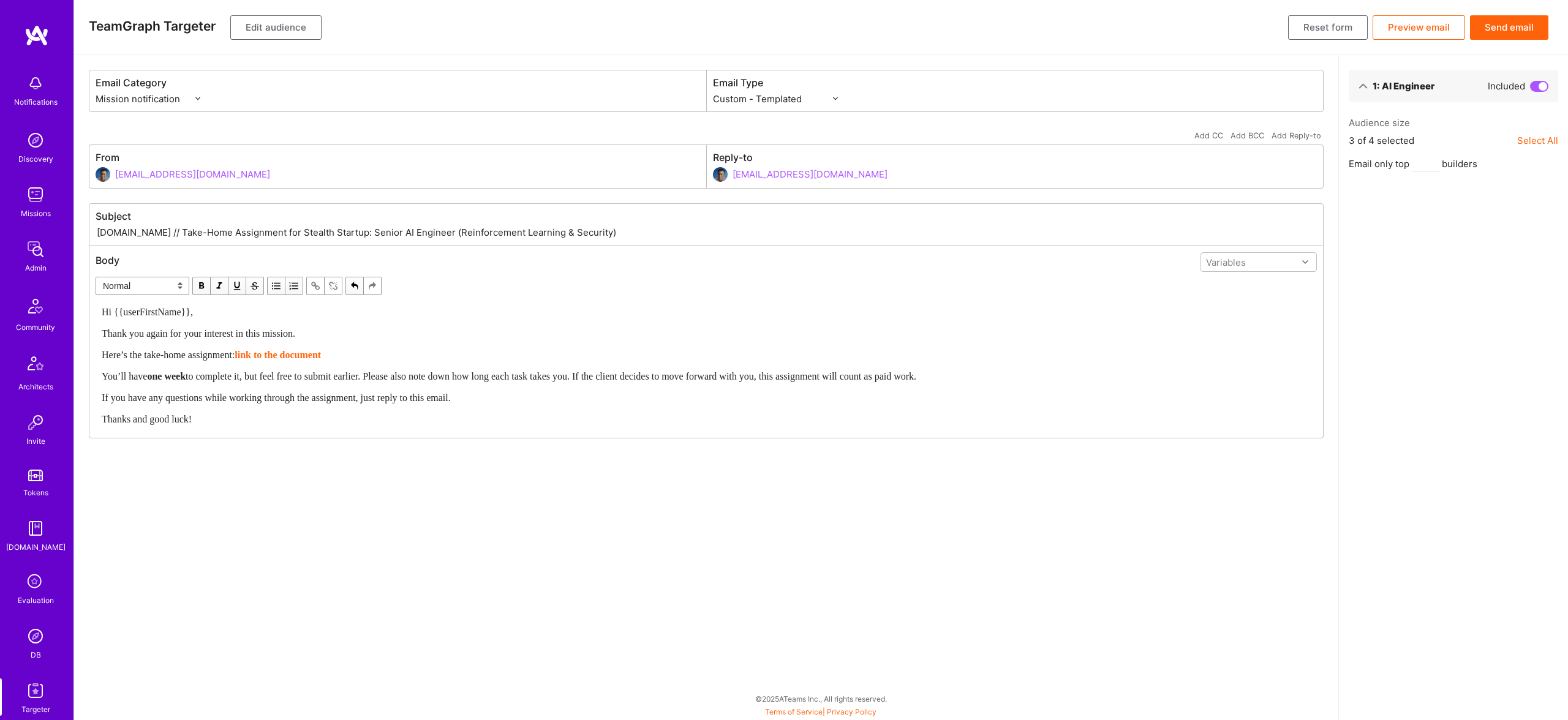
click at [451, 398] on span "If you have any questions while working through the assignment, just reply to t…" at bounding box center [276, 397] width 349 height 11
click at [490, 368] on div "Hi {{userFirstName}}, Thank you again for your interest in this mission. Here’s…" at bounding box center [707, 365] width 1209 height 120
click at [243, 394] on span "If you have any questions while working through the assignment, just reply to t…" at bounding box center [276, 397] width 349 height 11
click at [210, 420] on div "Thanks and good luck!" at bounding box center [707, 419] width 1209 height 13
drag, startPoint x: 996, startPoint y: 365, endPoint x: 1018, endPoint y: 373, distance: 23.4
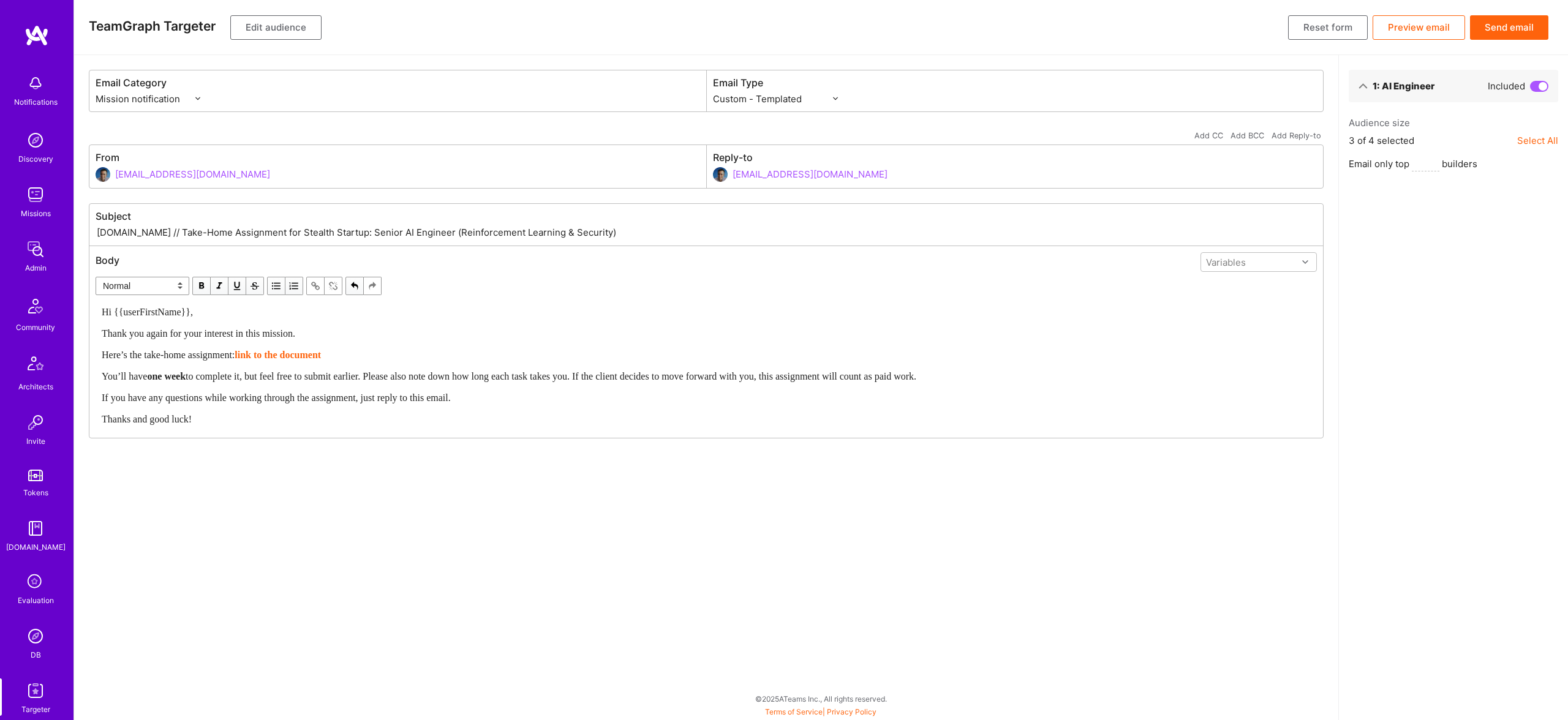
click at [996, 365] on div "Hi {{userFirstName}}, Thank you again for your interest in this mission. Here’s…" at bounding box center [707, 365] width 1209 height 120
click at [1019, 374] on div "You’ll have one week to complete it, but feel free to submit earlier. Please al…" at bounding box center [707, 376] width 1209 height 13
click at [399, 388] on div "You’ll have one week to complete it, but feel free to submit earlier. Please al…" at bounding box center [707, 390] width 1209 height 39
click at [399, 410] on div "Hi {{userFirstName}}, Thank you again for your interest in this mission. Here’s…" at bounding box center [707, 378] width 1209 height 146
click at [352, 392] on div "You’ll have one week to complete it, but feel free to submit earlier. Please al…" at bounding box center [707, 390] width 1209 height 39
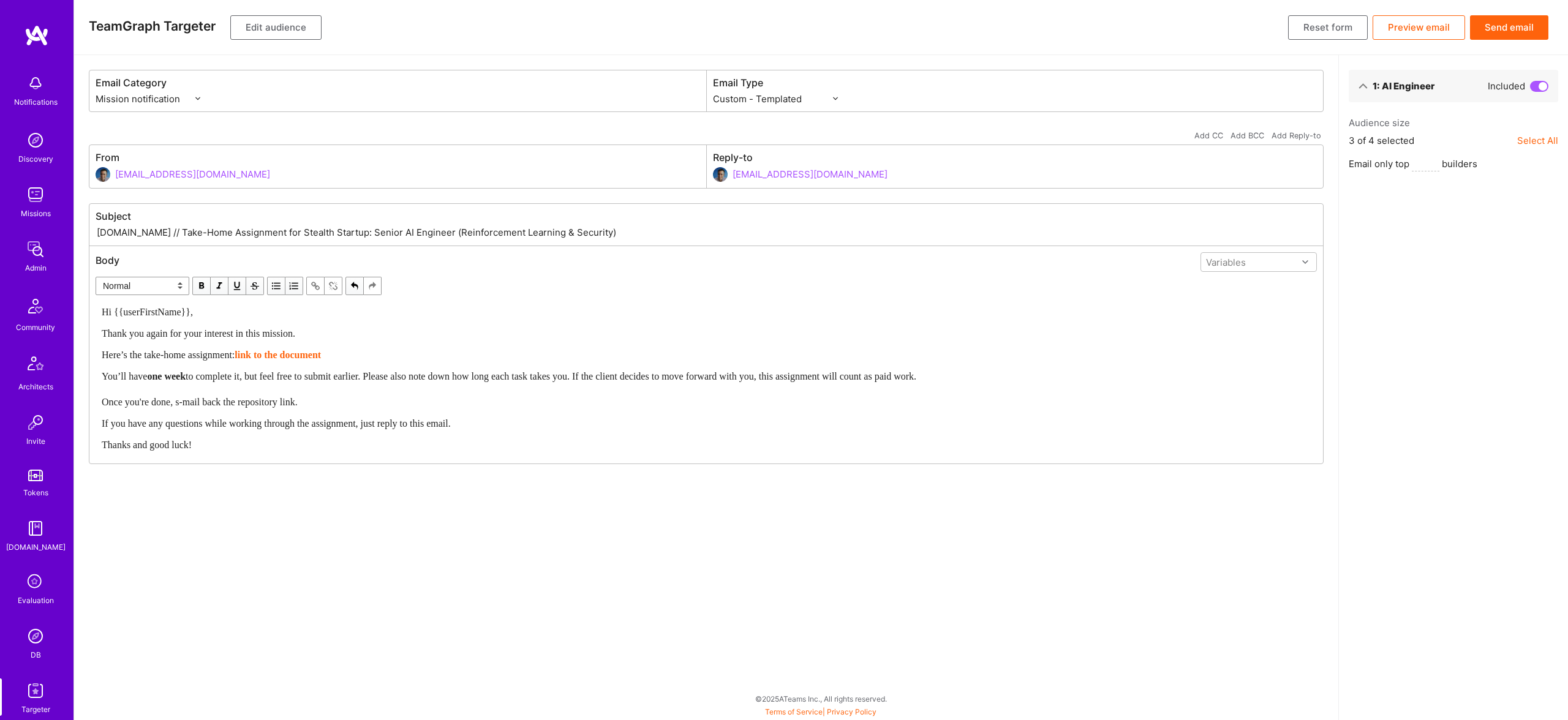
drag, startPoint x: 182, startPoint y: 401, endPoint x: 189, endPoint y: 399, distance: 7.3
click at [183, 401] on span "to complete it, but feel free to submit earlier. Please also note down how long…" at bounding box center [509, 389] width 815 height 36
click at [251, 402] on span "to complete it, but feel free to submit earlier. Please also note down how long…" at bounding box center [509, 389] width 815 height 36
click at [243, 400] on span "to complete it, but feel free to submit earlier. Please also note down how long…" at bounding box center [509, 389] width 815 height 36
click at [413, 407] on div "You’ll have one week to complete it, but feel free to submit earlier. Please al…" at bounding box center [707, 390] width 1209 height 39
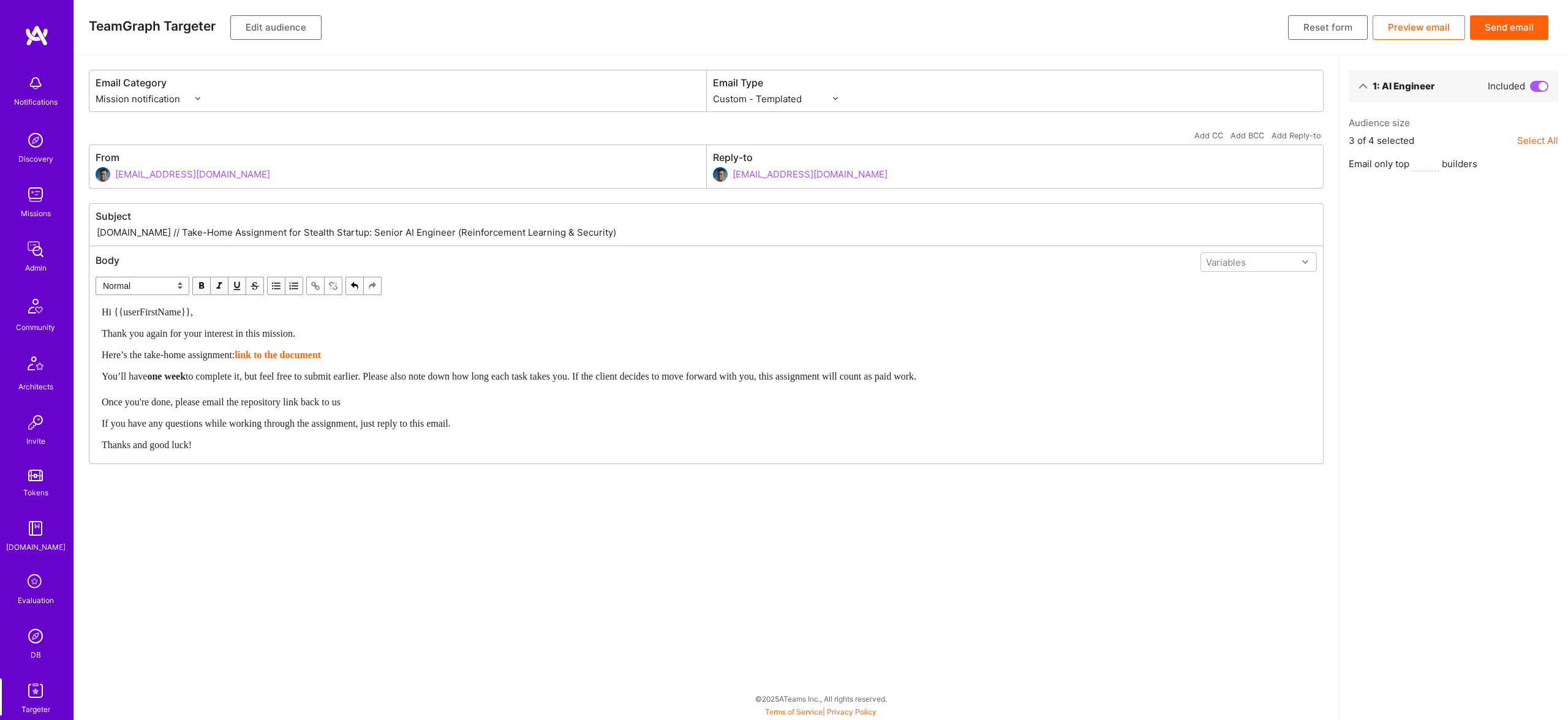
click at [624, 443] on div "Thanks and good luck!" at bounding box center [707, 444] width 1209 height 13
click at [460, 392] on div "You’ll have one week to complete it, but feel free to submit earlier. Please al…" at bounding box center [707, 390] width 1209 height 39
click at [461, 397] on div "You’ll have one week to complete it, but feel free to submit earlier. Please al…" at bounding box center [707, 390] width 1209 height 39
click at [1510, 21] on button "Send email" at bounding box center [1509, 27] width 79 height 24
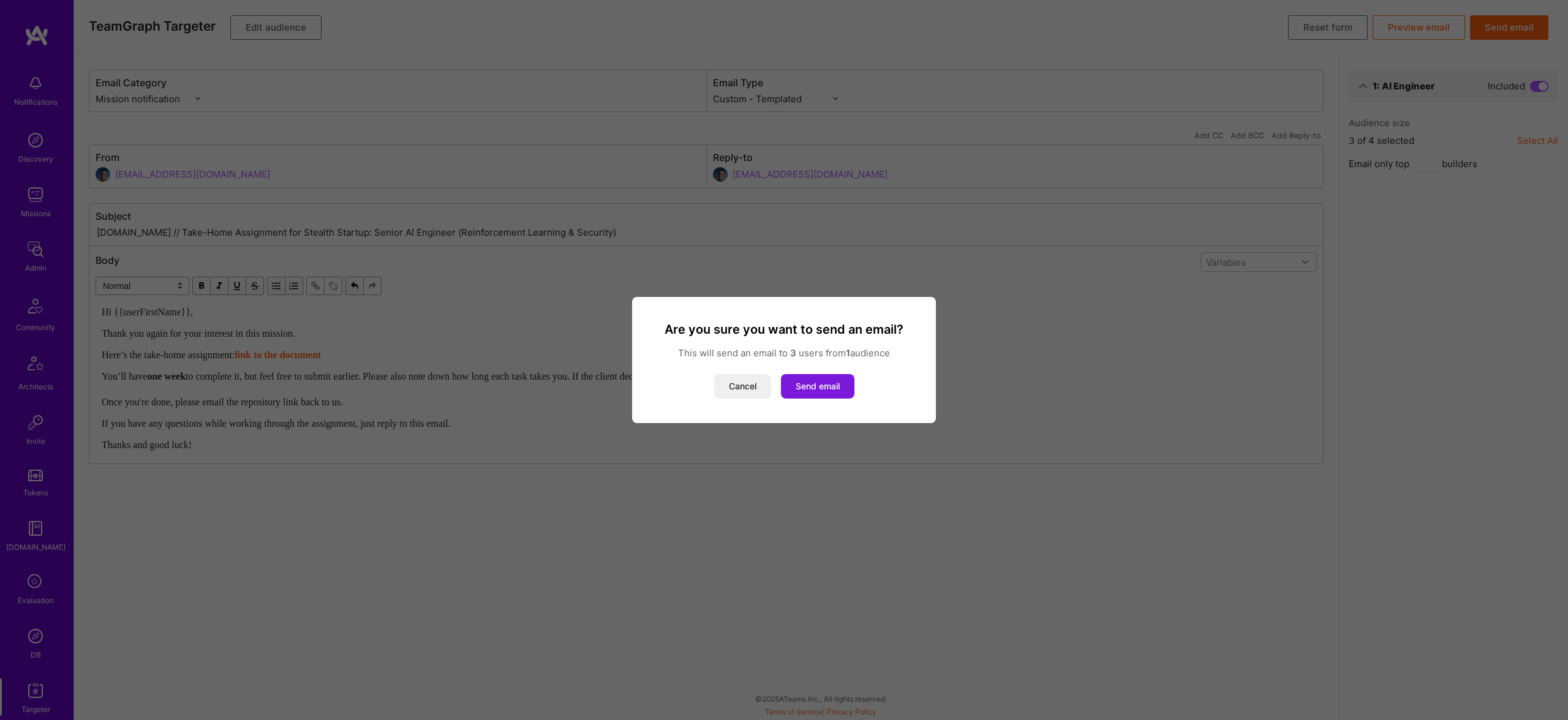
click at [829, 388] on button "Send email" at bounding box center [819, 386] width 74 height 24
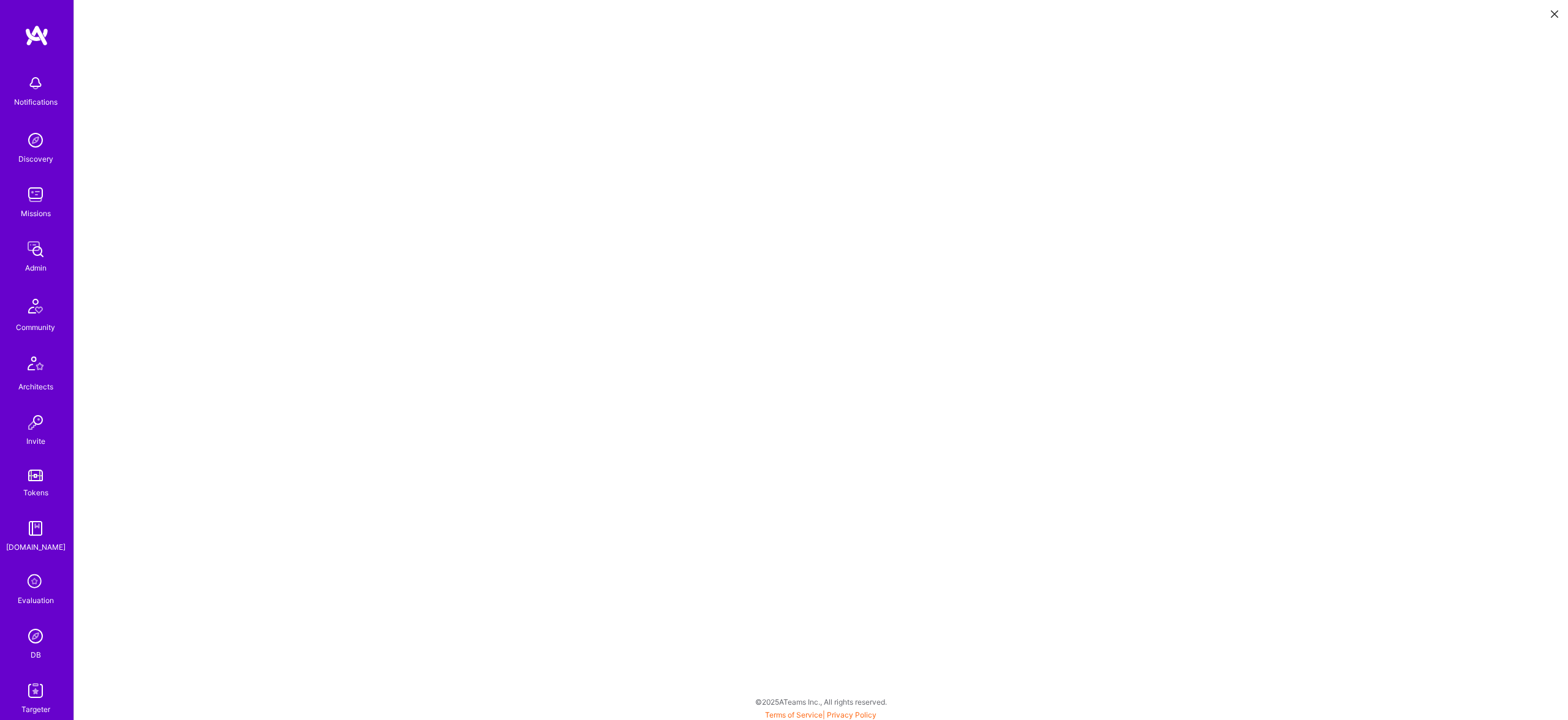
click at [1551, 11] on icon at bounding box center [1555, 15] width 8 height 8
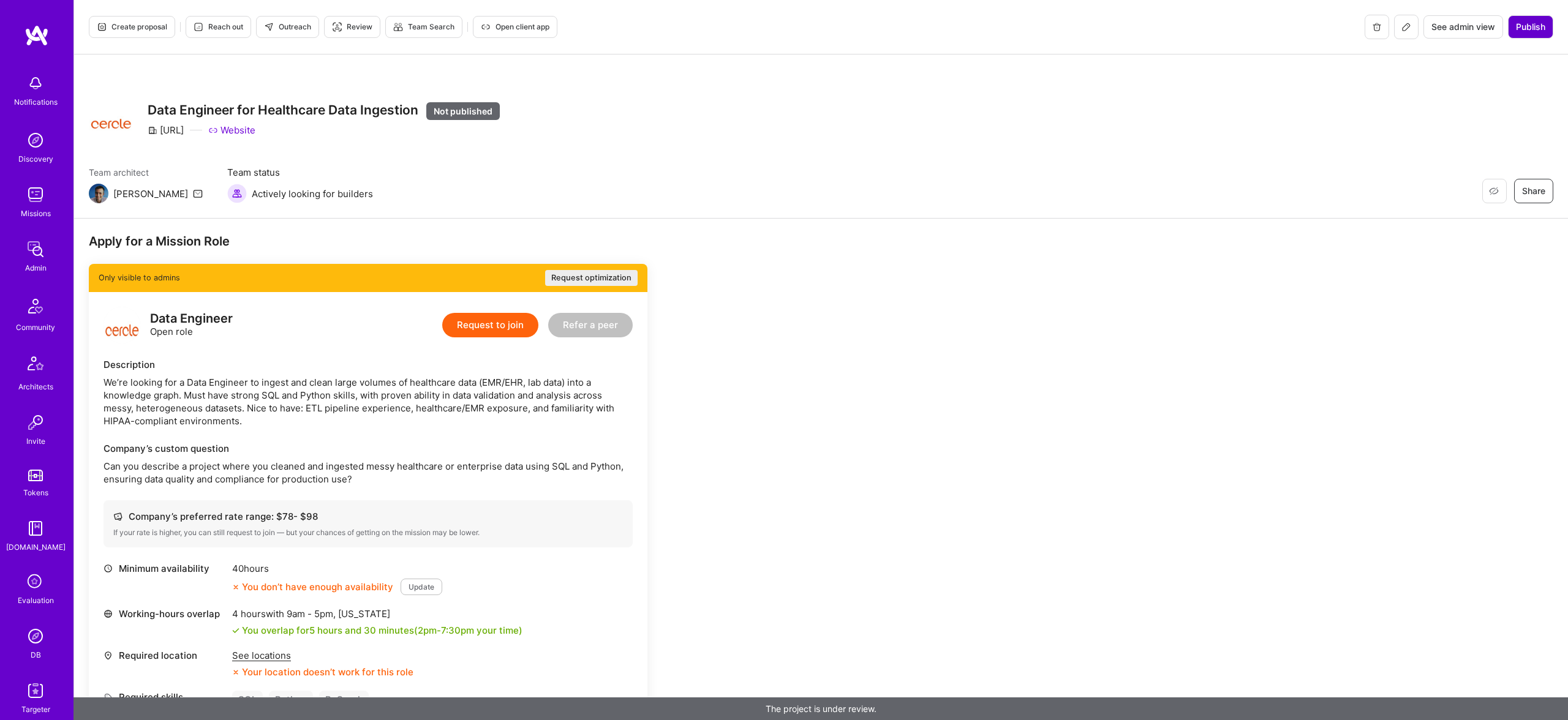
click at [1531, 25] on span "Publish" at bounding box center [1531, 26] width 29 height 13
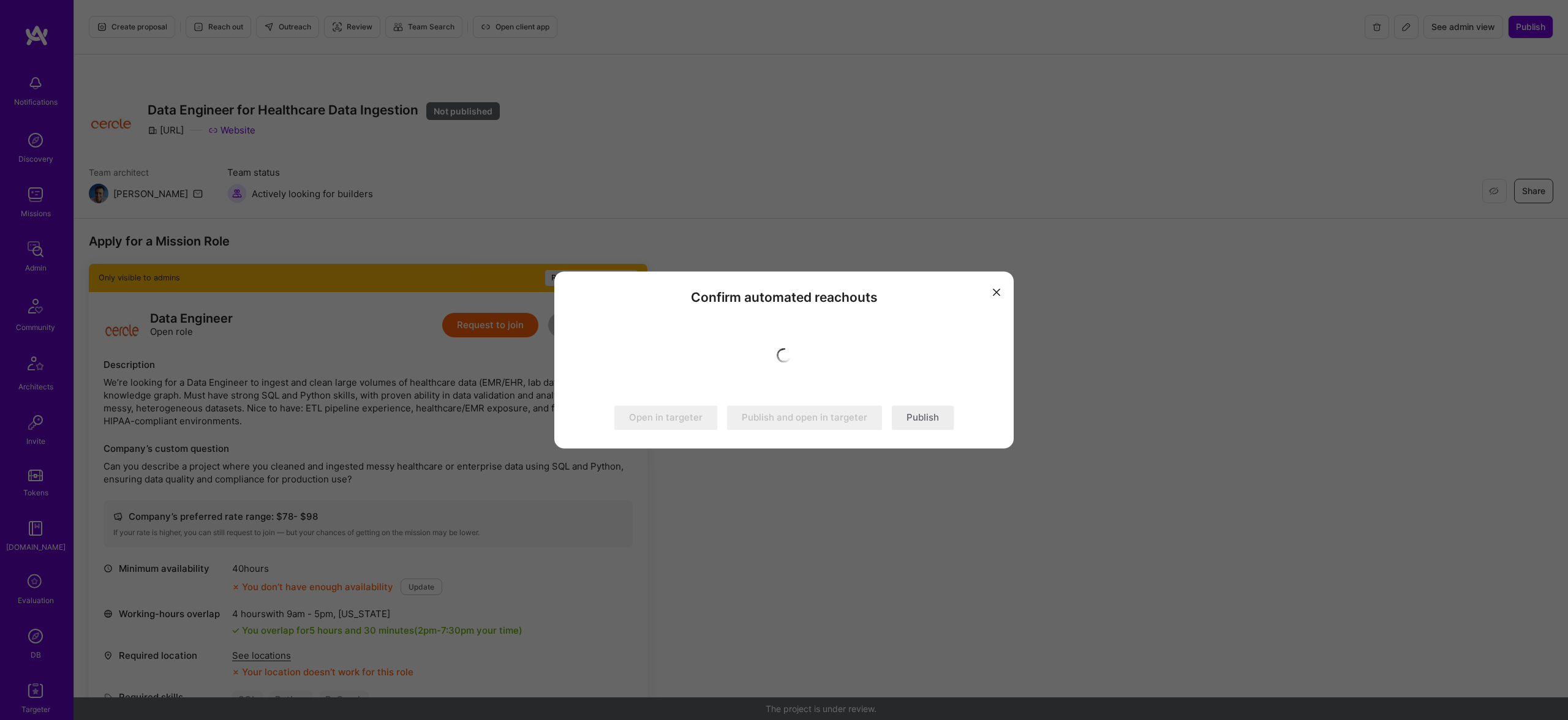
click at [931, 422] on button "Publish" at bounding box center [923, 418] width 62 height 24
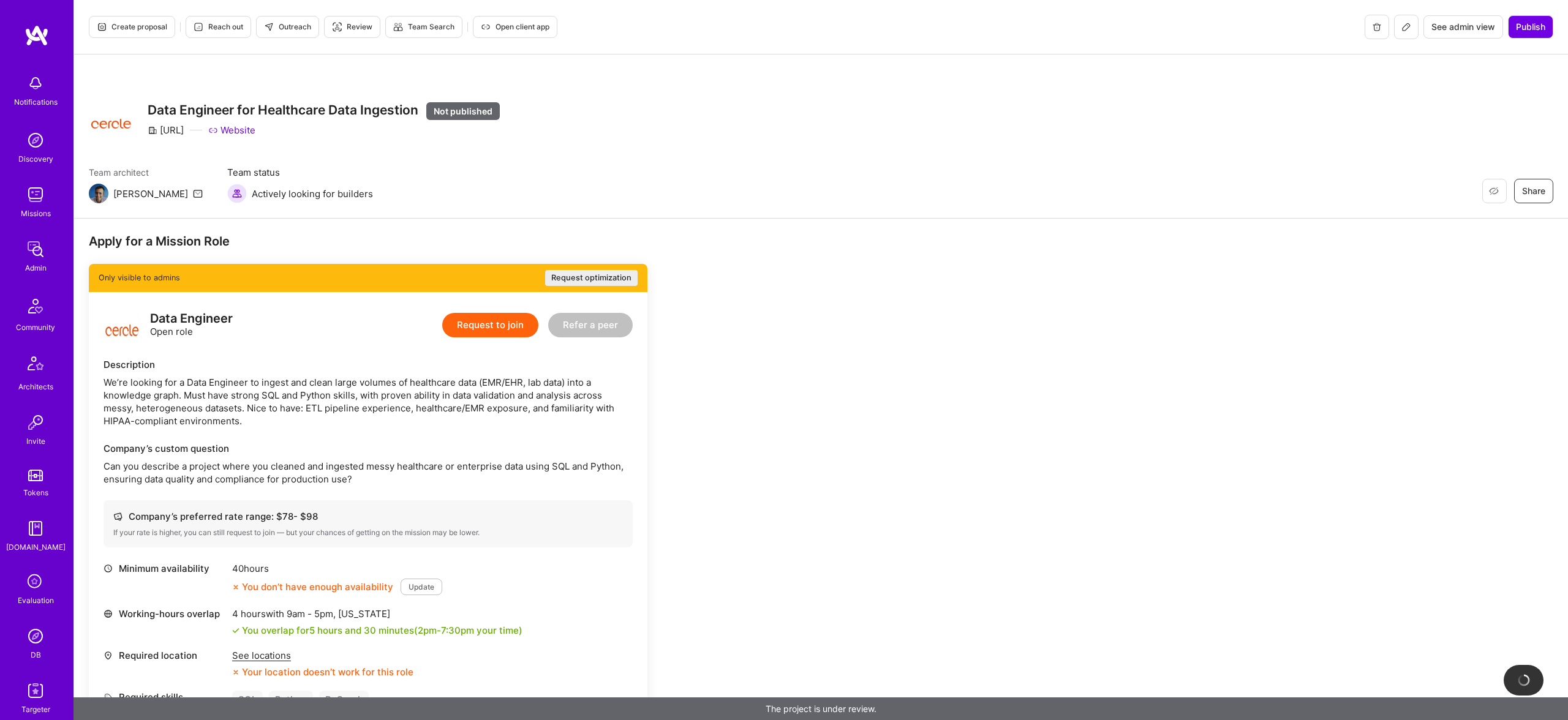
click at [344, 380] on div "We’re looking for a Data Engineer to ingest and clean large volumes of healthca…" at bounding box center [368, 401] width 529 height 51
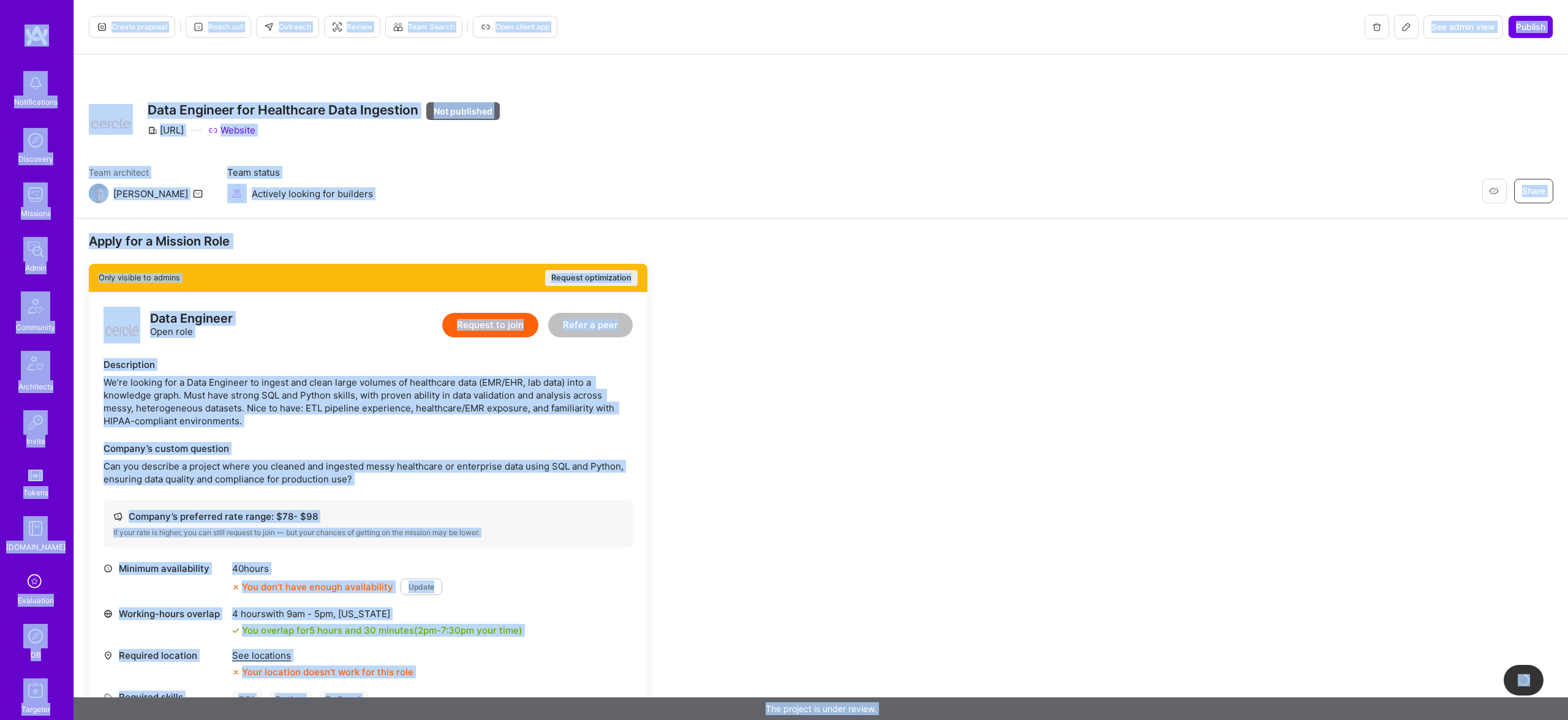
copy body "Loremipsumdol Sitametco Adipisci Elits Doeiusmod Temporinci Utlabo Etdolo M.Ali…"
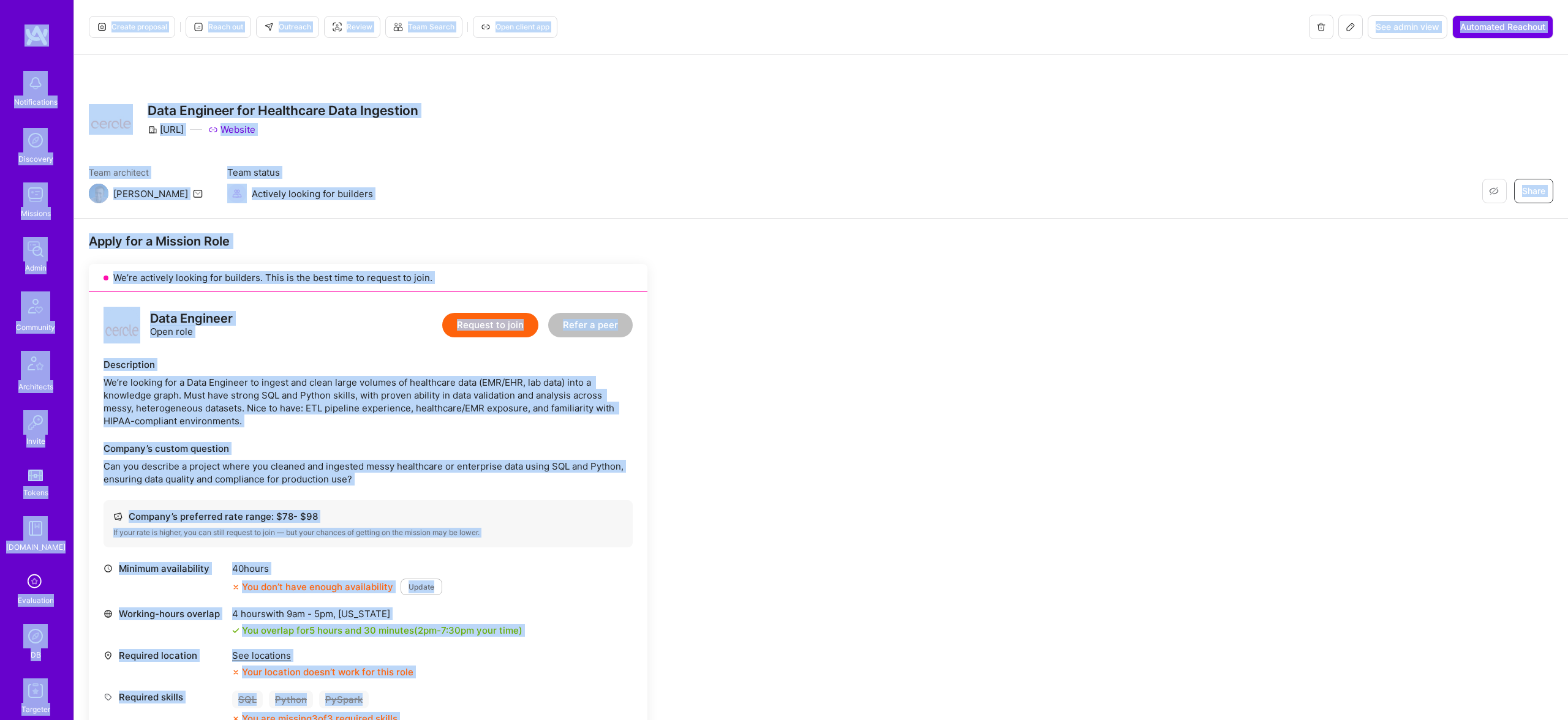
click at [418, 81] on div "Restore Not Interested Share Data Engineer for Healthcare Data Ingestion Cercle…" at bounding box center [820, 136] width 1494 height 164
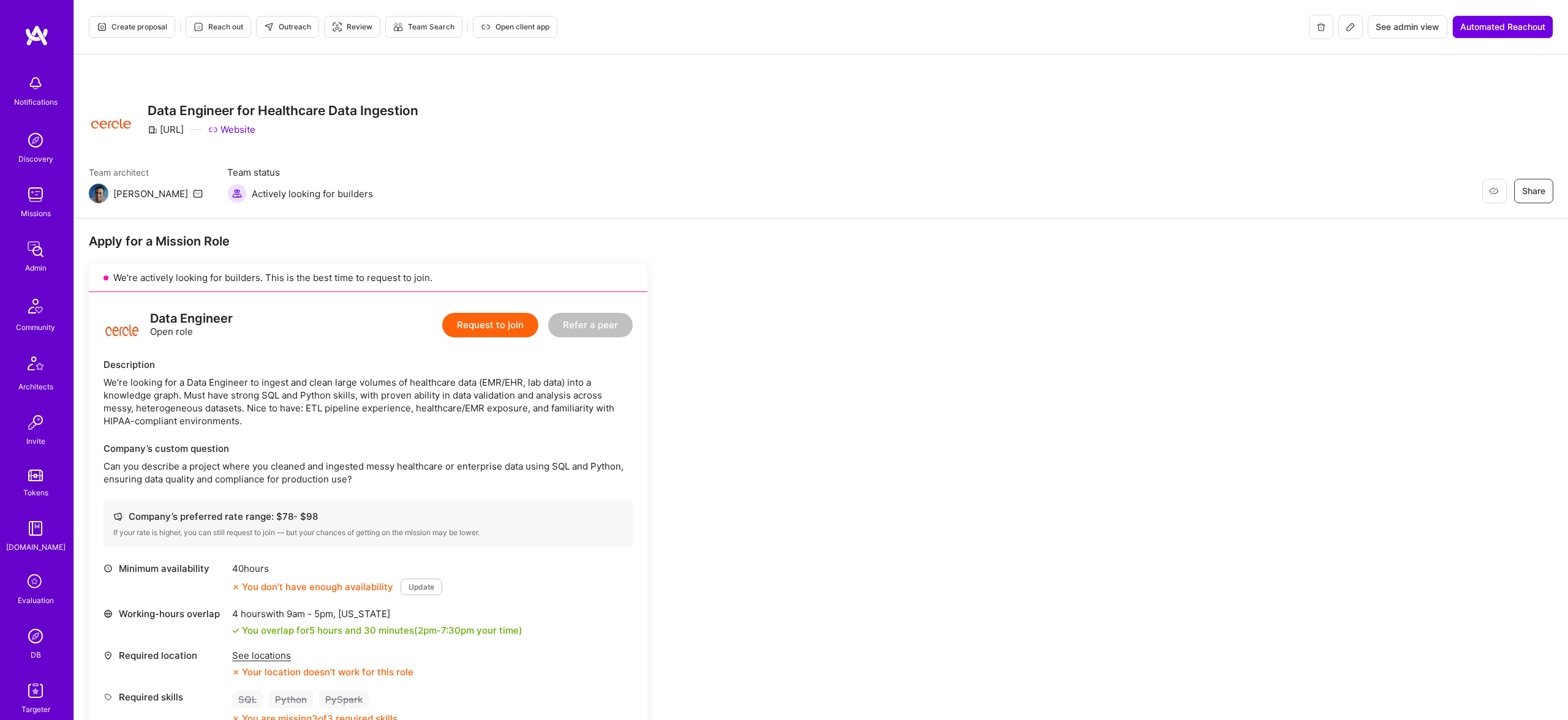
click at [291, 24] on span "Outreach" at bounding box center [288, 26] width 48 height 11
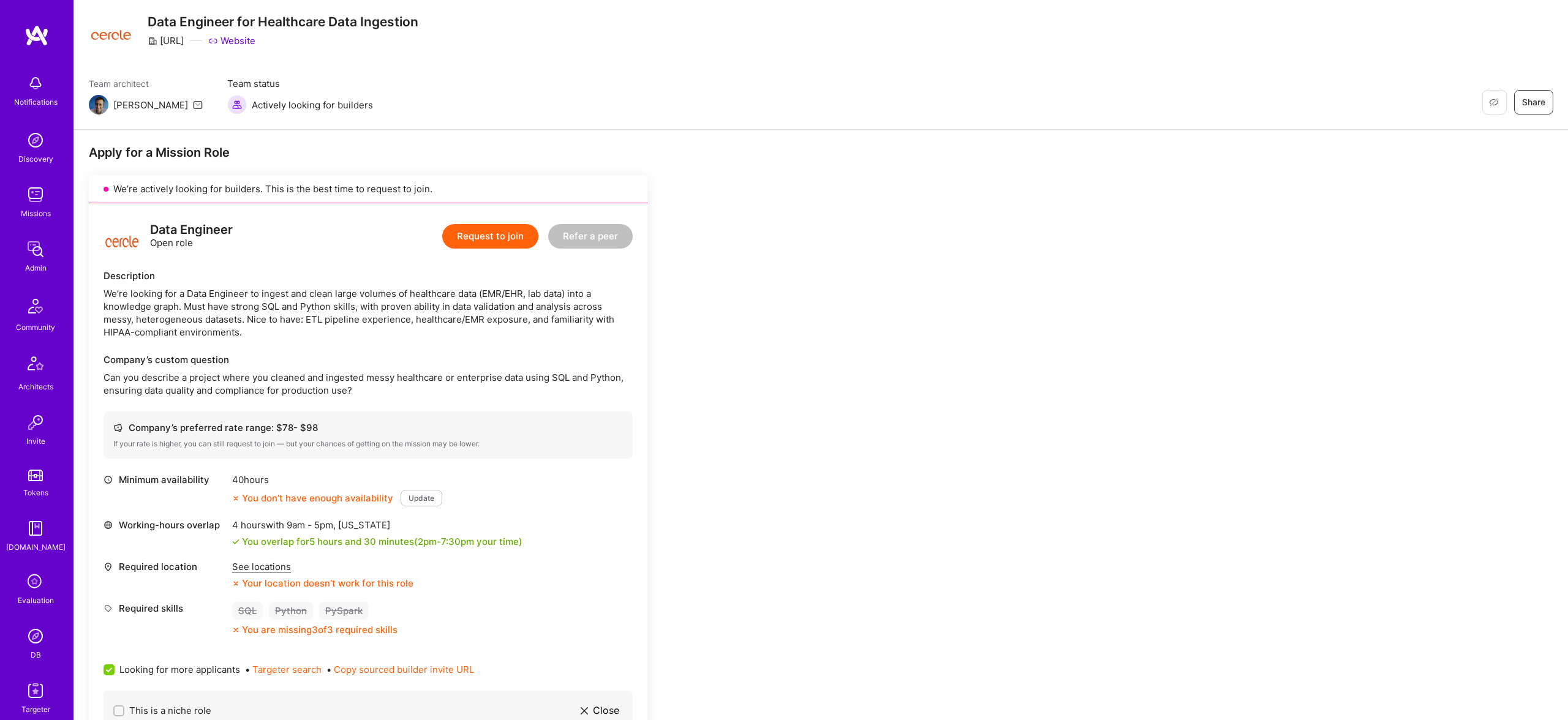
scroll to position [88, 0]
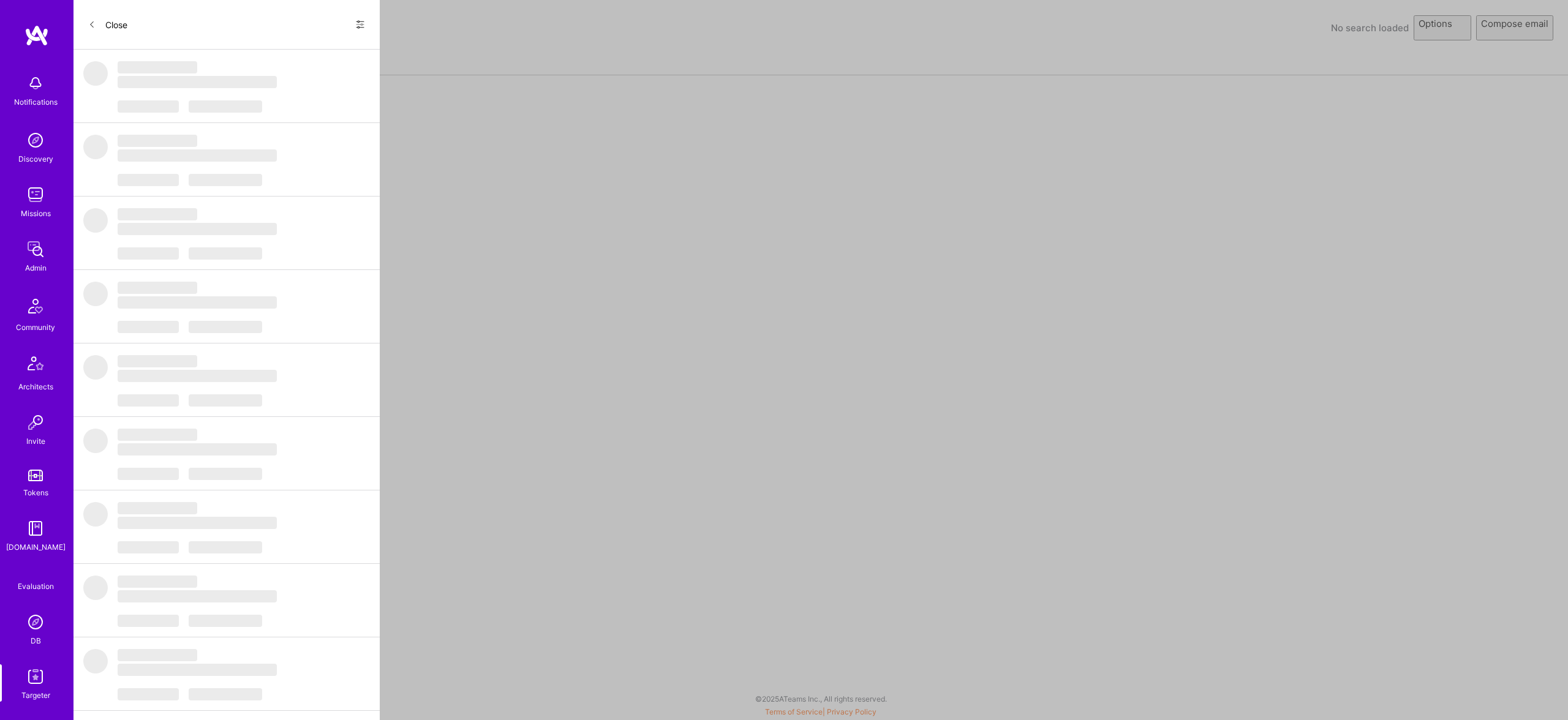
select select "rich-reachout"
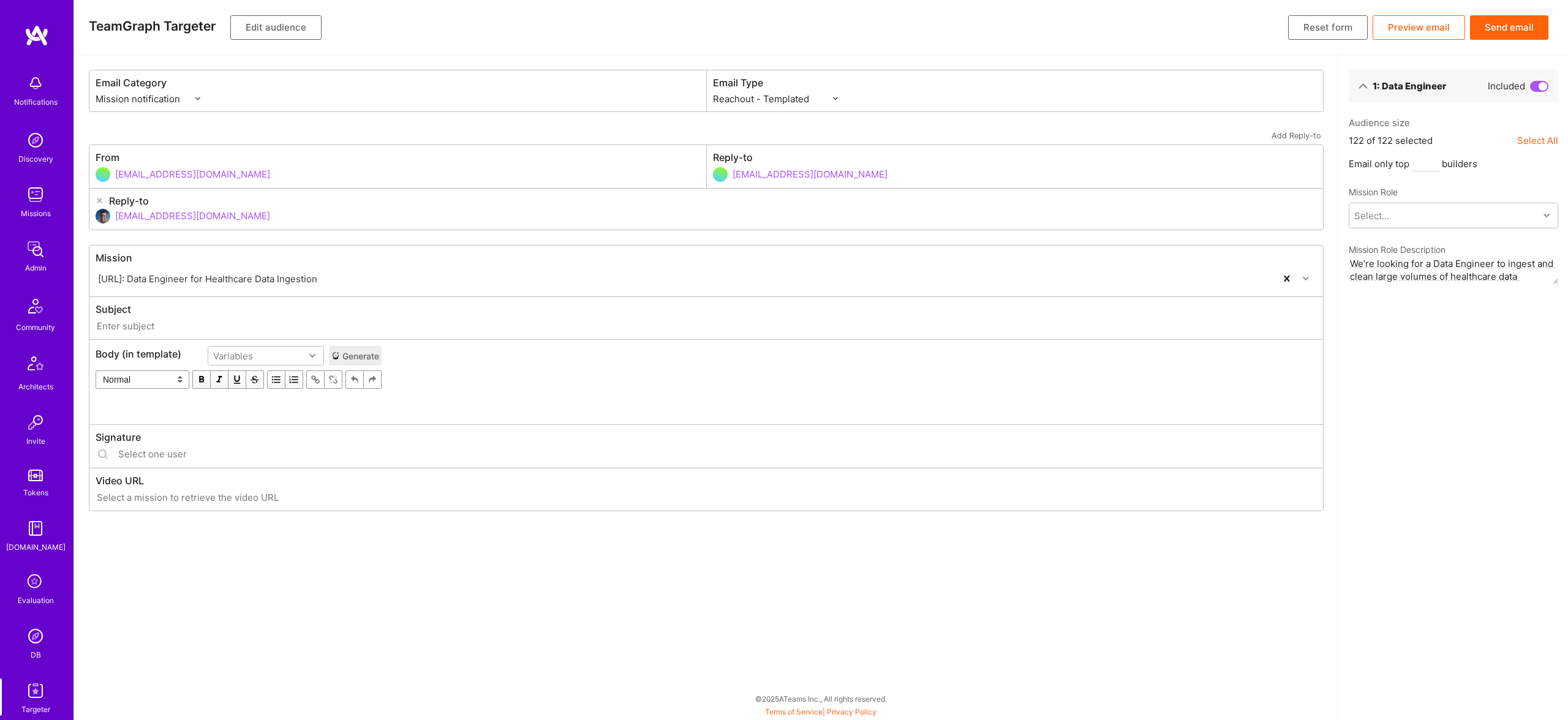
type input "[DOMAIN_NAME] // [URL]: Data Engineer for Healthcare Data Ingestion"
type input "[EMAIL_ADDRESS][DOMAIN_NAME]"
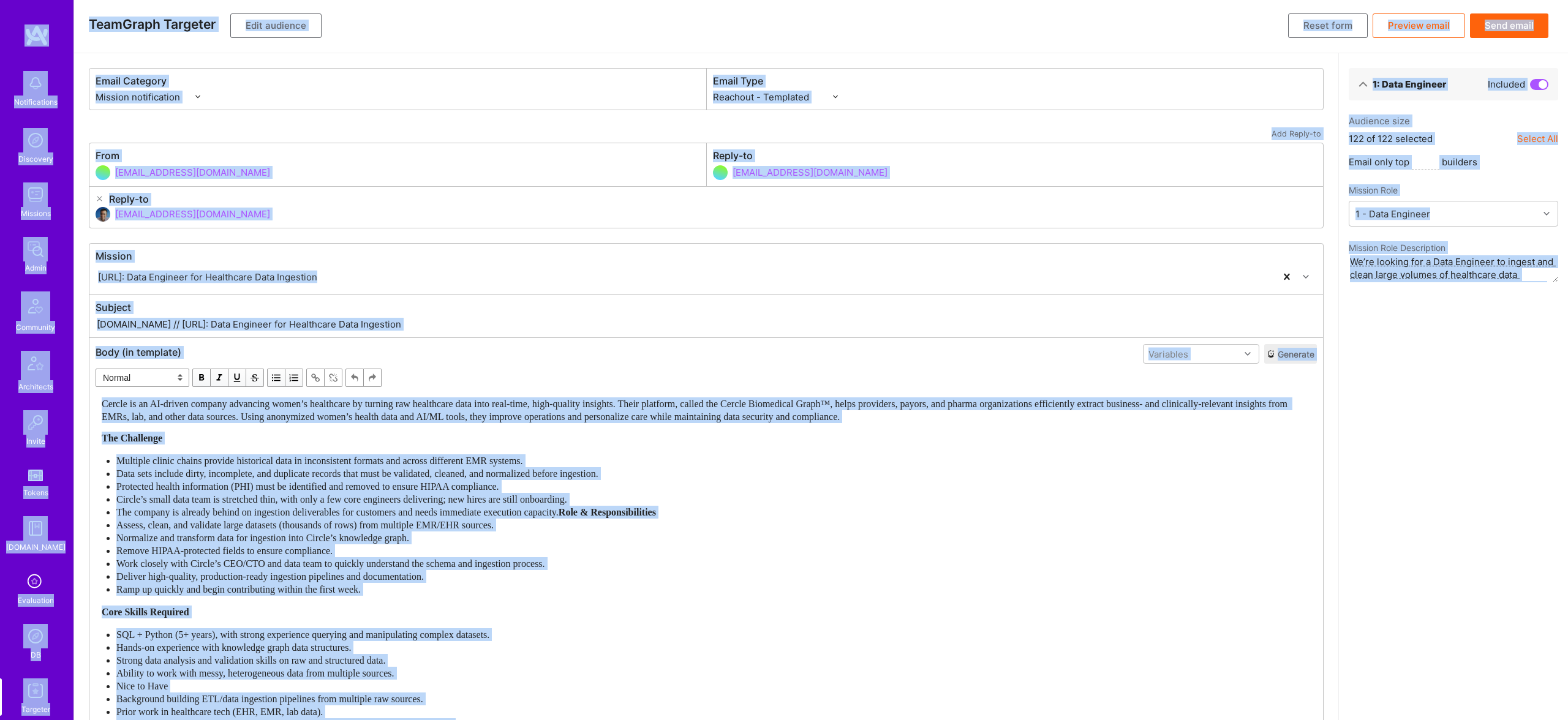
scroll to position [1, 0]
click at [389, 481] on div "Protected health information (PHI) must be identified and removed to ensure HIP…" at bounding box center [714, 487] width 1195 height 13
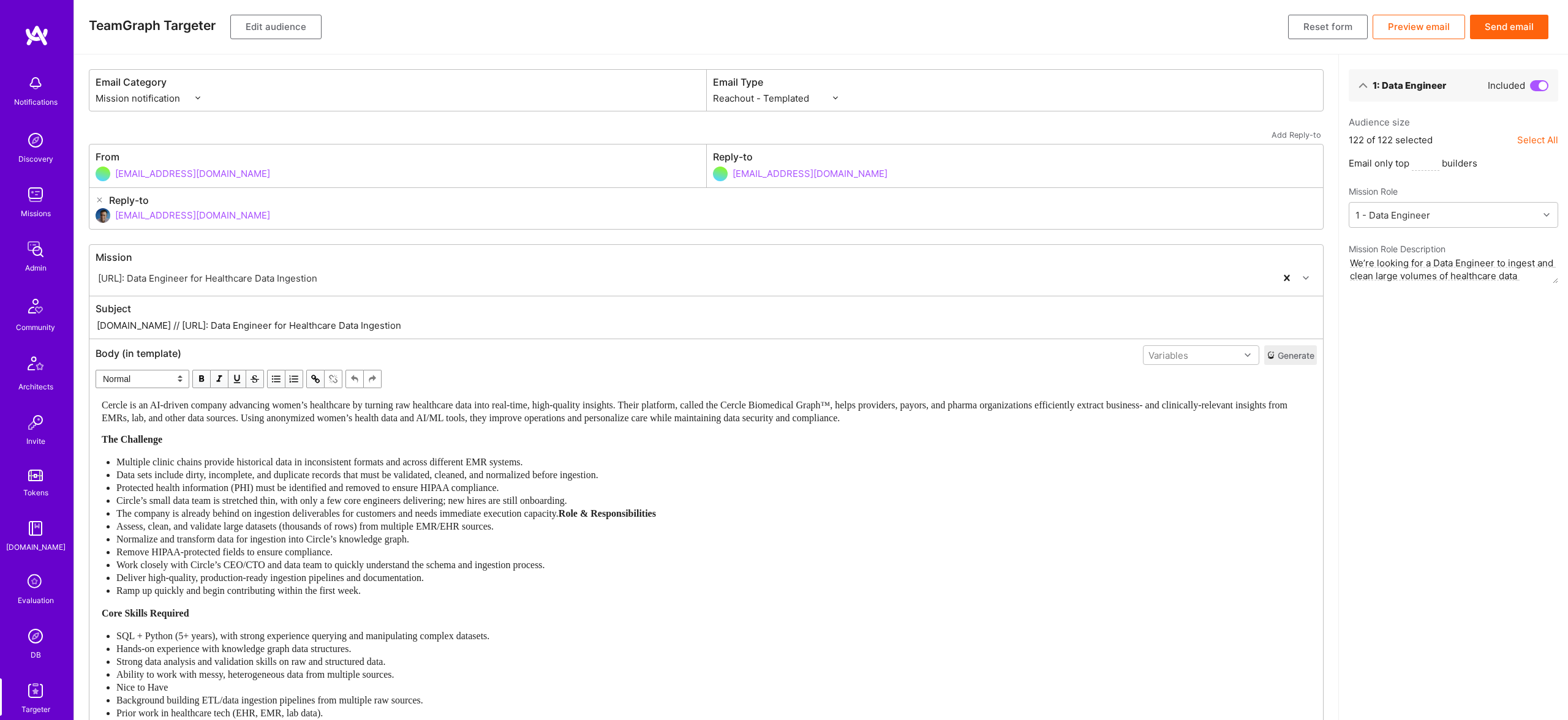
click at [366, 438] on div "The Challenge" at bounding box center [707, 439] width 1209 height 13
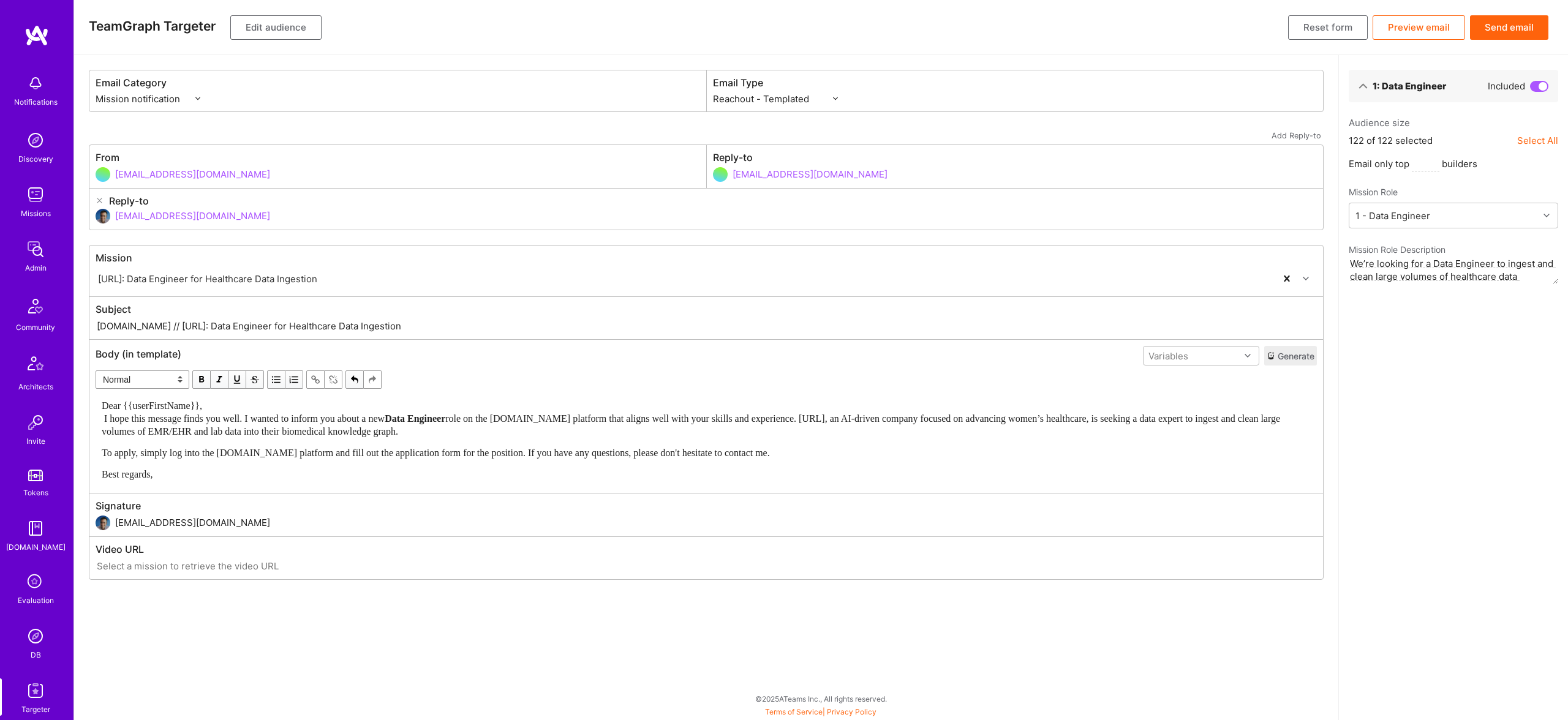
click at [260, 409] on div "Dear {{userFirstName}}, I hope this message finds you well. I wanted to inform …" at bounding box center [707, 419] width 1209 height 39
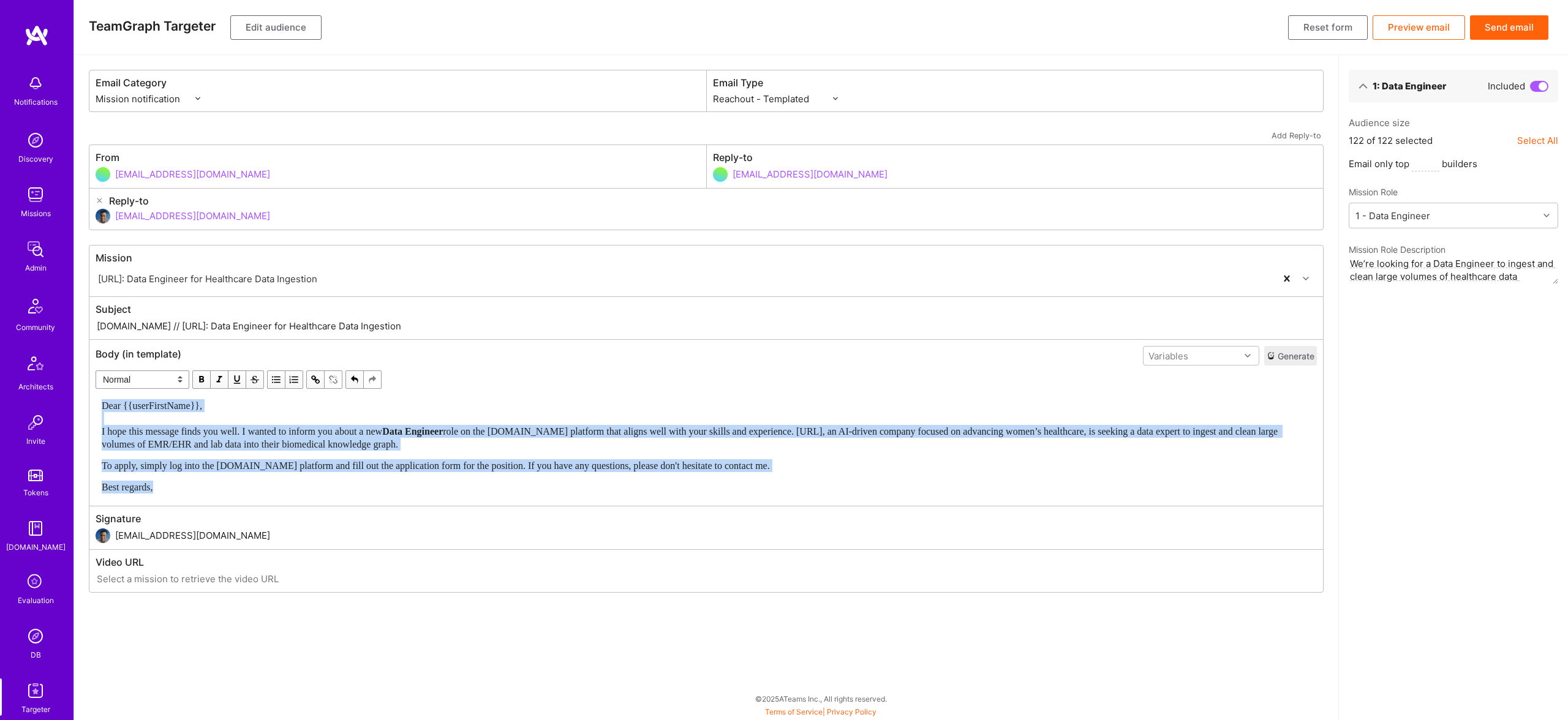
click at [201, 377] on span "button" at bounding box center [201, 380] width 14 height 14
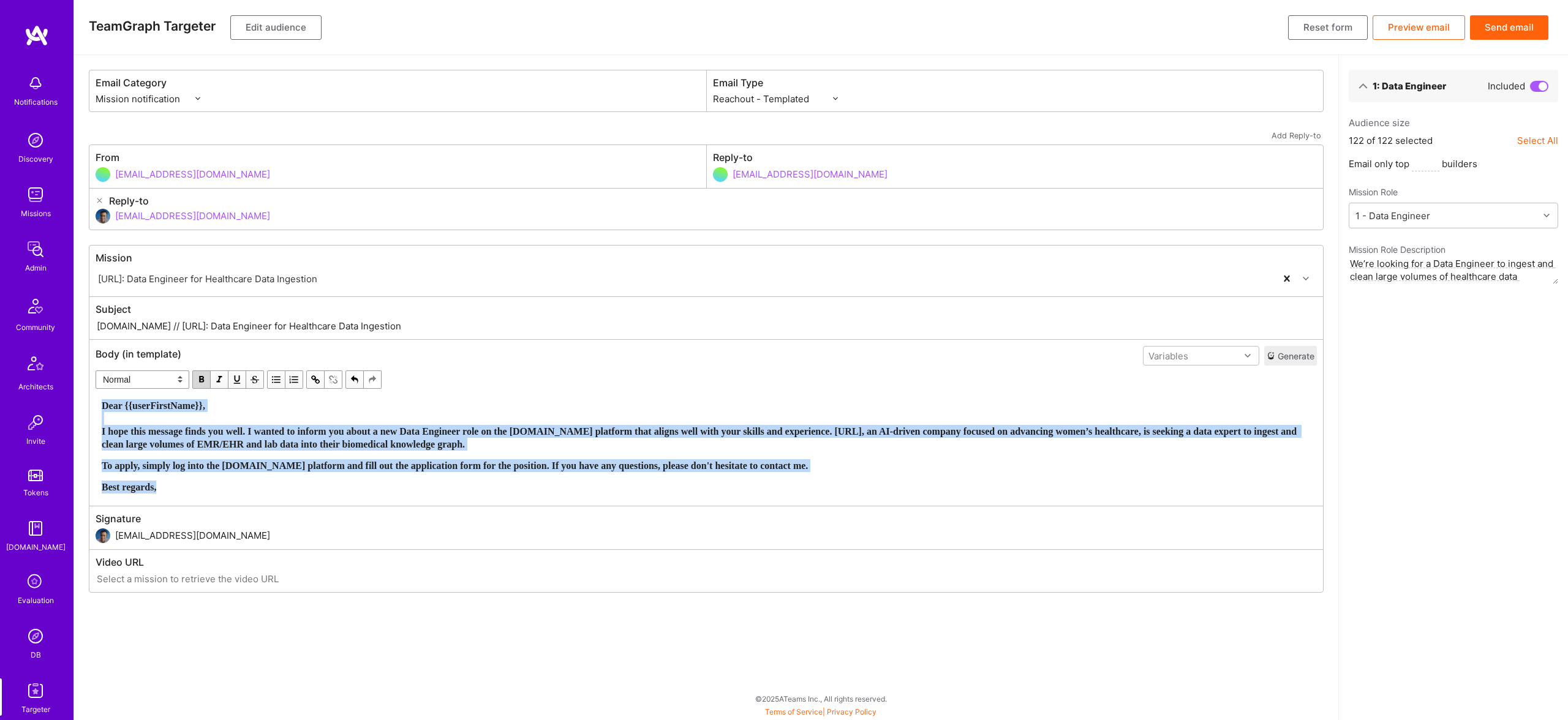
click at [201, 377] on span "button" at bounding box center [201, 380] width 14 height 14
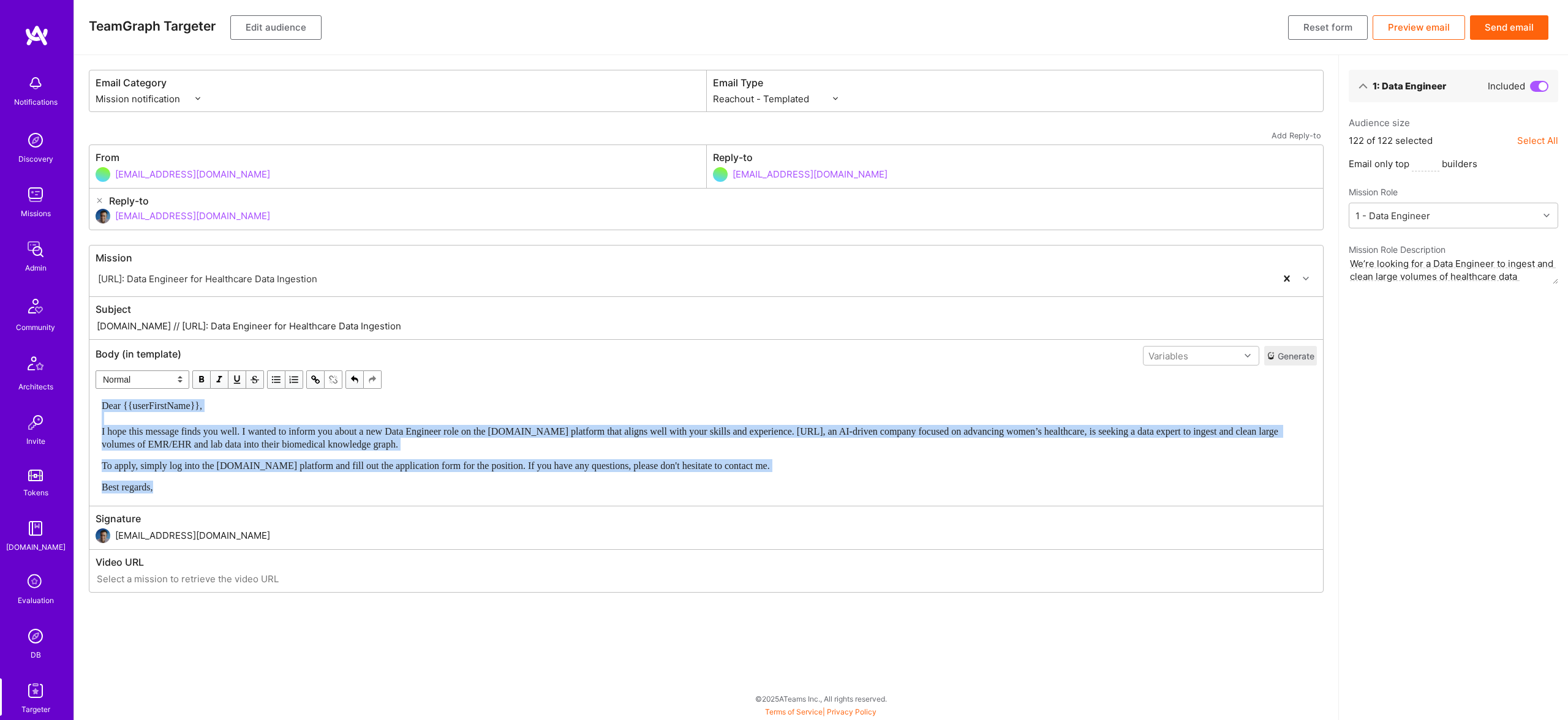
click at [677, 456] on div "Dear {{userFirstName}}, I hope this message finds you well. I wanted to inform …" at bounding box center [707, 446] width 1209 height 94
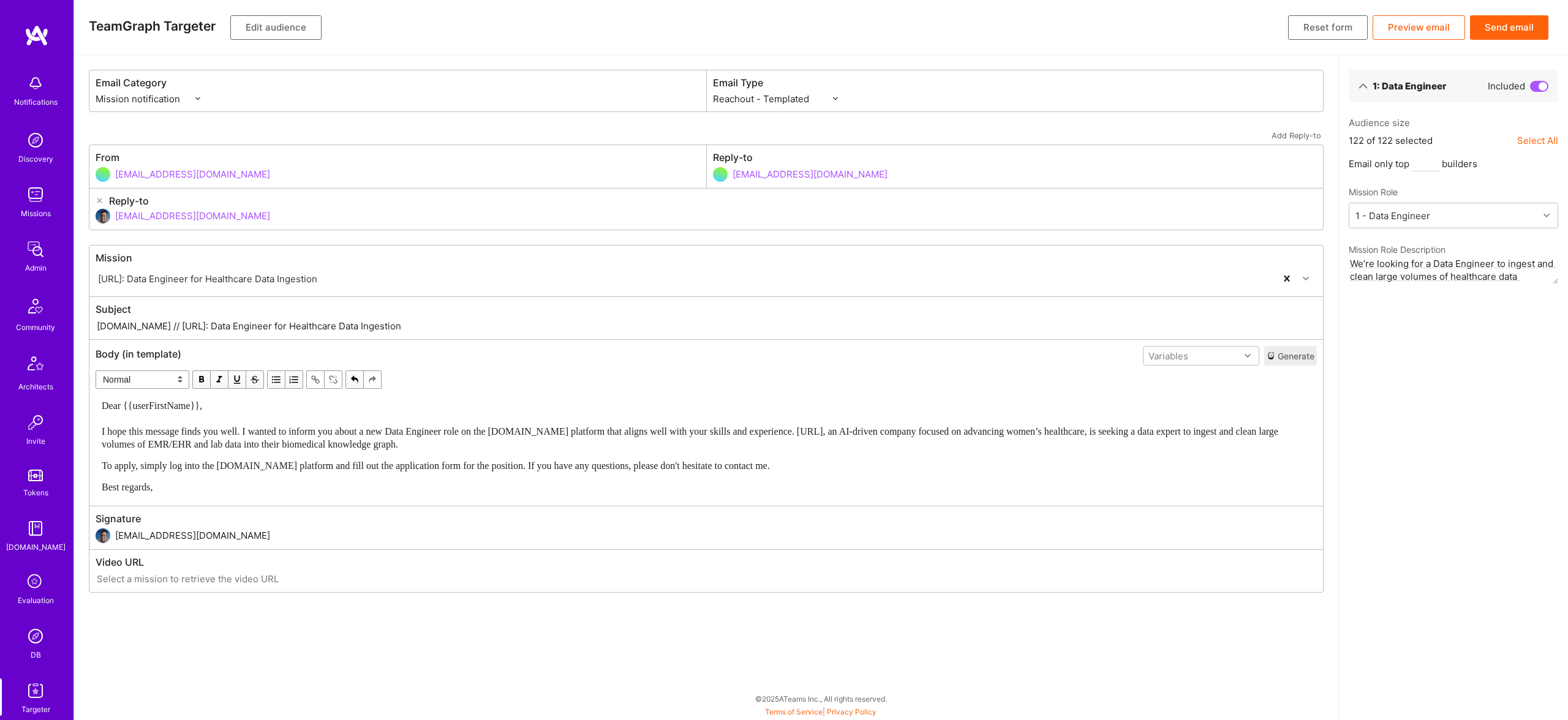
drag, startPoint x: 143, startPoint y: 326, endPoint x: 467, endPoint y: 326, distance: 324.0
click at [467, 326] on input "[DOMAIN_NAME] // [URL]: Data Engineer for Healthcare Data Ingestion" at bounding box center [706, 326] width 1222 height 14
paste input "Data Engineer Role"
type input "[DOMAIN_NAME] // Data Engineer Role for Healthcare Data Ingestion"
click at [271, 27] on button "Edit audience" at bounding box center [276, 27] width 91 height 24
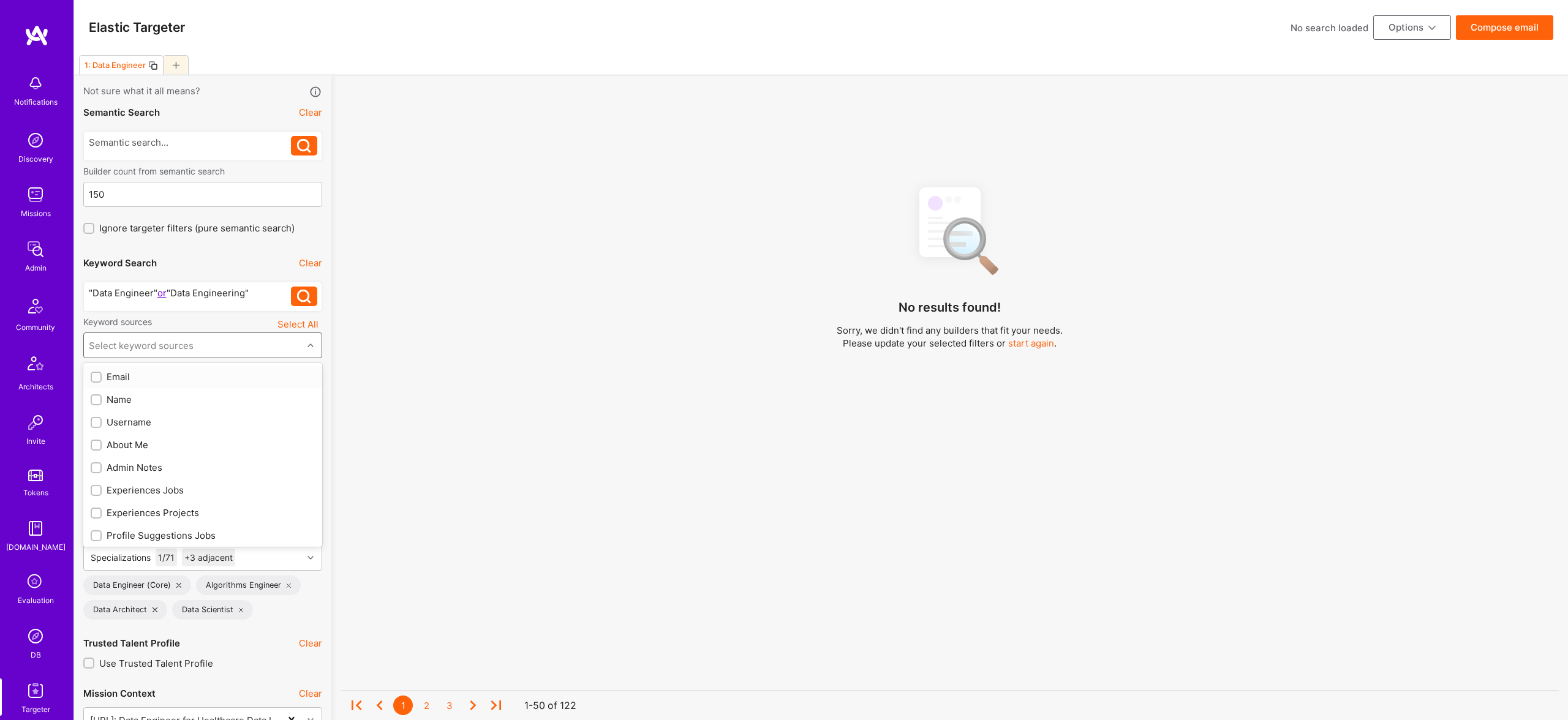
click at [192, 347] on div "Select keyword sources" at bounding box center [192, 345] width 219 height 24
click at [140, 448] on div "About Me" at bounding box center [202, 444] width 225 height 13
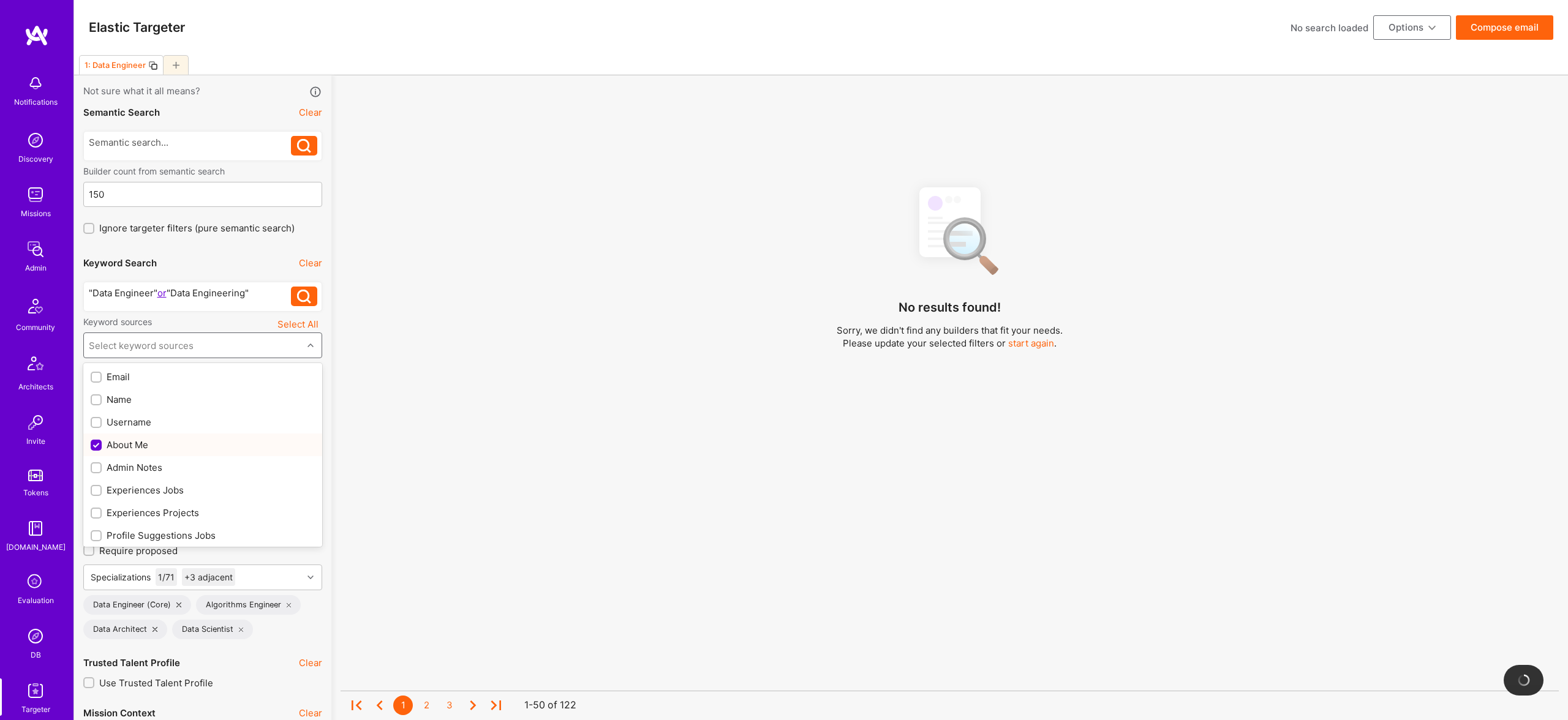
checkbox input "true"
click at [154, 496] on div "Experiences Jobs" at bounding box center [202, 490] width 225 height 13
checkbox input "true"
click at [157, 514] on div "Experiences Projects" at bounding box center [202, 512] width 225 height 13
checkbox input "true"
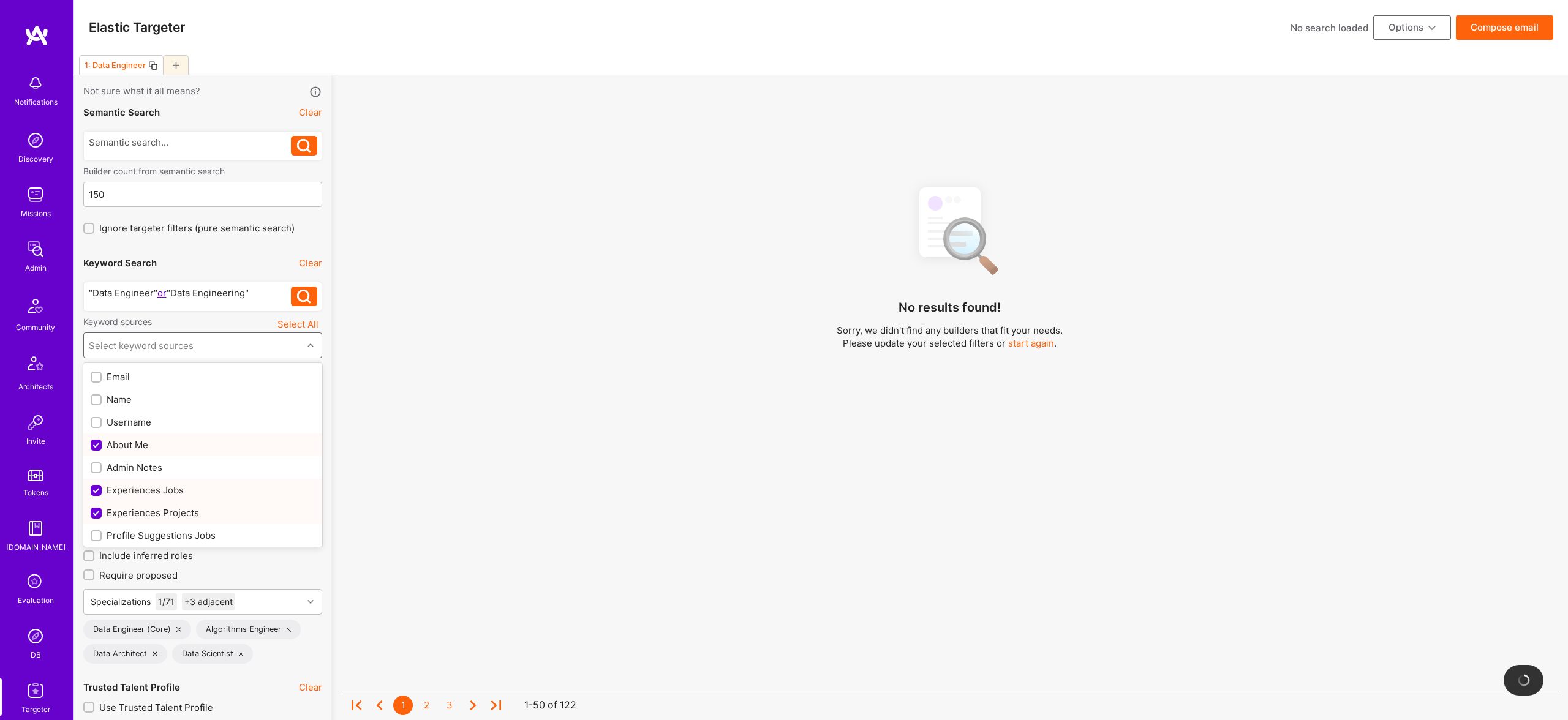
scroll to position [92, 0]
click at [177, 466] on div "Profile Suggestions Projects" at bounding box center [202, 465] width 225 height 13
checkbox input "true"
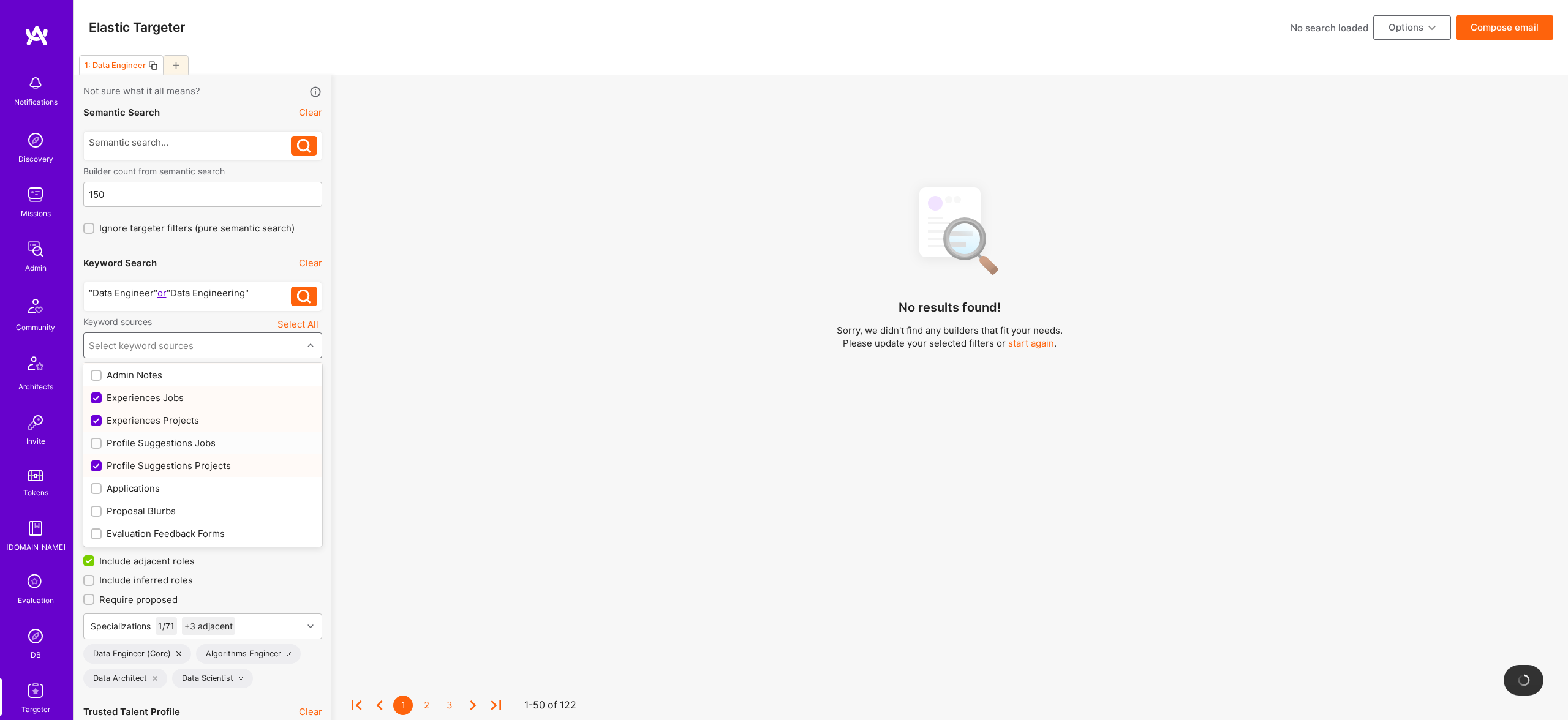
click at [174, 448] on div "Profile Suggestions Jobs" at bounding box center [202, 442] width 225 height 13
checkbox input "true"
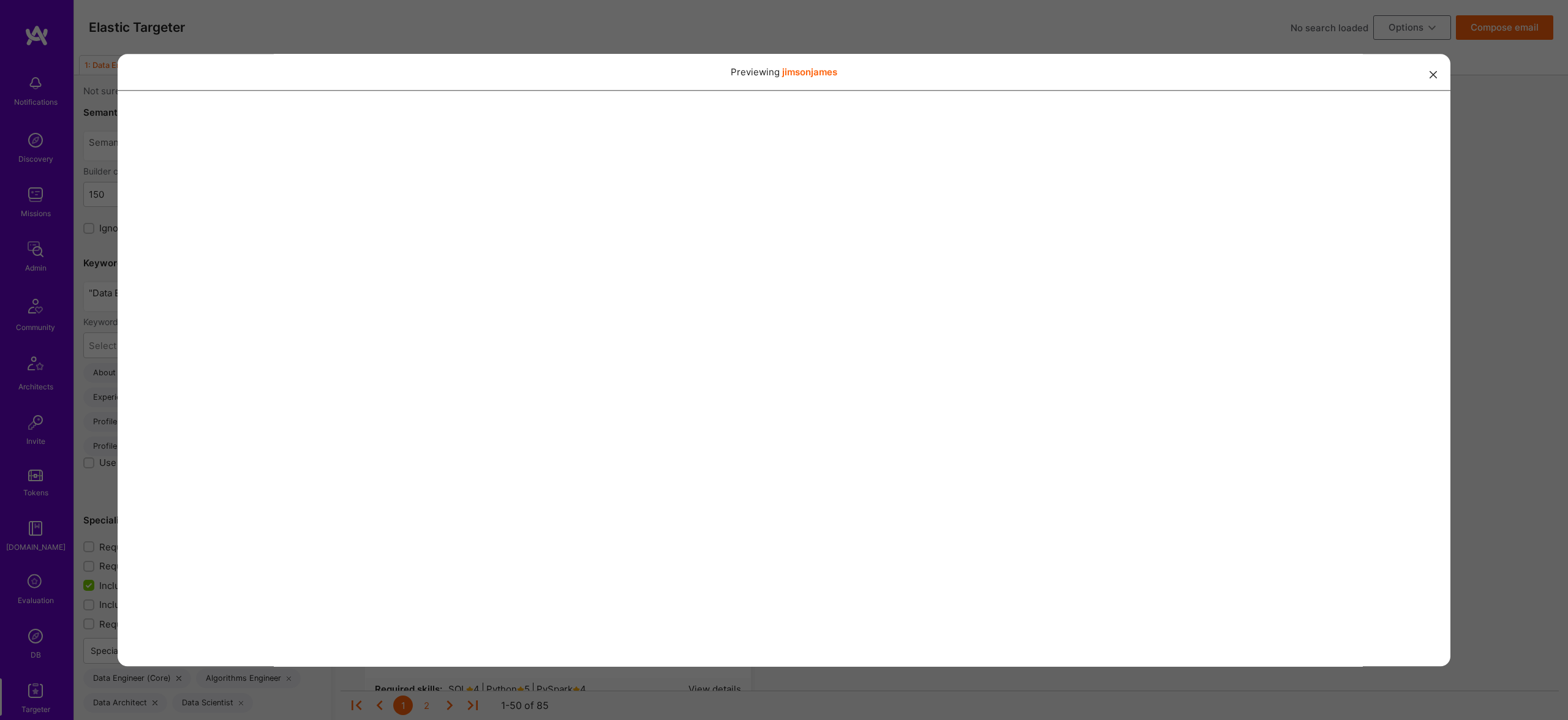
click at [721, 10] on div "Previewing jimsonjames" at bounding box center [784, 360] width 1568 height 720
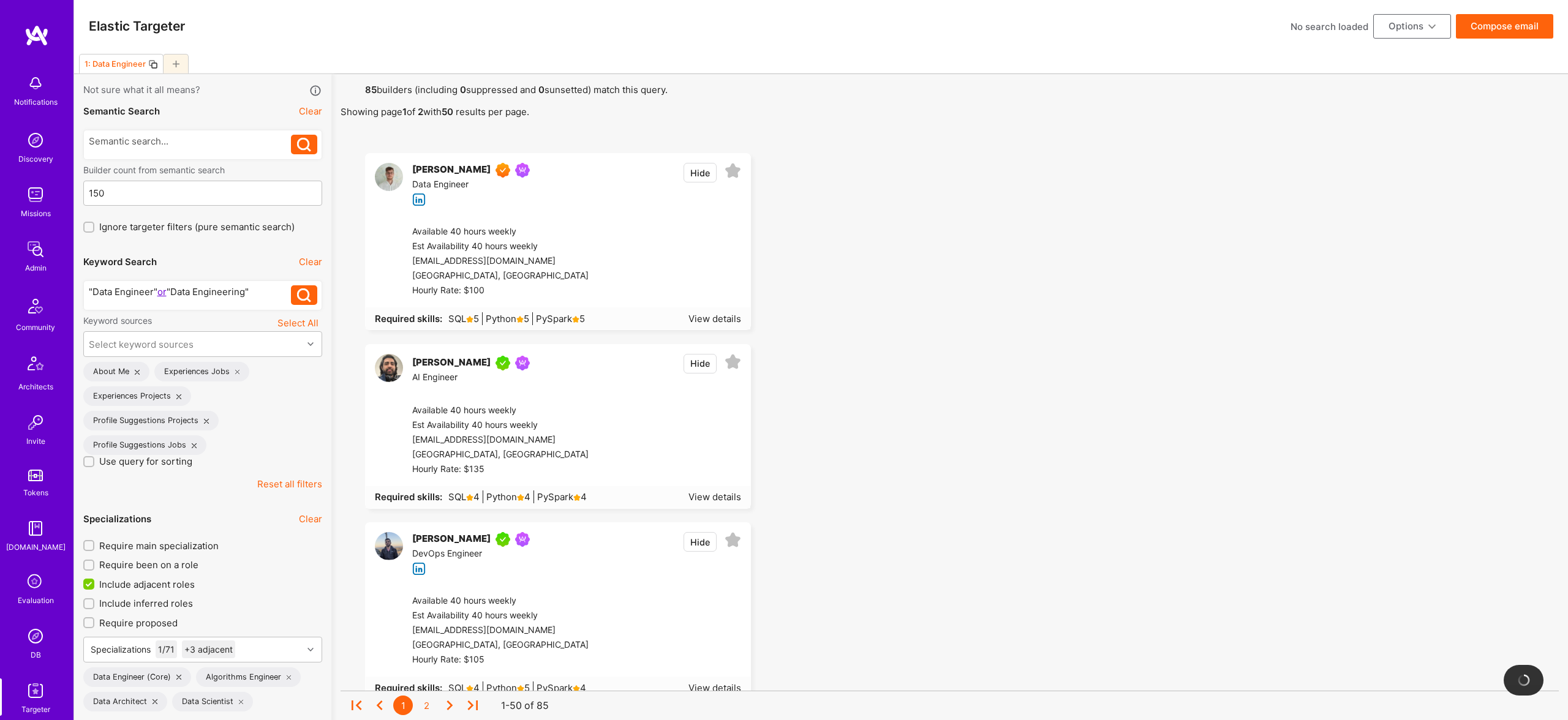
scroll to position [1, 0]
click at [258, 298] on div ""Data Engineer" or "Data Engineering"" at bounding box center [190, 295] width 203 height 19
click at [261, 289] on div ""Data Engineer" or "Data Engineering"" at bounding box center [190, 291] width 203 height 13
drag, startPoint x: 91, startPoint y: 292, endPoint x: 98, endPoint y: 291, distance: 7.1
click at [91, 292] on div ""Data Engineer" or "Data Engineering")" at bounding box center [190, 291] width 203 height 13
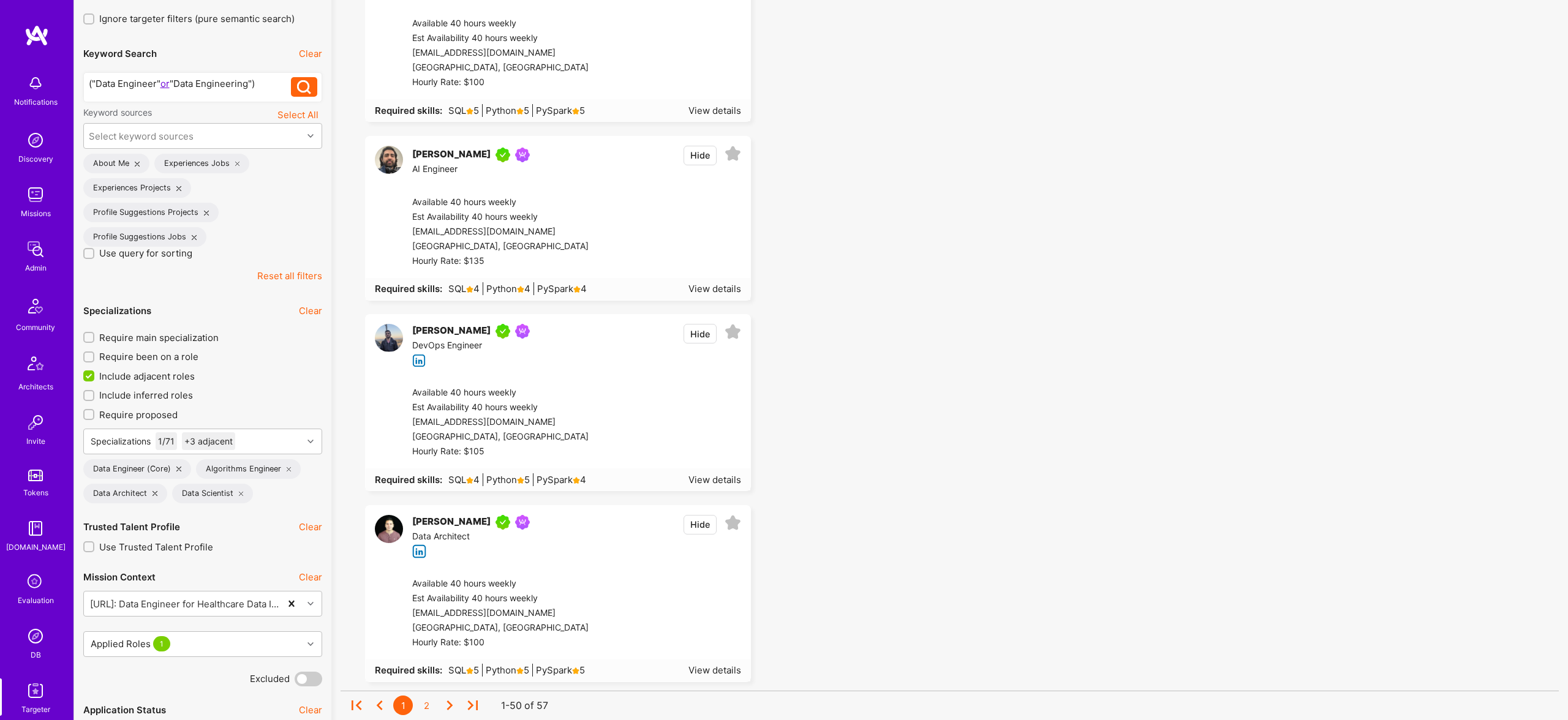
scroll to position [212, 0]
drag, startPoint x: 158, startPoint y: 377, endPoint x: 218, endPoint y: 373, distance: 60.1
click at [158, 377] on span "Include adjacent roles" at bounding box center [147, 373] width 95 height 13
click at [95, 377] on input "Include adjacent roles" at bounding box center [89, 373] width 11 height 11
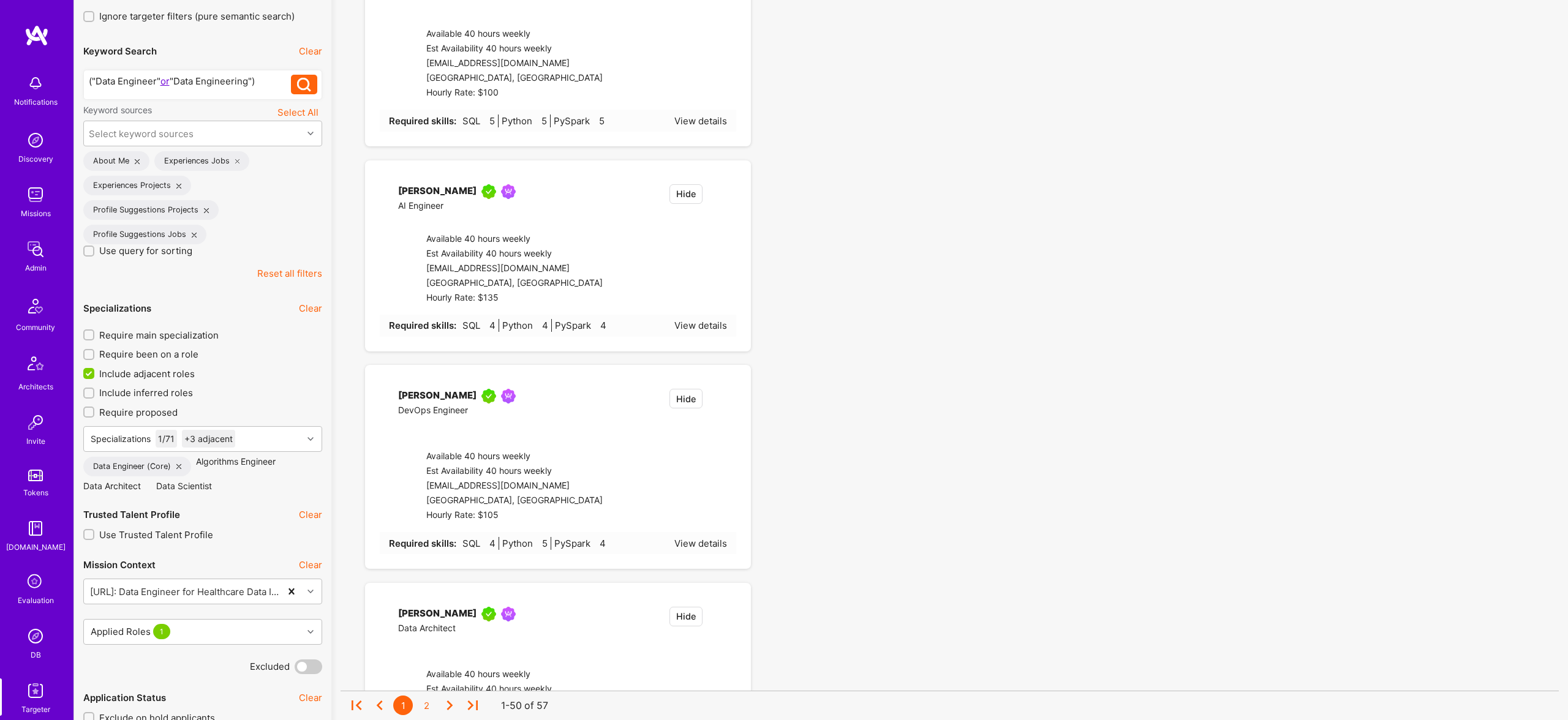
checkbox input "false"
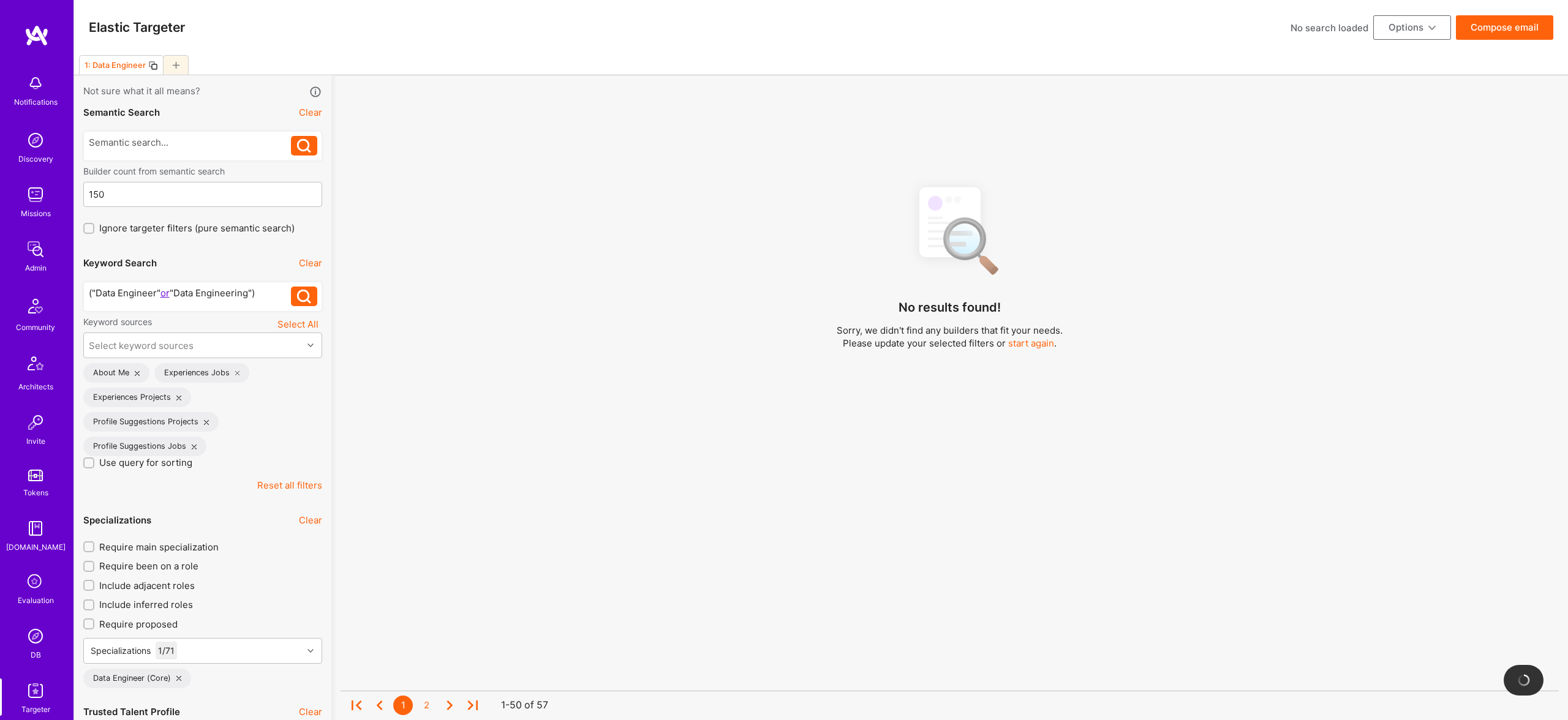
click at [264, 294] on div ""Data Engineer" or "Data Engineering"" at bounding box center [190, 292] width 203 height 13
click at [266, 291] on div ""Data Engineer" or "Data Engineering"" at bounding box center [190, 292] width 203 height 13
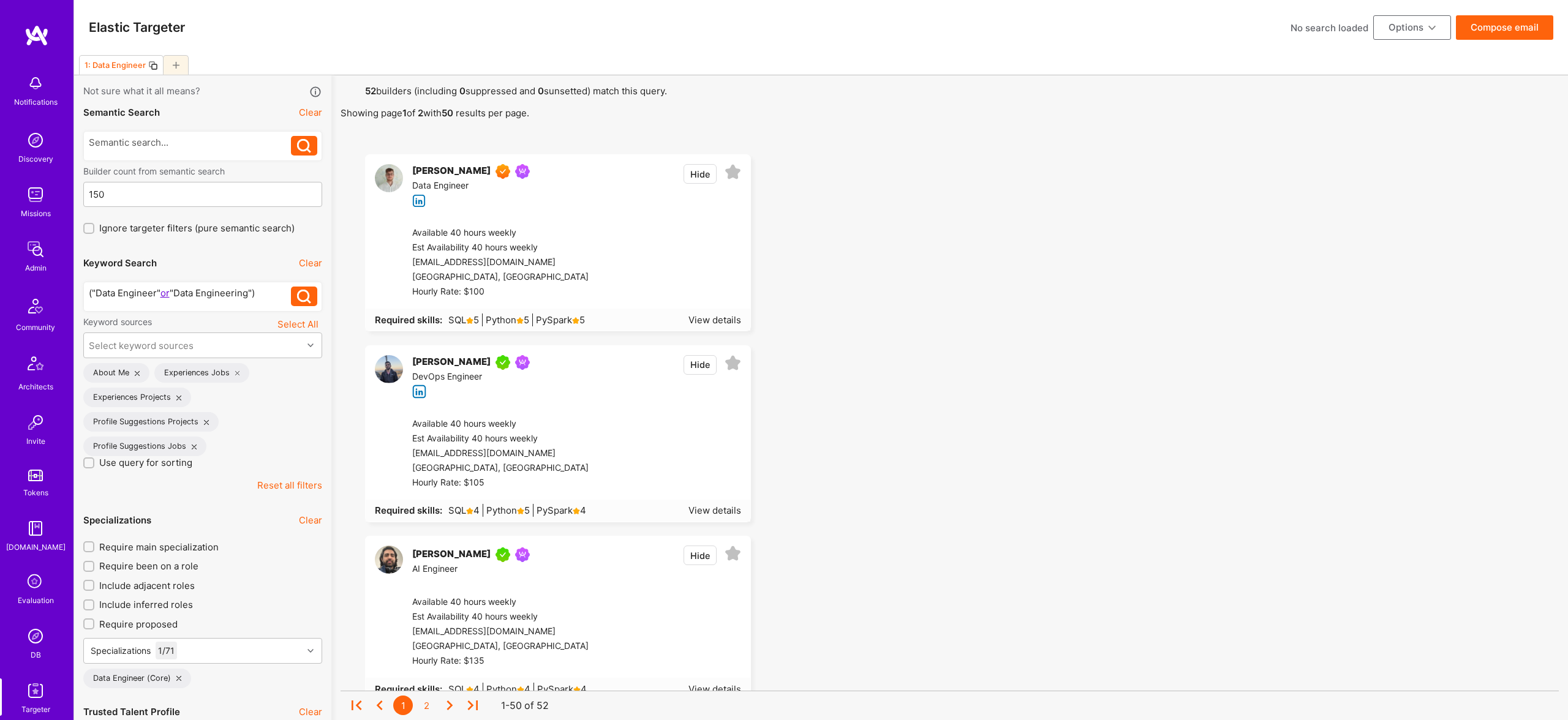
click at [260, 293] on div ""Data Engineer" or "Data Engineering"" at bounding box center [190, 292] width 203 height 13
click at [261, 293] on div ""Data Engineer" or "Data Engineering"" at bounding box center [190, 292] width 203 height 13
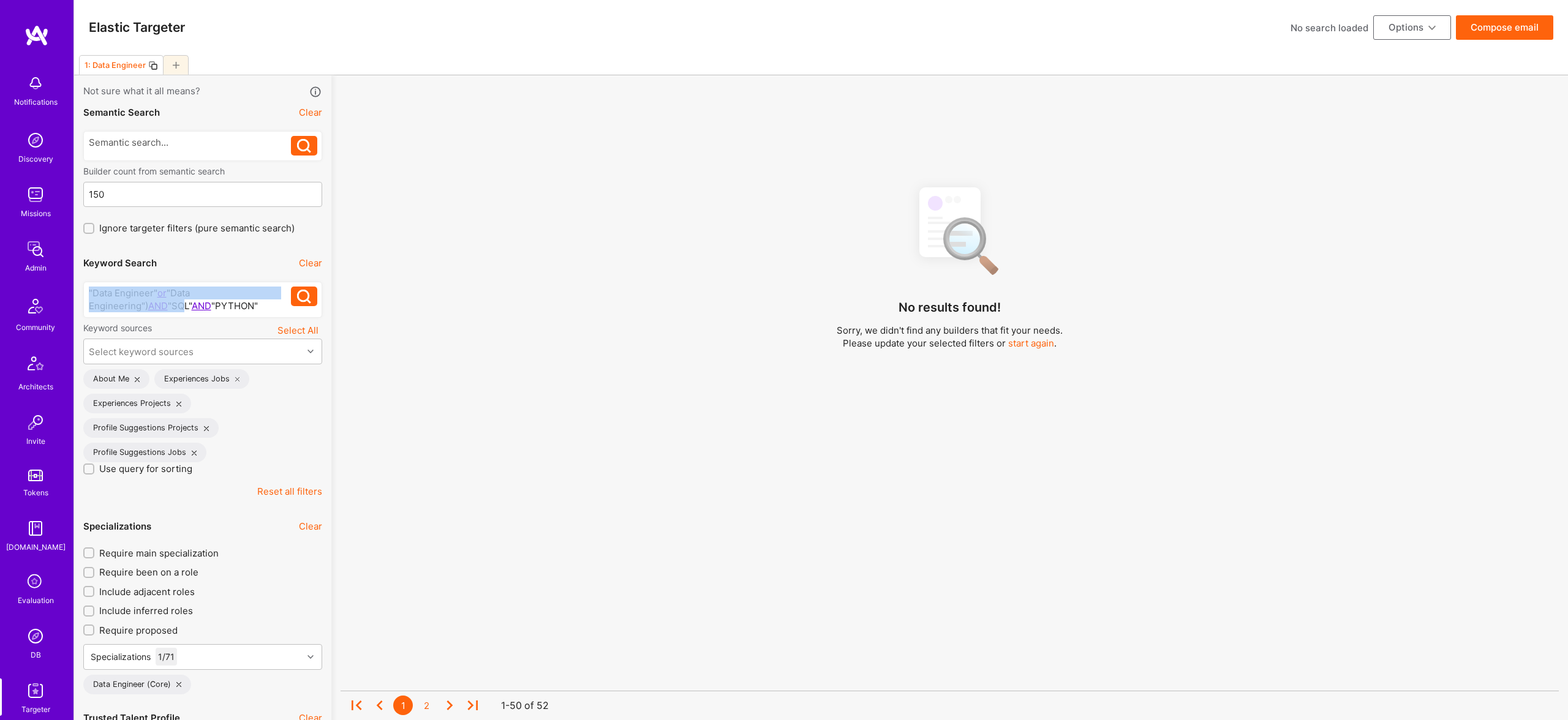
drag, startPoint x: 204, startPoint y: 309, endPoint x: -108, endPoint y: 261, distance: 315.7
click at [294, 293] on button at bounding box center [303, 296] width 26 height 19
click at [88, 290] on div ""Data Engineer" or "Data Engineering") AND "SQL" AND "PYTHON" "Data Engineer" o…" at bounding box center [203, 299] width 239 height 36
click at [90, 290] on div ""Data Engineer" or "Data Engineering") AND "SQL" AND "PYTHON"" at bounding box center [190, 299] width 203 height 25
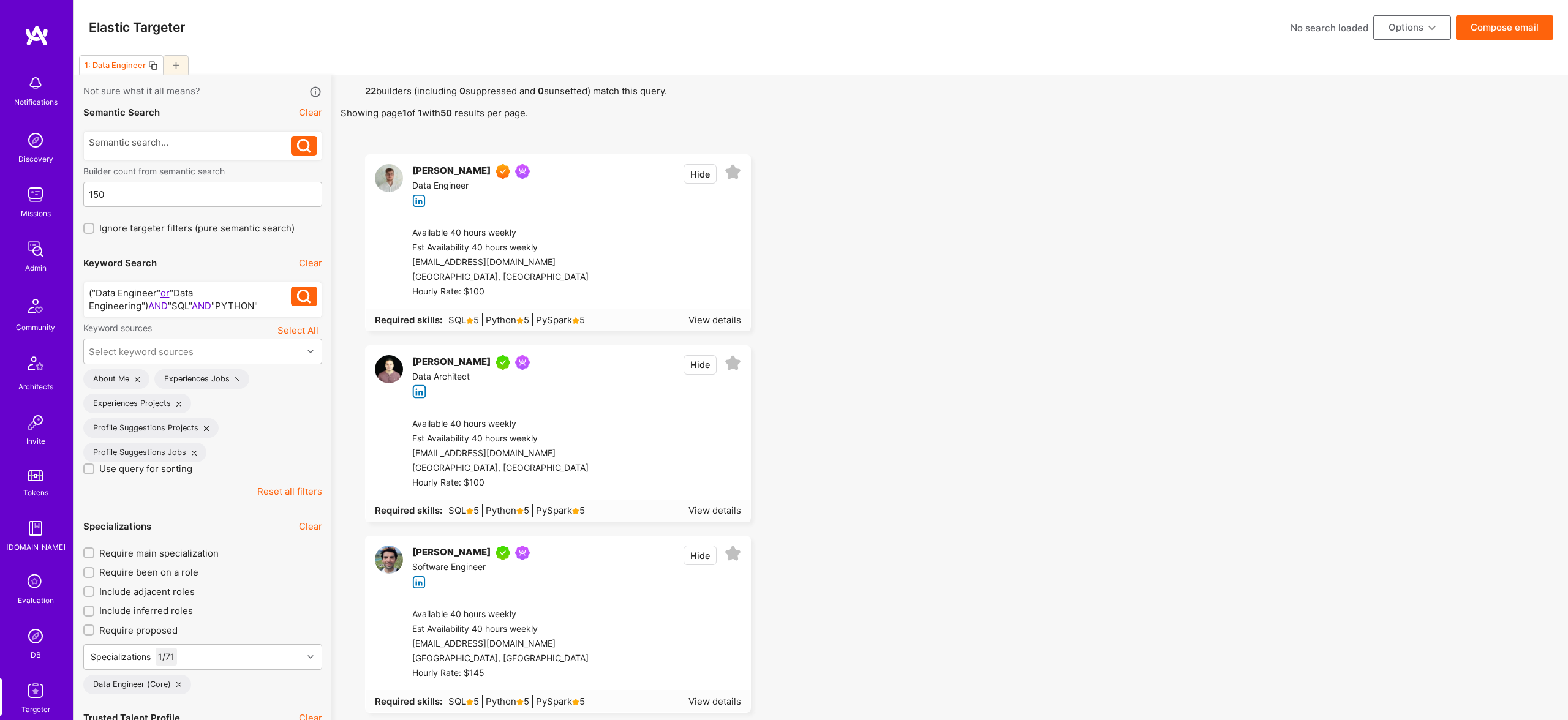
click at [1504, 32] on button "Compose email" at bounding box center [1505, 27] width 97 height 24
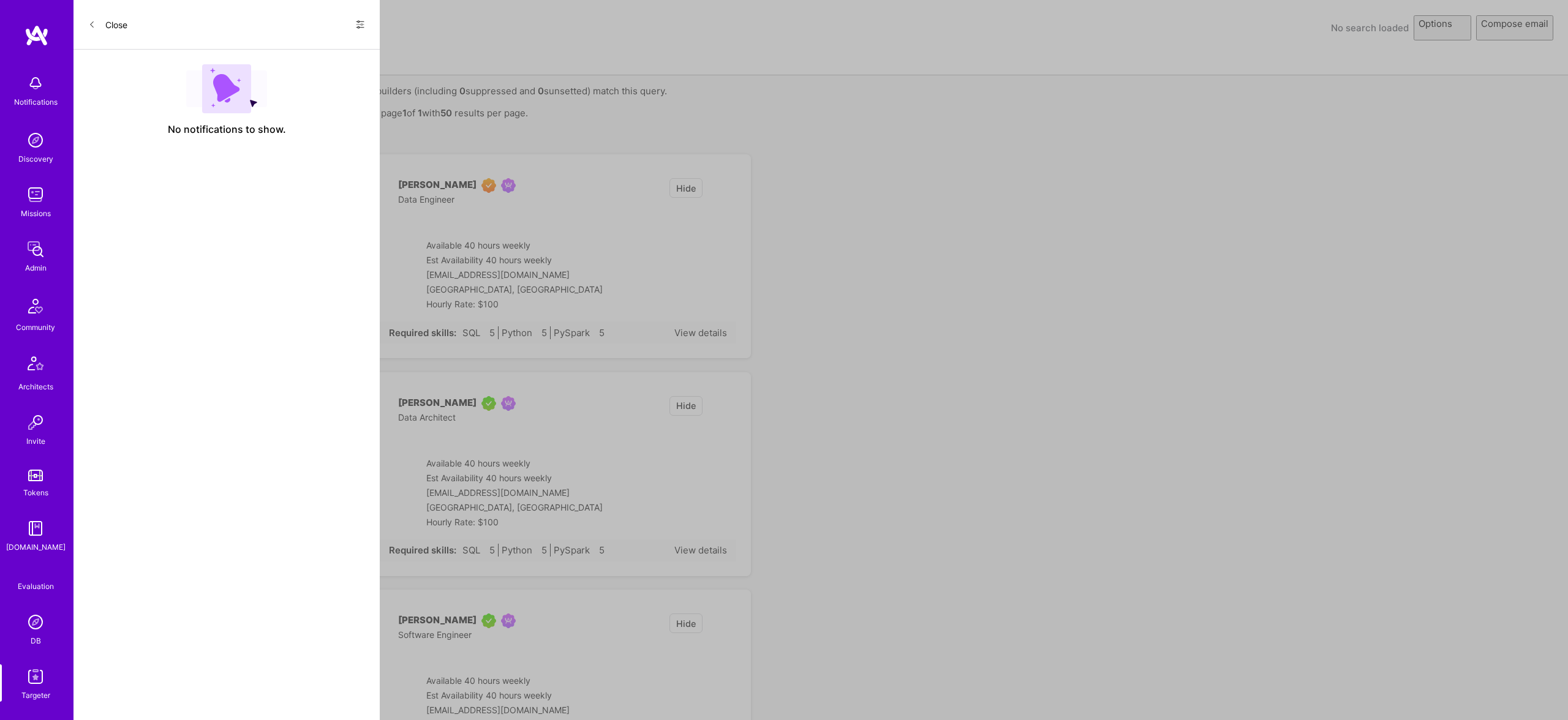
select select "rich-reachout"
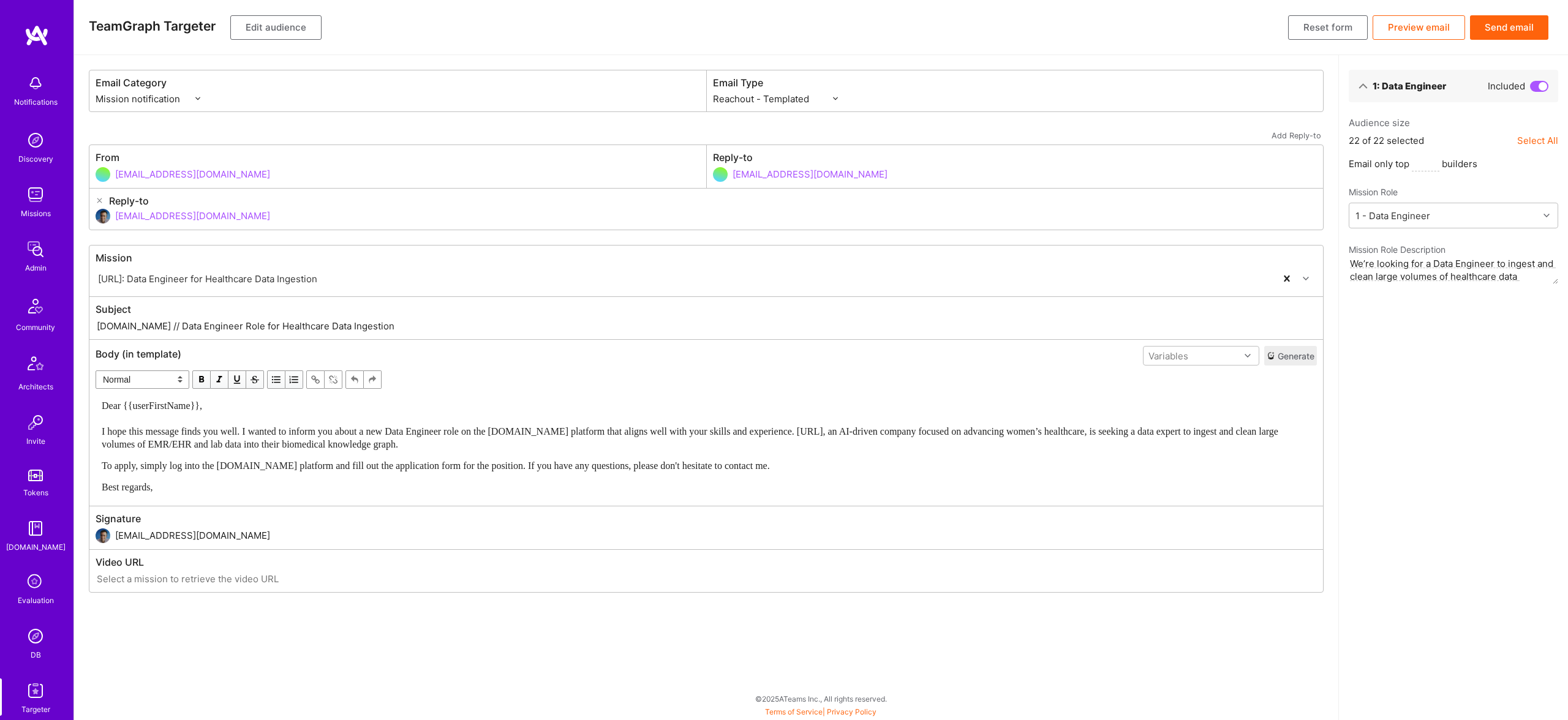
click at [1519, 26] on button "Send email" at bounding box center [1509, 27] width 79 height 24
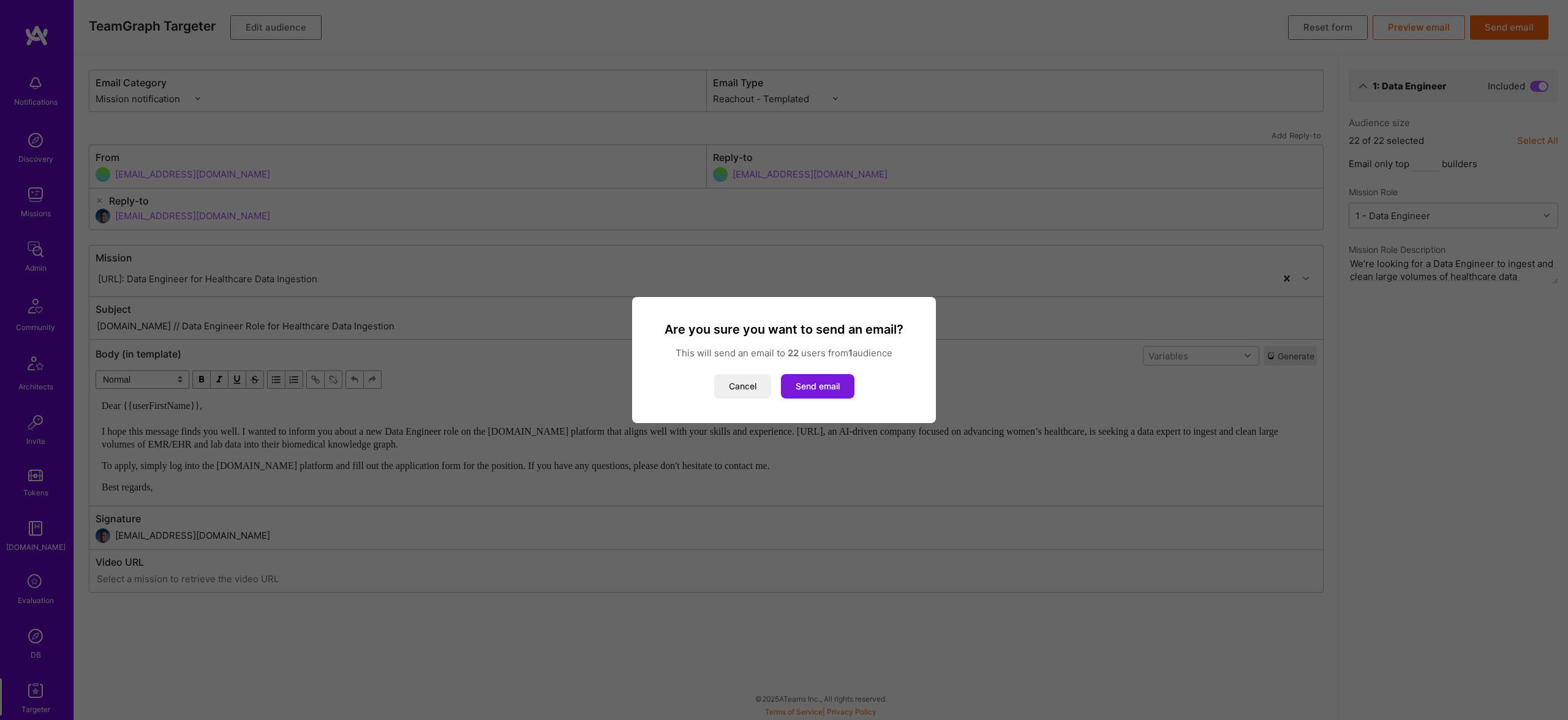
click at [838, 380] on button "Send email" at bounding box center [819, 386] width 74 height 24
